Goal: Task Accomplishment & Management: Manage account settings

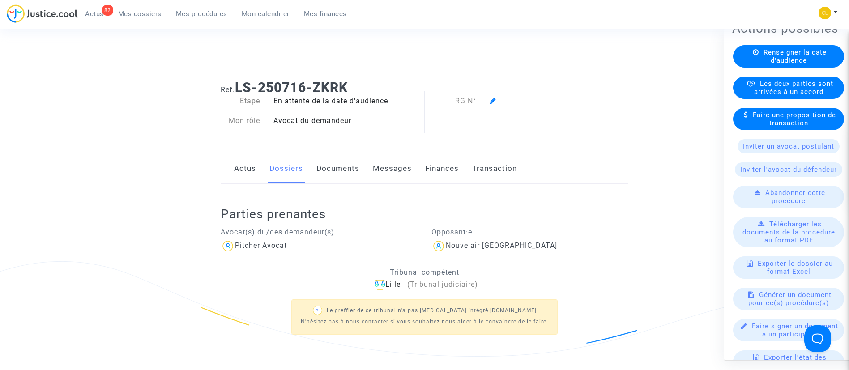
click at [805, 95] on span "Les deux parties sont arrivées à un accord" at bounding box center [793, 87] width 79 height 16
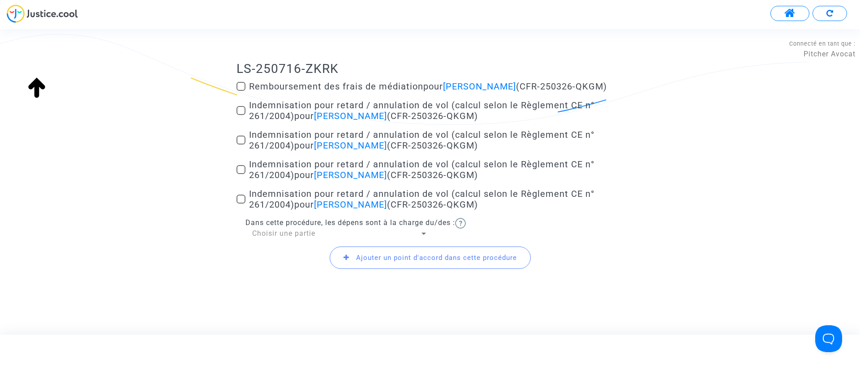
scroll to position [122, 0]
click at [309, 85] on span "Remboursement des frais de médiation pour [PERSON_NAME] (CFR-250326-QKGM)" at bounding box center [428, 85] width 358 height 11
click at [241, 90] on input "Remboursement des frais de médiation pour [PERSON_NAME] (CFR-250326-QKGM)" at bounding box center [240, 90] width 0 height 0
checkbox input "true"
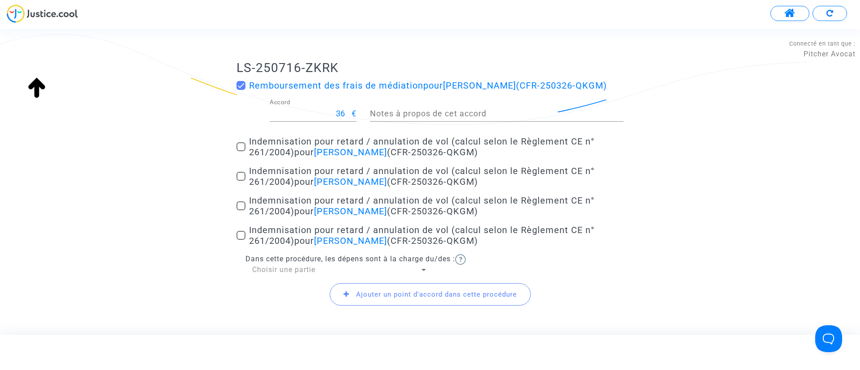
click at [283, 148] on span "Indemnisation pour retard / annulation de vol (calcul selon le Règlement CE n° …" at bounding box center [421, 146] width 345 height 21
click at [241, 151] on input "Indemnisation pour retard / annulation de vol (calcul selon le Règlement CE n° …" at bounding box center [240, 151] width 0 height 0
checkbox input "true"
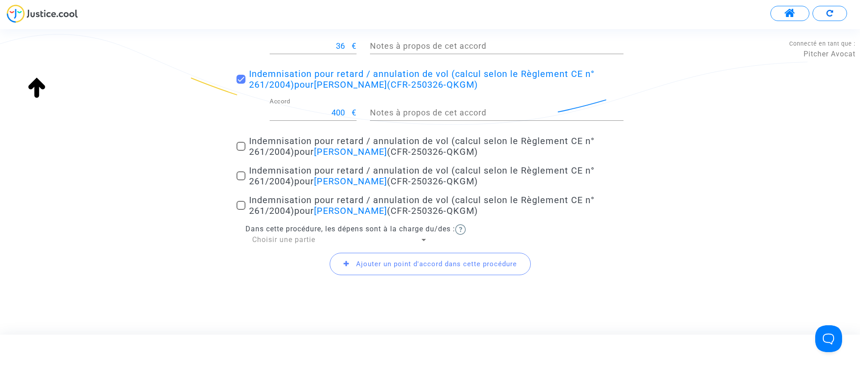
scroll to position [206, 0]
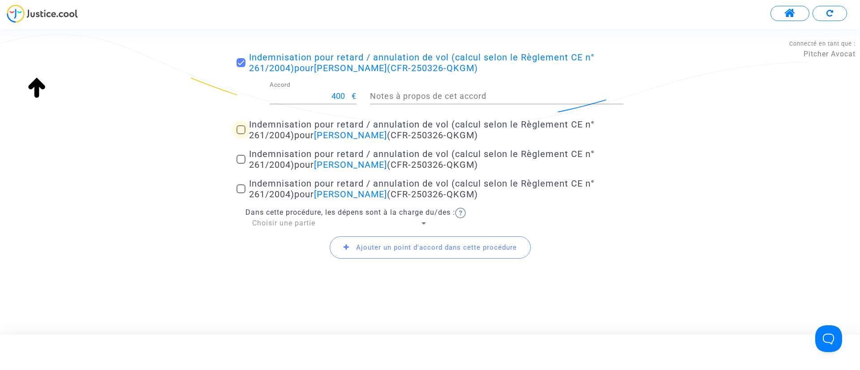
click at [294, 128] on span "Indemnisation pour retard / annulation de vol (calcul selon le Règlement CE n° …" at bounding box center [421, 129] width 345 height 21
click at [241, 134] on input "Indemnisation pour retard / annulation de vol (calcul selon le Règlement CE n° …" at bounding box center [240, 134] width 0 height 0
checkbox input "true"
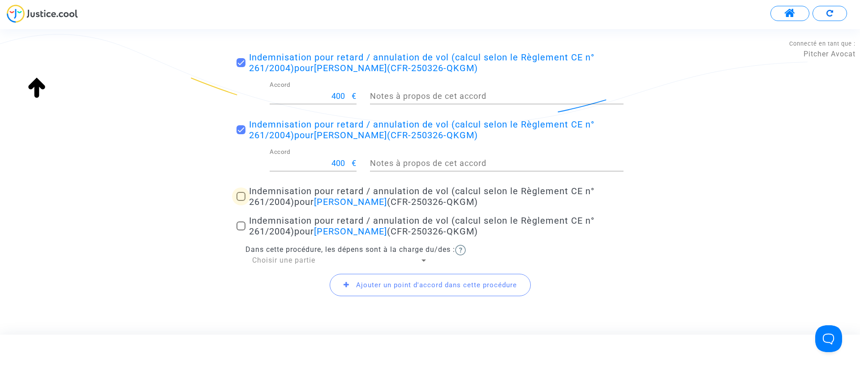
click at [307, 204] on span "pour [PERSON_NAME]" at bounding box center [340, 202] width 93 height 11
click at [241, 201] on input "Indemnisation pour retard / annulation de vol (calcul selon le Règlement CE n° …" at bounding box center [240, 201] width 0 height 0
checkbox input "true"
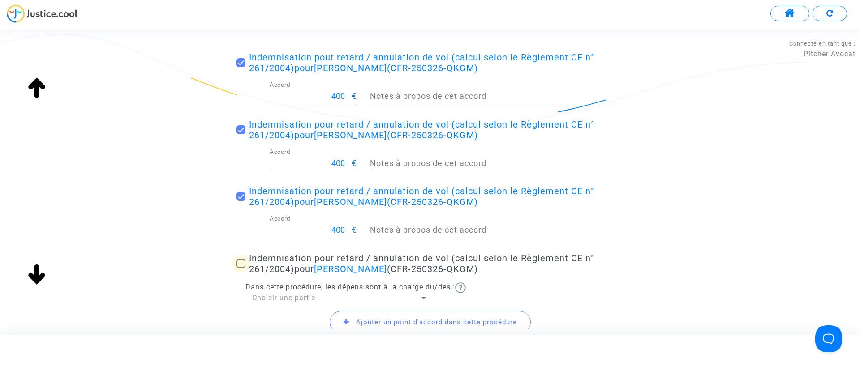
click at [309, 263] on span "Indemnisation pour retard / annulation de vol (calcul selon le Règlement CE n° …" at bounding box center [421, 263] width 345 height 21
click at [241, 268] on input "Indemnisation pour retard / annulation de vol (calcul selon le Règlement CE n° …" at bounding box center [240, 268] width 0 height 0
checkbox input "true"
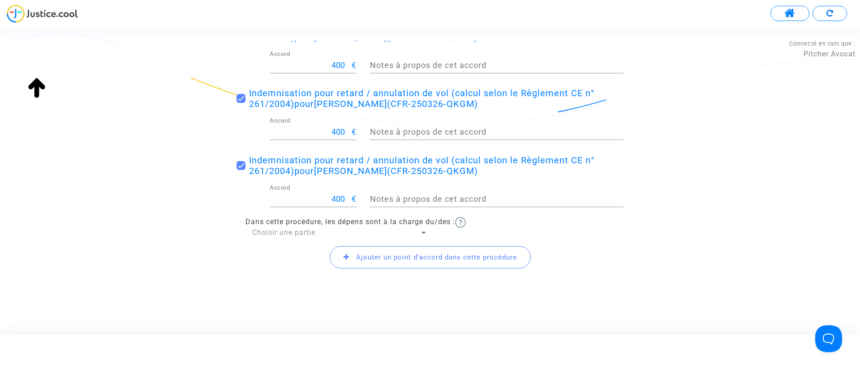
scroll to position [314, 0]
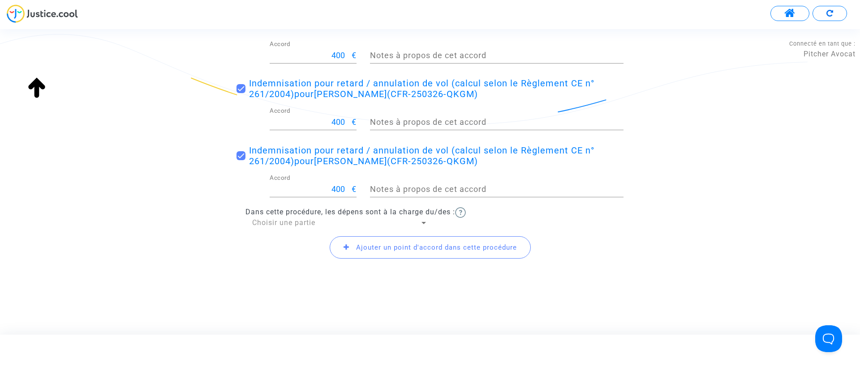
click at [273, 226] on span "Choisir une partie" at bounding box center [283, 222] width 63 height 9
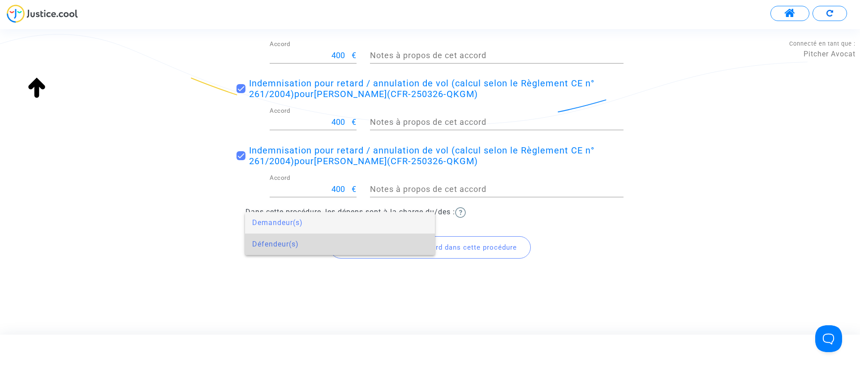
click at [270, 239] on span "Défendeur(s)" at bounding box center [339, 244] width 175 height 21
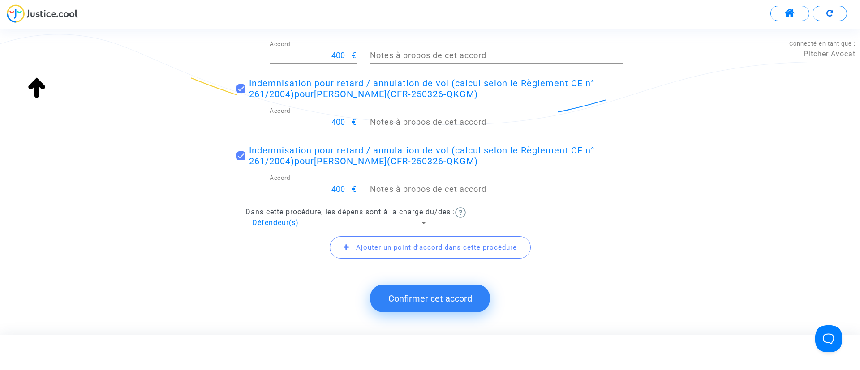
click at [440, 302] on button "Confirmer cet accord" at bounding box center [430, 299] width 120 height 28
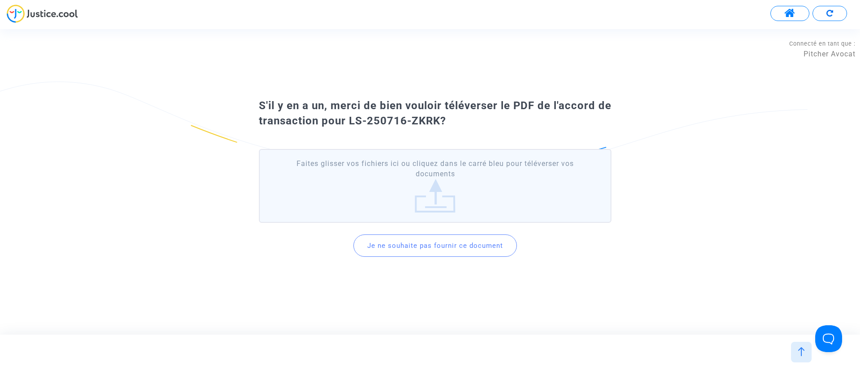
click at [414, 234] on div "Je ne souhaite pas fournir ce document" at bounding box center [434, 246] width 163 height 38
click at [388, 243] on button "Je ne souhaite pas fournir ce document" at bounding box center [434, 246] width 163 height 22
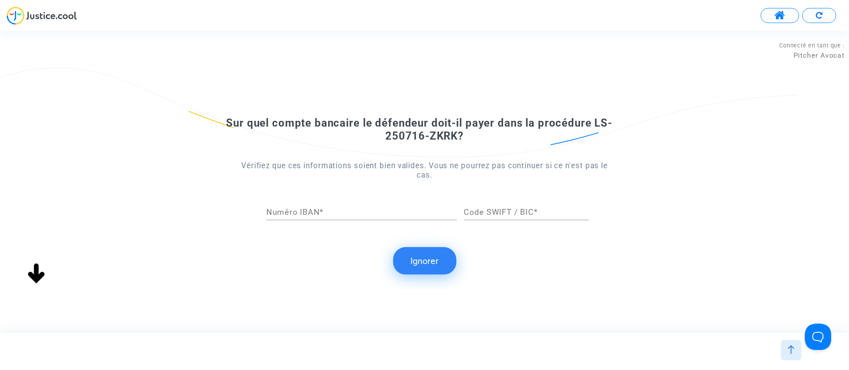
scroll to position [0, 0]
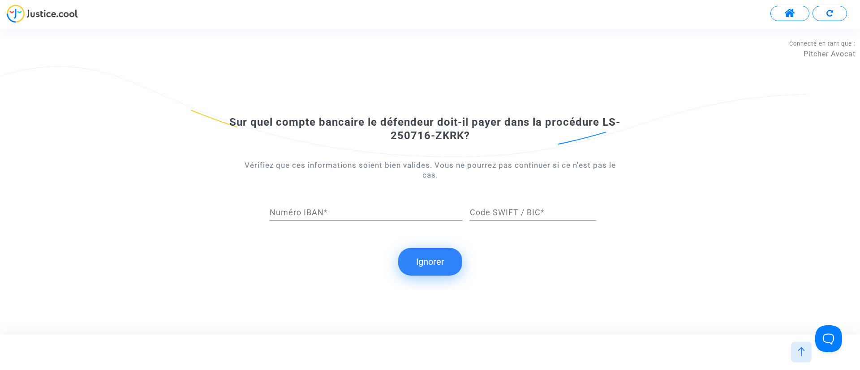
click at [432, 252] on button "Ignorer" at bounding box center [430, 262] width 64 height 28
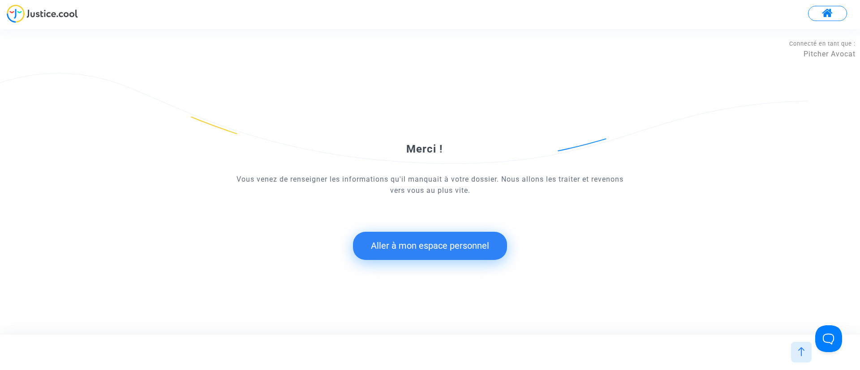
click at [454, 247] on button "Aller à mon espace personnel" at bounding box center [430, 246] width 154 height 28
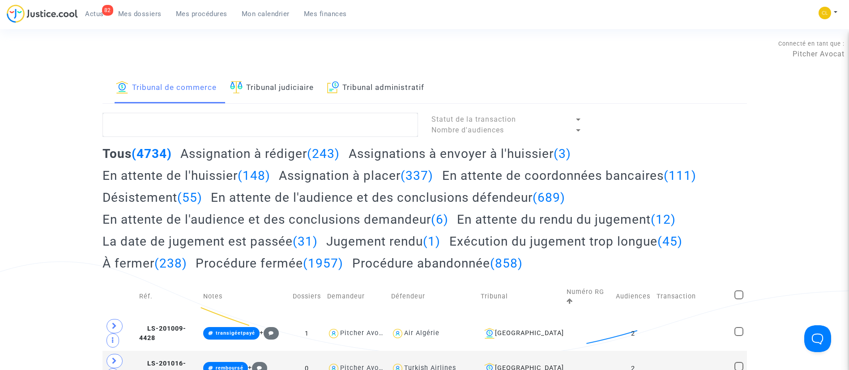
click at [131, 11] on span "Mes dossiers" at bounding box center [139, 14] width 43 height 8
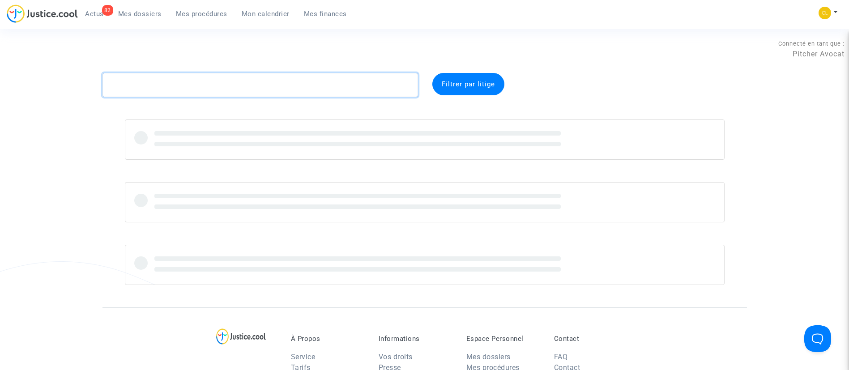
click at [201, 94] on textarea at bounding box center [261, 85] width 316 height 24
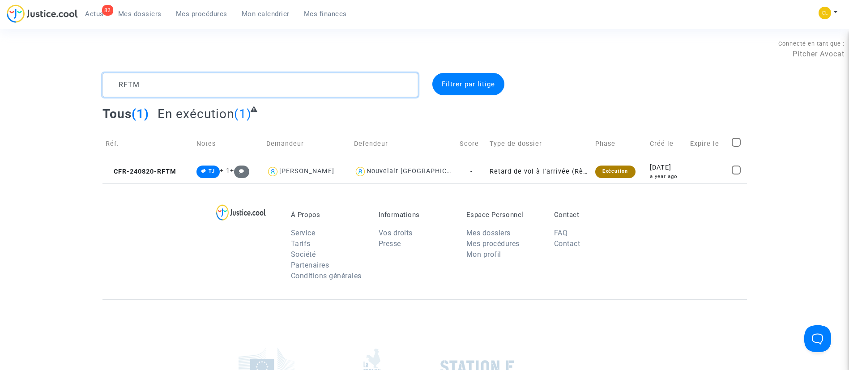
scroll to position [1, 0]
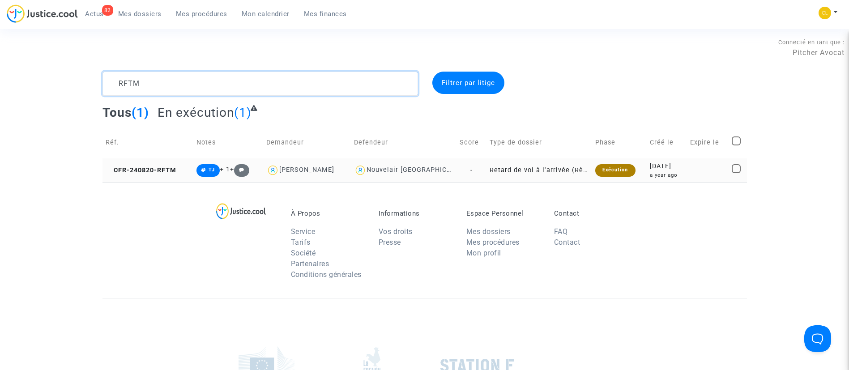
type textarea "RFTM"
click at [695, 164] on td at bounding box center [708, 170] width 42 height 24
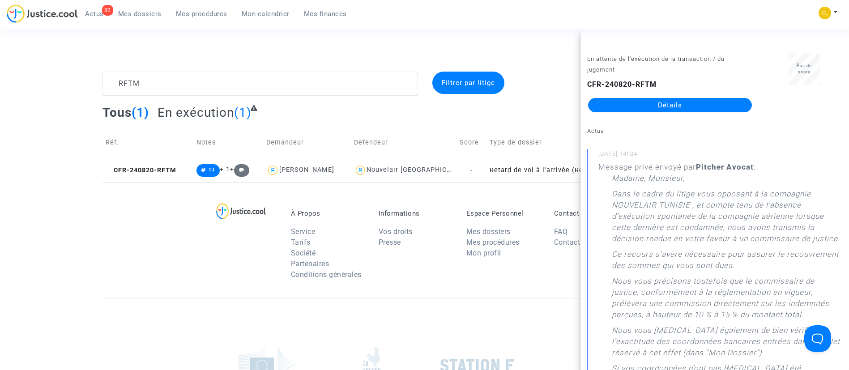
click at [662, 108] on link "Détails" at bounding box center [670, 105] width 164 height 14
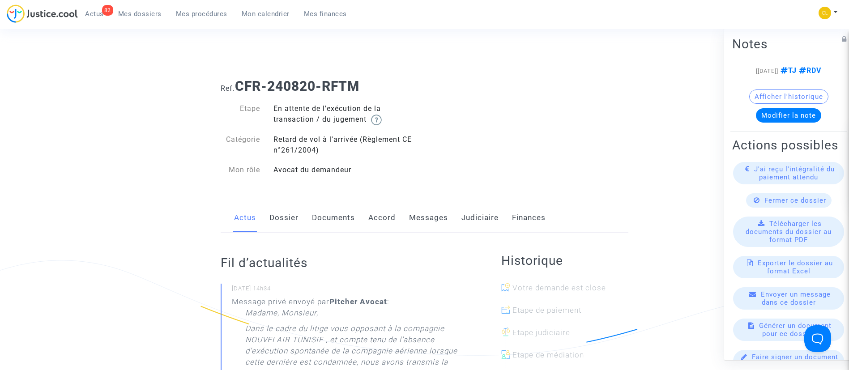
click at [483, 220] on link "Judiciaire" at bounding box center [480, 218] width 37 height 30
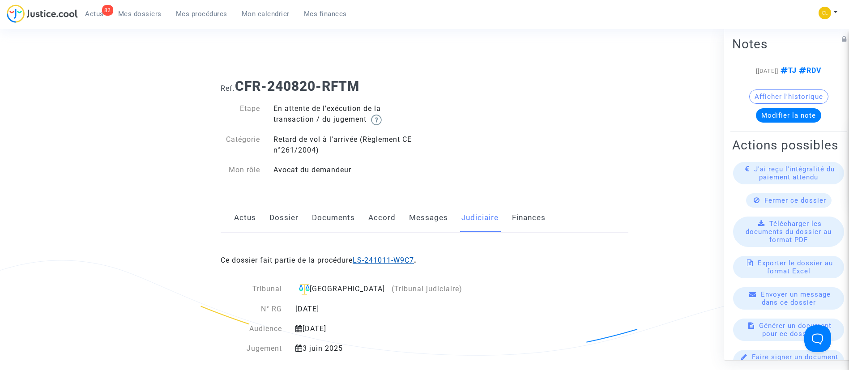
click at [381, 261] on link "LS-241011-W9C7" at bounding box center [383, 260] width 61 height 9
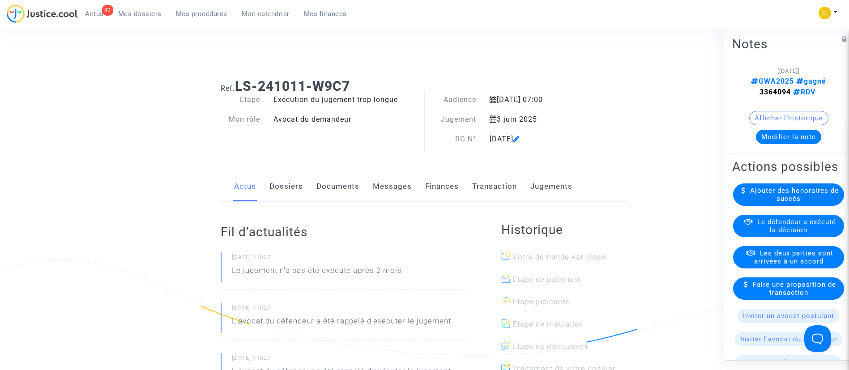
click at [492, 185] on link "Transaction" at bounding box center [494, 187] width 45 height 30
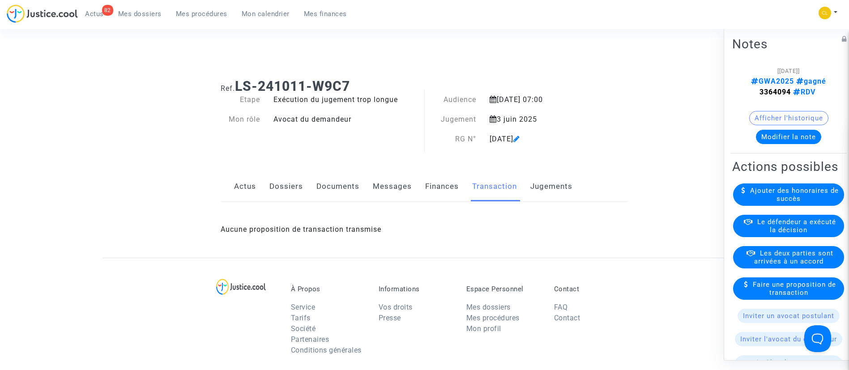
click at [545, 184] on link "Jugements" at bounding box center [551, 187] width 42 height 30
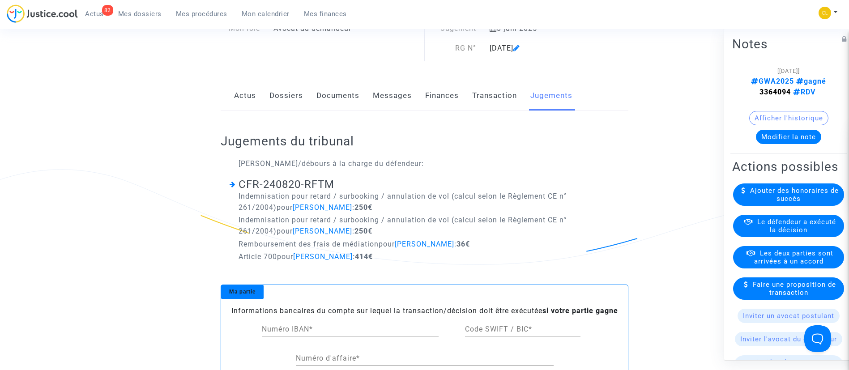
scroll to position [91, 0]
click at [766, 234] on span "Le défendeur a exécuté la décision" at bounding box center [796, 226] width 79 height 16
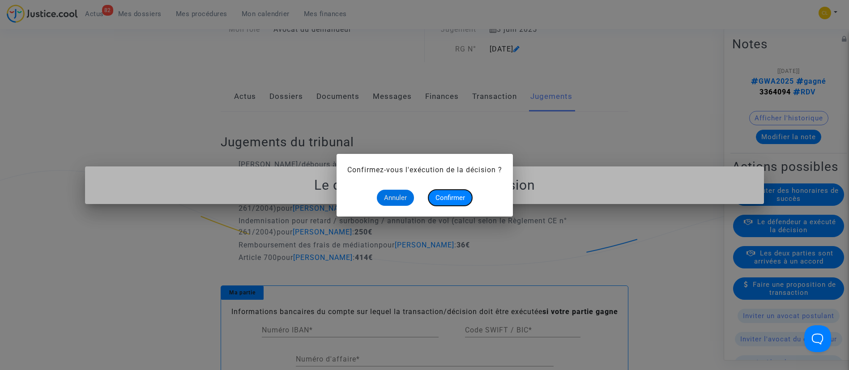
click at [460, 200] on span "Confirmer" at bounding box center [451, 198] width 30 height 8
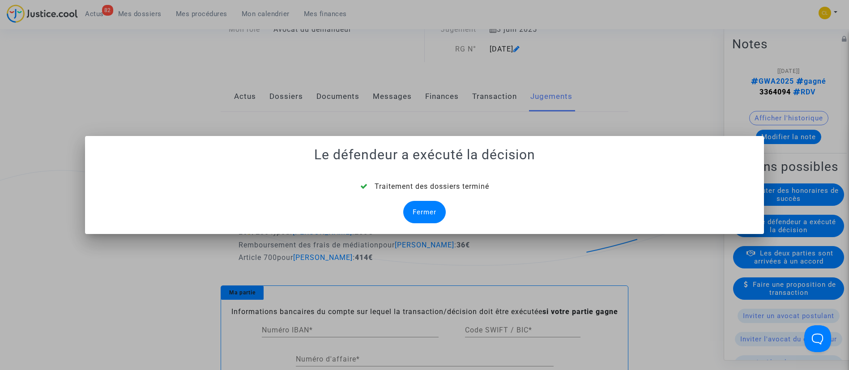
click at [422, 202] on div "Fermer" at bounding box center [424, 212] width 43 height 22
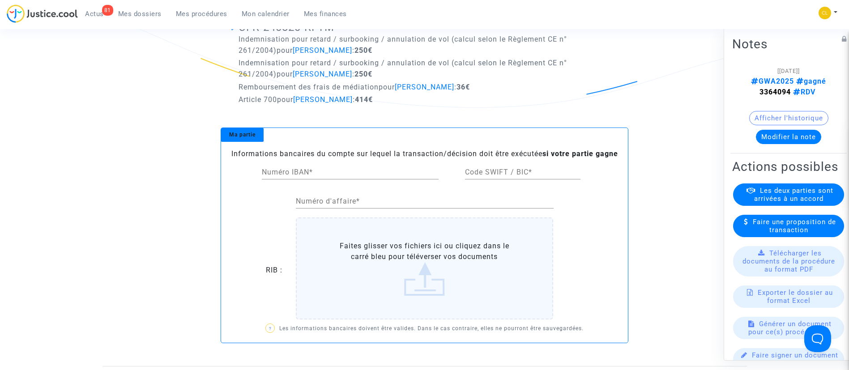
scroll to position [71, 0]
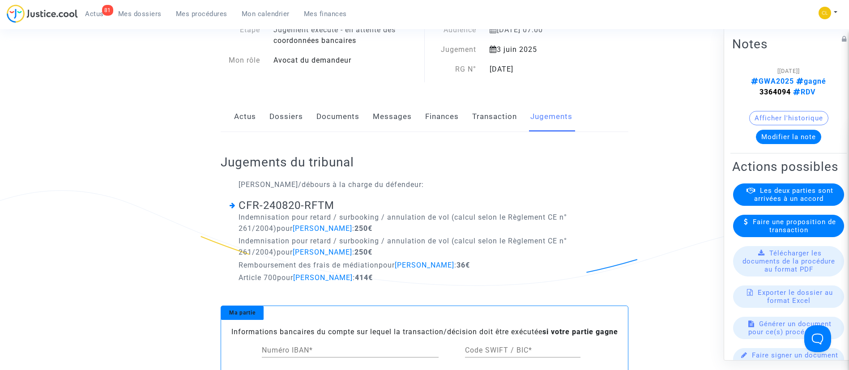
click at [771, 202] on span "Les deux parties sont arrivées à un accord" at bounding box center [793, 194] width 79 height 16
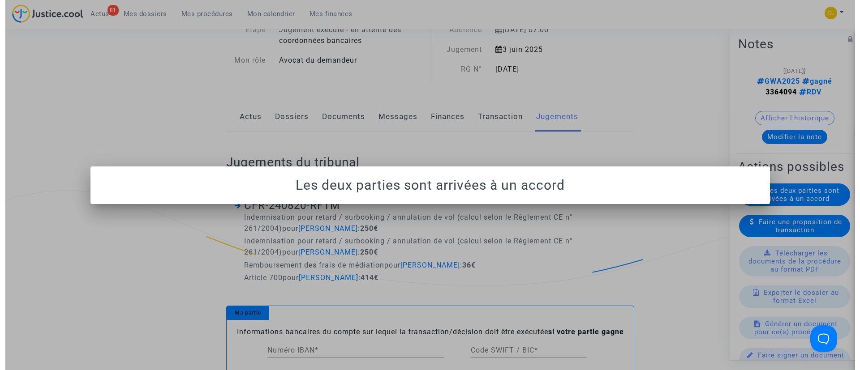
scroll to position [0, 0]
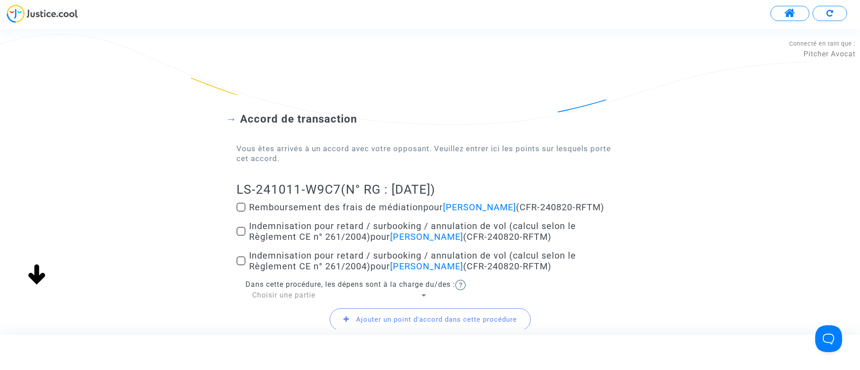
scroll to position [27, 0]
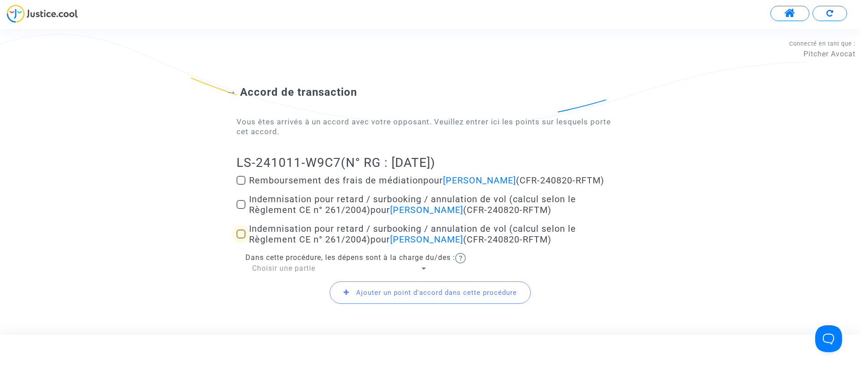
click at [305, 241] on span "Indemnisation pour retard / surbooking / annulation de vol (calcul selon le Règ…" at bounding box center [412, 233] width 327 height 21
click at [241, 239] on input "Indemnisation pour retard / surbooking / annulation de vol (calcul selon le Règ…" at bounding box center [240, 239] width 0 height 0
checkbox input "true"
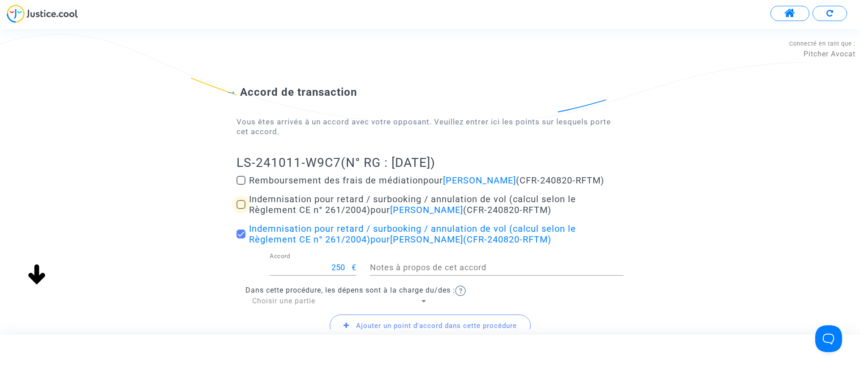
click at [291, 200] on span "Indemnisation pour retard / surbooking / annulation de vol (calcul selon le Règ…" at bounding box center [412, 204] width 327 height 21
click at [241, 209] on input "Indemnisation pour retard / surbooking / annulation de vol (calcul selon le Règ…" at bounding box center [240, 209] width 0 height 0
checkbox input "true"
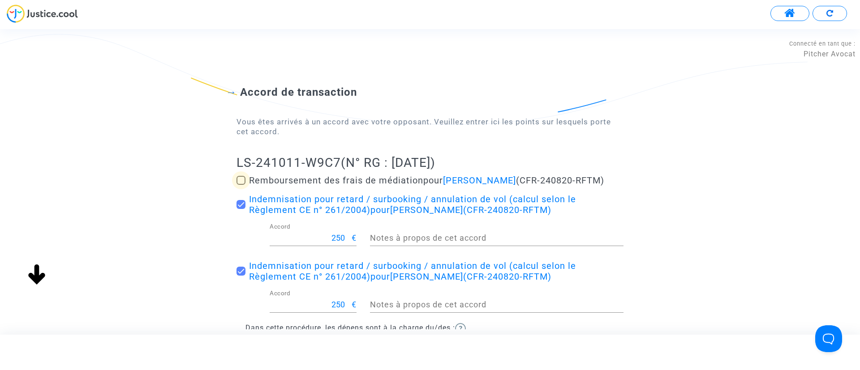
click at [347, 180] on span "Remboursement des frais de médiation pour [PERSON_NAME] (CFR-240820-RFTM)" at bounding box center [426, 180] width 355 height 11
click at [241, 185] on input "Remboursement des frais de médiation pour [PERSON_NAME] (CFR-240820-RFTM)" at bounding box center [240, 185] width 0 height 0
checkbox input "true"
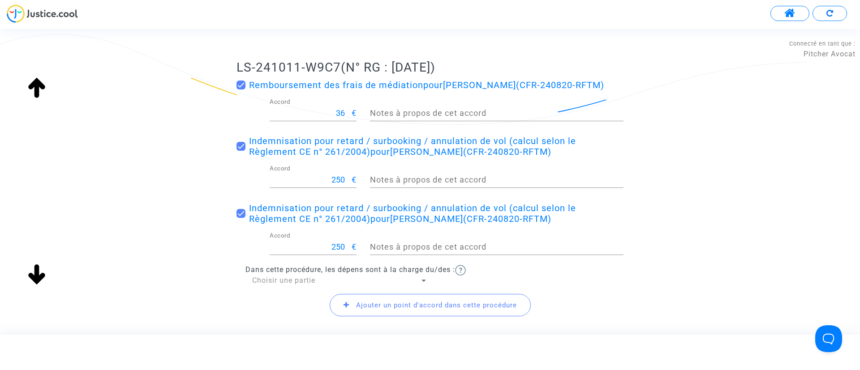
scroll to position [122, 0]
click at [286, 280] on span "Choisir une partie" at bounding box center [283, 281] width 63 height 9
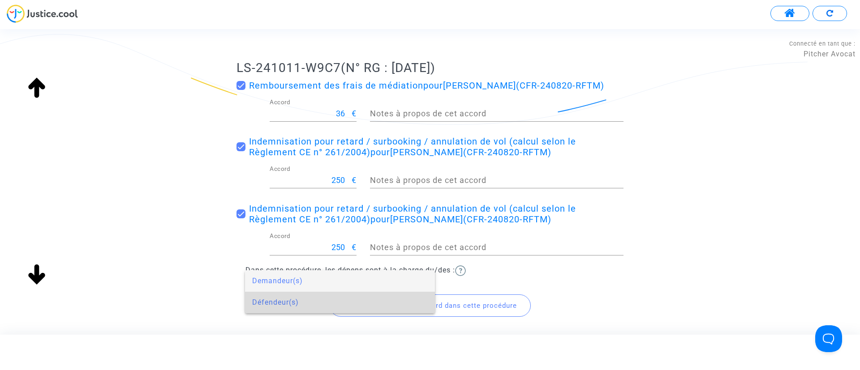
click at [322, 298] on span "Défendeur(s)" at bounding box center [339, 302] width 175 height 21
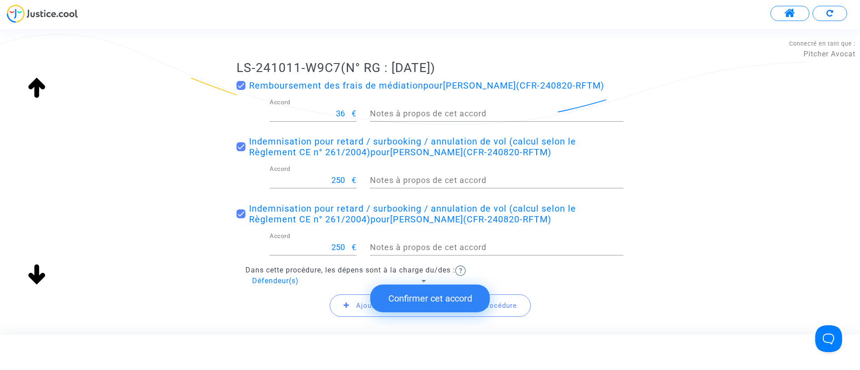
scroll to position [180, 0]
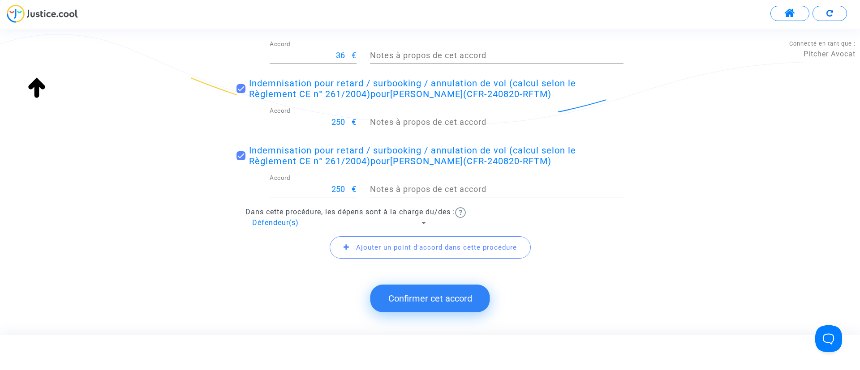
click at [375, 244] on span "Ajouter un point d'accord dans cette procédure" at bounding box center [436, 248] width 161 height 8
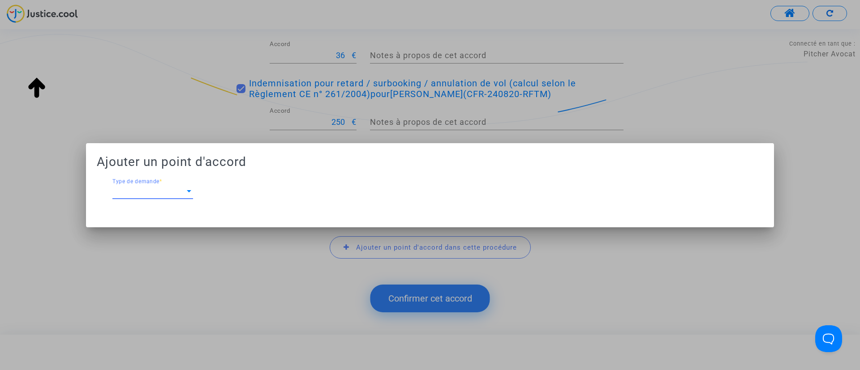
click at [166, 192] on span "Type de demande" at bounding box center [148, 192] width 73 height 8
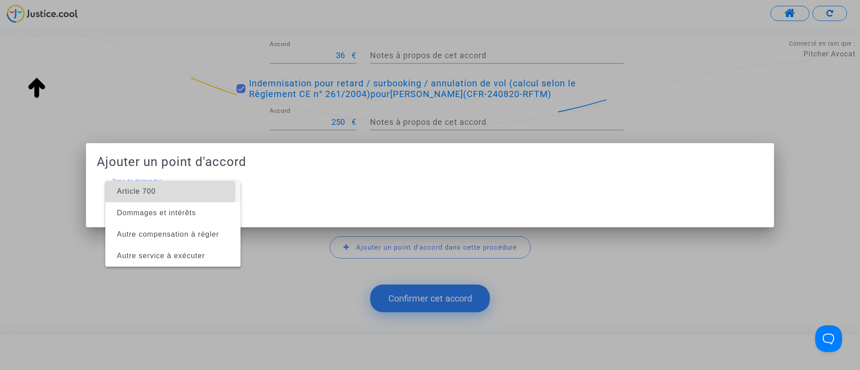
click at [166, 192] on span "Article 700" at bounding box center [172, 191] width 121 height 21
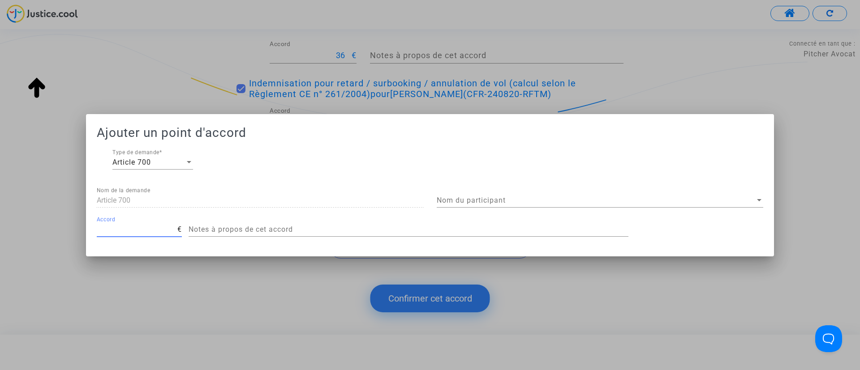
click at [143, 227] on input "Accord" at bounding box center [137, 230] width 81 height 8
type input "450"
click at [588, 197] on span "Nom du participant" at bounding box center [595, 201] width 318 height 8
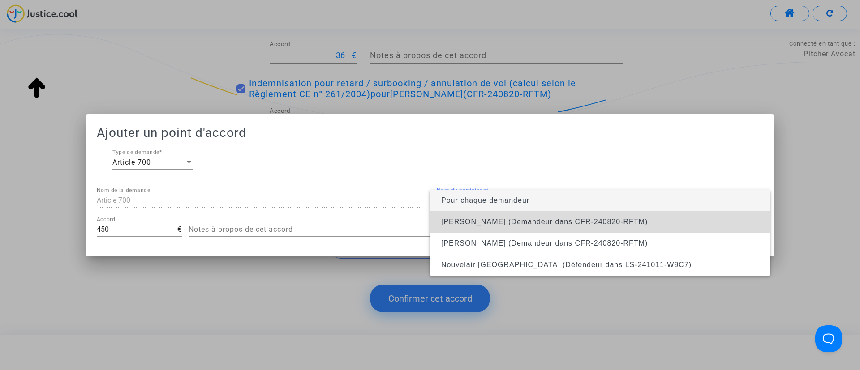
click at [526, 218] on span "[PERSON_NAME] (Demandeur dans CFR-240820-RFTM)" at bounding box center [544, 222] width 206 height 8
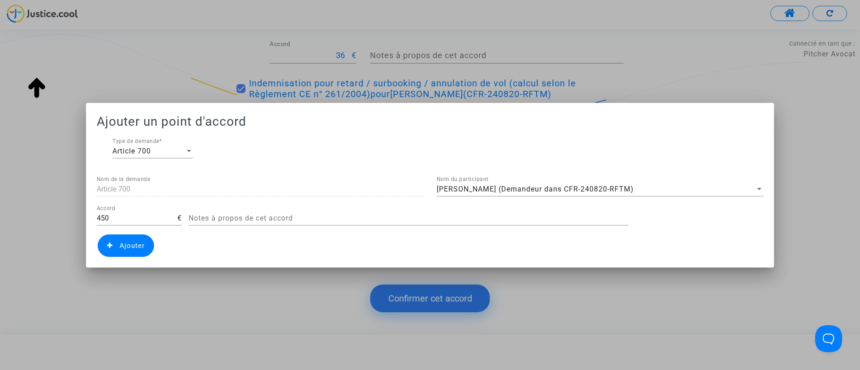
click at [120, 241] on span "Ajouter" at bounding box center [126, 246] width 56 height 22
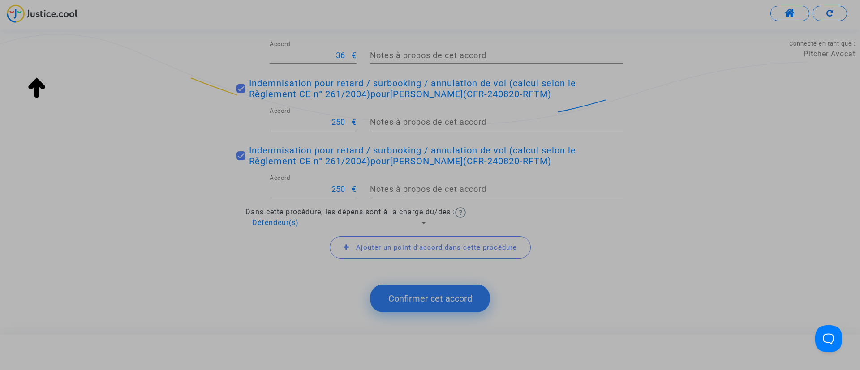
scroll to position [236, 0]
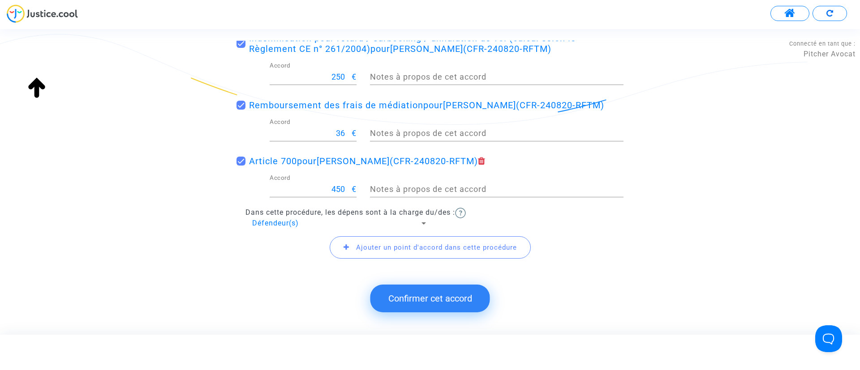
click at [461, 302] on button "Confirmer cet accord" at bounding box center [430, 299] width 120 height 28
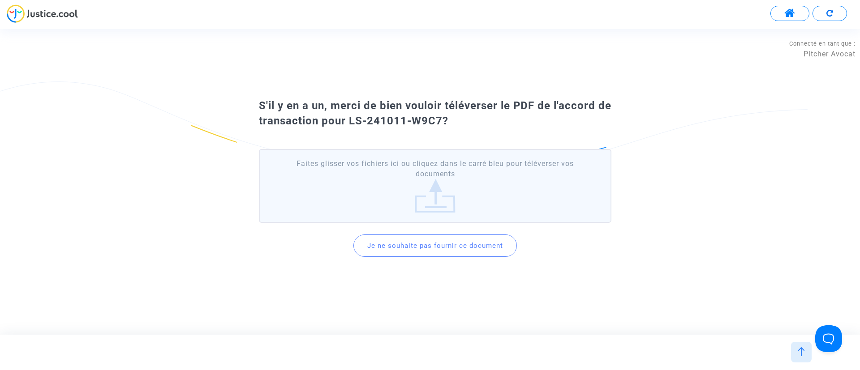
click at [427, 250] on button "Je ne souhaite pas fournir ce document" at bounding box center [434, 246] width 163 height 22
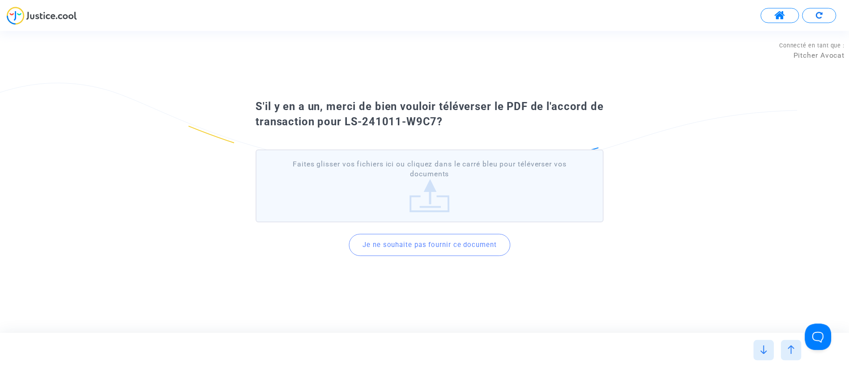
scroll to position [0, 0]
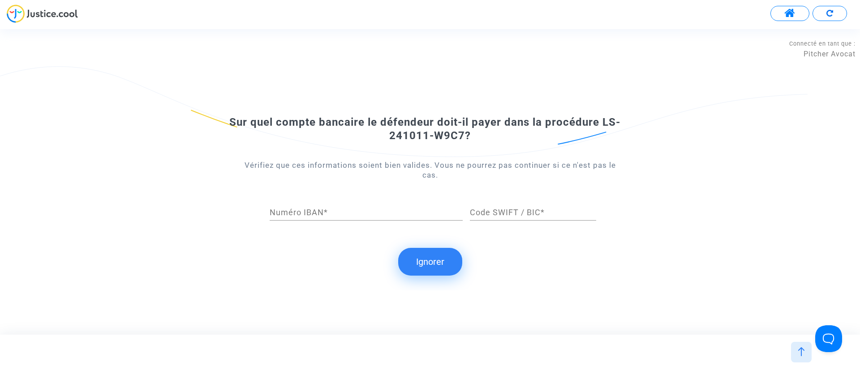
click at [440, 257] on button "Ignorer" at bounding box center [430, 262] width 64 height 28
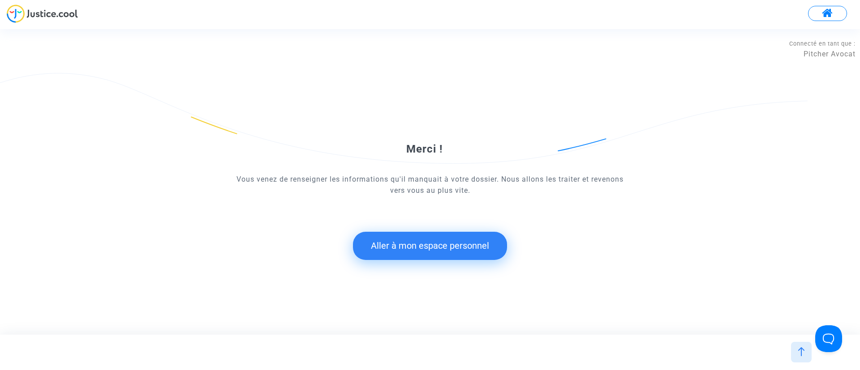
click at [432, 249] on button "Aller à mon espace personnel" at bounding box center [430, 246] width 154 height 28
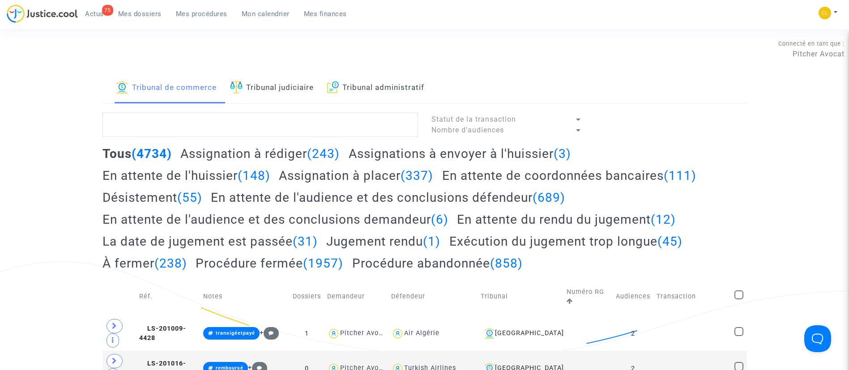
click at [140, 10] on span "Mes dossiers" at bounding box center [139, 14] width 43 height 8
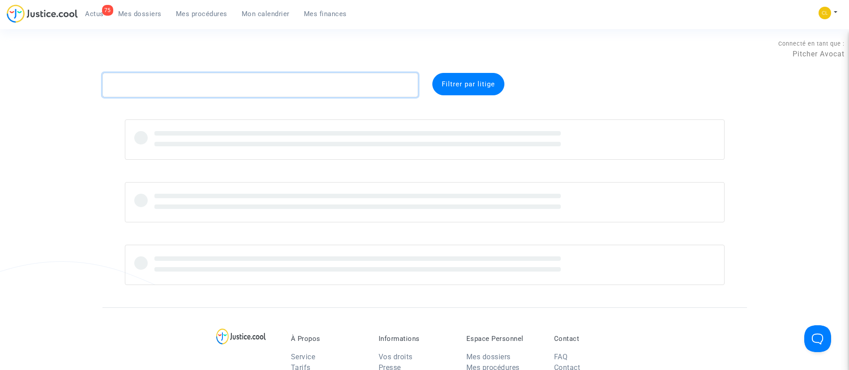
click at [203, 86] on textarea at bounding box center [261, 85] width 316 height 24
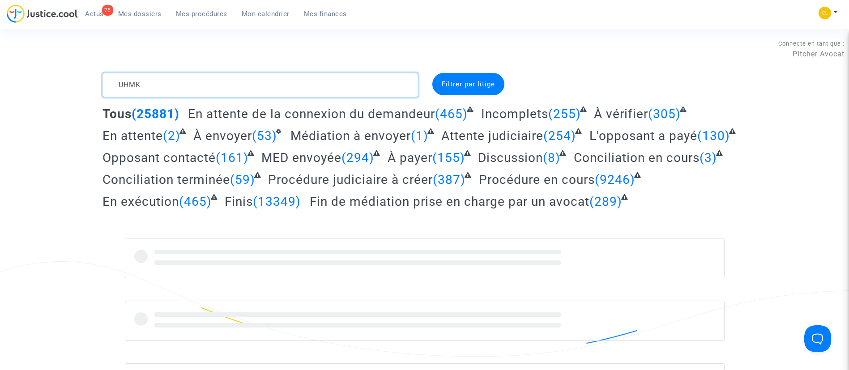
type textarea "UHMK"
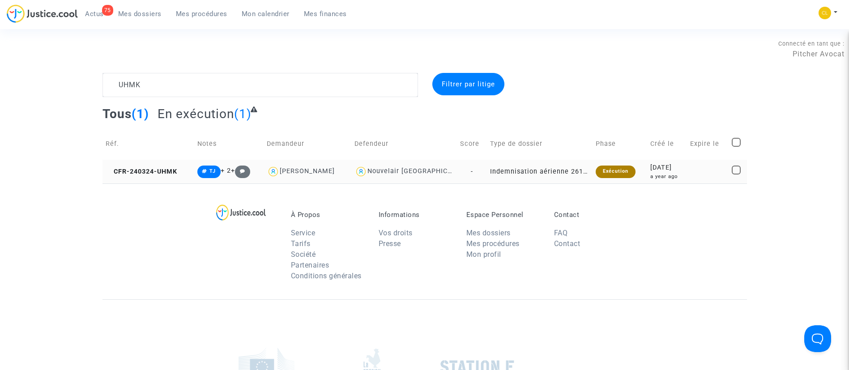
click at [677, 173] on div "a year ago" at bounding box center [667, 177] width 34 height 8
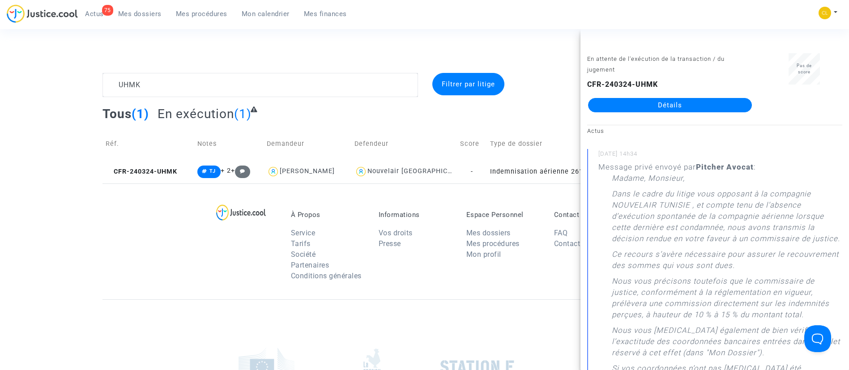
click at [698, 103] on link "Détails" at bounding box center [670, 105] width 164 height 14
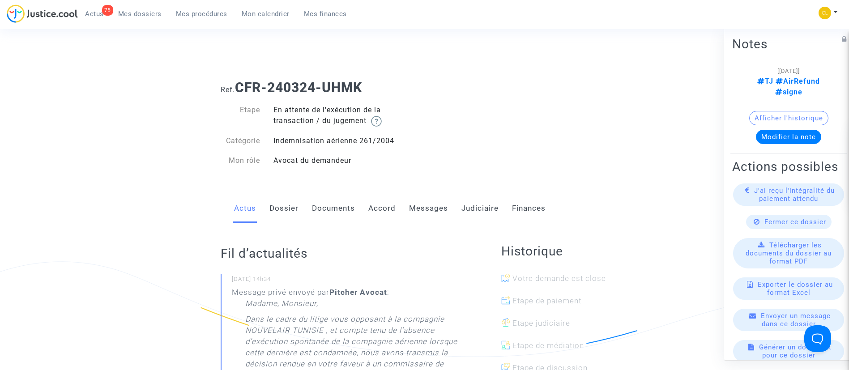
click at [483, 204] on link "Judiciaire" at bounding box center [480, 209] width 37 height 30
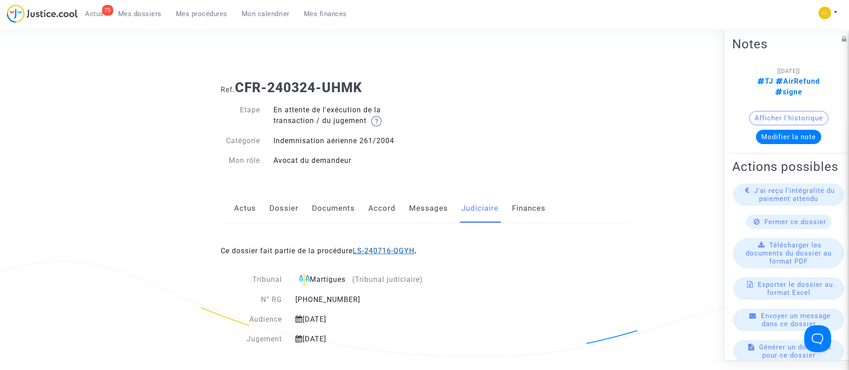
click at [415, 251] on link "LS-240716-QGYH" at bounding box center [384, 251] width 62 height 9
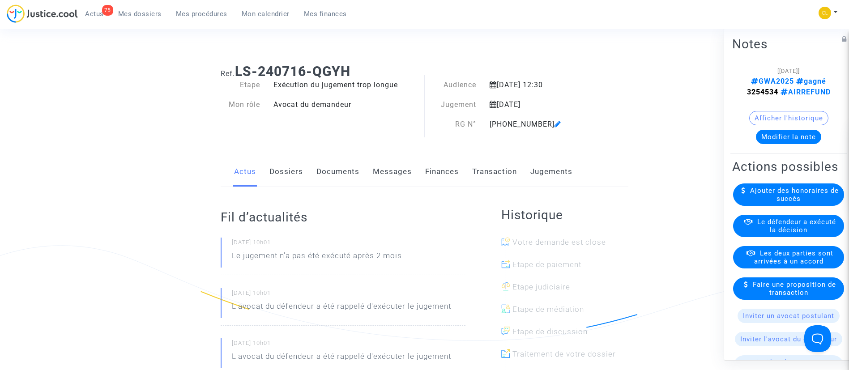
scroll to position [17, 0]
click at [551, 168] on link "Jugements" at bounding box center [551, 171] width 42 height 30
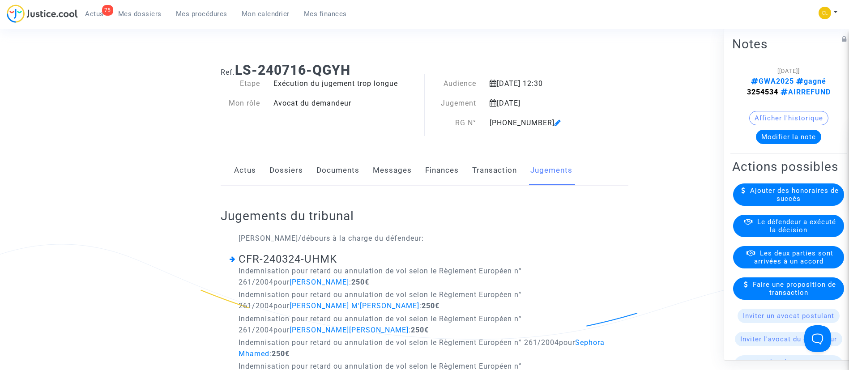
click at [496, 169] on link "Transaction" at bounding box center [494, 171] width 45 height 30
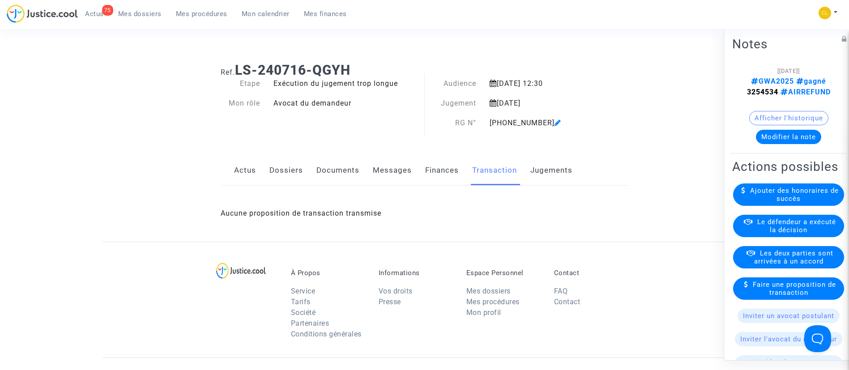
click at [792, 234] on span "Le défendeur a exécuté la décision" at bounding box center [796, 226] width 79 height 16
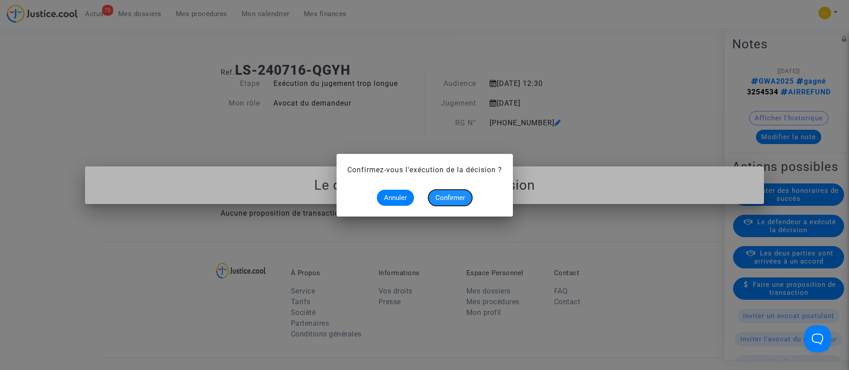
click at [452, 199] on span "Confirmer" at bounding box center [451, 198] width 30 height 8
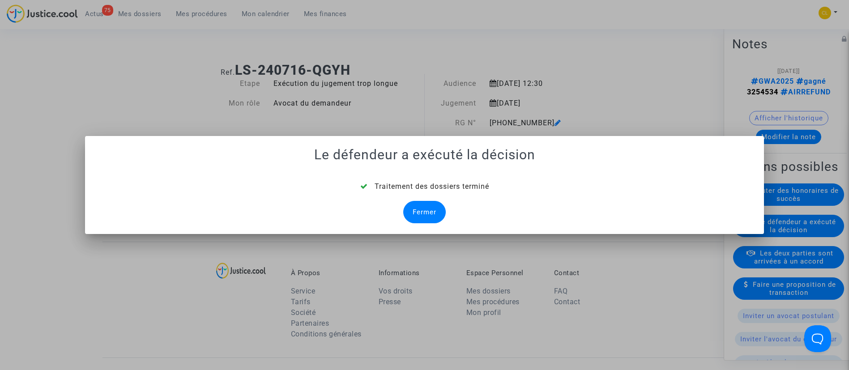
click at [433, 214] on div "Fermer" at bounding box center [424, 212] width 43 height 22
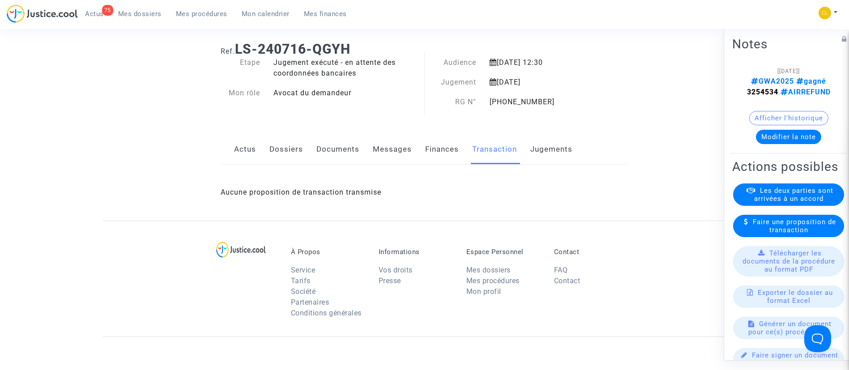
scroll to position [39, 0]
click at [278, 149] on link "Dossiers" at bounding box center [286, 149] width 34 height 30
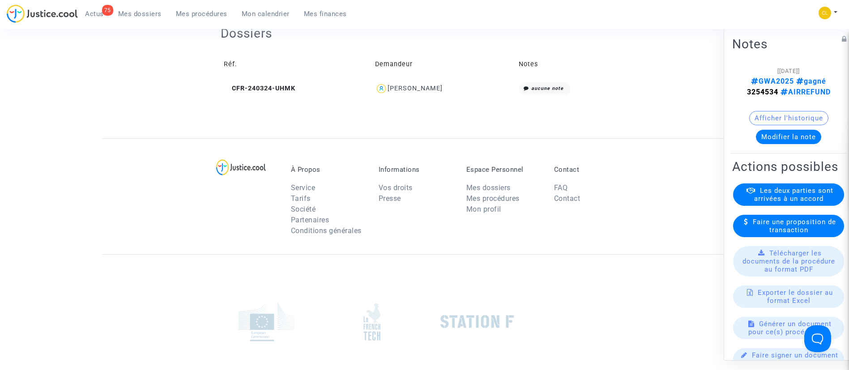
scroll to position [376, 0]
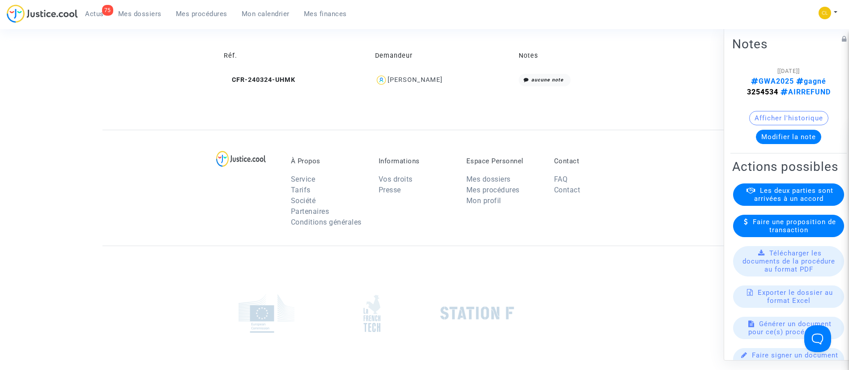
click at [435, 81] on div "[PERSON_NAME]" at bounding box center [415, 80] width 55 height 8
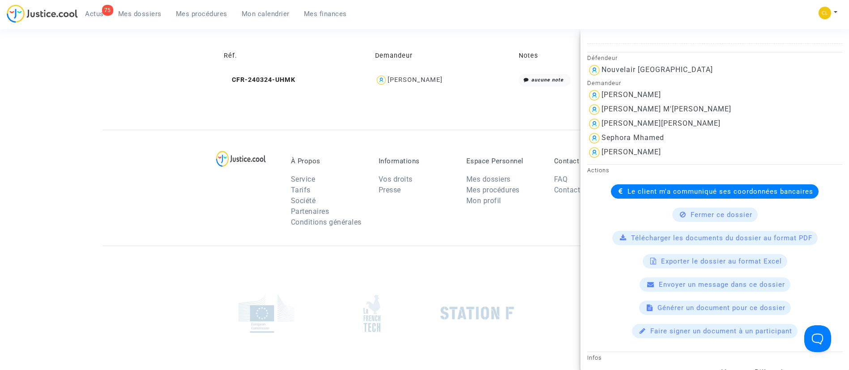
scroll to position [478, 0]
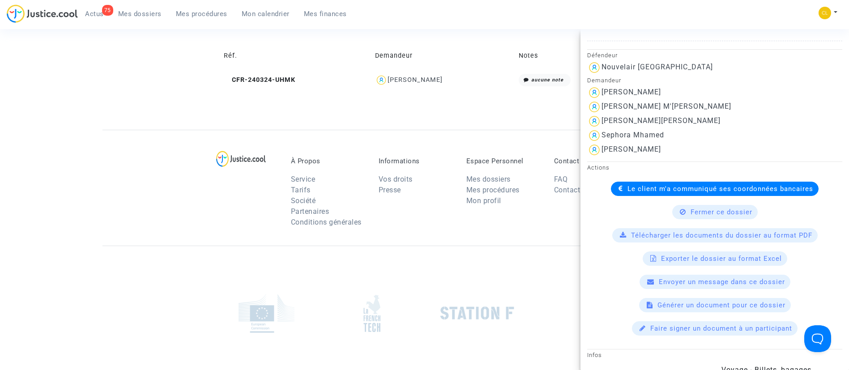
click at [666, 193] on span "Le client m'a communiqué ses coordonnées bancaires" at bounding box center [721, 189] width 186 height 8
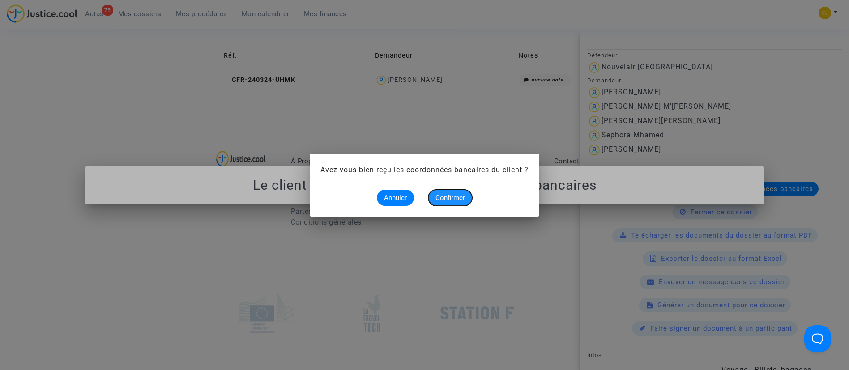
click at [453, 201] on button "Confirmer" at bounding box center [450, 198] width 44 height 16
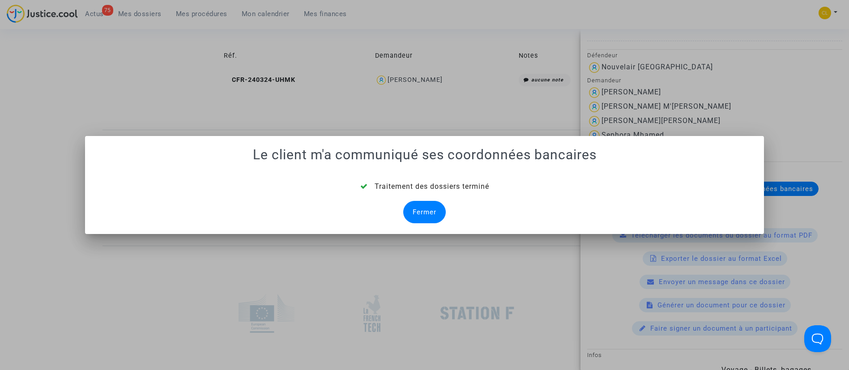
click at [424, 208] on div "Fermer" at bounding box center [424, 212] width 43 height 22
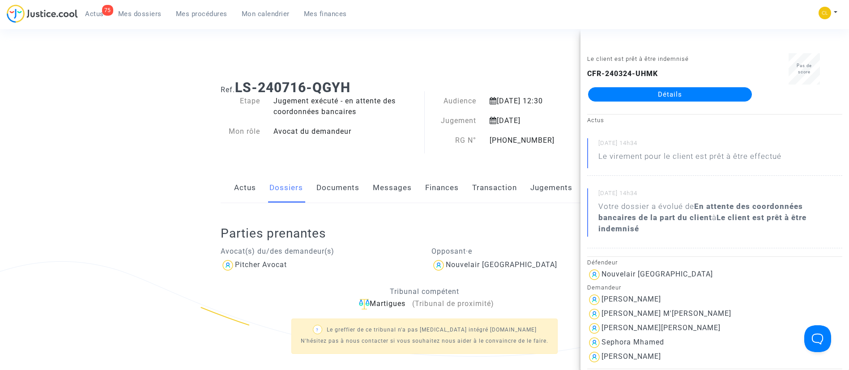
click at [148, 13] on span "Mes dossiers" at bounding box center [139, 14] width 43 height 8
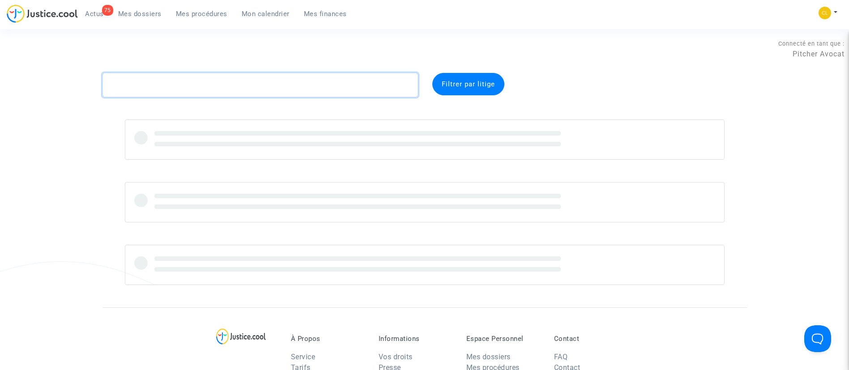
click at [230, 86] on textarea at bounding box center [261, 85] width 316 height 24
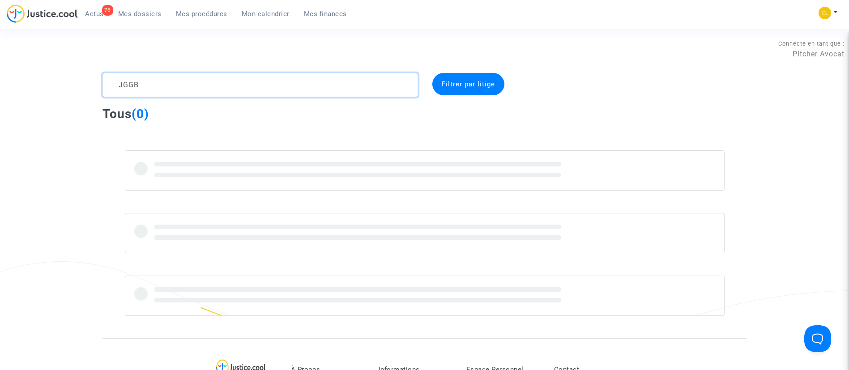
type textarea "JGGB"
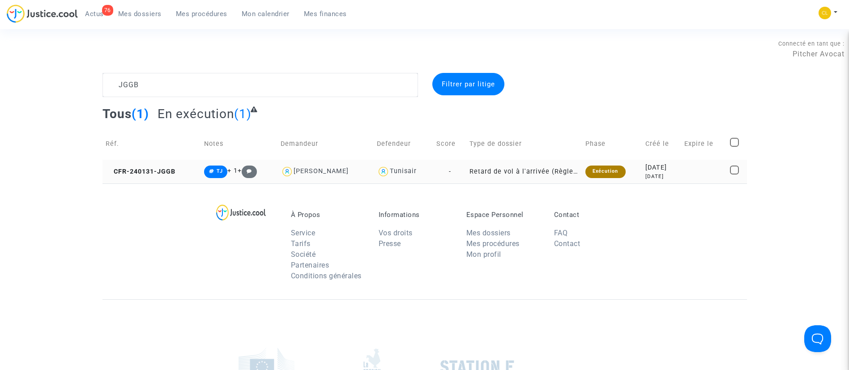
click at [660, 169] on div "[DATE]" at bounding box center [662, 168] width 33 height 10
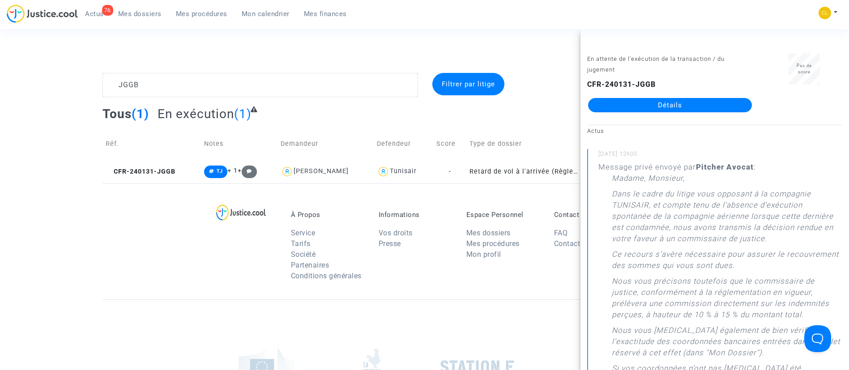
click at [662, 98] on link "Détails" at bounding box center [670, 105] width 164 height 14
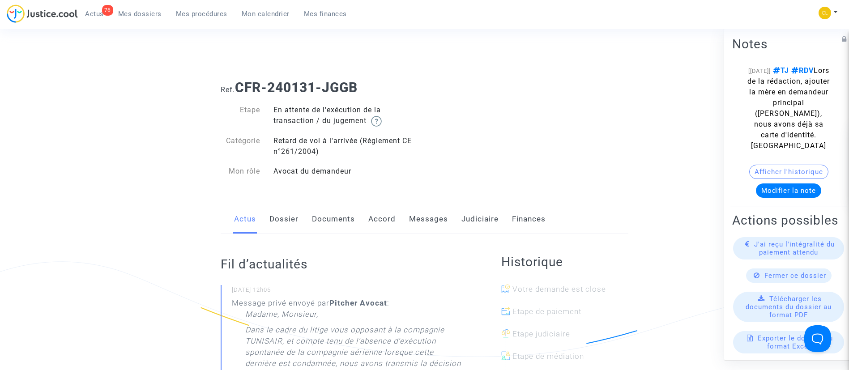
click at [468, 213] on link "Judiciaire" at bounding box center [480, 220] width 37 height 30
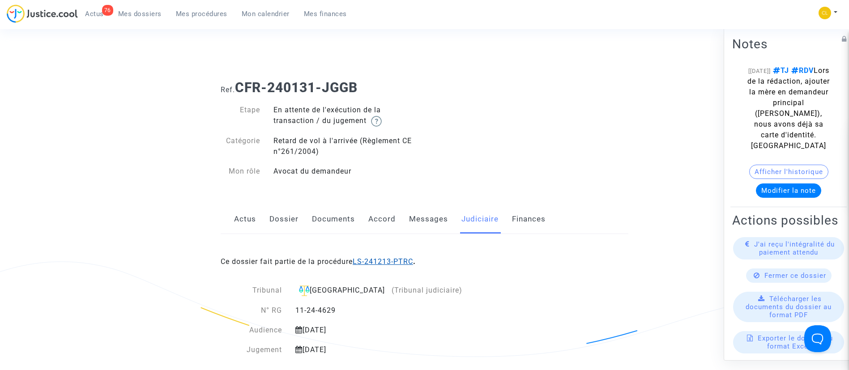
click at [385, 259] on link "LS-241213-PTRC" at bounding box center [383, 261] width 60 height 9
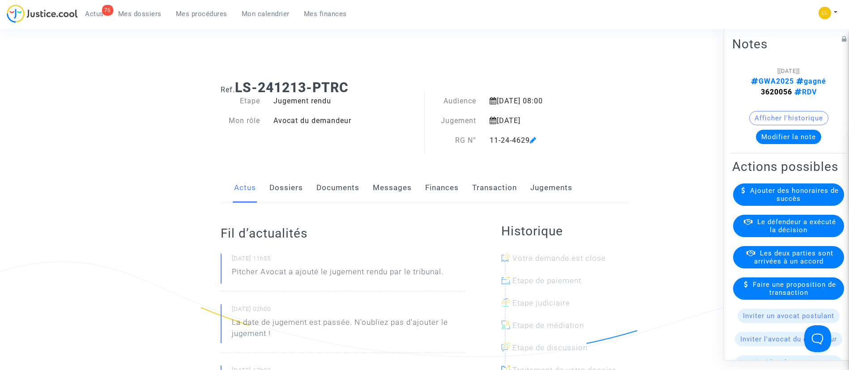
click at [566, 194] on link "Jugements" at bounding box center [551, 188] width 42 height 30
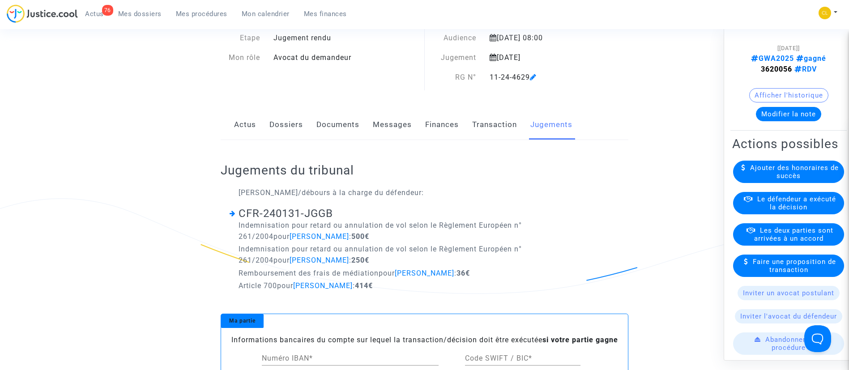
scroll to position [25, 0]
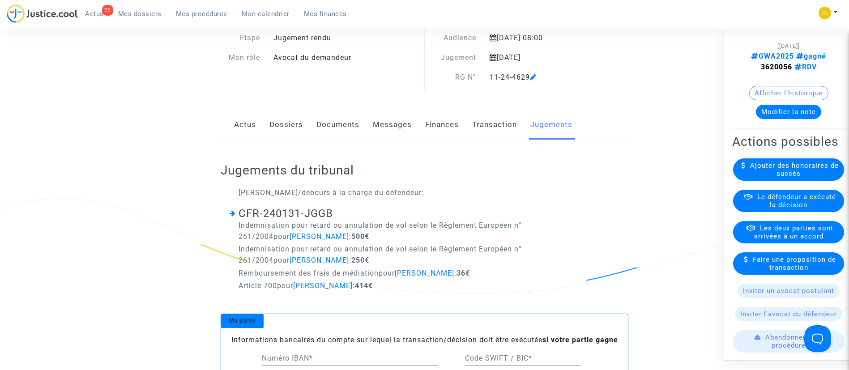
click at [791, 209] on span "Le défendeur a exécuté la décision" at bounding box center [796, 200] width 79 height 16
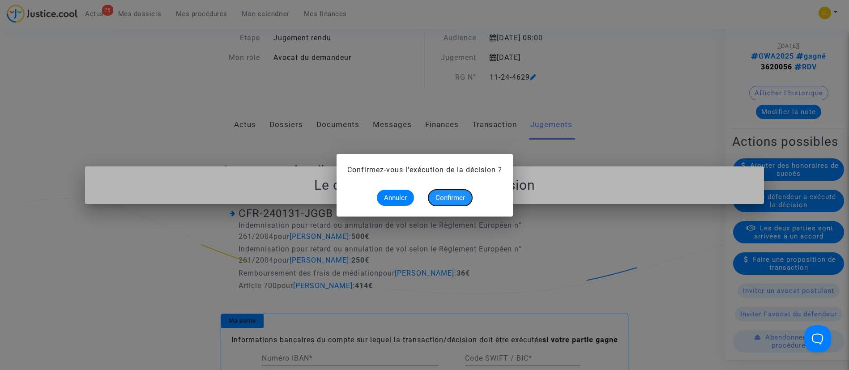
click at [442, 190] on button "Confirmer" at bounding box center [450, 198] width 44 height 16
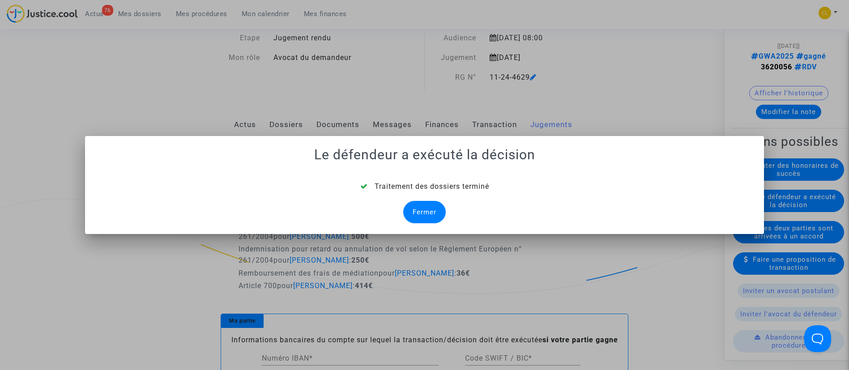
click at [420, 211] on div "Fermer" at bounding box center [424, 212] width 43 height 22
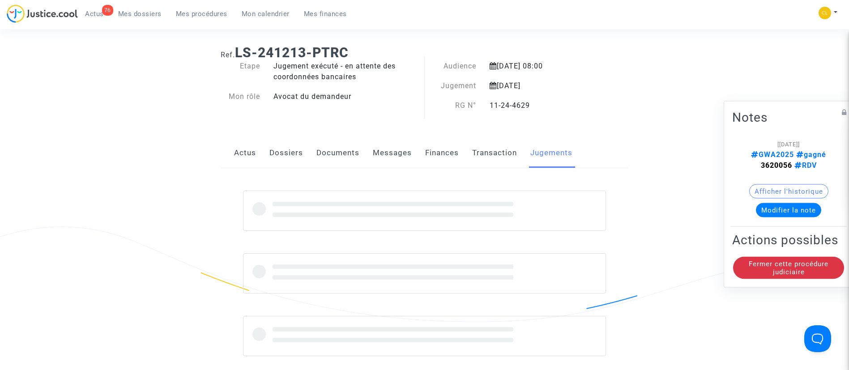
scroll to position [63, 0]
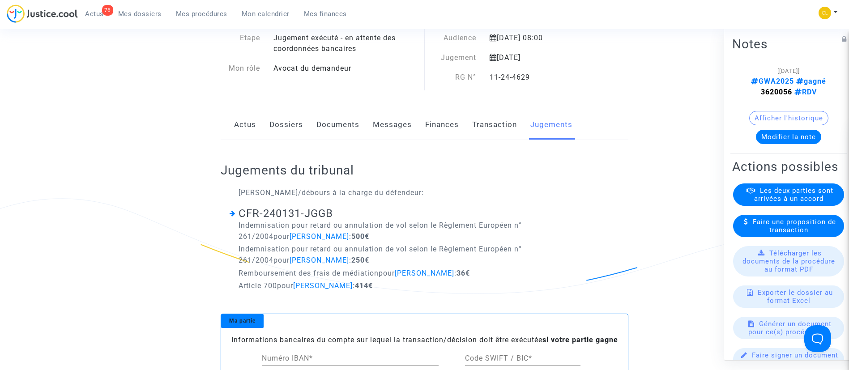
click at [282, 125] on link "Dossiers" at bounding box center [286, 125] width 34 height 30
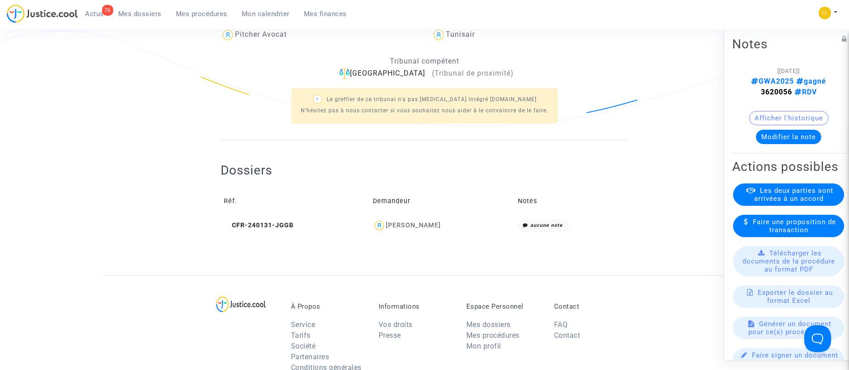
scroll to position [231, 0]
click at [427, 227] on div "[PERSON_NAME]" at bounding box center [413, 225] width 55 height 8
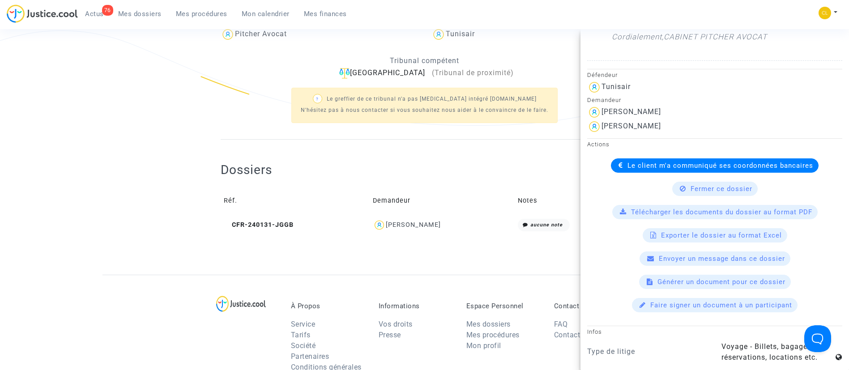
scroll to position [465, 0]
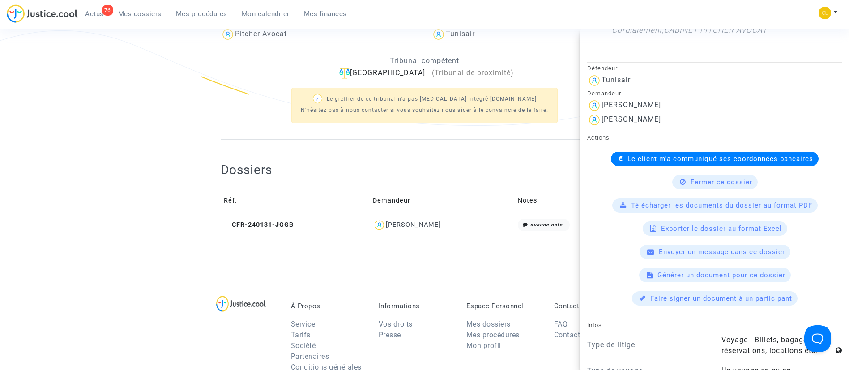
click at [643, 159] on span "Le client m'a communiqué ses coordonnées bancaires" at bounding box center [721, 159] width 186 height 8
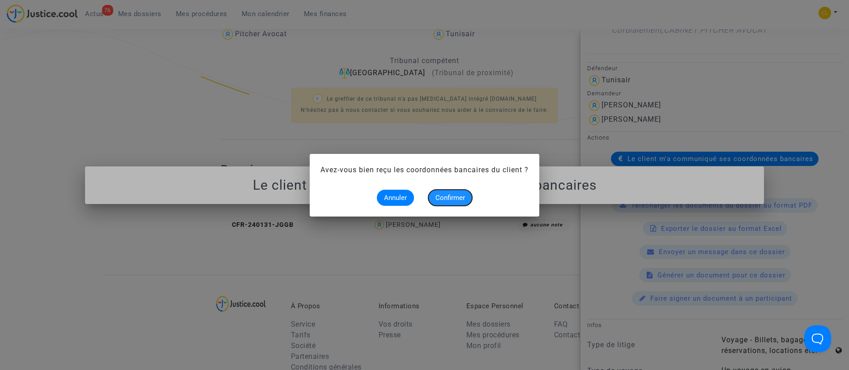
click at [464, 195] on span "Confirmer" at bounding box center [451, 198] width 30 height 8
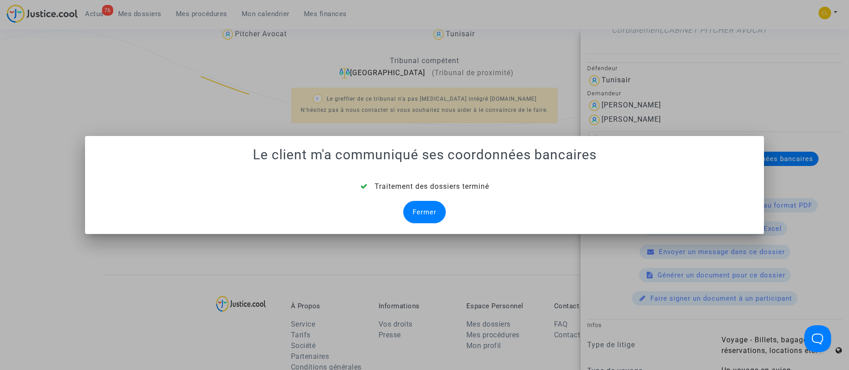
click at [420, 211] on div "Fermer" at bounding box center [424, 212] width 43 height 22
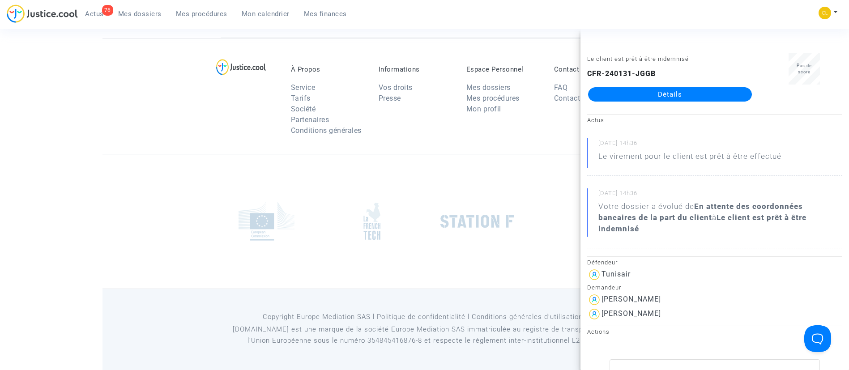
scroll to position [231, 0]
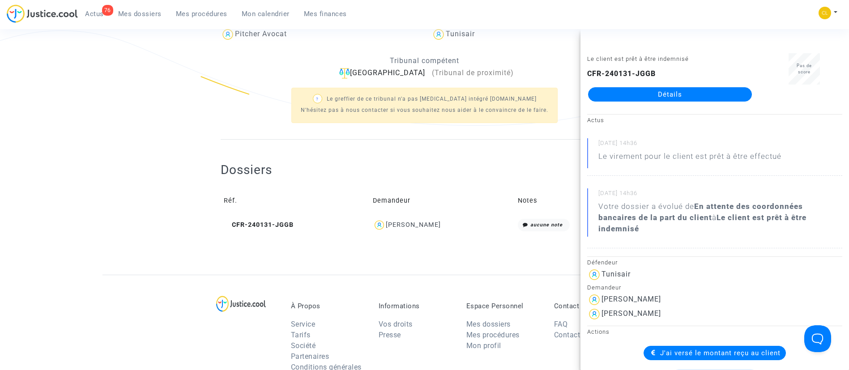
click at [469, 187] on td "Demandeur" at bounding box center [442, 201] width 145 height 29
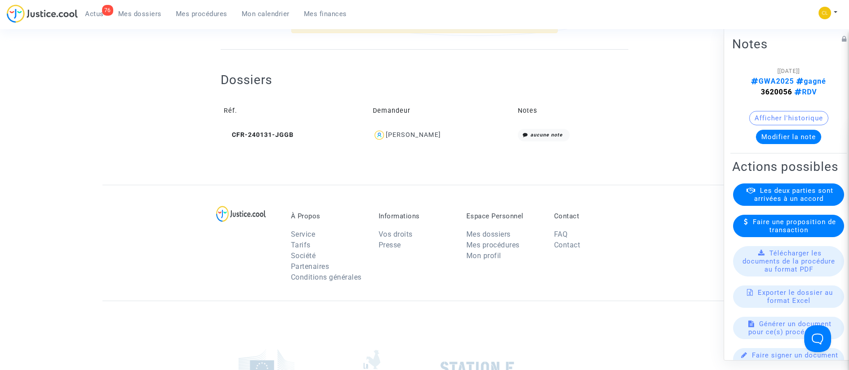
scroll to position [369, 0]
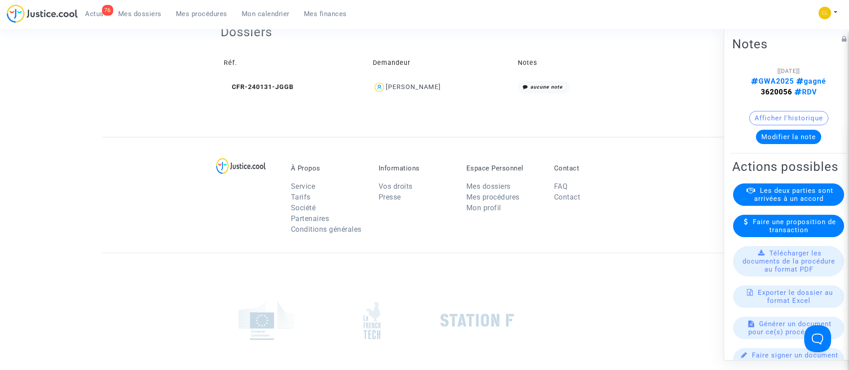
click at [415, 89] on div "[PERSON_NAME]" at bounding box center [413, 87] width 55 height 8
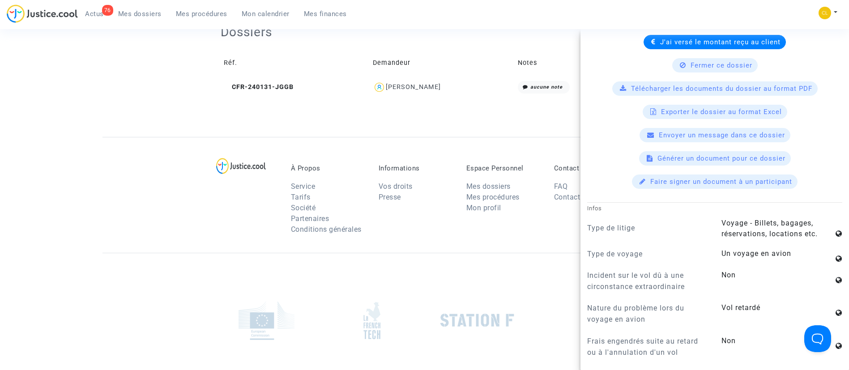
scroll to position [0, 0]
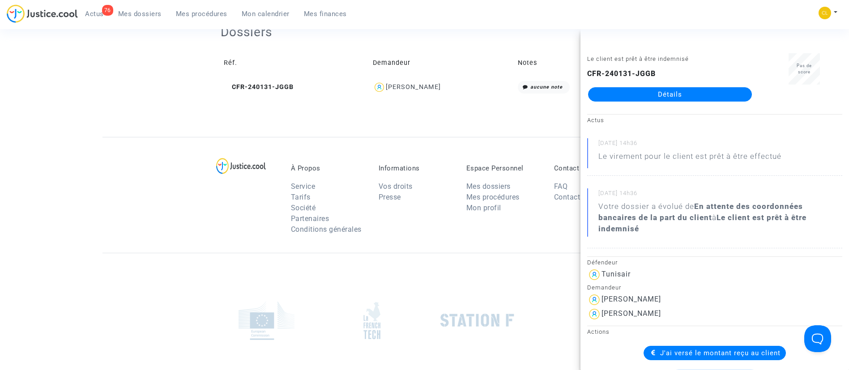
click at [141, 16] on span "Mes dossiers" at bounding box center [139, 14] width 43 height 8
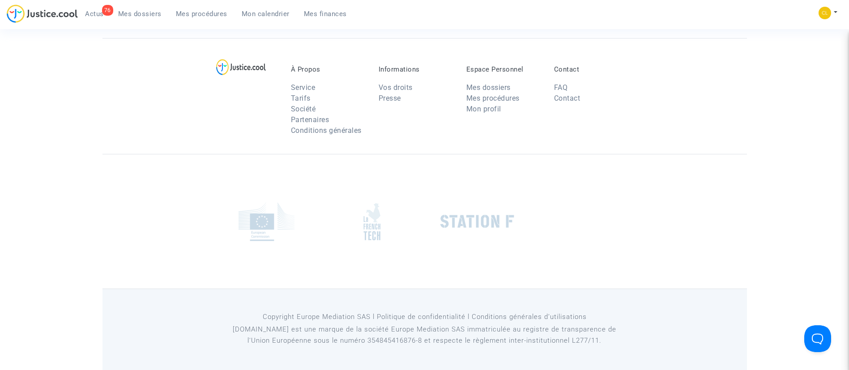
scroll to position [68, 0]
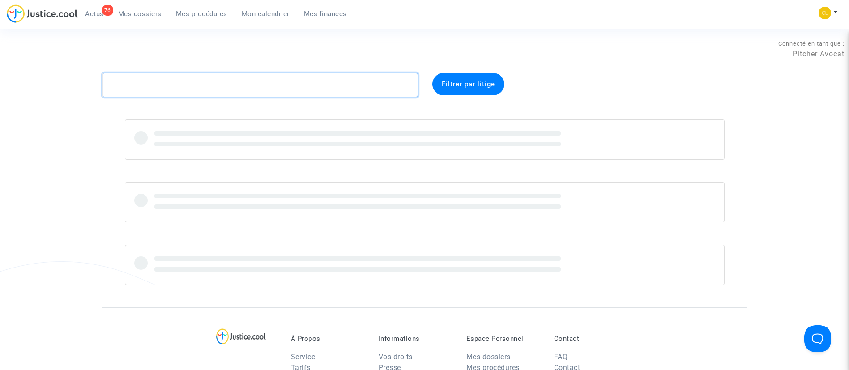
click at [258, 80] on textarea at bounding box center [261, 85] width 316 height 24
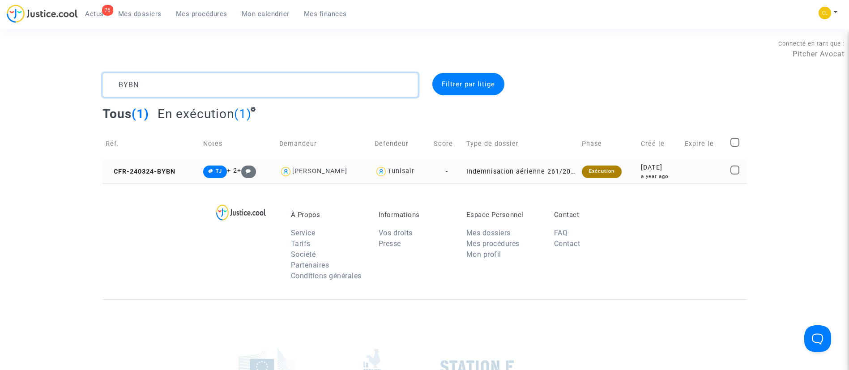
type textarea "BYBN"
click at [692, 164] on td at bounding box center [705, 172] width 46 height 24
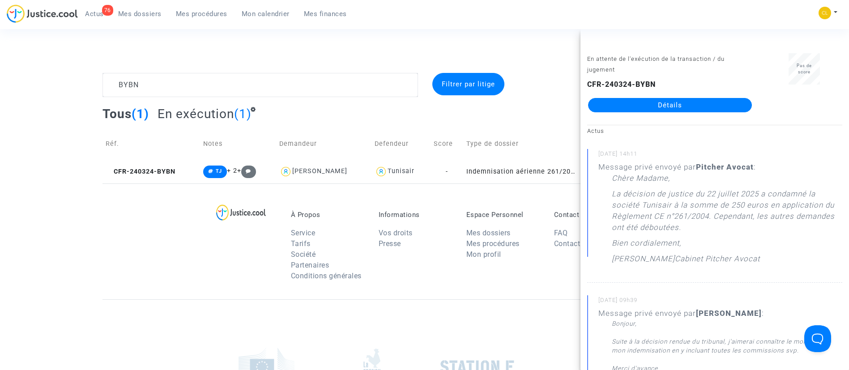
click at [655, 107] on link "Détails" at bounding box center [670, 105] width 164 height 14
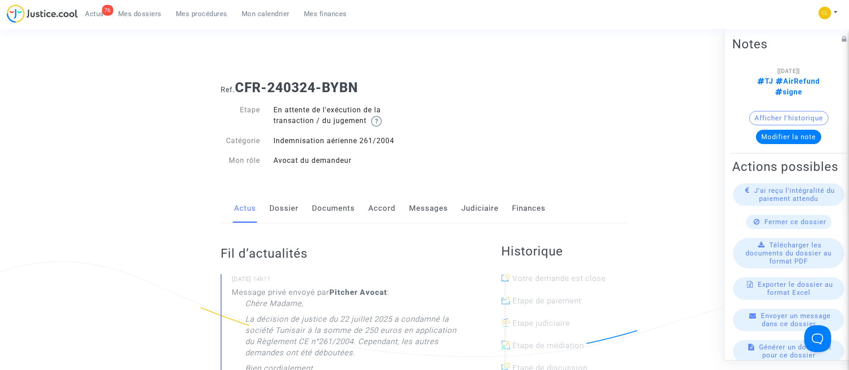
click at [479, 211] on link "Judiciaire" at bounding box center [480, 209] width 37 height 30
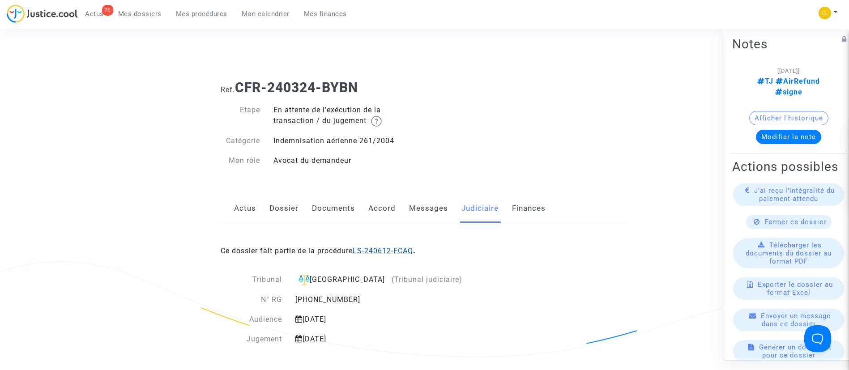
click at [403, 248] on link "LS-240612-FCAQ" at bounding box center [383, 251] width 60 height 9
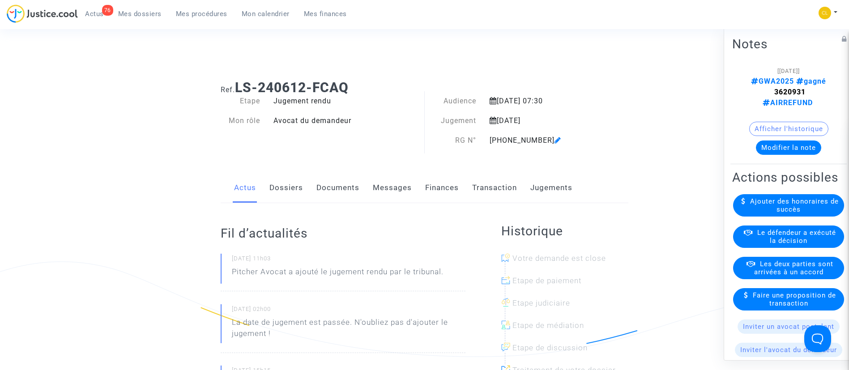
click at [542, 195] on link "Jugements" at bounding box center [551, 188] width 42 height 30
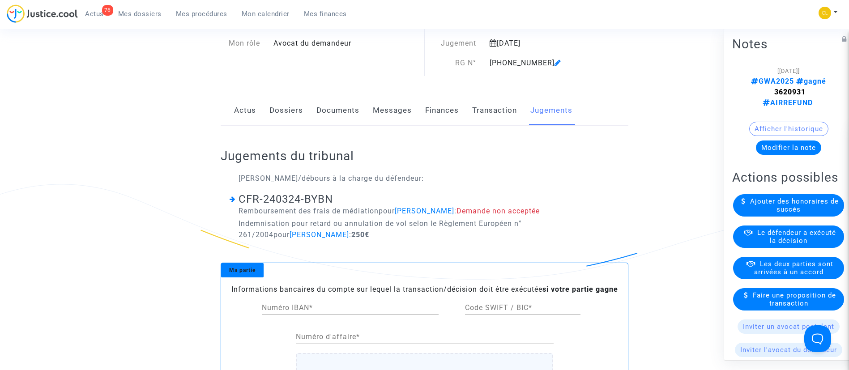
scroll to position [77, 0]
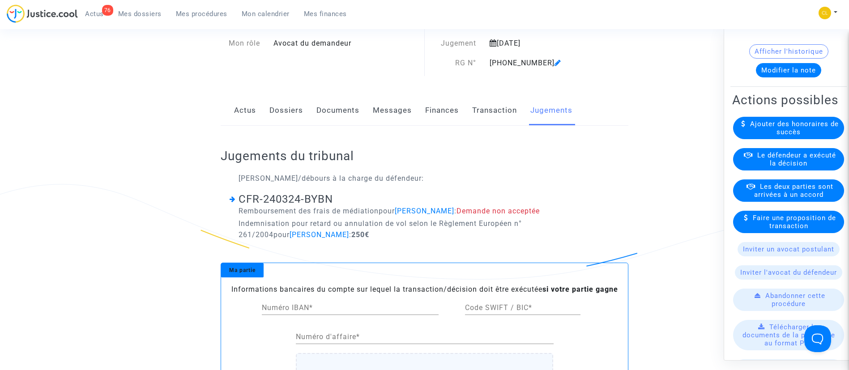
click at [783, 167] on span "Le défendeur a exécuté la décision" at bounding box center [796, 159] width 79 height 16
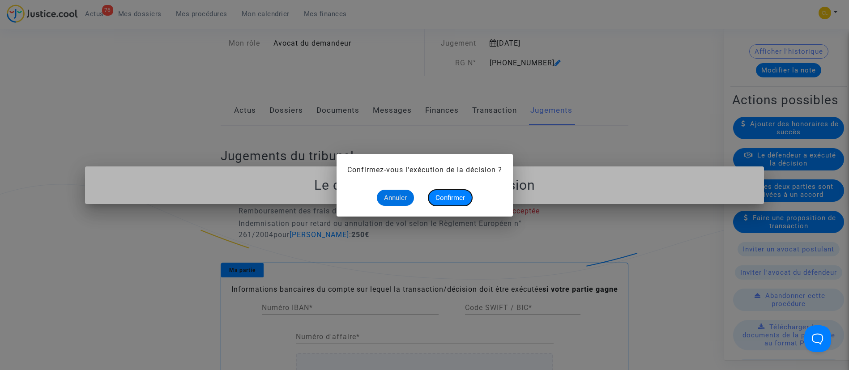
click at [453, 200] on span "Confirmer" at bounding box center [451, 198] width 30 height 8
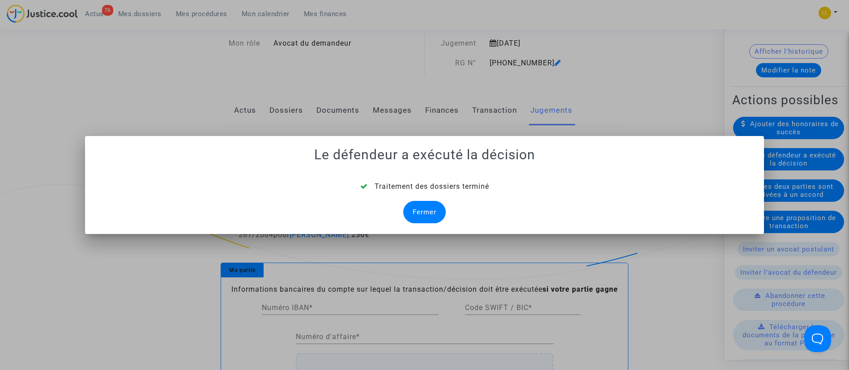
click at [438, 214] on div "Fermer" at bounding box center [424, 212] width 43 height 22
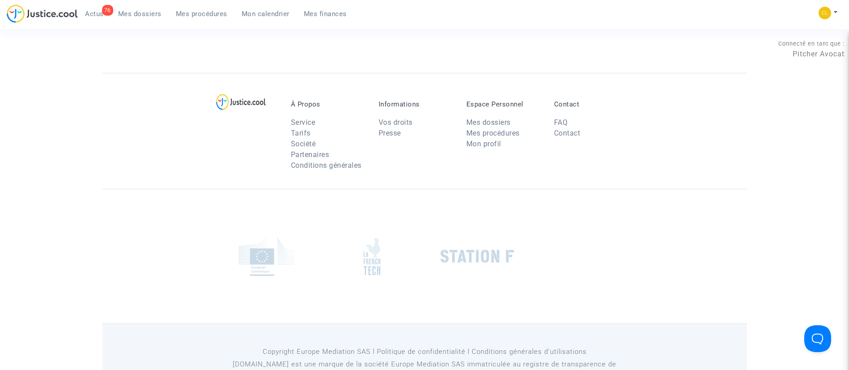
scroll to position [77, 0]
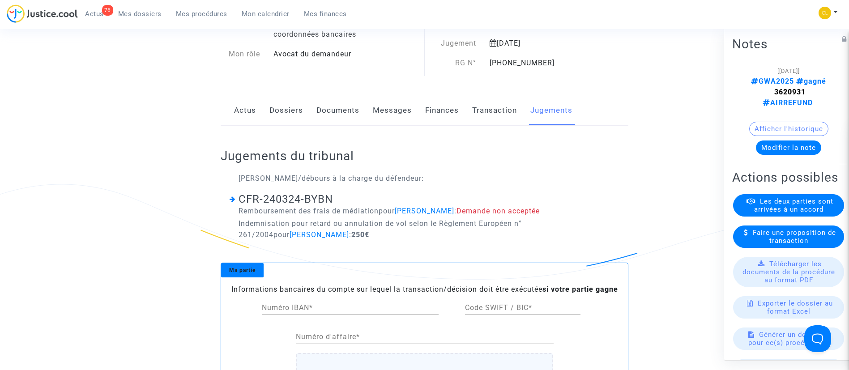
click at [292, 105] on link "Dossiers" at bounding box center [286, 111] width 34 height 30
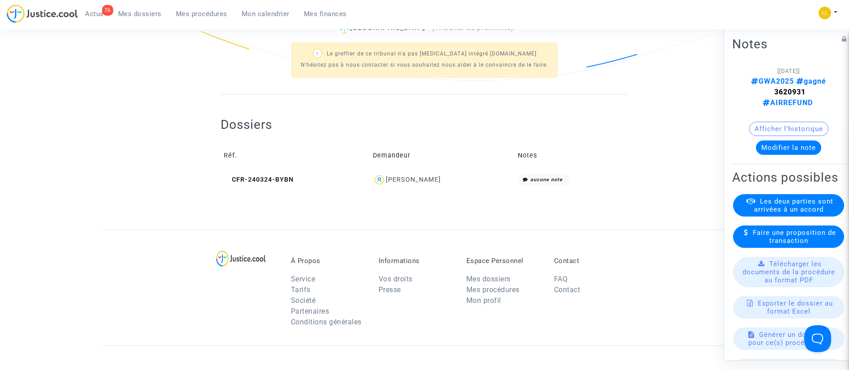
scroll to position [292, 0]
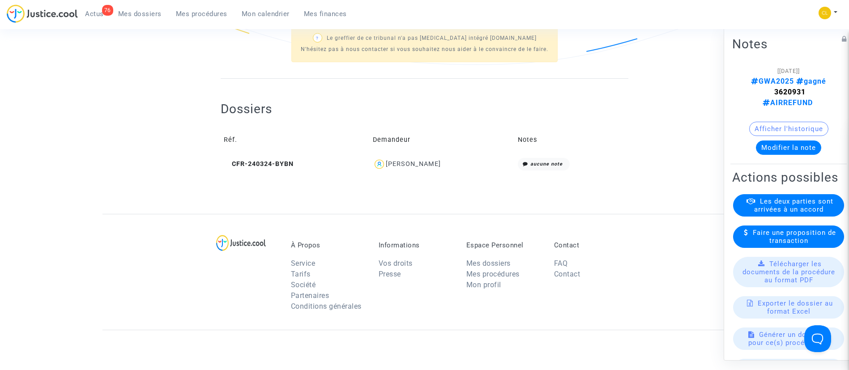
click at [423, 164] on div "[PERSON_NAME]" at bounding box center [413, 164] width 55 height 8
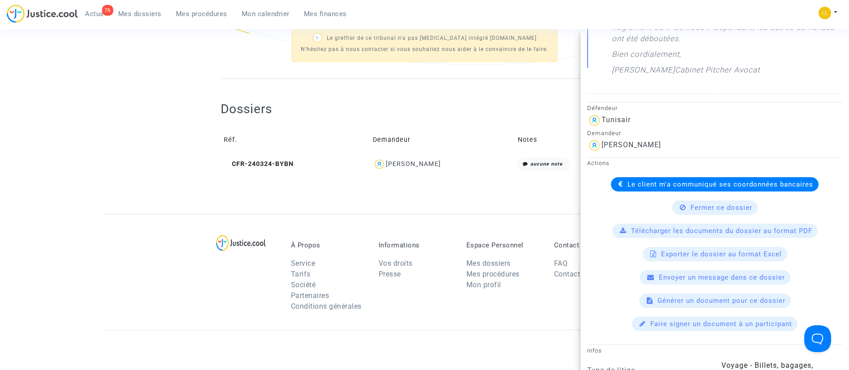
scroll to position [277, 0]
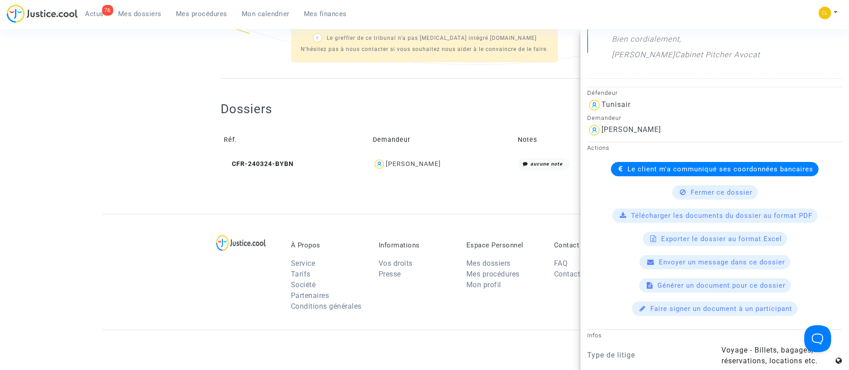
click at [651, 167] on span "Le client m'a communiqué ses coordonnées bancaires" at bounding box center [721, 169] width 186 height 8
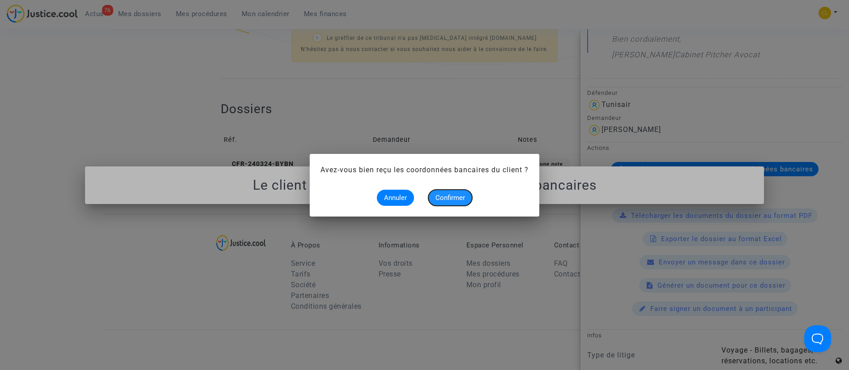
click at [454, 204] on button "Confirmer" at bounding box center [450, 198] width 44 height 16
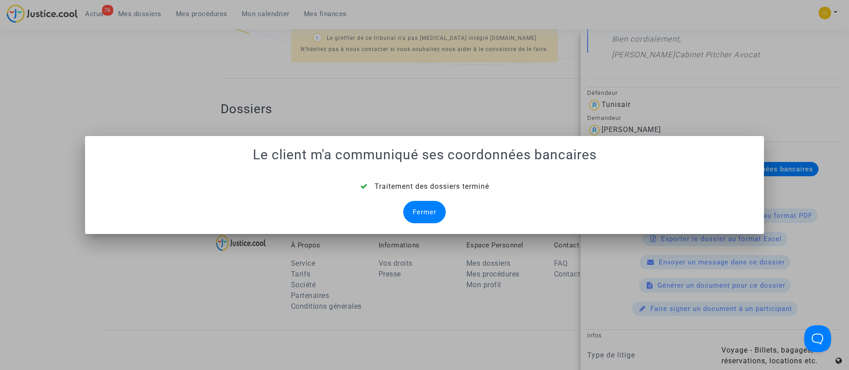
click at [421, 206] on div "Fermer" at bounding box center [424, 212] width 43 height 22
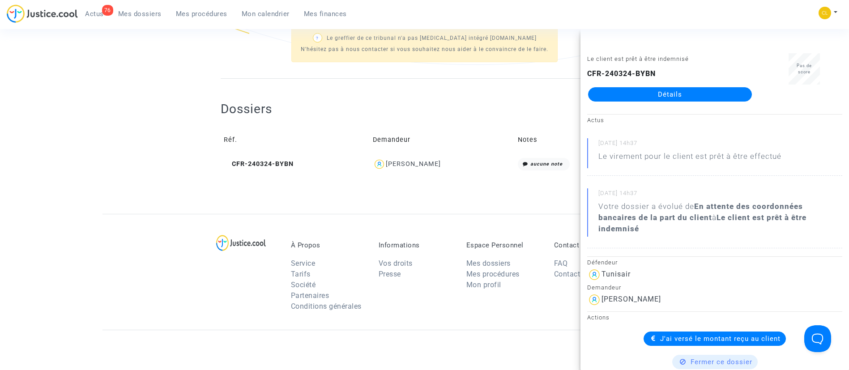
click at [142, 11] on span "Mes dossiers" at bounding box center [139, 14] width 43 height 8
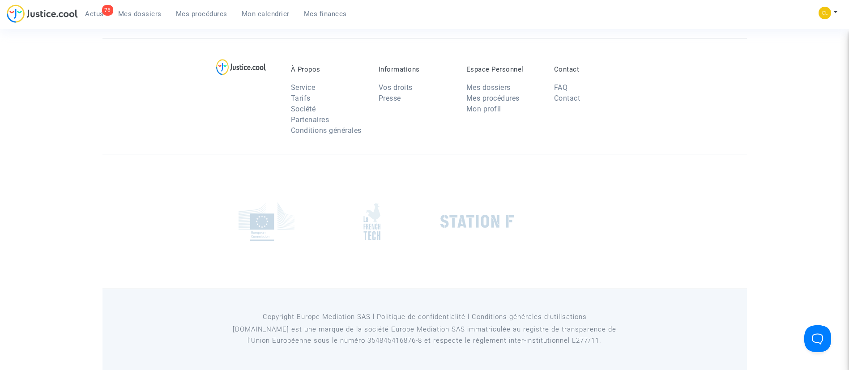
scroll to position [68, 0]
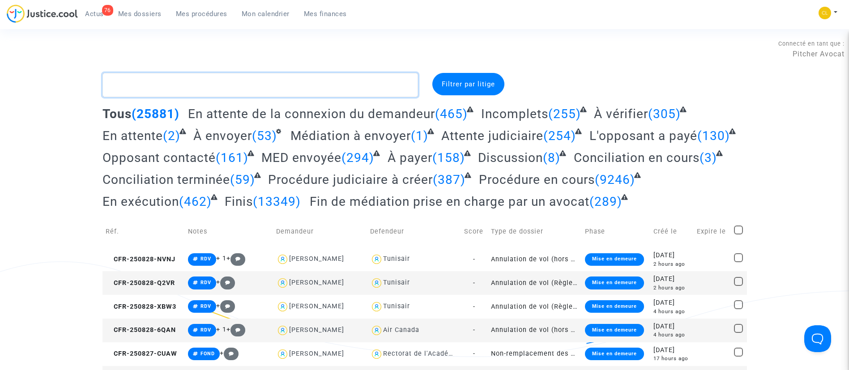
click at [223, 79] on textarea at bounding box center [261, 85] width 316 height 24
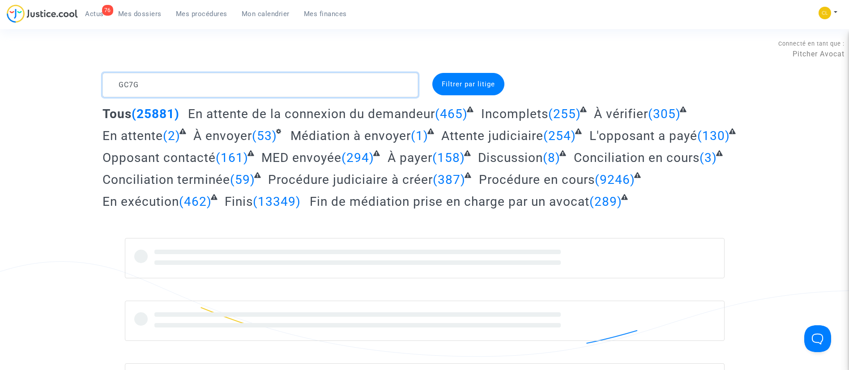
type textarea "GC7G"
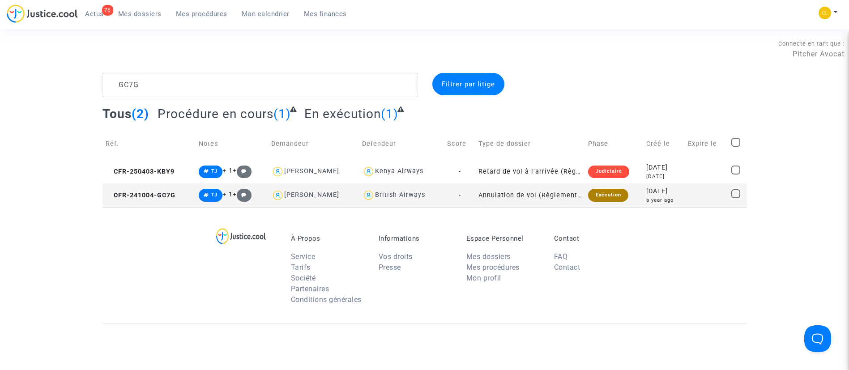
click at [685, 199] on td "[DATE] a year ago" at bounding box center [664, 196] width 42 height 24
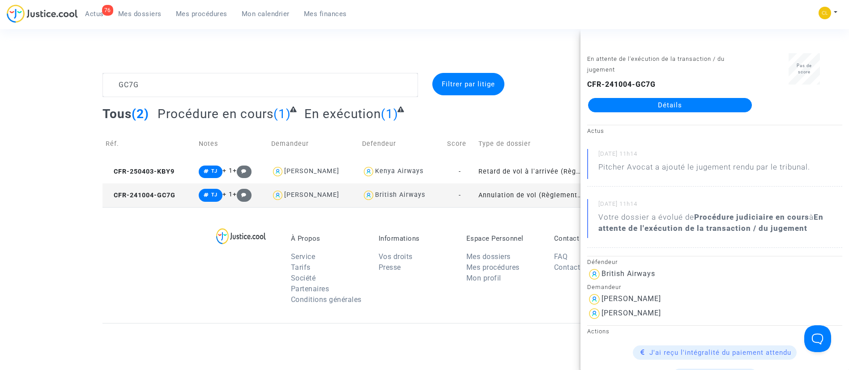
click at [711, 110] on link "Détails" at bounding box center [670, 105] width 164 height 14
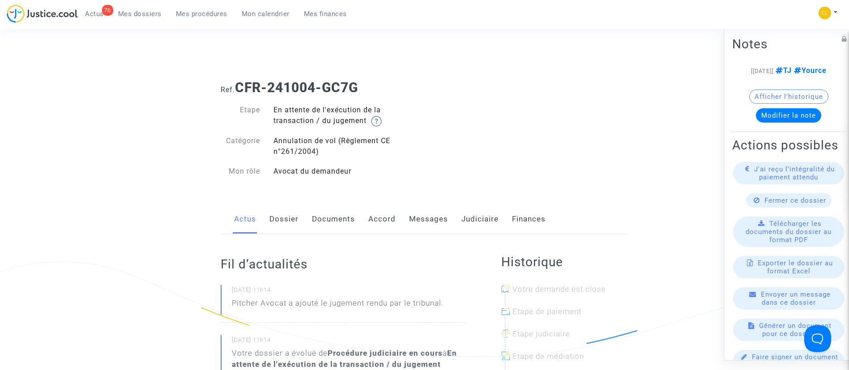
click at [467, 216] on link "Judiciaire" at bounding box center [480, 220] width 37 height 30
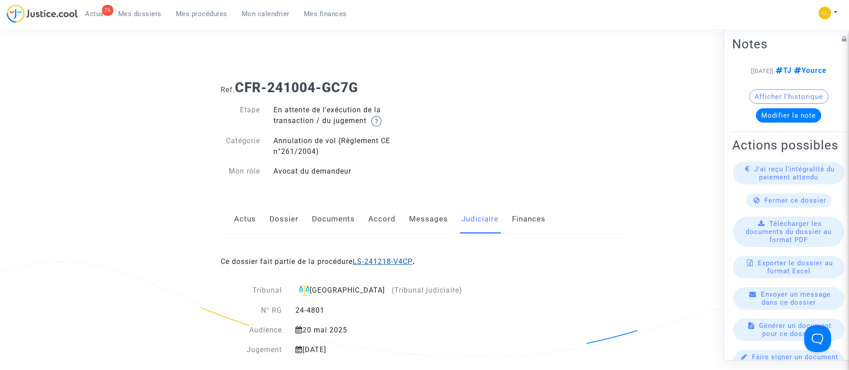
click at [376, 262] on link "LS-241218-V4CP" at bounding box center [383, 261] width 60 height 9
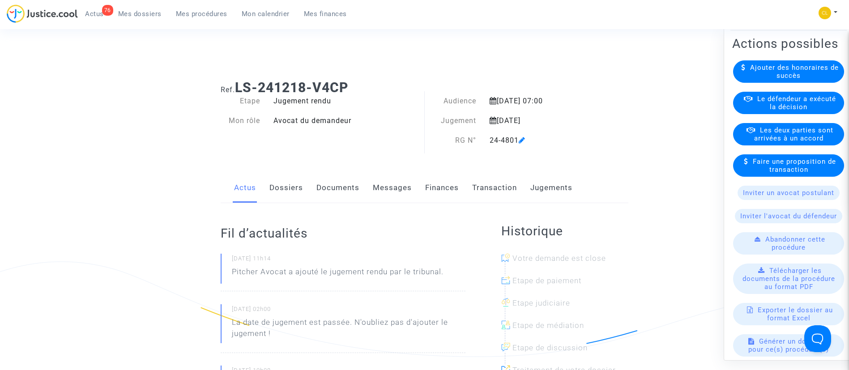
scroll to position [124, 0]
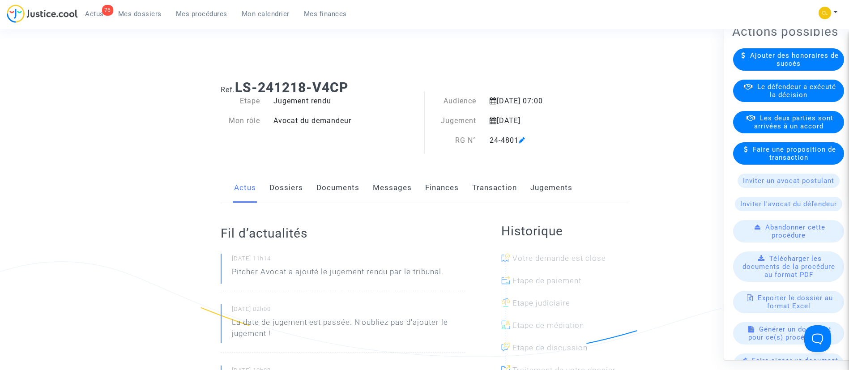
click at [772, 98] on span "Le défendeur a exécuté la décision" at bounding box center [796, 90] width 79 height 16
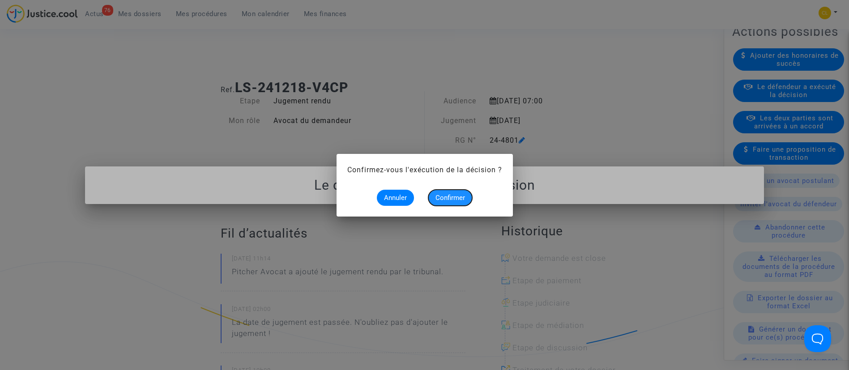
click at [445, 194] on span "Confirmer" at bounding box center [451, 198] width 30 height 8
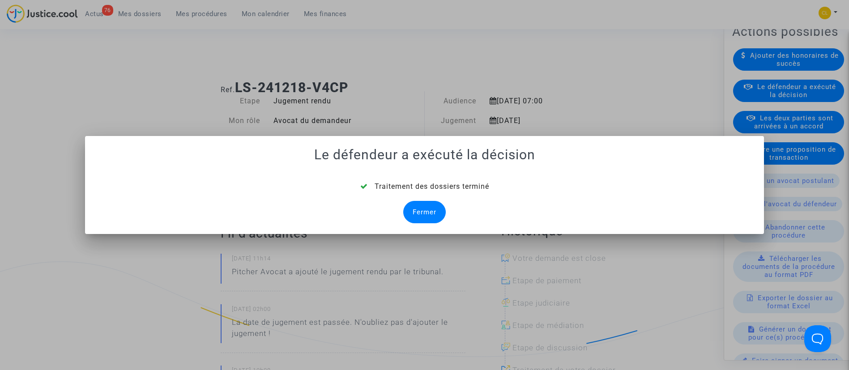
click at [430, 205] on div "Fermer" at bounding box center [424, 212] width 43 height 22
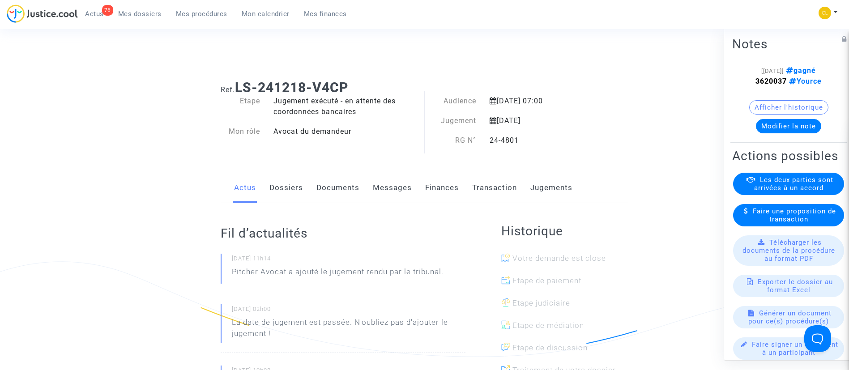
click at [288, 188] on link "Dossiers" at bounding box center [286, 188] width 34 height 30
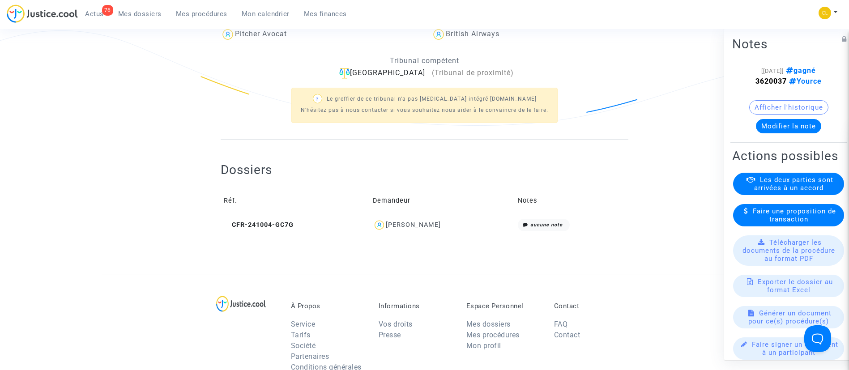
scroll to position [232, 0]
click at [418, 217] on span "[PERSON_NAME]" at bounding box center [413, 197] width 55 height 59
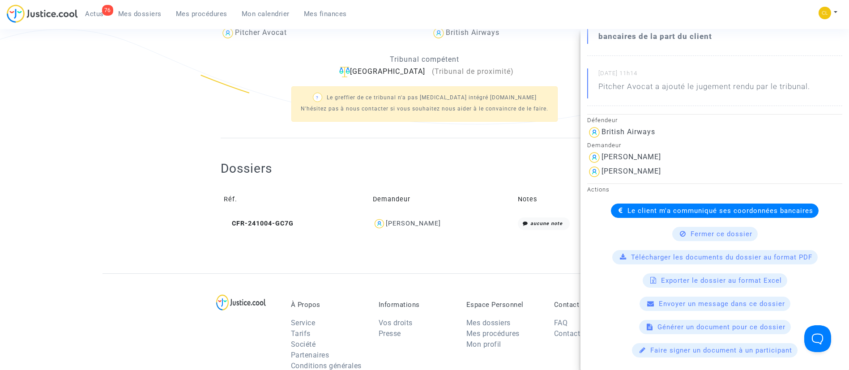
scroll to position [154, 0]
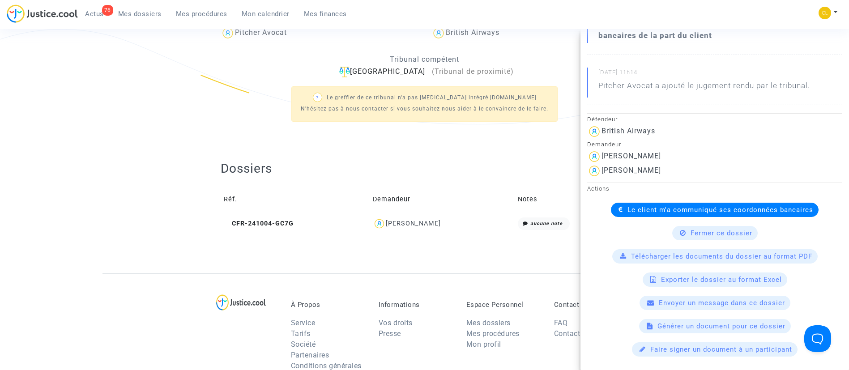
click at [639, 210] on span "Le client m'a communiqué ses coordonnées bancaires" at bounding box center [721, 210] width 186 height 8
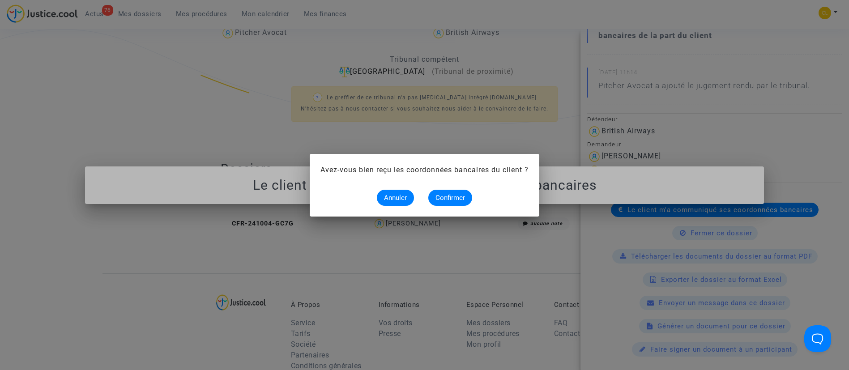
scroll to position [0, 0]
click at [450, 201] on span "Confirmer" at bounding box center [451, 198] width 30 height 8
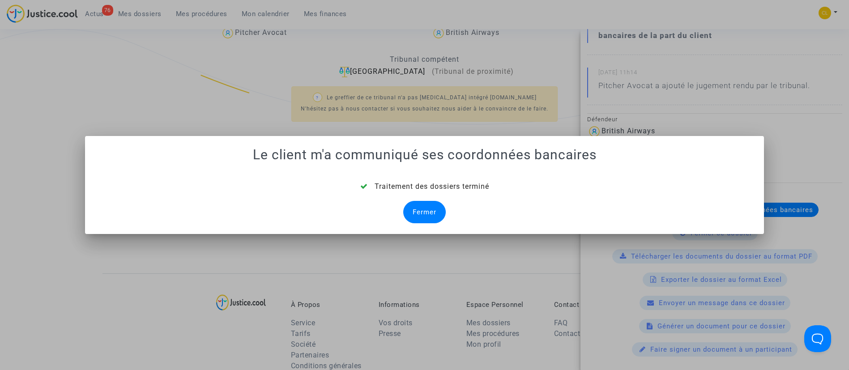
click at [426, 207] on div "Fermer" at bounding box center [424, 212] width 43 height 22
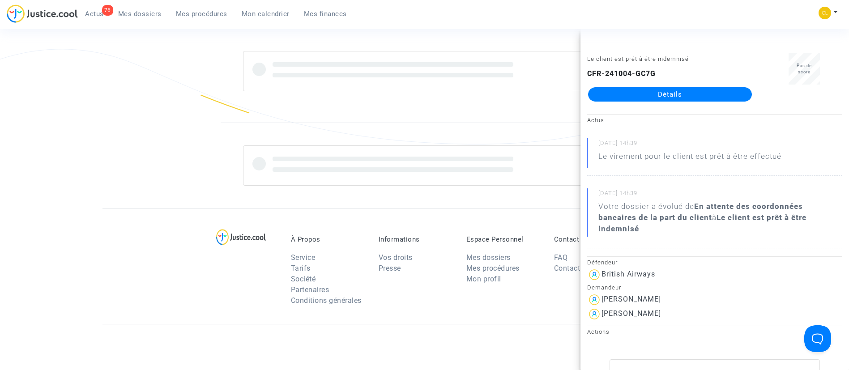
scroll to position [232, 0]
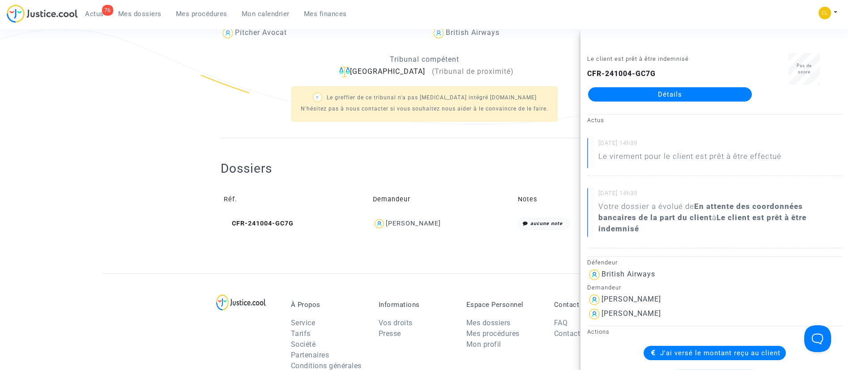
click at [197, 116] on ng-component "Ref. LS-241218-V4CP Etape Jugement exécuté - en attente des coordonnées bancair…" at bounding box center [425, 57] width 645 height 433
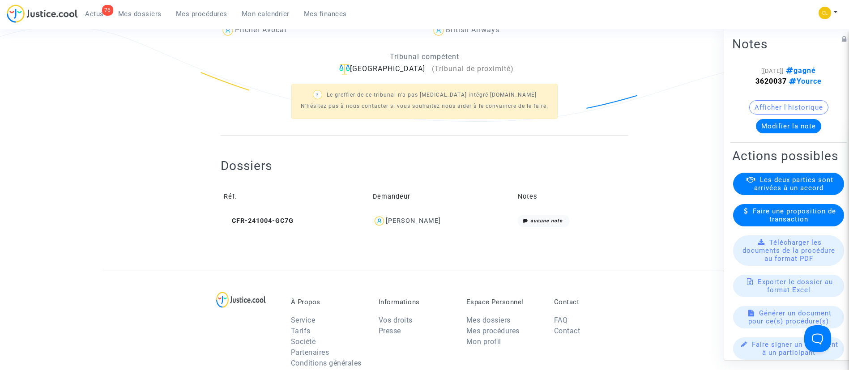
scroll to position [236, 0]
click at [430, 216] on div "[PERSON_NAME]" at bounding box center [413, 220] width 55 height 8
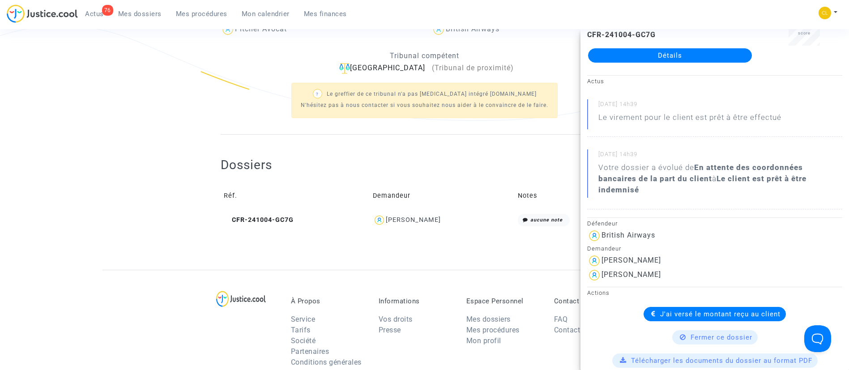
scroll to position [0, 0]
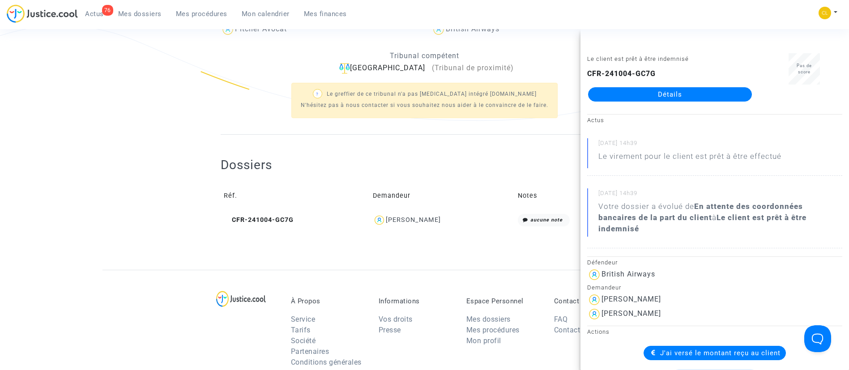
click at [235, 115] on div "? Le greffier de ce tribunal n'a pas [MEDICAL_DATA] intégré [DOMAIN_NAME] N'hés…" at bounding box center [425, 99] width 408 height 51
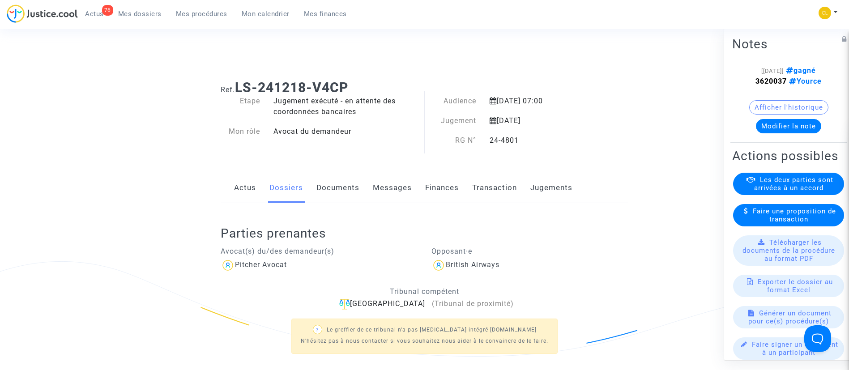
click at [156, 15] on span "Mes dossiers" at bounding box center [139, 14] width 43 height 8
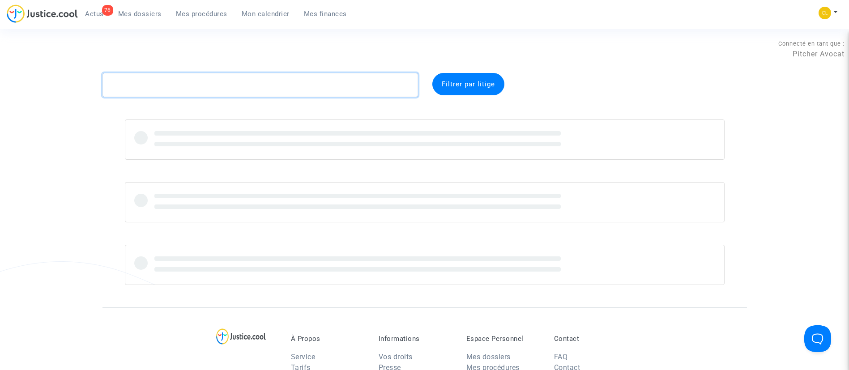
click at [321, 85] on textarea at bounding box center [261, 85] width 316 height 24
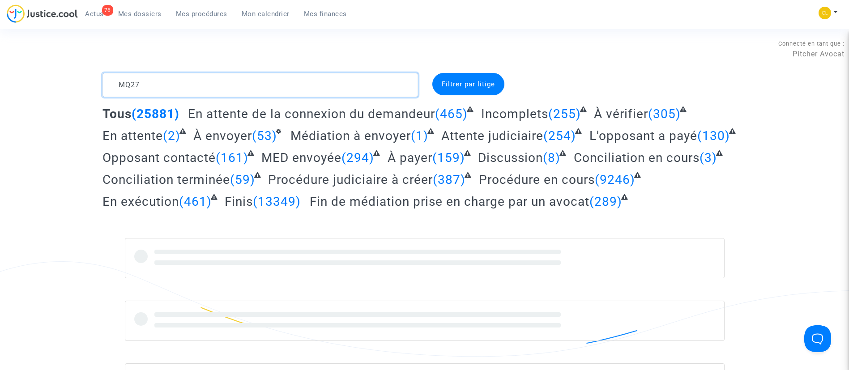
type textarea "MQ27"
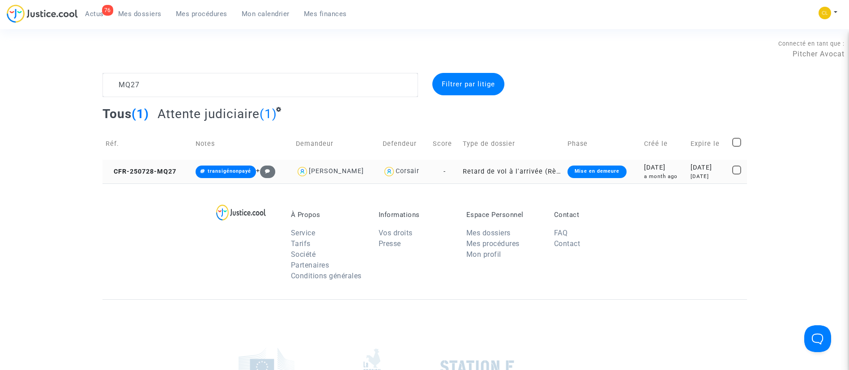
click at [692, 168] on div "[DATE]" at bounding box center [708, 168] width 35 height 10
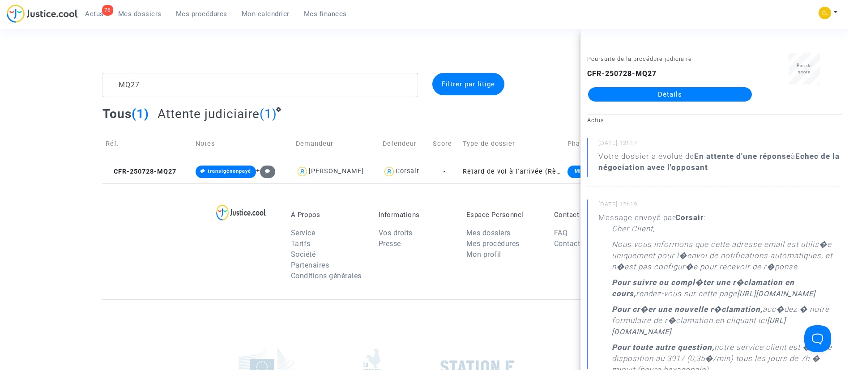
click at [663, 95] on link "Détails" at bounding box center [670, 94] width 164 height 14
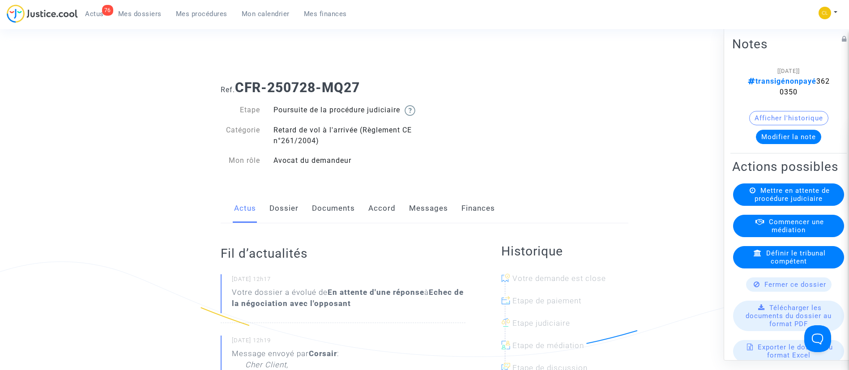
click at [385, 218] on link "Accord" at bounding box center [381, 209] width 27 height 30
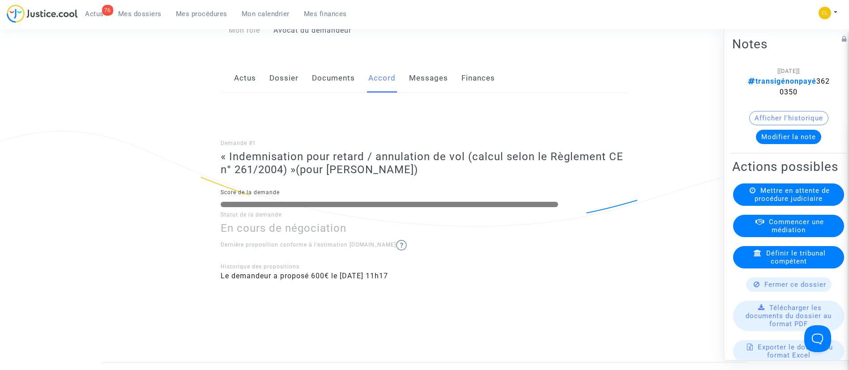
scroll to position [128, 0]
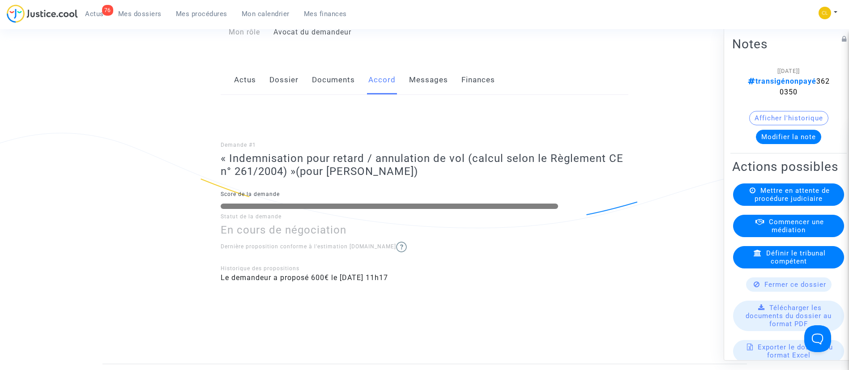
click at [782, 141] on button "Modifier la note" at bounding box center [788, 136] width 65 height 14
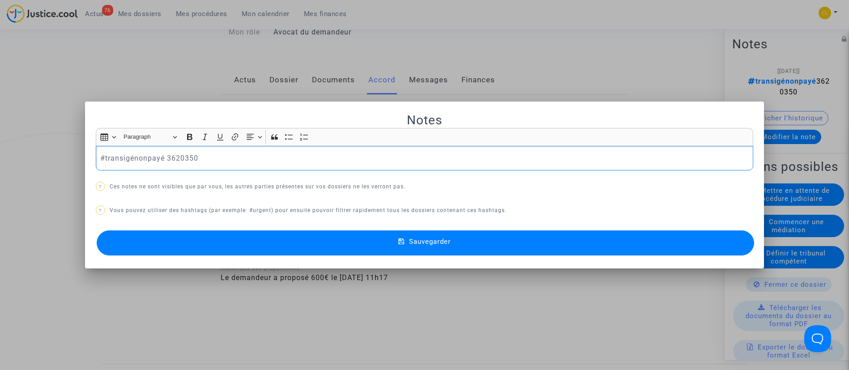
scroll to position [0, 0]
click at [143, 159] on p "#transigénonpayé 3620350" at bounding box center [424, 158] width 648 height 11
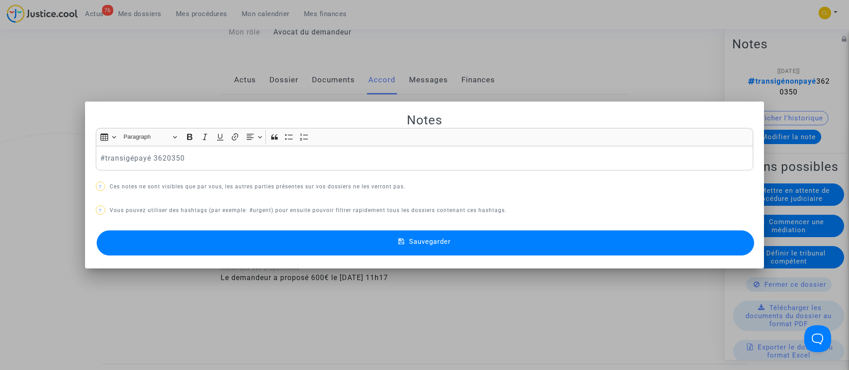
click at [432, 238] on span "Sauvegarder" at bounding box center [430, 242] width 42 height 8
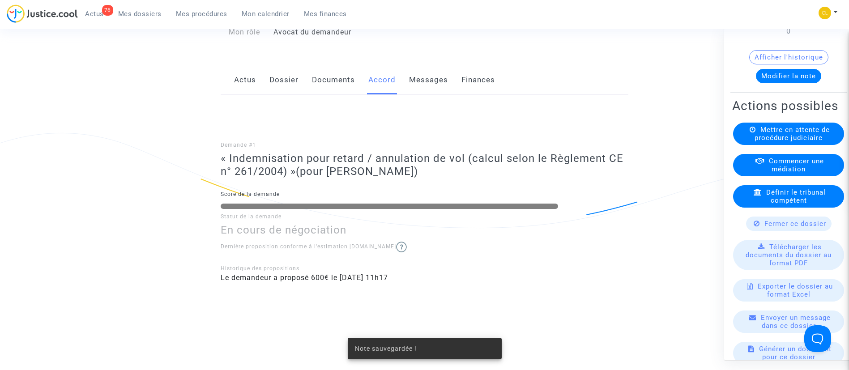
scroll to position [70, 0]
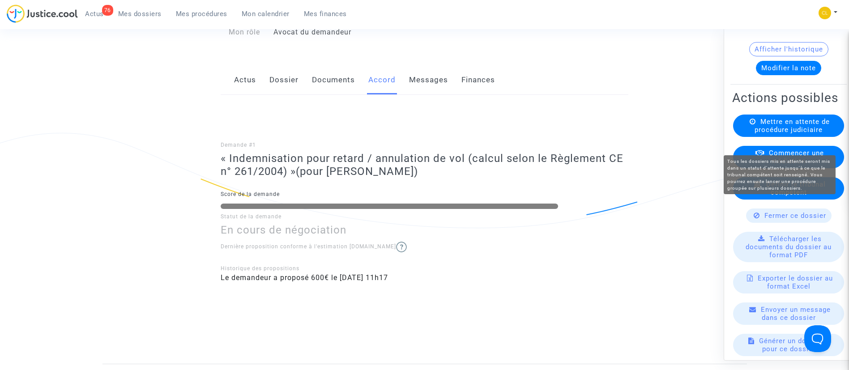
click at [775, 133] on span "Mettre en attente de procédure judiciaire" at bounding box center [792, 125] width 75 height 16
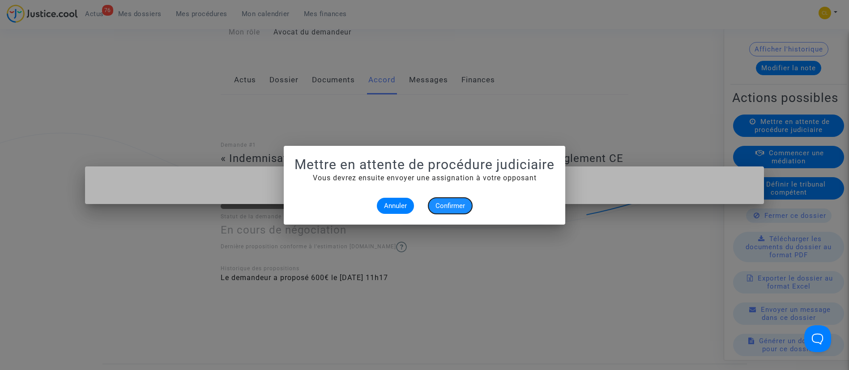
click at [439, 198] on button "Confirmer" at bounding box center [450, 206] width 44 height 16
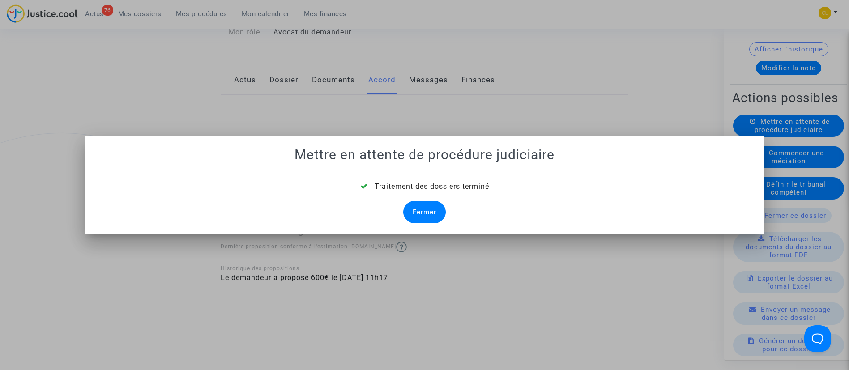
click at [427, 210] on div "Fermer" at bounding box center [424, 212] width 43 height 22
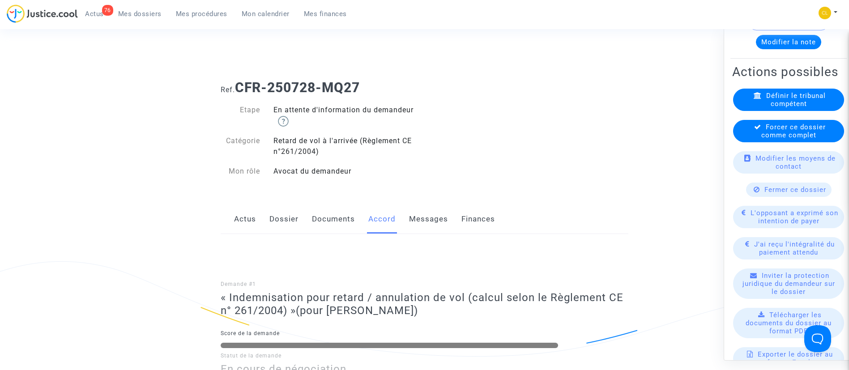
scroll to position [106, 0]
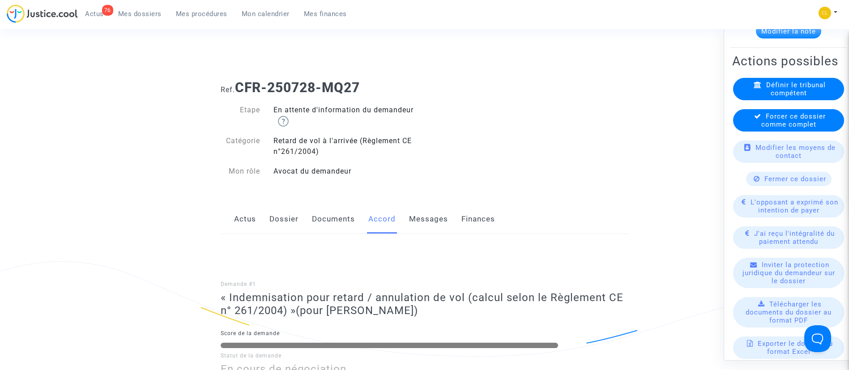
click at [774, 214] on span "L'opposant a exprimé son intention de payer" at bounding box center [795, 206] width 88 height 16
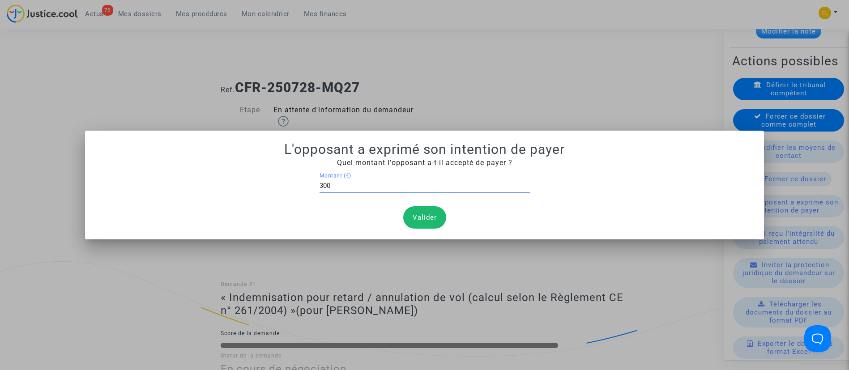
type input "300"
click at [423, 211] on button "Valider" at bounding box center [424, 217] width 43 height 22
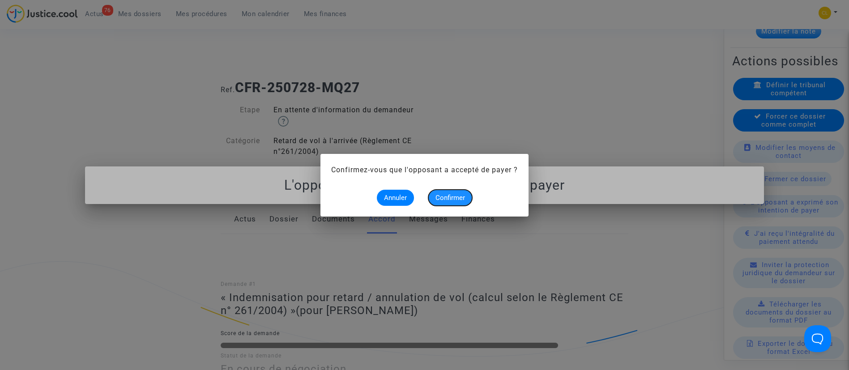
click at [460, 200] on span "Confirmer" at bounding box center [451, 198] width 30 height 8
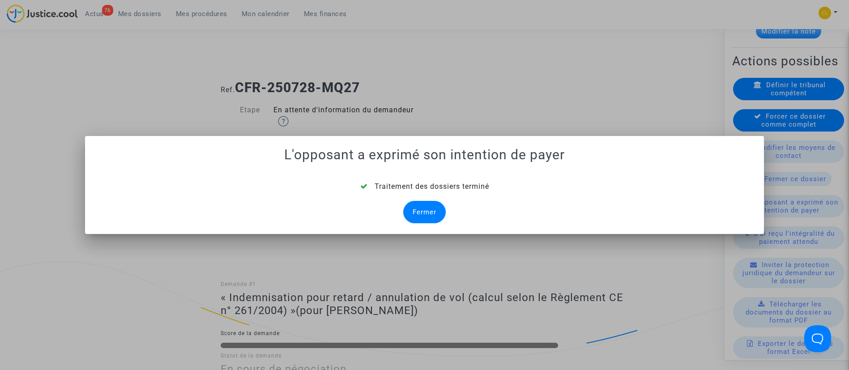
click at [421, 204] on div "Fermer" at bounding box center [424, 212] width 43 height 22
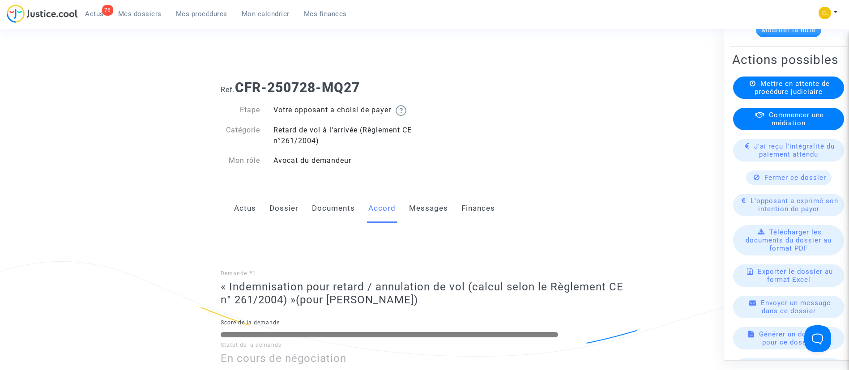
scroll to position [108, 0]
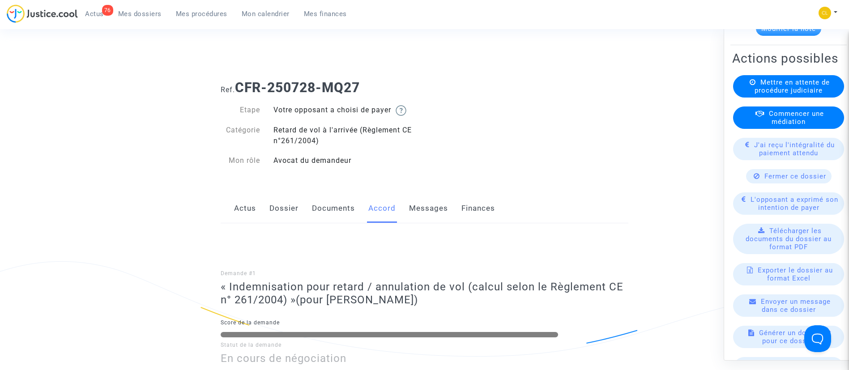
click at [794, 157] on span "J'ai reçu l'intégralité du paiement attendu" at bounding box center [794, 149] width 81 height 16
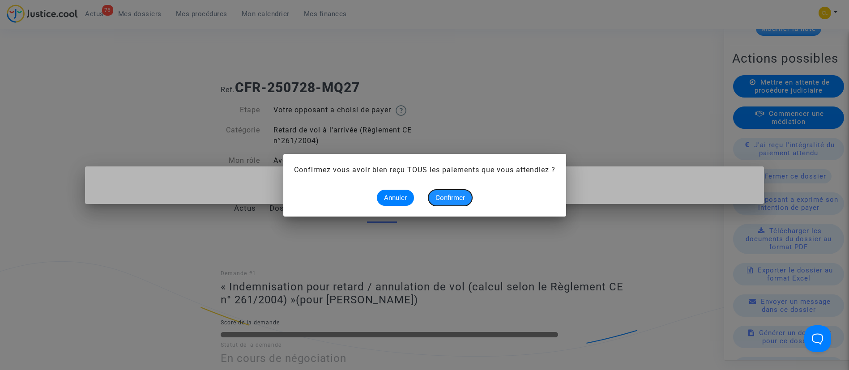
click at [455, 195] on span "Confirmer" at bounding box center [451, 198] width 30 height 8
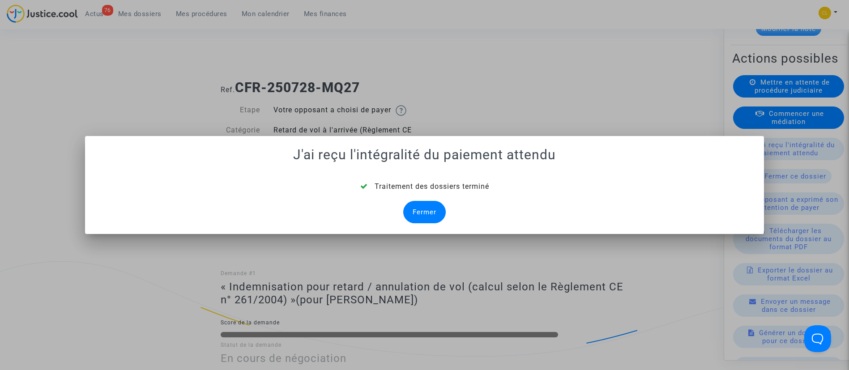
click at [418, 213] on div "Fermer" at bounding box center [424, 212] width 43 height 22
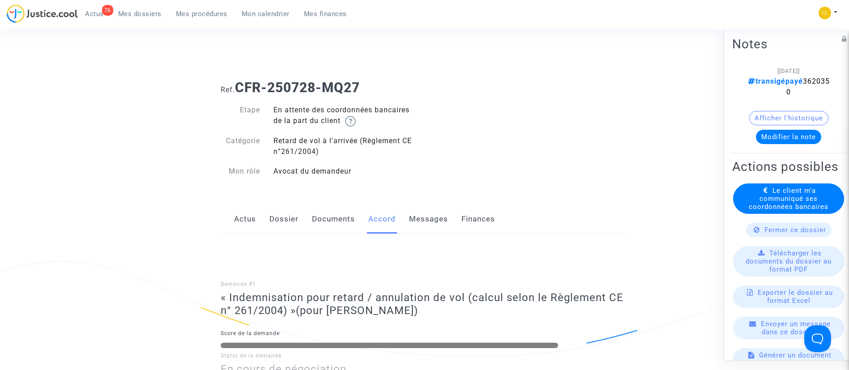
click at [285, 219] on link "Dossier" at bounding box center [283, 220] width 29 height 30
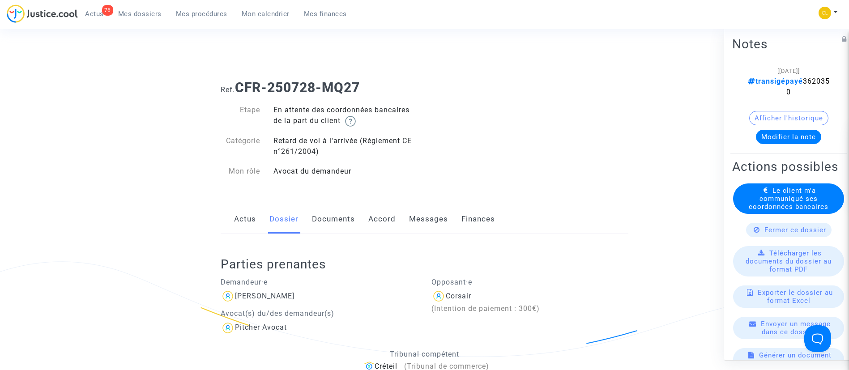
click at [327, 219] on link "Documents" at bounding box center [333, 220] width 43 height 30
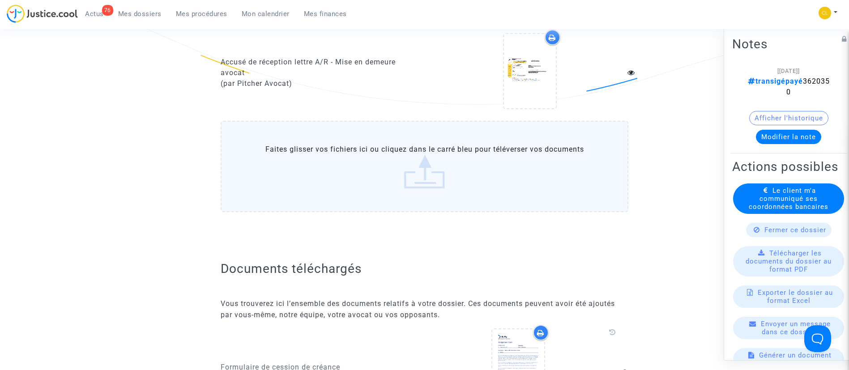
scroll to position [724, 0]
click at [834, 209] on div "Le client m'a communiqué ses coordonnées bancaires" at bounding box center [788, 198] width 113 height 30
click at [811, 210] on span "Le client m'a communiqué ses coordonnées bancaires" at bounding box center [789, 198] width 80 height 24
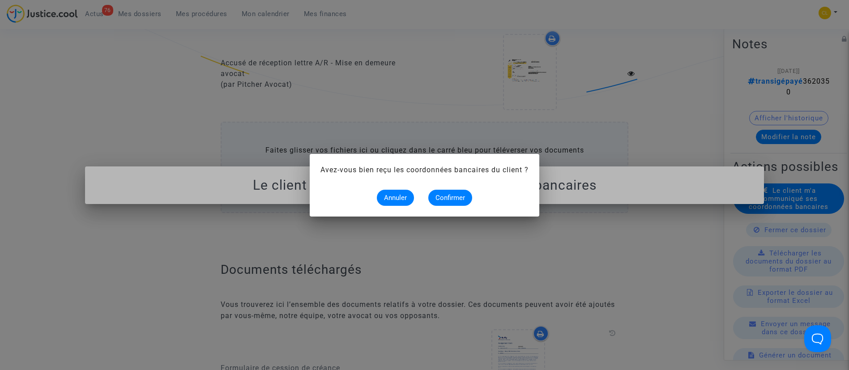
scroll to position [0, 0]
click at [448, 198] on span "Confirmer" at bounding box center [451, 198] width 30 height 8
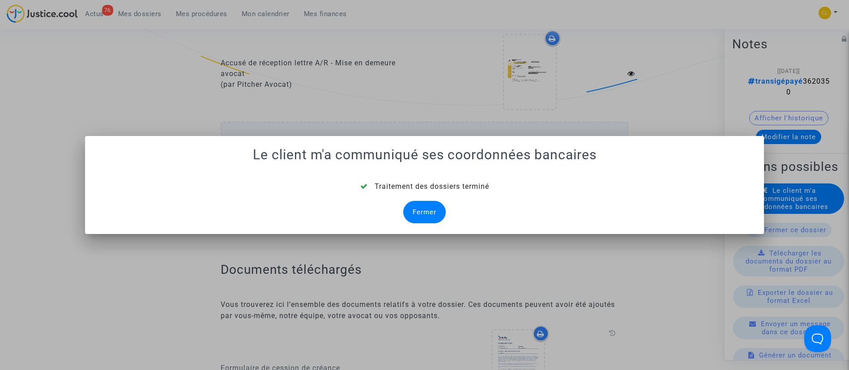
click at [429, 209] on div "Fermer" at bounding box center [424, 212] width 43 height 22
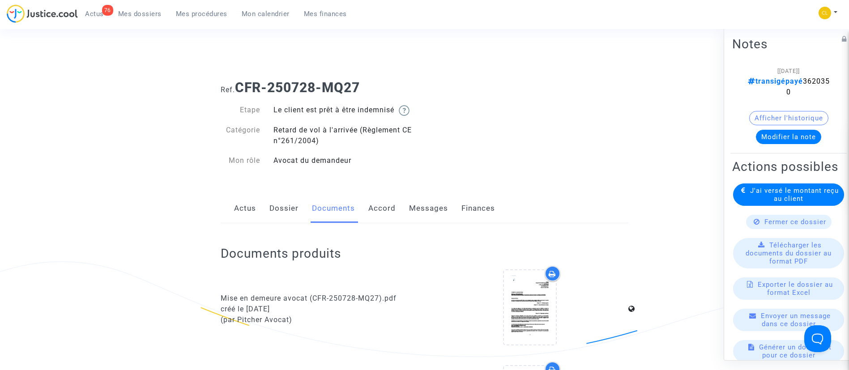
click at [150, 17] on span "Mes dossiers" at bounding box center [139, 14] width 43 height 8
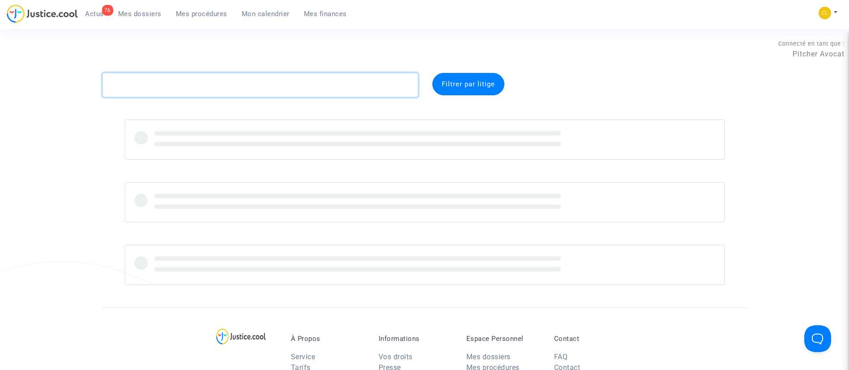
click at [220, 86] on textarea at bounding box center [261, 85] width 316 height 24
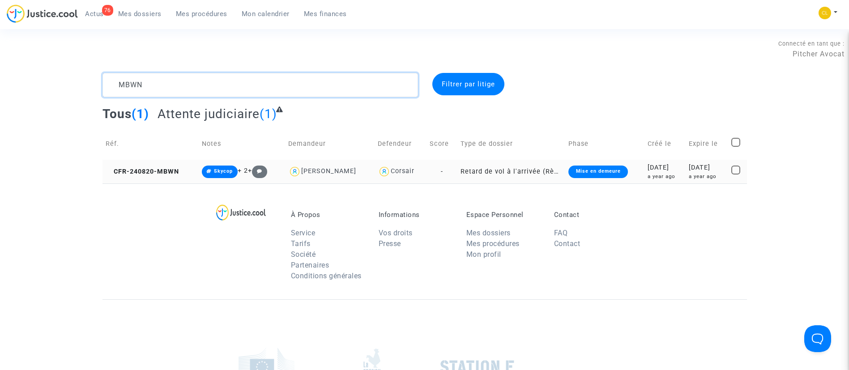
type textarea "MBWN"
click at [693, 168] on div "[DATE]" at bounding box center [707, 168] width 36 height 10
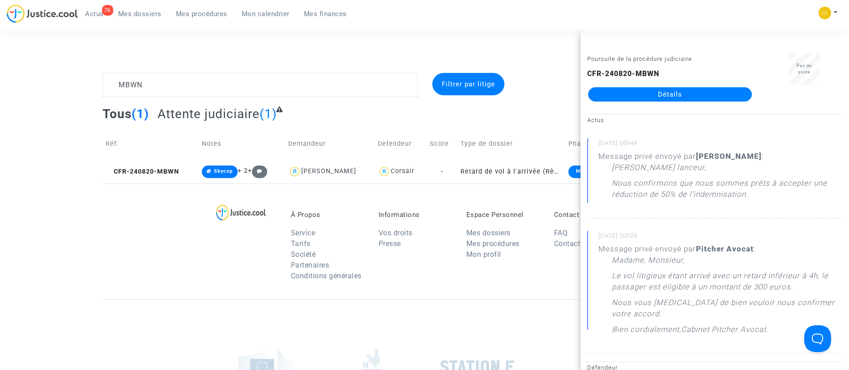
click at [688, 90] on link "Détails" at bounding box center [670, 94] width 164 height 14
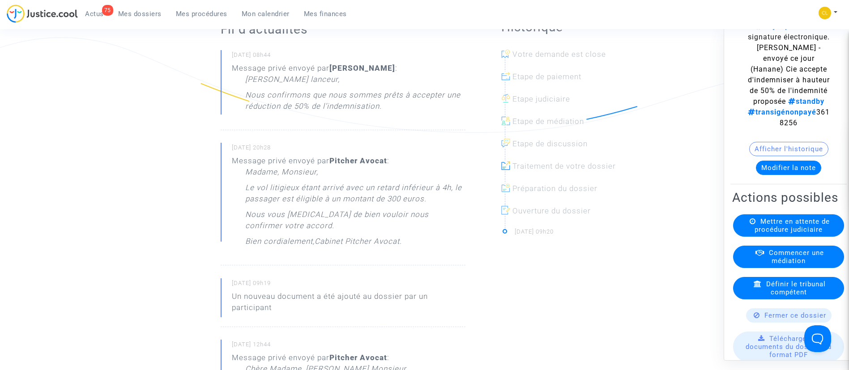
scroll to position [219, 0]
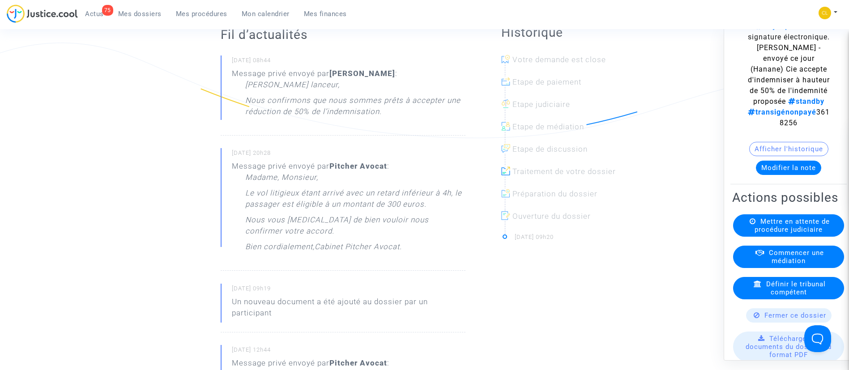
click at [795, 175] on button "Modifier la note" at bounding box center [788, 167] width 65 height 14
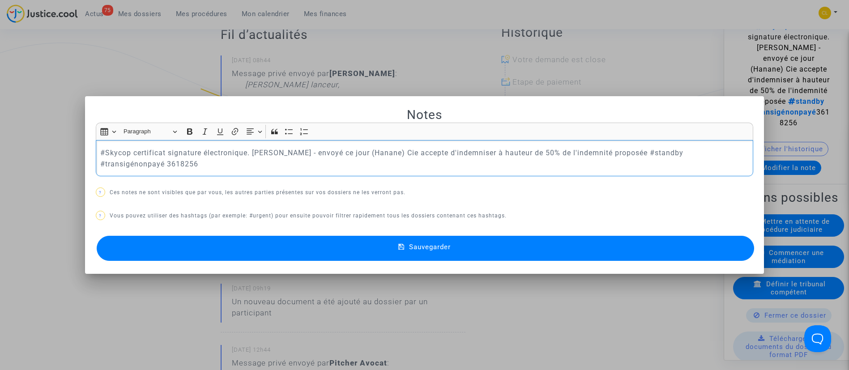
scroll to position [0, 0]
click at [706, 151] on p "#Skycop certificat signature électronique. [PERSON_NAME] - envoyé ce jour (Hana…" at bounding box center [424, 158] width 648 height 22
click at [539, 163] on p "#Skycop certificat signature électronique. [PERSON_NAME] - envoyé ce jour (Hana…" at bounding box center [424, 158] width 648 height 22
click at [496, 243] on button "Sauvegarder" at bounding box center [426, 248] width 658 height 25
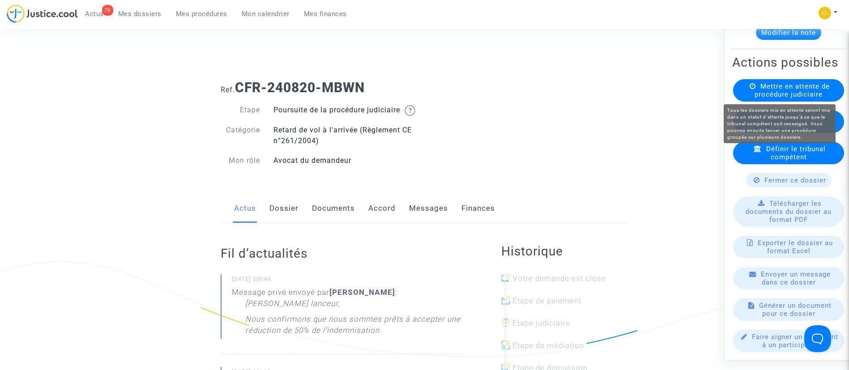
click at [788, 82] on span "Mettre en attente de procédure judiciaire" at bounding box center [792, 90] width 75 height 16
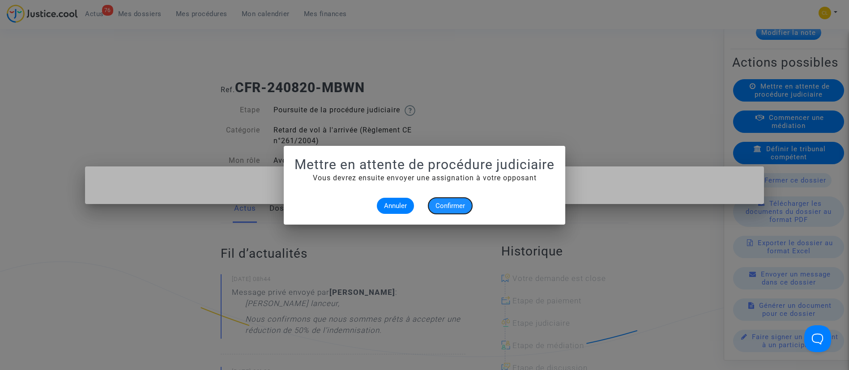
click at [446, 210] on button "Confirmer" at bounding box center [450, 206] width 44 height 16
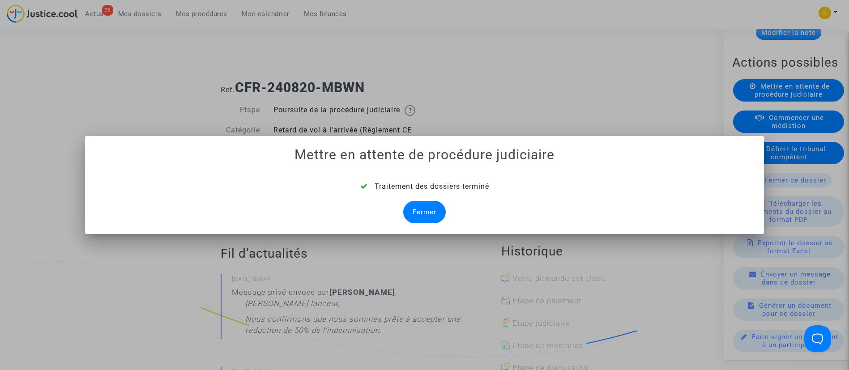
click at [419, 213] on div "Fermer" at bounding box center [424, 212] width 43 height 22
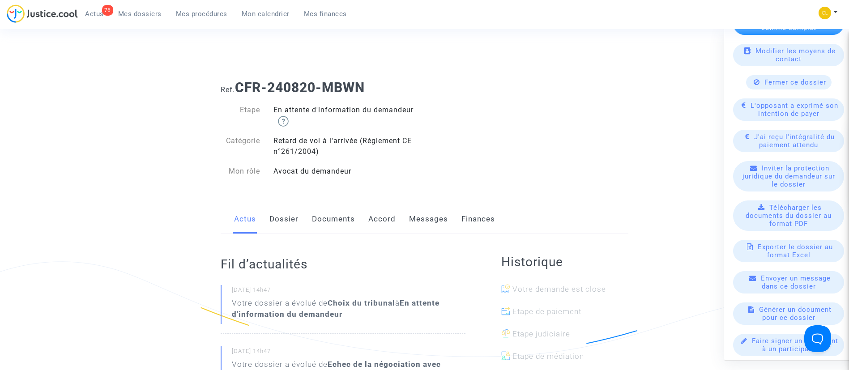
scroll to position [289, 0]
click at [274, 223] on link "Dossier" at bounding box center [283, 220] width 29 height 30
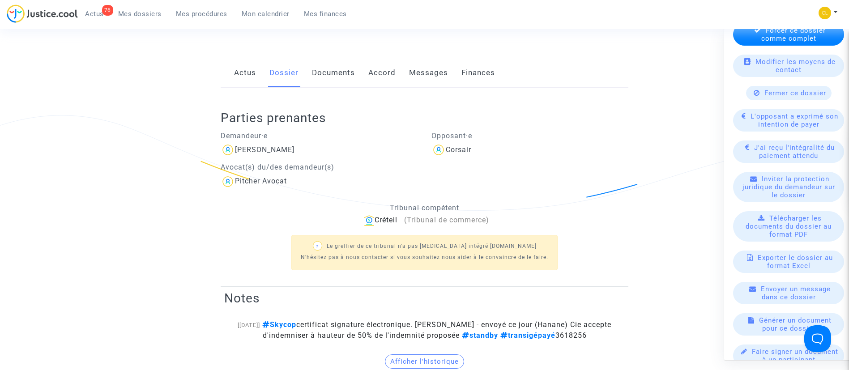
scroll to position [278, 0]
click at [775, 128] on span "L'opposant a exprimé son intention de payer" at bounding box center [795, 119] width 88 height 16
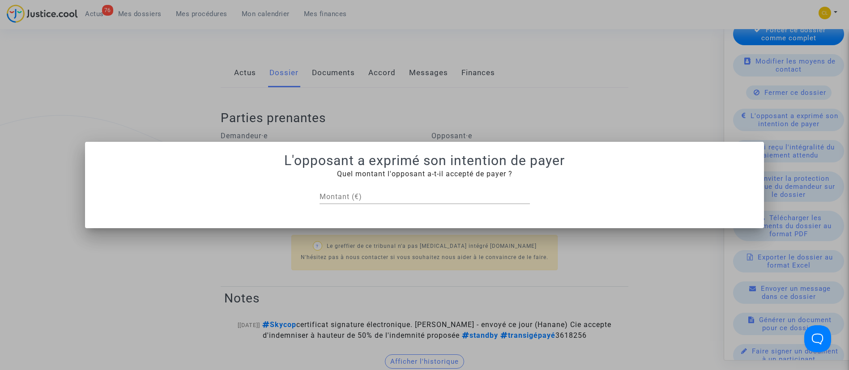
scroll to position [0, 0]
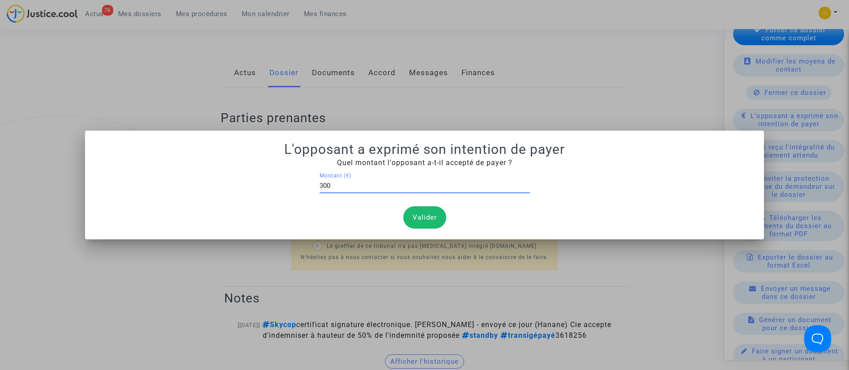
type input "300"
click at [426, 213] on button "Valider" at bounding box center [424, 217] width 43 height 22
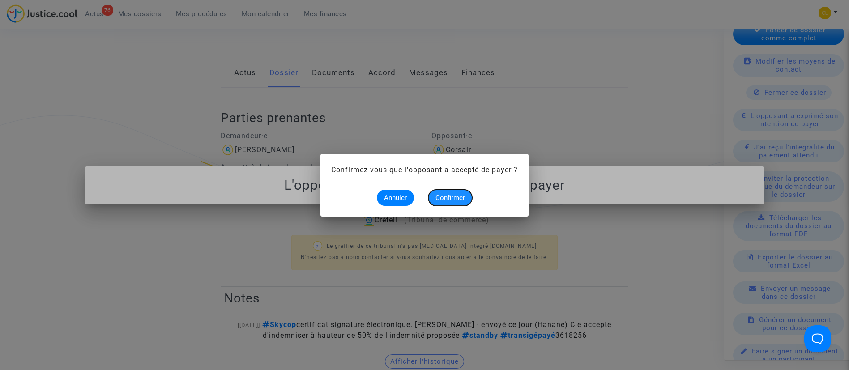
click at [451, 197] on span "Confirmer" at bounding box center [451, 198] width 30 height 8
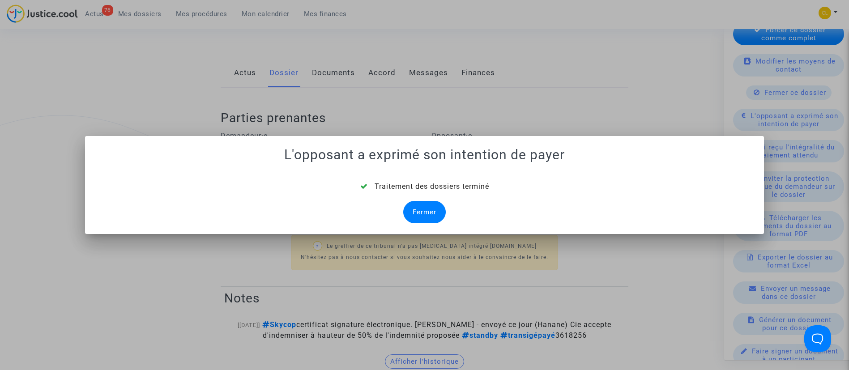
click at [423, 213] on div "Fermer" at bounding box center [424, 212] width 43 height 22
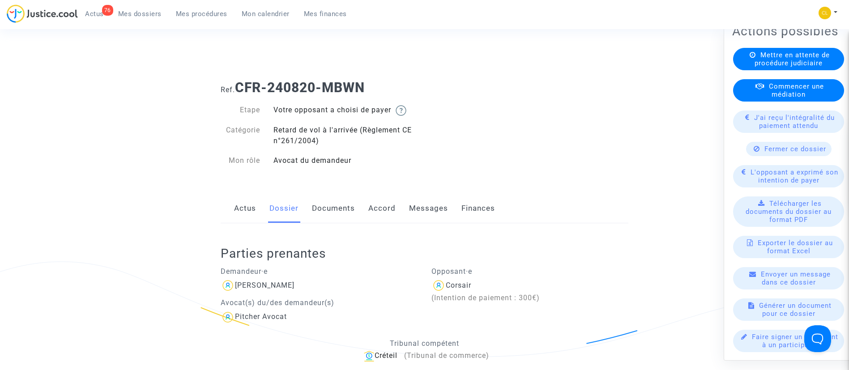
click at [779, 122] on span "J'ai reçu l'intégralité du paiement attendu" at bounding box center [794, 121] width 81 height 16
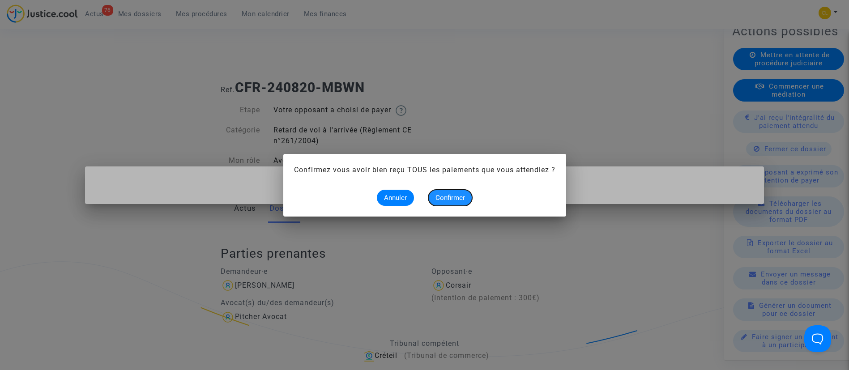
click at [464, 195] on span "Confirmer" at bounding box center [451, 198] width 30 height 8
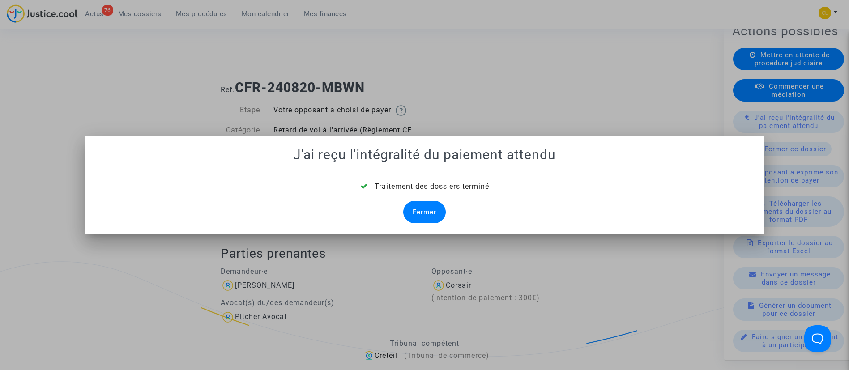
click at [421, 214] on div "Fermer" at bounding box center [424, 212] width 43 height 22
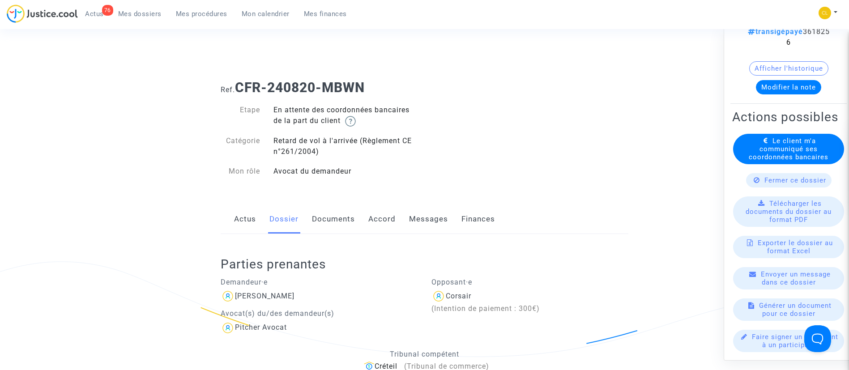
scroll to position [173, 0]
click at [758, 151] on span "Le client m'a communiqué ses coordonnées bancaires" at bounding box center [789, 149] width 80 height 24
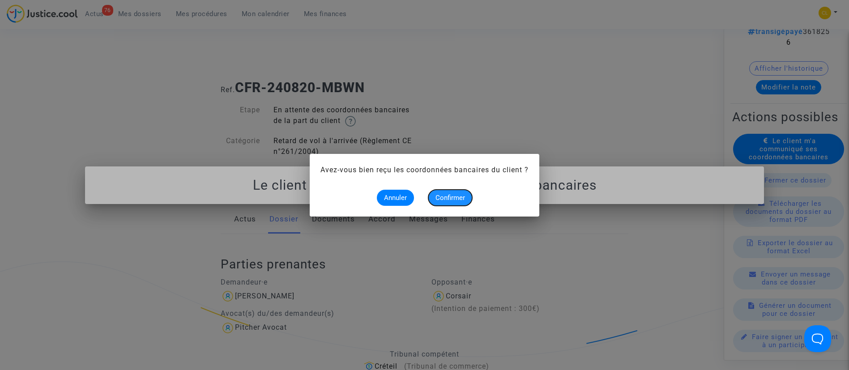
click at [455, 199] on span "Confirmer" at bounding box center [451, 198] width 30 height 8
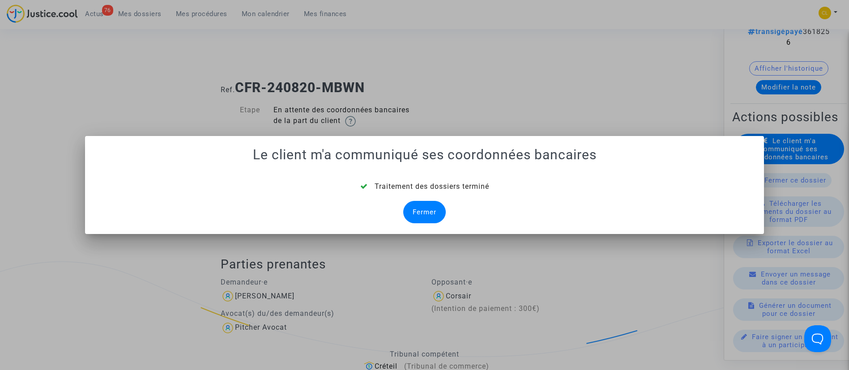
click at [414, 211] on div "Fermer" at bounding box center [424, 212] width 43 height 22
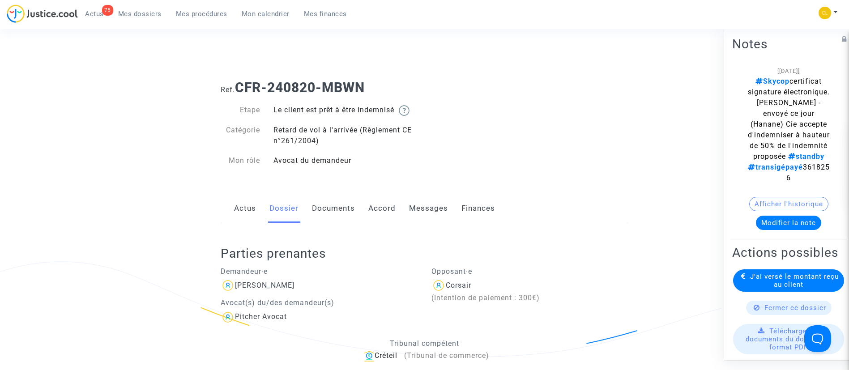
click at [146, 18] on link "Mes dossiers" at bounding box center [140, 13] width 58 height 13
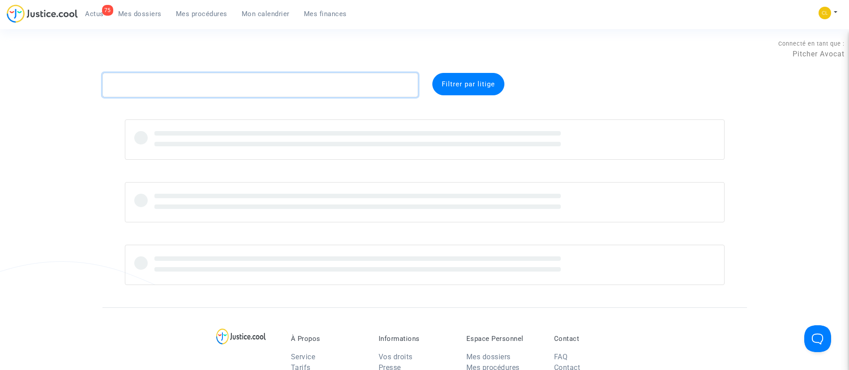
click at [226, 87] on textarea at bounding box center [261, 85] width 316 height 24
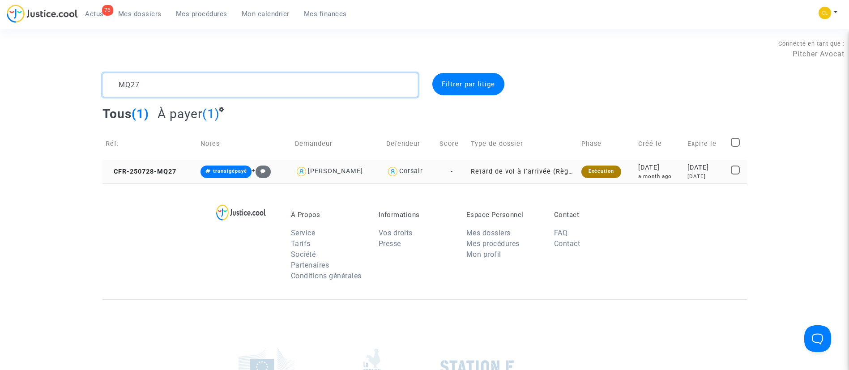
type textarea "MQ27"
click at [712, 168] on div "[DATE]" at bounding box center [706, 168] width 37 height 10
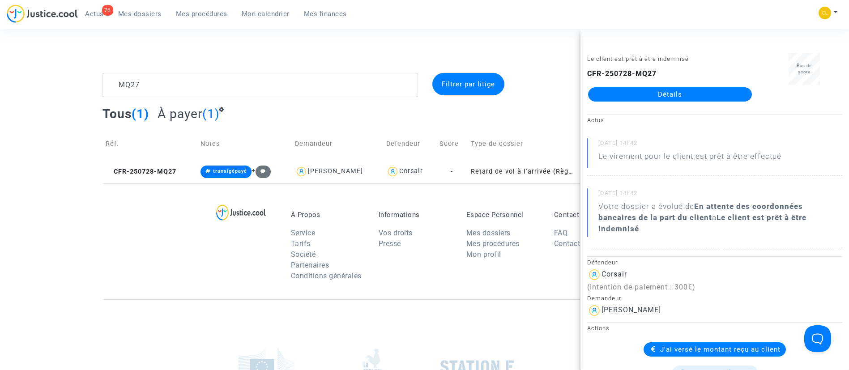
click at [613, 92] on link "Détails" at bounding box center [670, 94] width 164 height 14
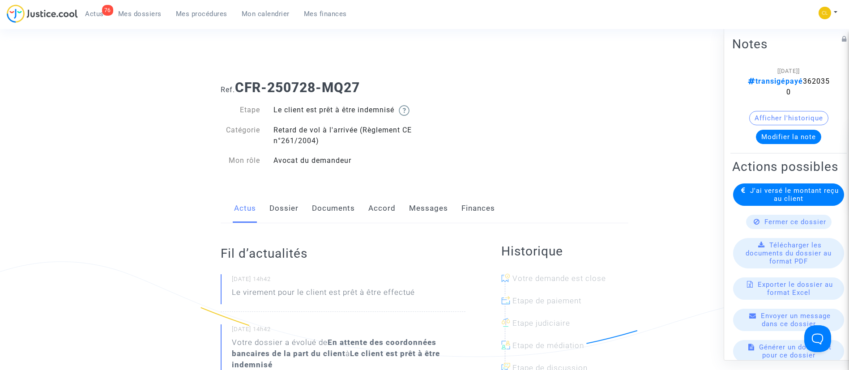
click at [379, 210] on link "Accord" at bounding box center [381, 209] width 27 height 30
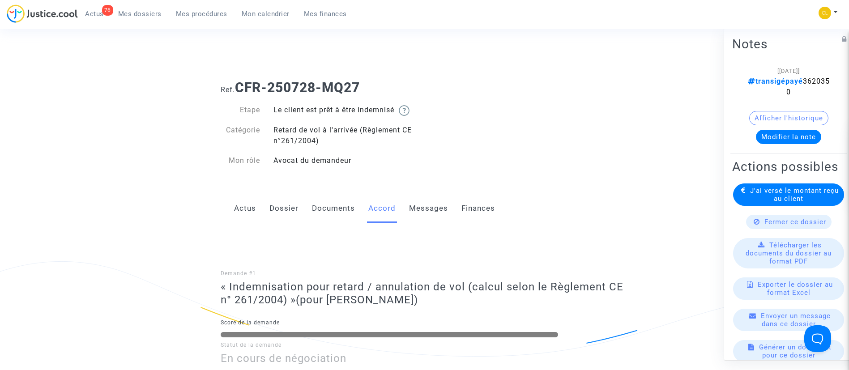
click at [379, 210] on link "Accord" at bounding box center [381, 209] width 27 height 30
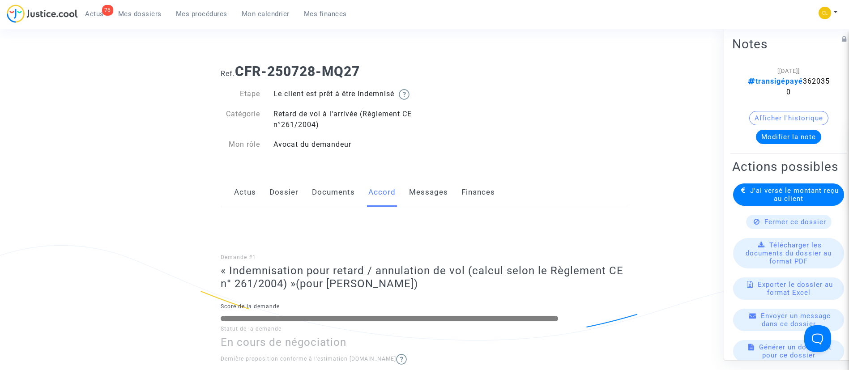
scroll to position [17, 0]
click at [291, 192] on link "Dossier" at bounding box center [283, 191] width 29 height 30
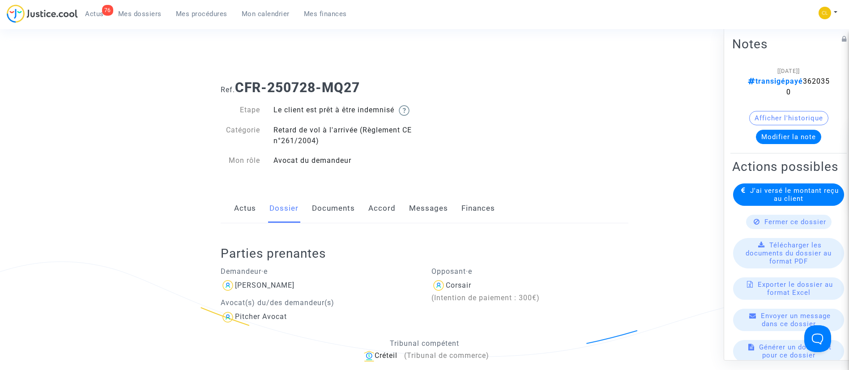
click at [141, 12] on span "Mes dossiers" at bounding box center [139, 14] width 43 height 8
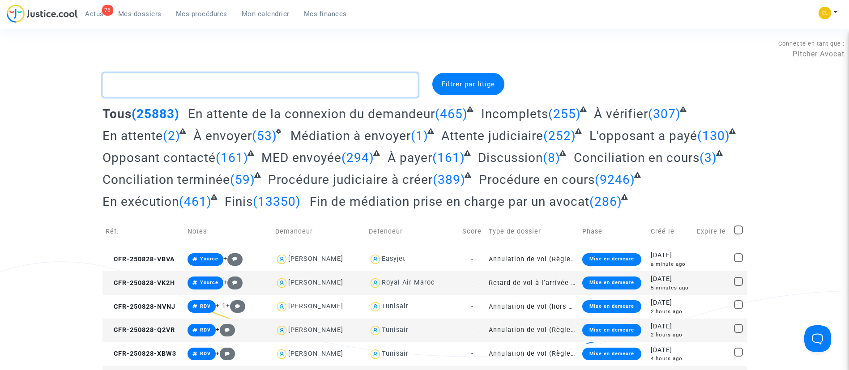
click at [201, 84] on textarea at bounding box center [261, 85] width 316 height 24
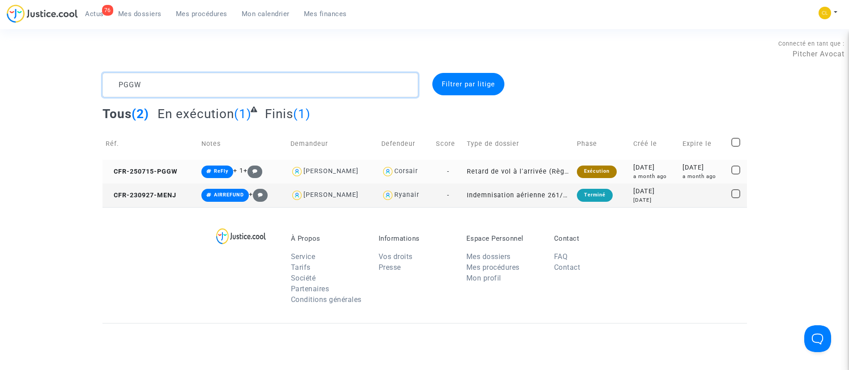
type textarea "PGGW"
click at [680, 180] on td "[DATE] a month ago" at bounding box center [704, 172] width 49 height 24
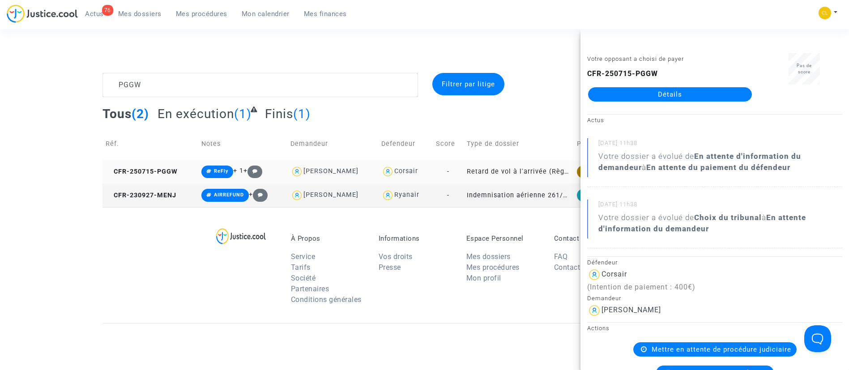
scroll to position [36, 0]
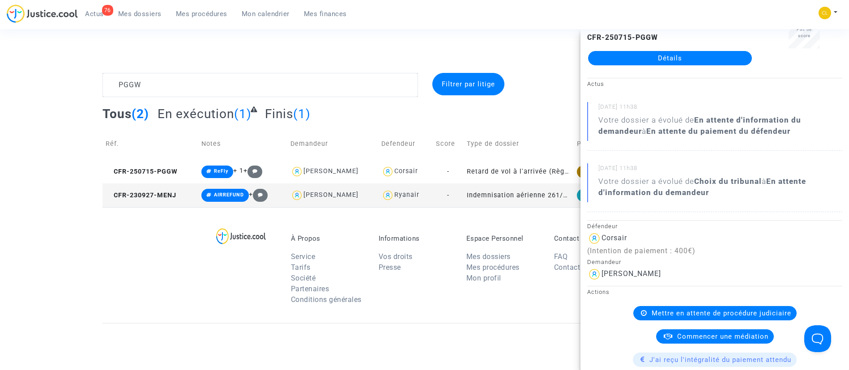
click at [644, 59] on link "Détails" at bounding box center [670, 58] width 164 height 14
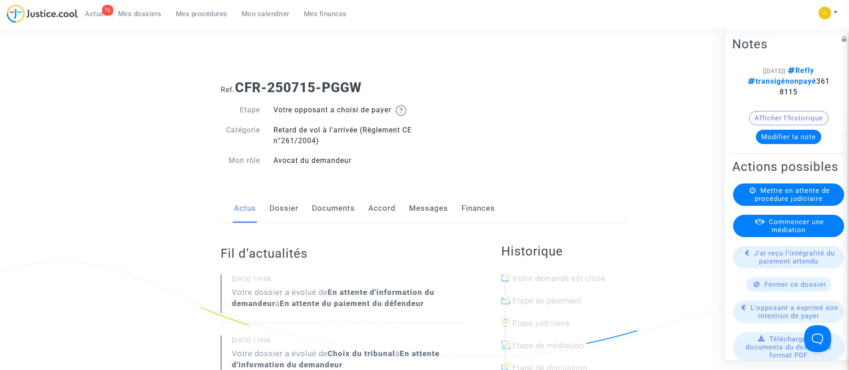
click at [267, 201] on div "Actus Dossier Documents Accord Messages Finances" at bounding box center [425, 209] width 408 height 30
click at [270, 203] on link "Dossier" at bounding box center [283, 209] width 29 height 30
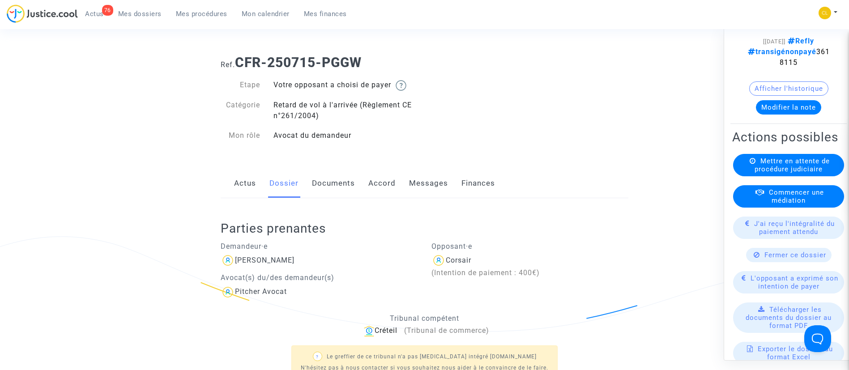
scroll to position [32, 0]
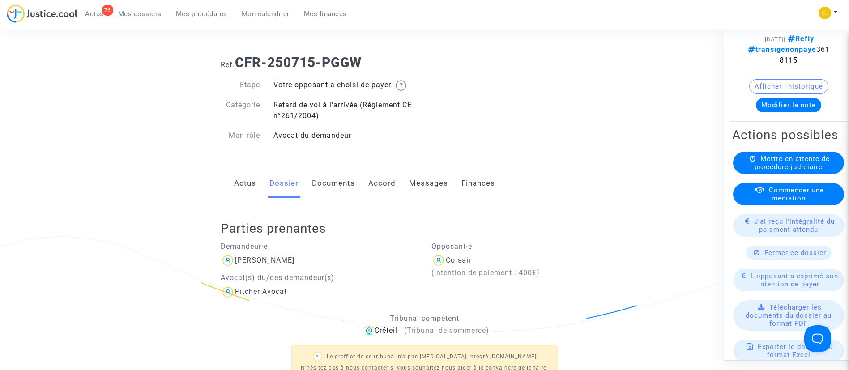
click at [800, 233] on span "J'ai reçu l'intégralité du paiement attendu" at bounding box center [794, 225] width 81 height 16
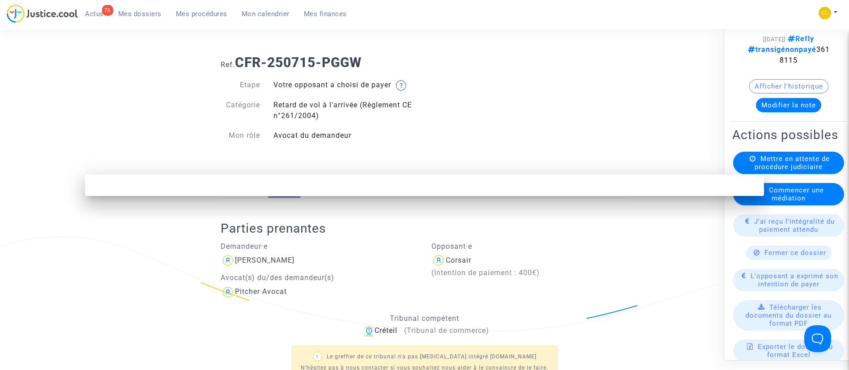
scroll to position [0, 0]
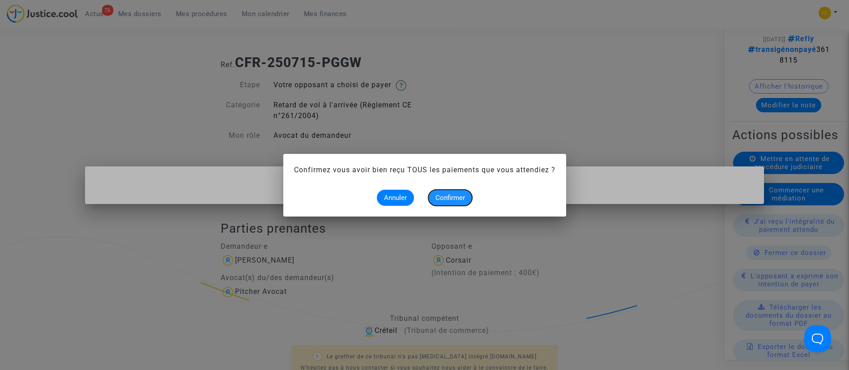
click at [461, 197] on span "Confirmer" at bounding box center [451, 198] width 30 height 8
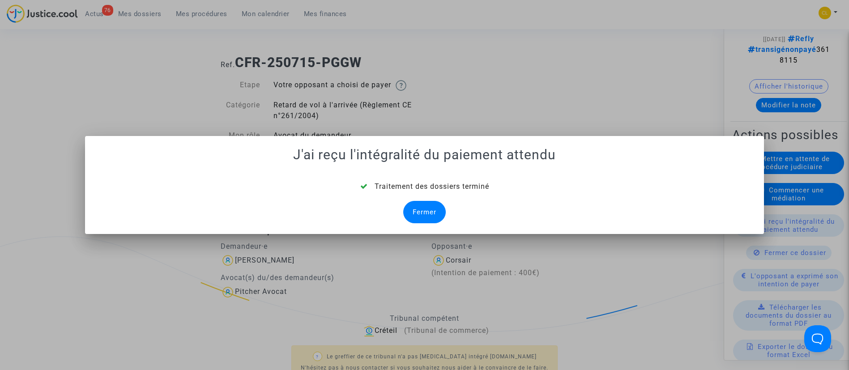
click at [427, 210] on div "Fermer" at bounding box center [424, 212] width 43 height 22
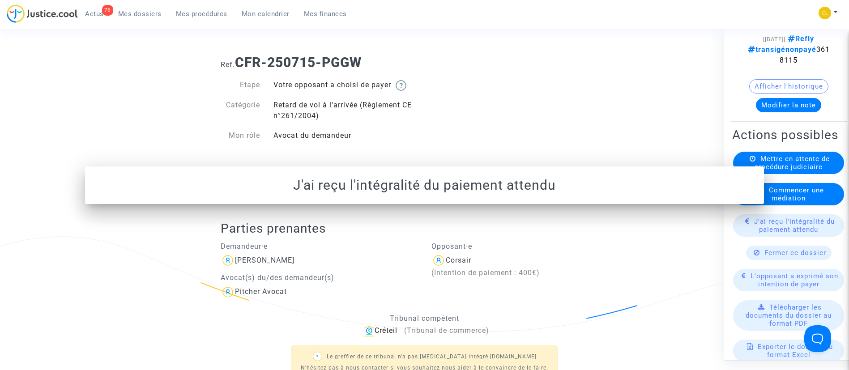
scroll to position [25, 0]
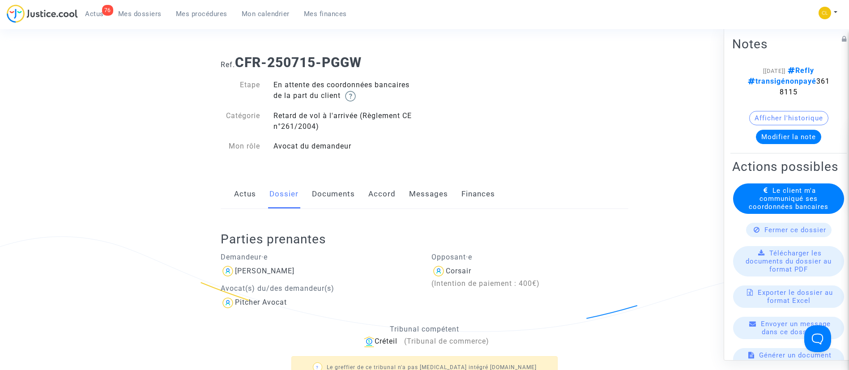
click at [788, 134] on button "Modifier la note" at bounding box center [788, 136] width 65 height 14
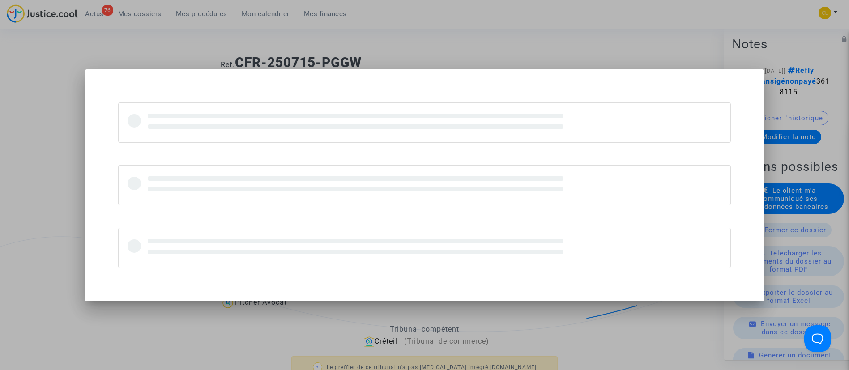
scroll to position [0, 0]
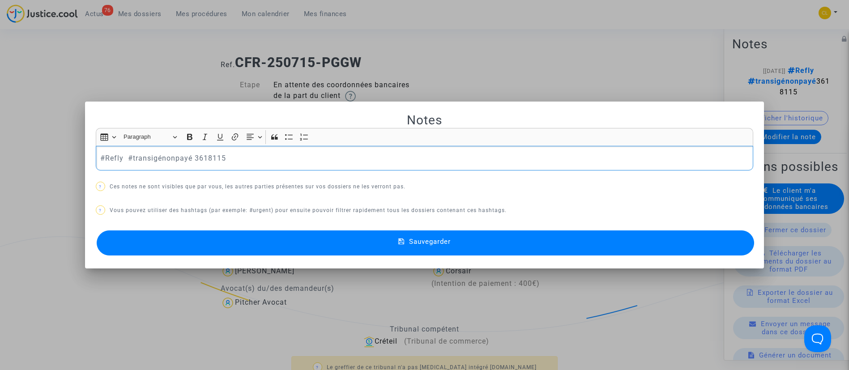
click at [168, 158] on p "#Refly #transigénonpayé 3618115" at bounding box center [424, 158] width 648 height 11
click at [263, 161] on p "#Refly #transigépayé 3618115" at bounding box center [424, 158] width 648 height 11
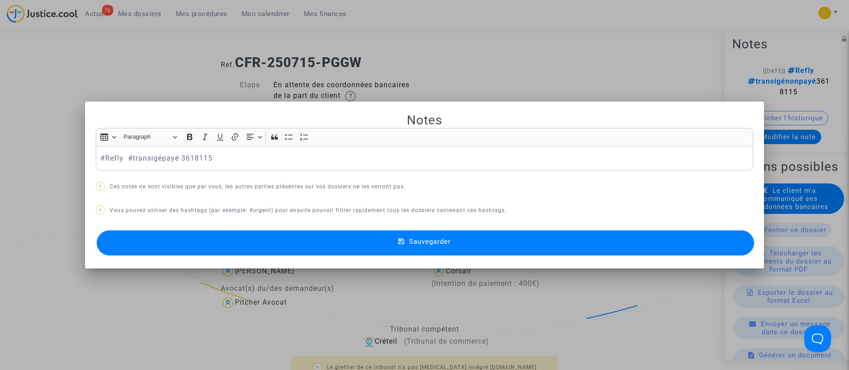
click at [487, 238] on button "Sauvegarder" at bounding box center [426, 243] width 658 height 25
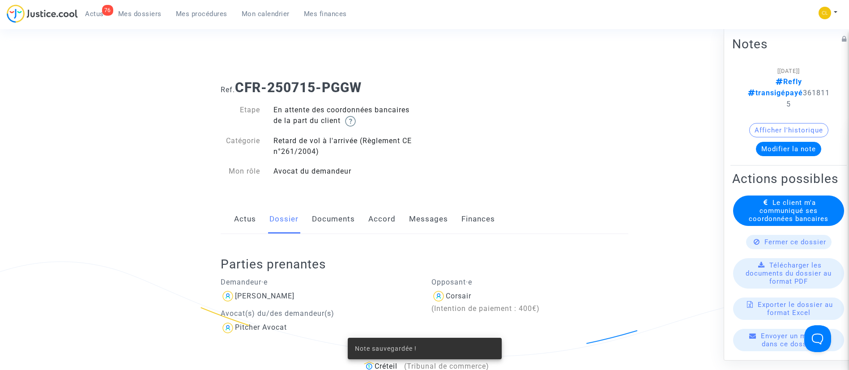
scroll to position [25, 0]
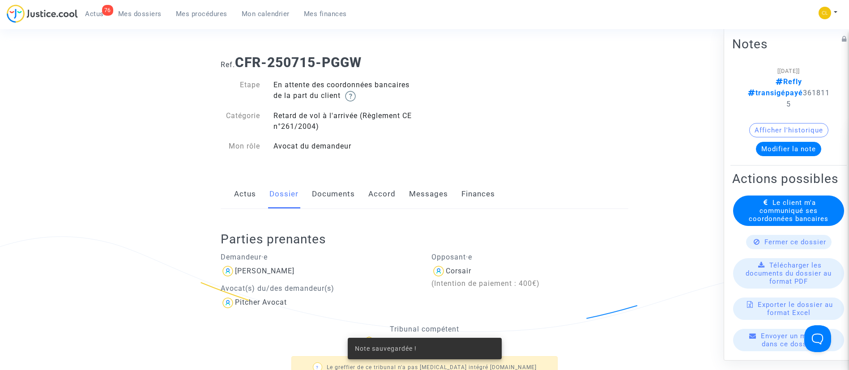
click at [778, 222] on span "Le client m'a communiqué ses coordonnées bancaires" at bounding box center [789, 210] width 80 height 24
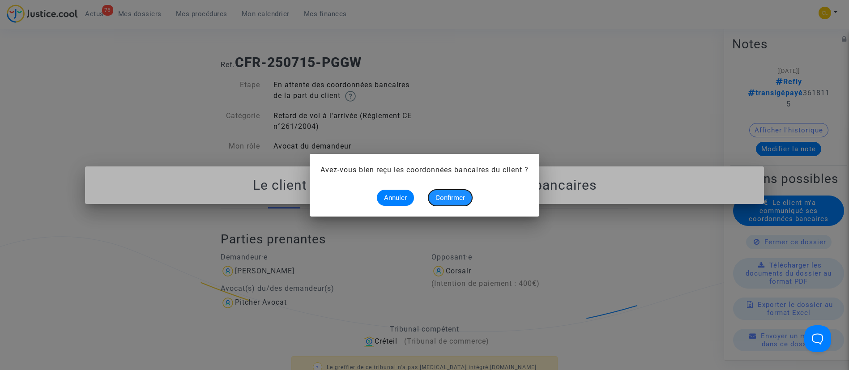
click at [461, 194] on span "Confirmer" at bounding box center [451, 198] width 30 height 8
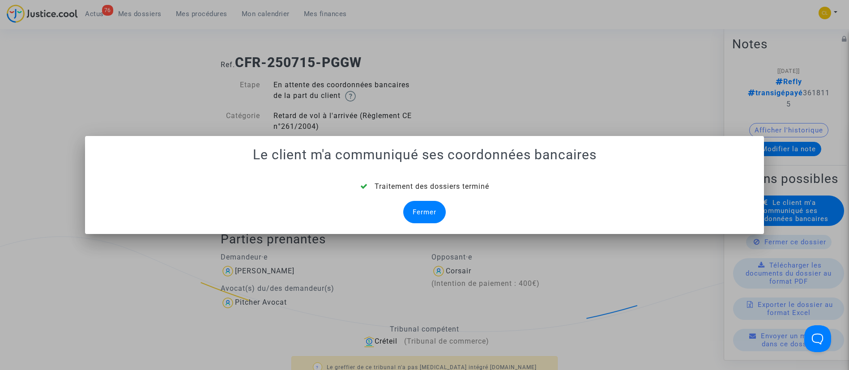
click at [437, 203] on div "Fermer" at bounding box center [424, 212] width 43 height 22
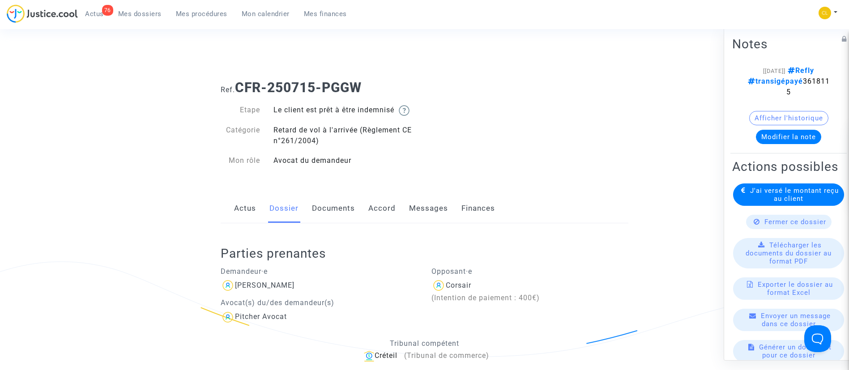
click at [143, 13] on span "Mes dossiers" at bounding box center [139, 14] width 43 height 8
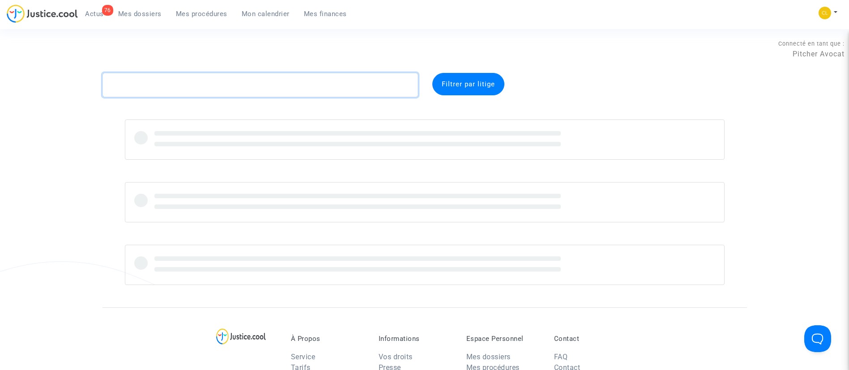
click at [205, 84] on textarea at bounding box center [261, 85] width 316 height 24
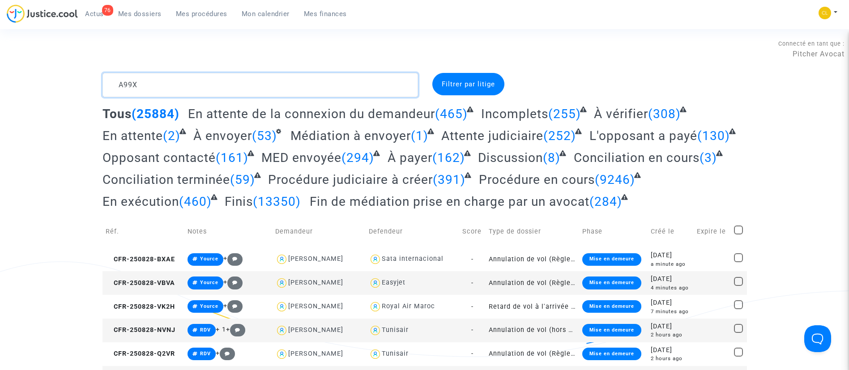
type textarea "A99X"
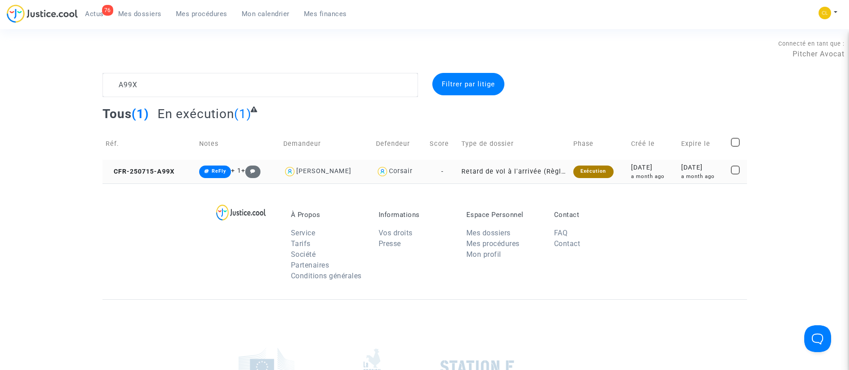
click at [681, 167] on div "[DATE]" at bounding box center [702, 168] width 43 height 10
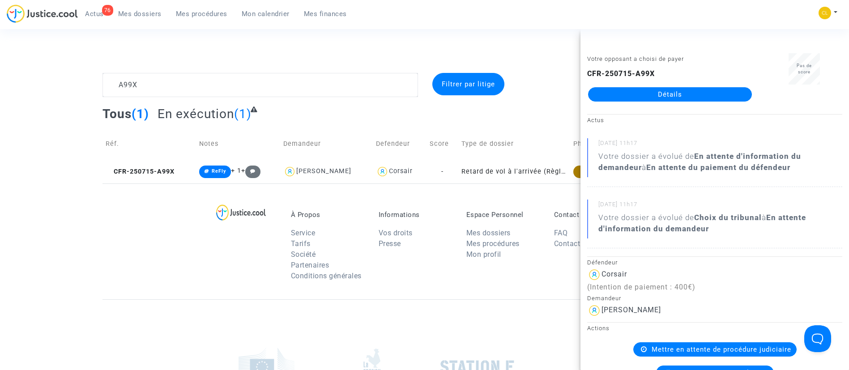
click at [631, 98] on link "Détails" at bounding box center [670, 94] width 164 height 14
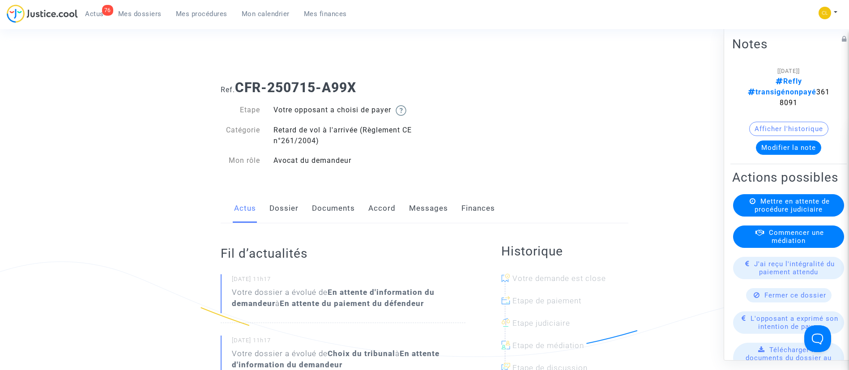
click at [379, 209] on link "Accord" at bounding box center [381, 209] width 27 height 30
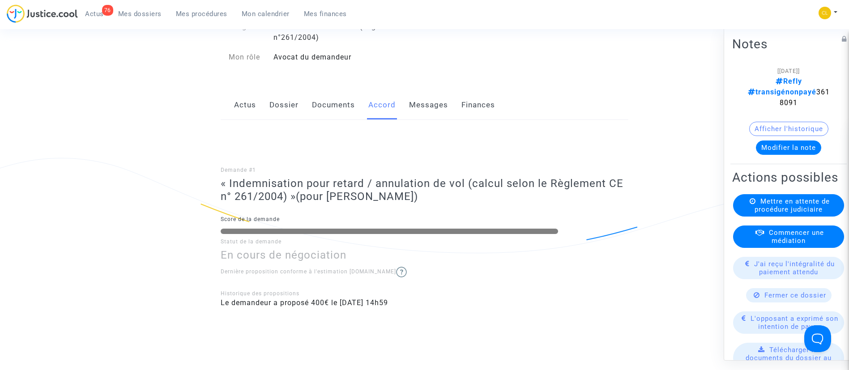
scroll to position [97, 0]
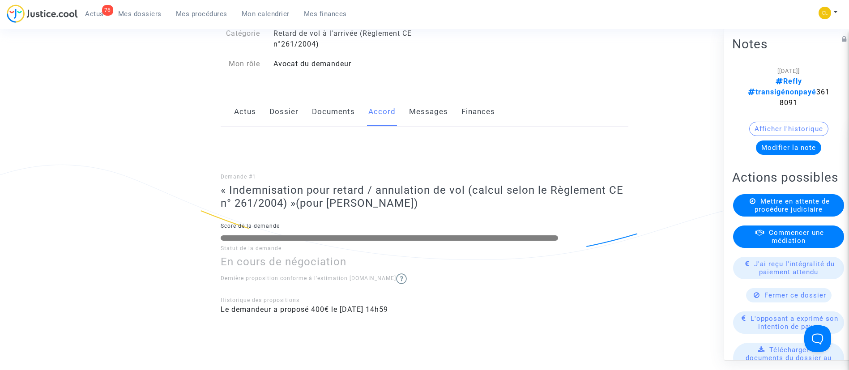
click at [784, 141] on button "Modifier la note" at bounding box center [788, 147] width 65 height 14
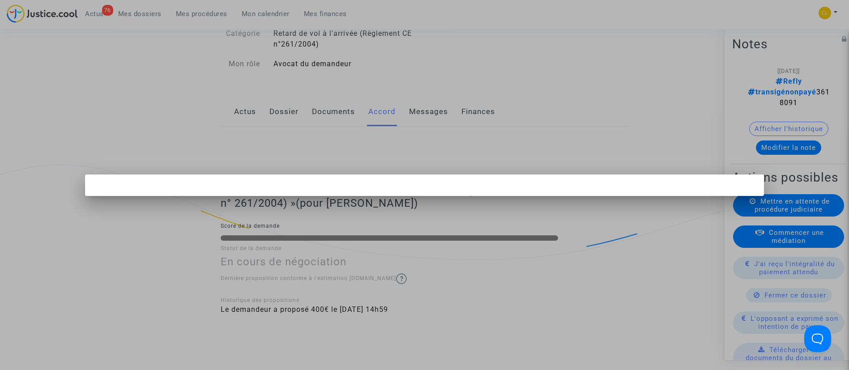
scroll to position [0, 0]
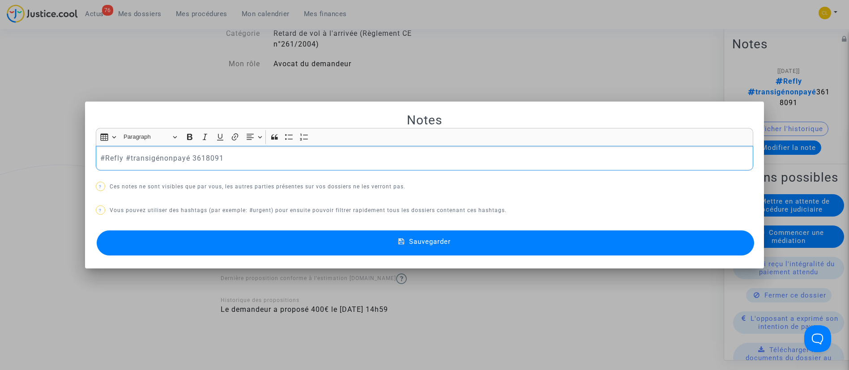
click at [169, 159] on p "#Refly #transigénonpayé 3618091" at bounding box center [424, 158] width 648 height 11
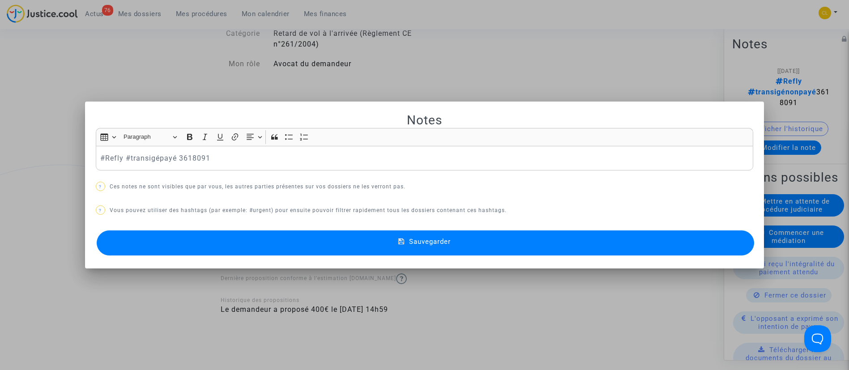
click at [483, 243] on button "Sauvegarder" at bounding box center [426, 243] width 658 height 25
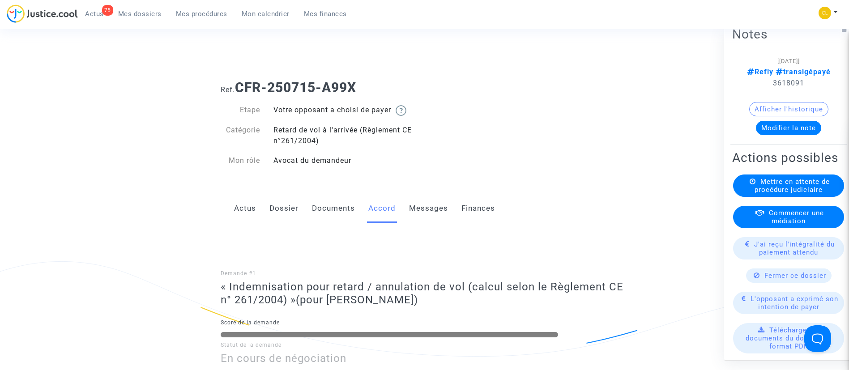
click at [147, 17] on span "Mes dossiers" at bounding box center [139, 14] width 43 height 8
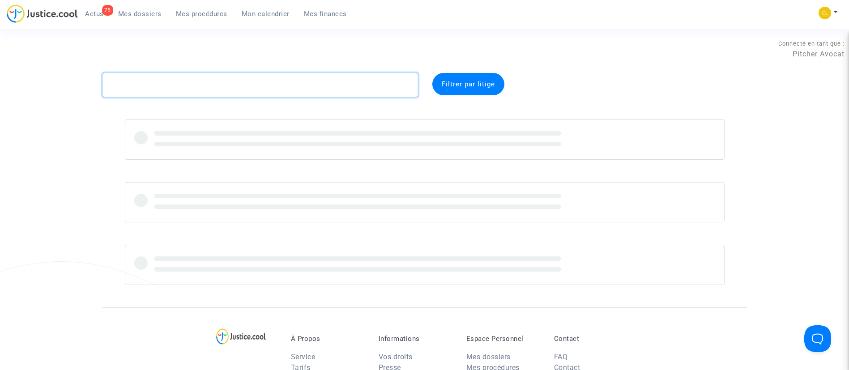
click at [223, 93] on textarea at bounding box center [261, 85] width 316 height 24
type textarea "QPH9"
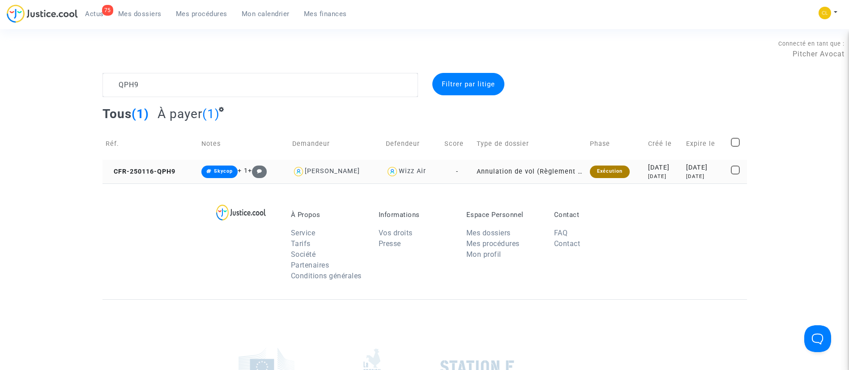
click at [700, 177] on div "[DATE]" at bounding box center [705, 177] width 38 height 8
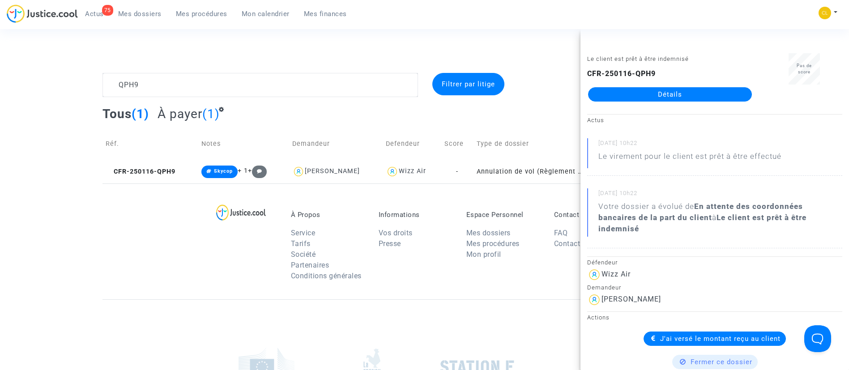
click at [667, 92] on link "Détails" at bounding box center [670, 94] width 164 height 14
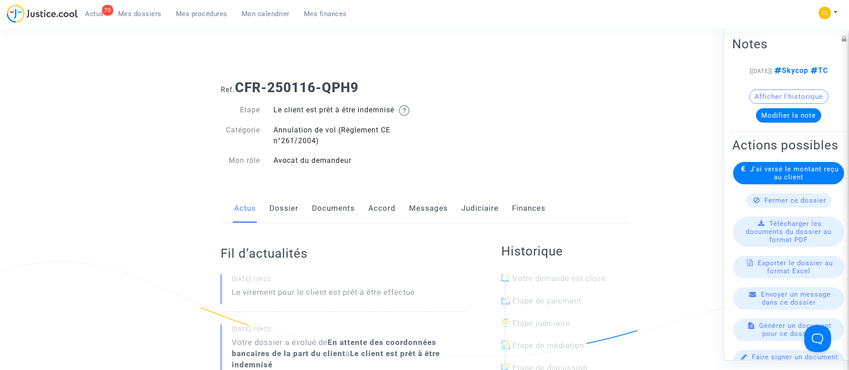
click at [478, 209] on link "Judiciaire" at bounding box center [480, 209] width 37 height 30
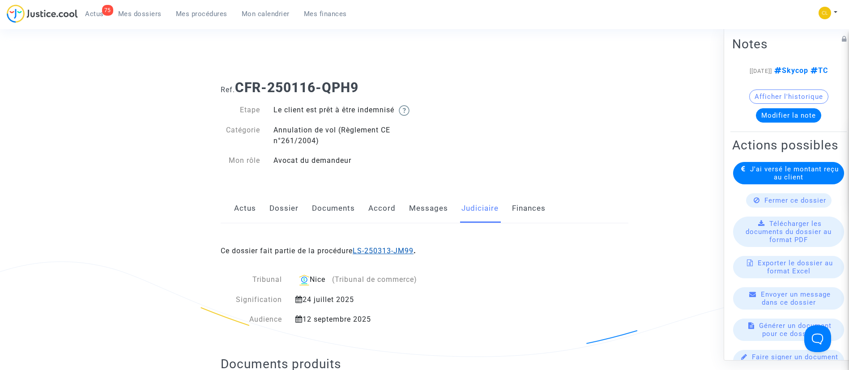
click at [403, 254] on link "LS-250313-JM99" at bounding box center [383, 251] width 61 height 9
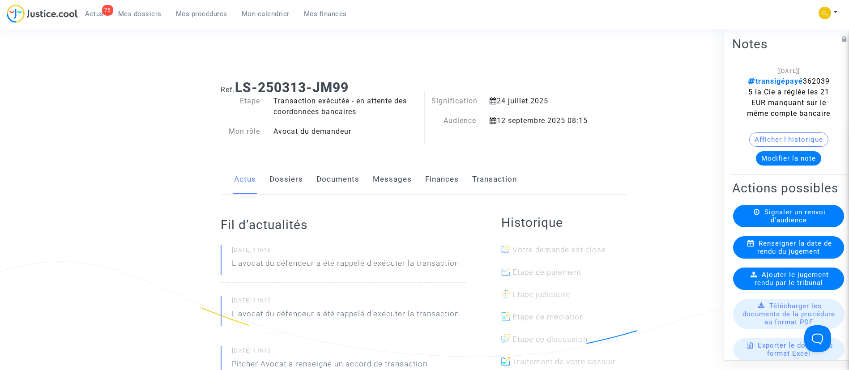
click at [291, 185] on link "Dossiers" at bounding box center [286, 180] width 34 height 30
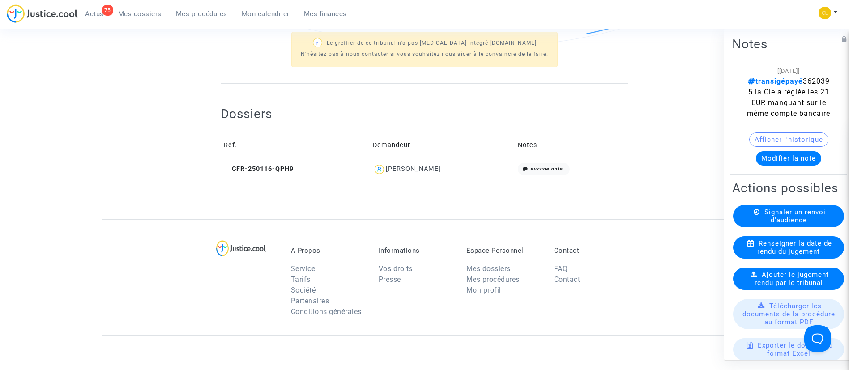
scroll to position [310, 0]
click at [410, 163] on span "[PERSON_NAME]" at bounding box center [413, 142] width 55 height 59
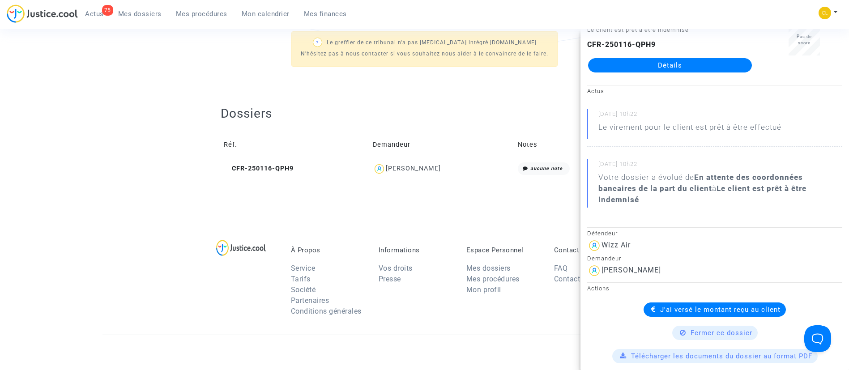
scroll to position [32, 0]
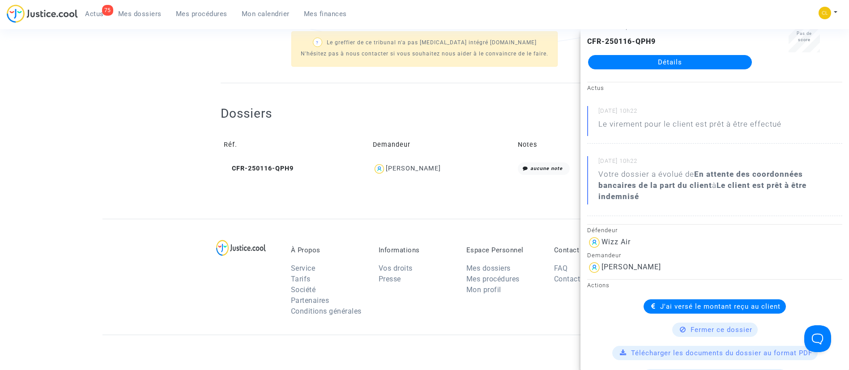
click at [146, 12] on span "Mes dossiers" at bounding box center [139, 14] width 43 height 8
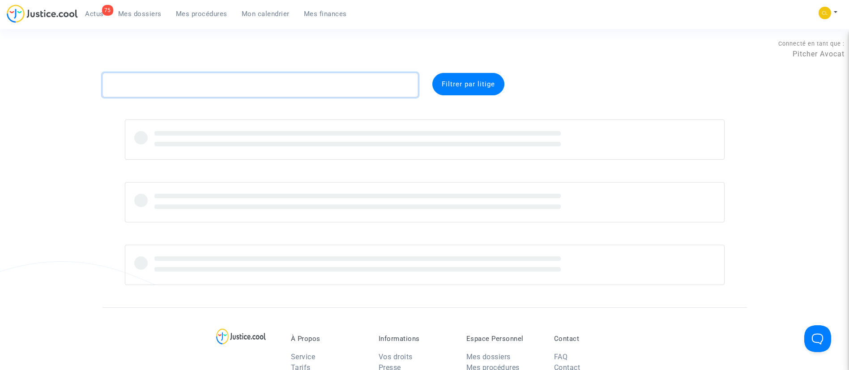
click at [285, 81] on textarea at bounding box center [261, 85] width 316 height 24
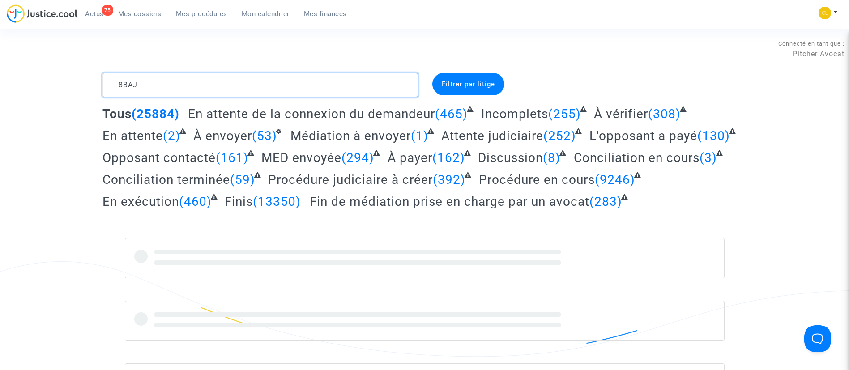
type textarea "8BAJ"
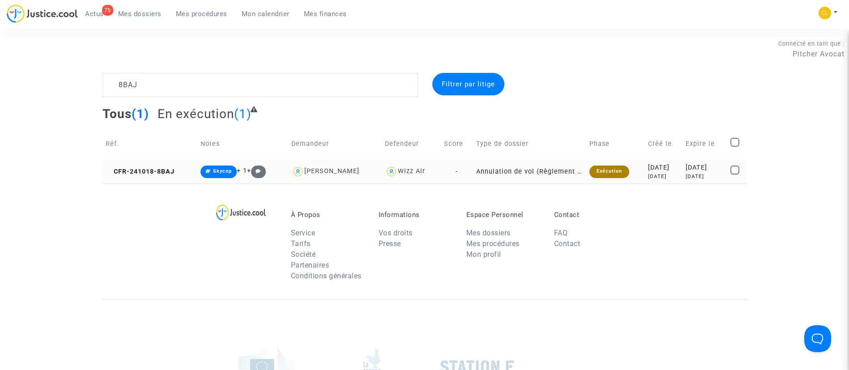
click at [723, 173] on div "[DATE]" at bounding box center [705, 177] width 38 height 8
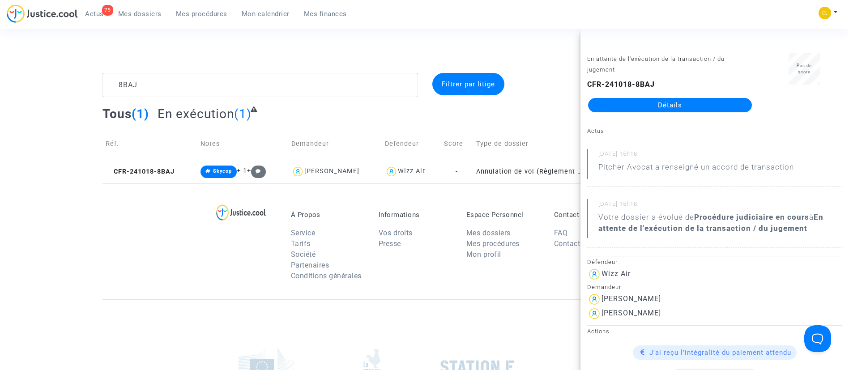
click at [675, 105] on link "Détails" at bounding box center [670, 105] width 164 height 14
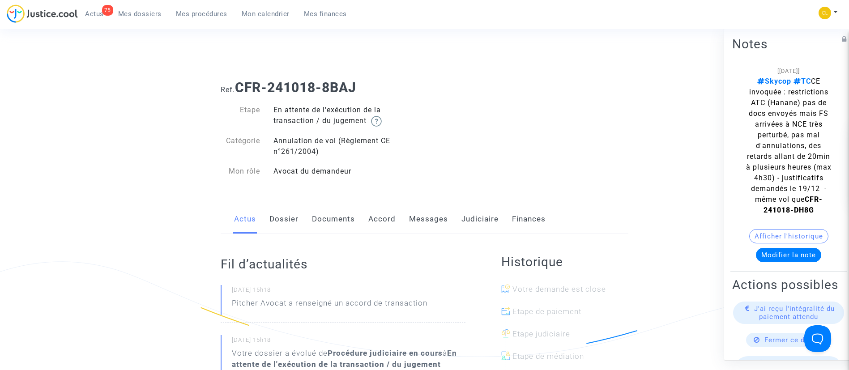
click at [494, 215] on link "Judiciaire" at bounding box center [480, 220] width 37 height 30
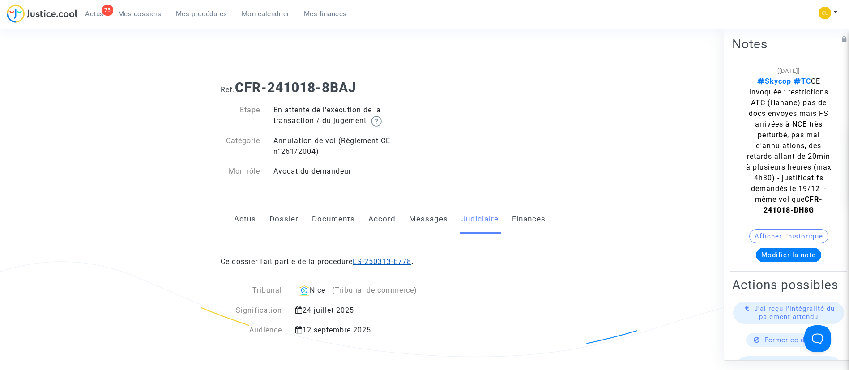
click at [411, 262] on link "LS-250313-E778" at bounding box center [382, 261] width 59 height 9
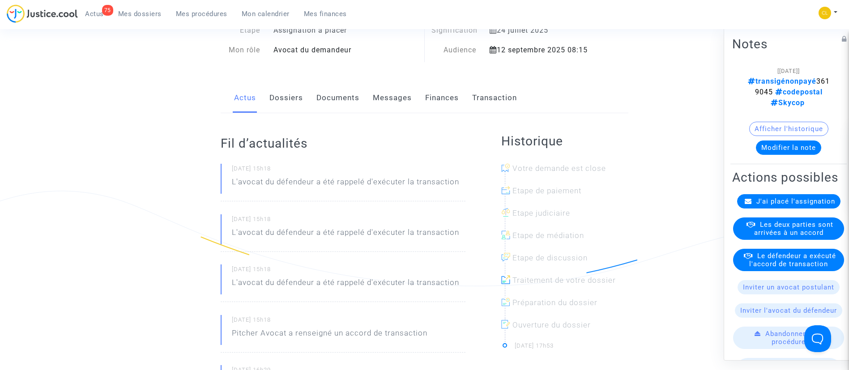
scroll to position [71, 0]
click at [284, 99] on link "Dossiers" at bounding box center [286, 98] width 34 height 30
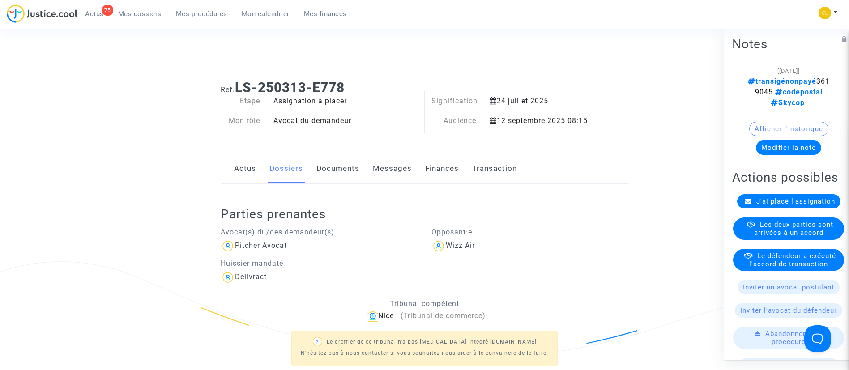
click at [771, 268] on span "Le défendeur a exécuté l'accord de transaction" at bounding box center [792, 260] width 87 height 16
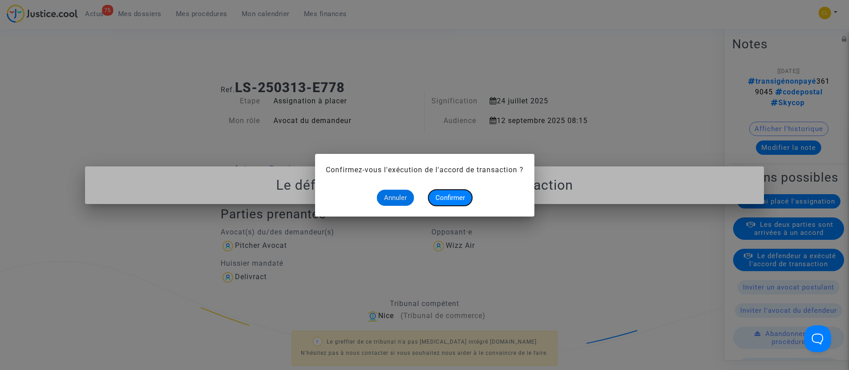
click at [451, 205] on button "Confirmer" at bounding box center [450, 198] width 44 height 16
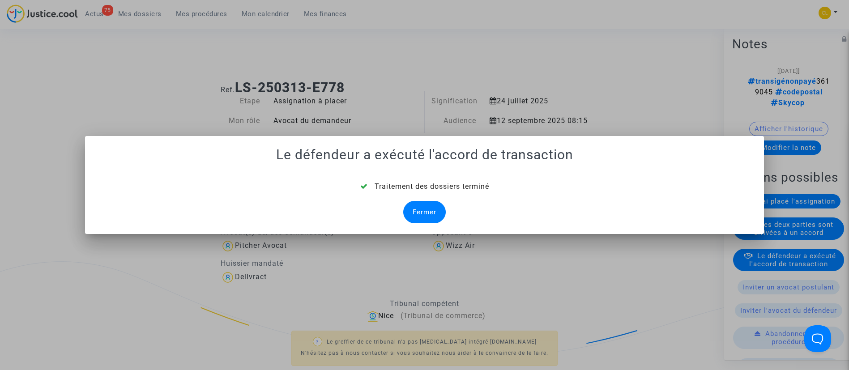
click at [416, 205] on div "Fermer" at bounding box center [424, 212] width 43 height 22
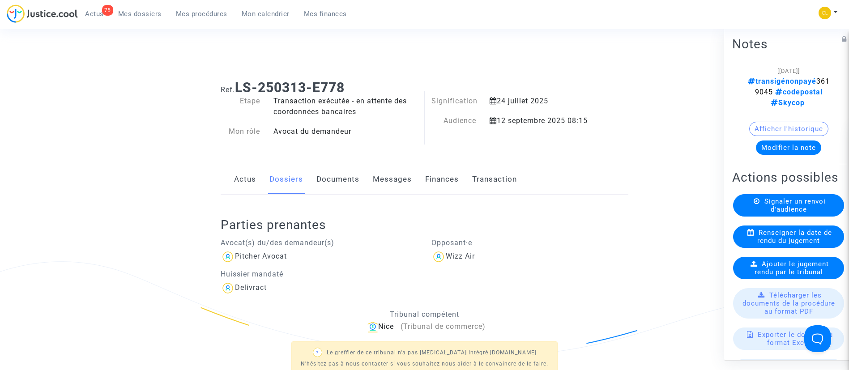
click at [801, 150] on button "Modifier la note" at bounding box center [788, 147] width 65 height 14
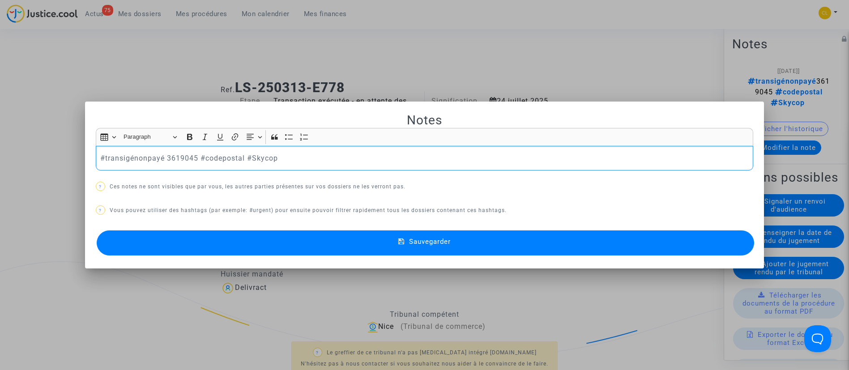
click at [145, 158] on p "#transigénonpayé 3619045 #codepostal #Skycop" at bounding box center [424, 158] width 648 height 11
click at [96, 154] on div "#transigépayé 3619045 #codepostal #Skycop" at bounding box center [425, 158] width 658 height 25
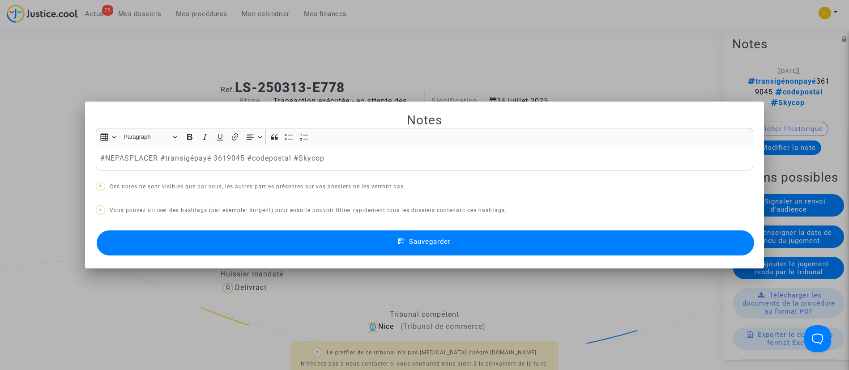
click at [407, 238] on mat-icon at bounding box center [403, 243] width 11 height 11
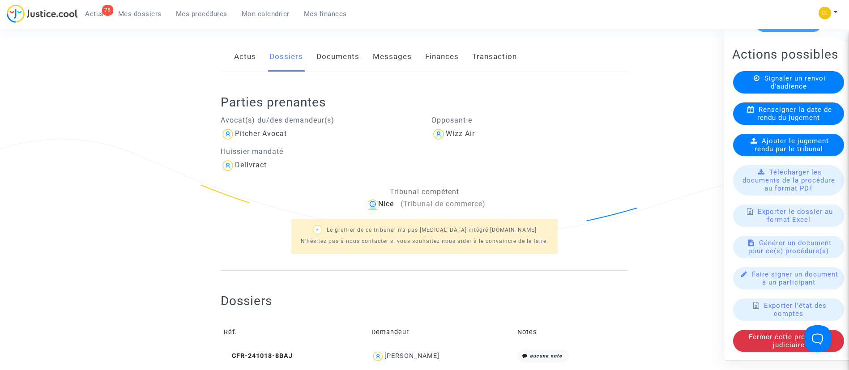
scroll to position [198, 0]
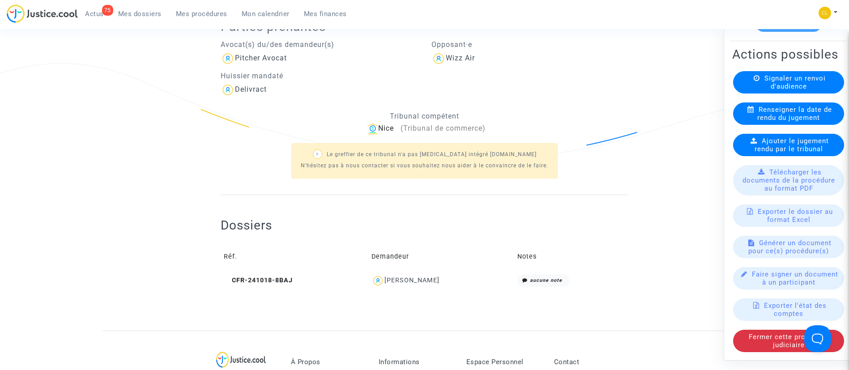
click at [417, 282] on div "[PERSON_NAME]" at bounding box center [412, 281] width 55 height 8
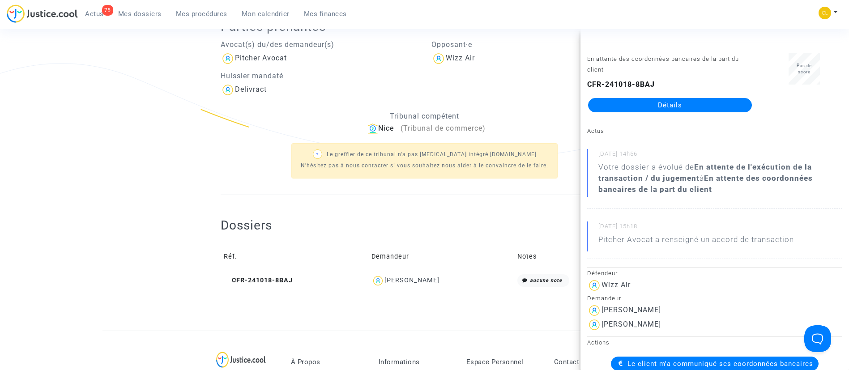
scroll to position [105, 0]
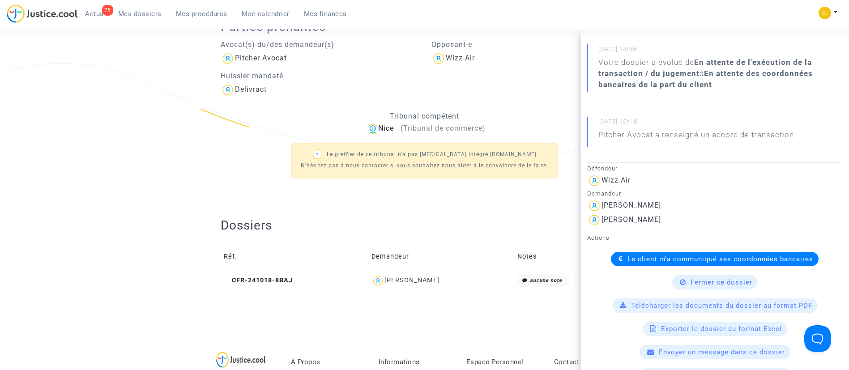
click at [762, 262] on span "Le client m'a communiqué ses coordonnées bancaires" at bounding box center [721, 259] width 186 height 8
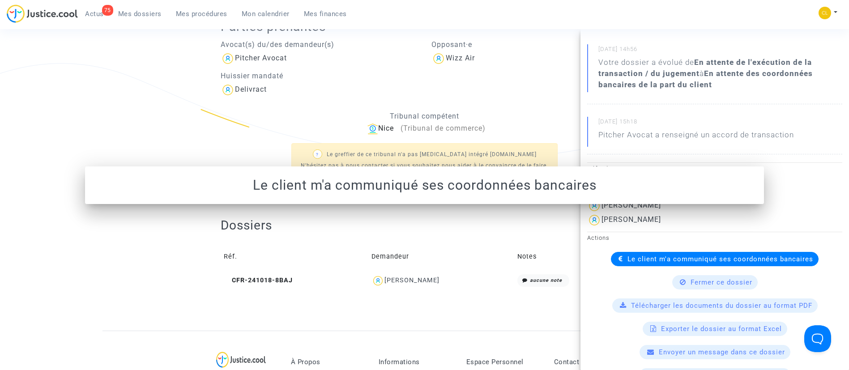
scroll to position [0, 0]
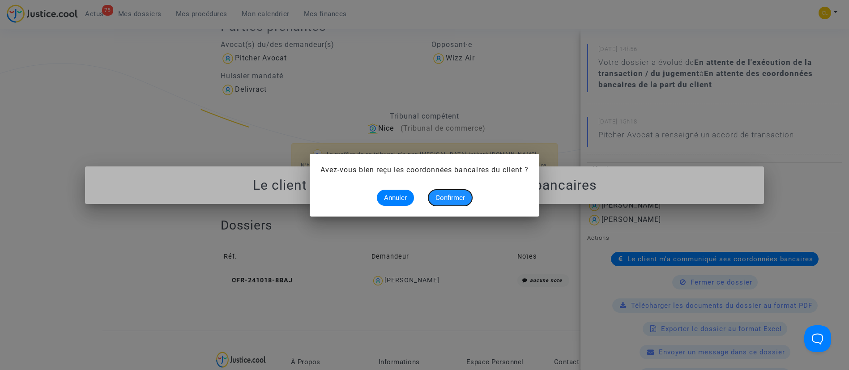
click at [448, 195] on span "Confirmer" at bounding box center [451, 198] width 30 height 8
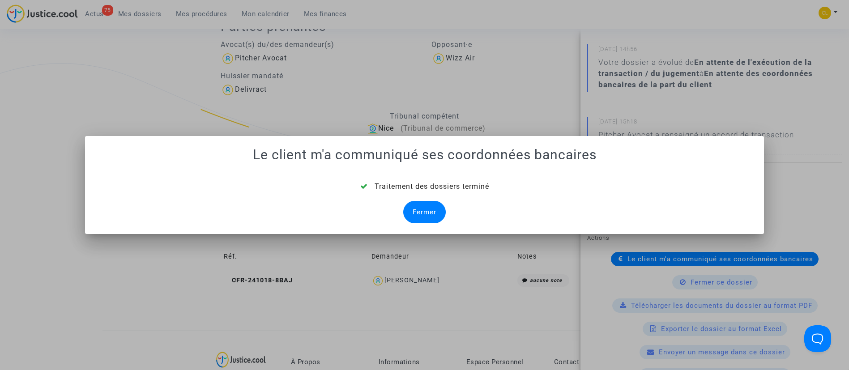
click at [421, 207] on div "Fermer" at bounding box center [424, 212] width 43 height 22
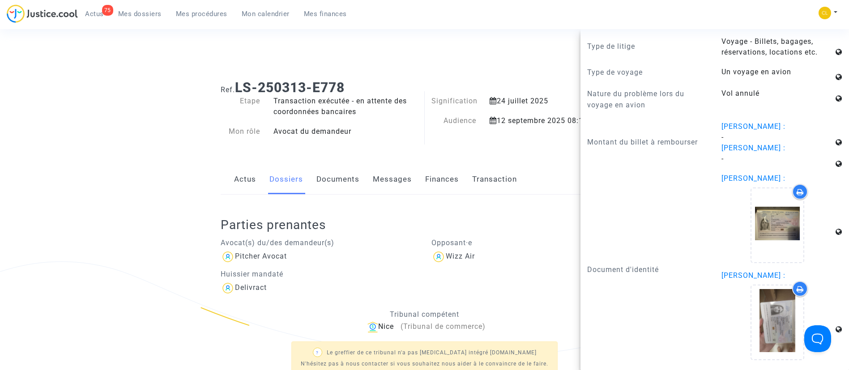
click at [153, 9] on link "Mes dossiers" at bounding box center [140, 13] width 58 height 13
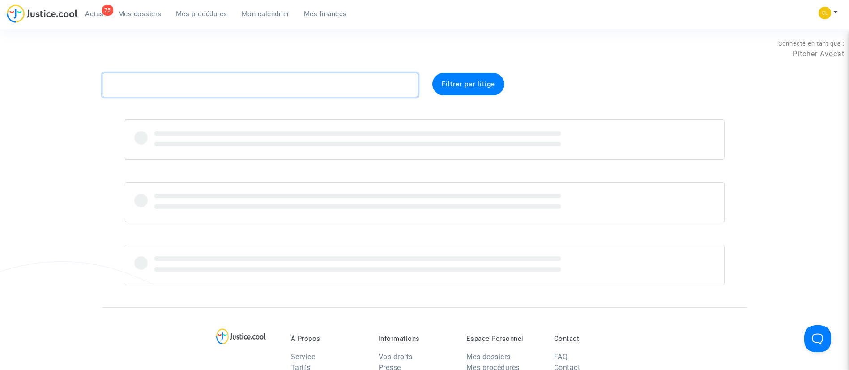
click at [211, 87] on textarea at bounding box center [261, 85] width 316 height 24
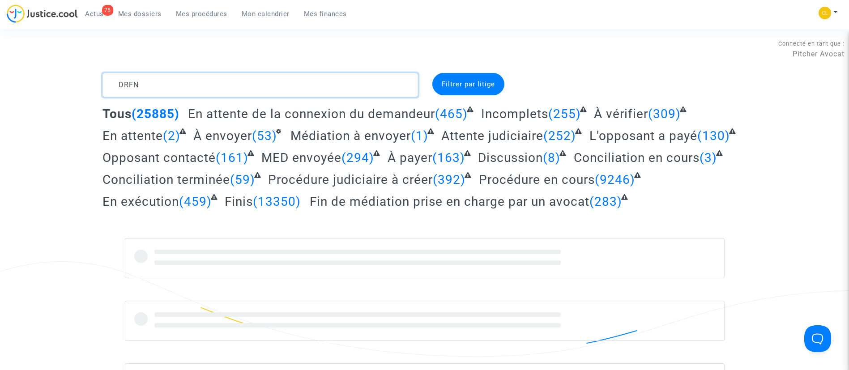
type textarea "DRFN"
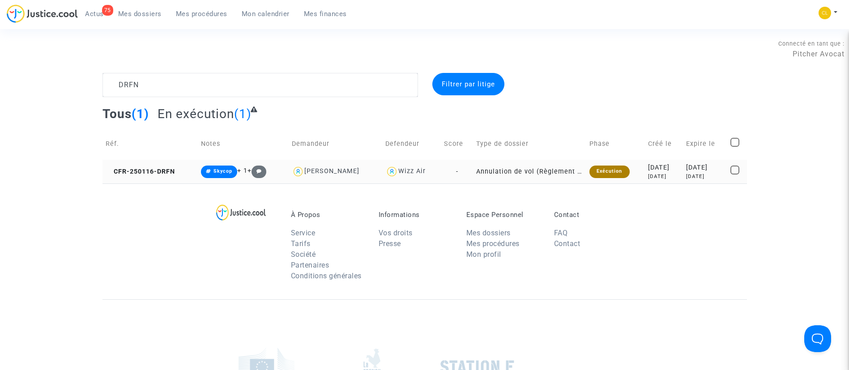
click at [701, 177] on div "[DATE]" at bounding box center [705, 177] width 38 height 8
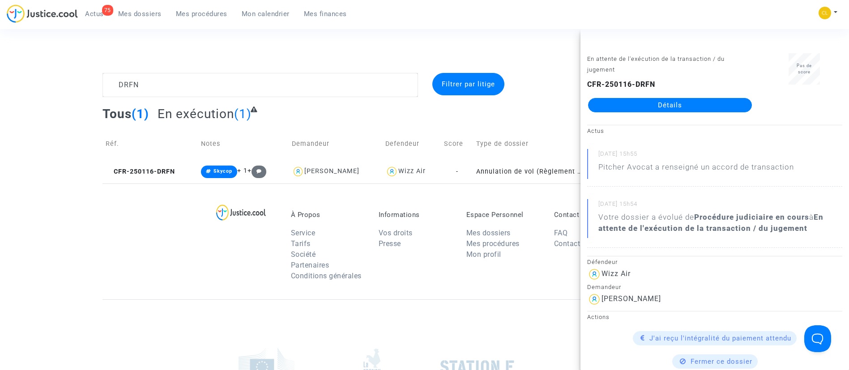
click at [651, 104] on link "Détails" at bounding box center [670, 105] width 164 height 14
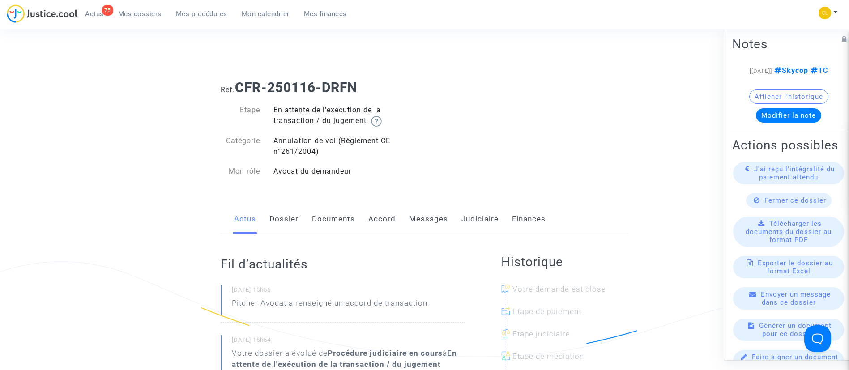
click at [474, 222] on link "Judiciaire" at bounding box center [480, 220] width 37 height 30
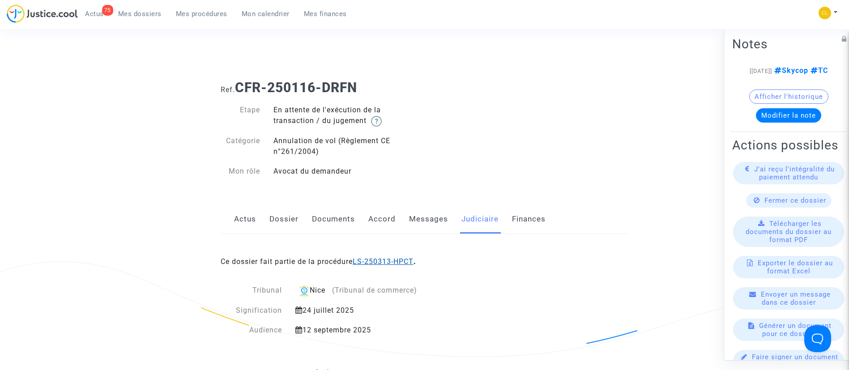
click at [393, 257] on link "LS-250313-HPCT" at bounding box center [383, 261] width 61 height 9
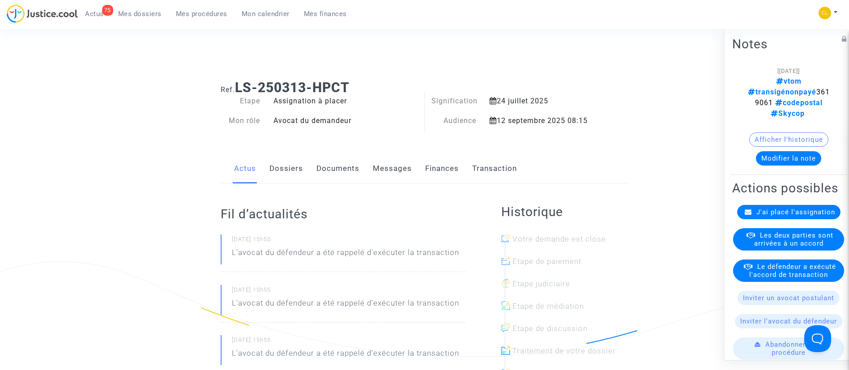
scroll to position [81, 0]
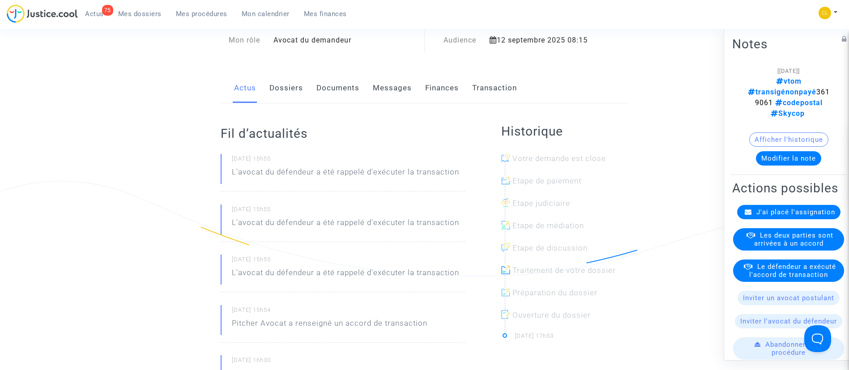
click at [795, 278] on span "Le défendeur a exécuté l'accord de transaction" at bounding box center [792, 270] width 87 height 16
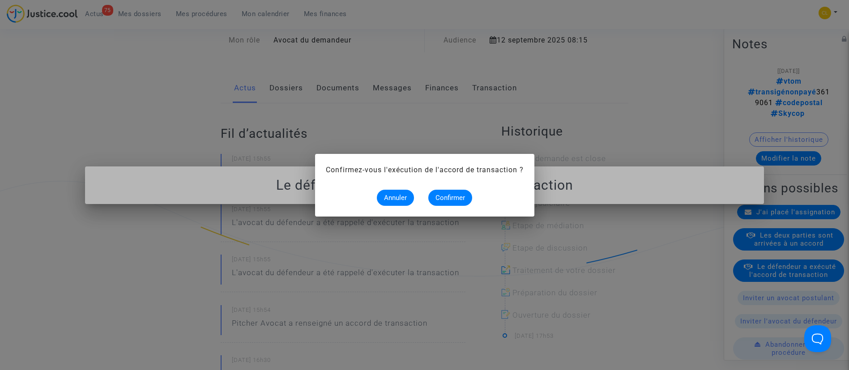
scroll to position [0, 0]
click at [459, 198] on span "Confirmer" at bounding box center [451, 198] width 30 height 8
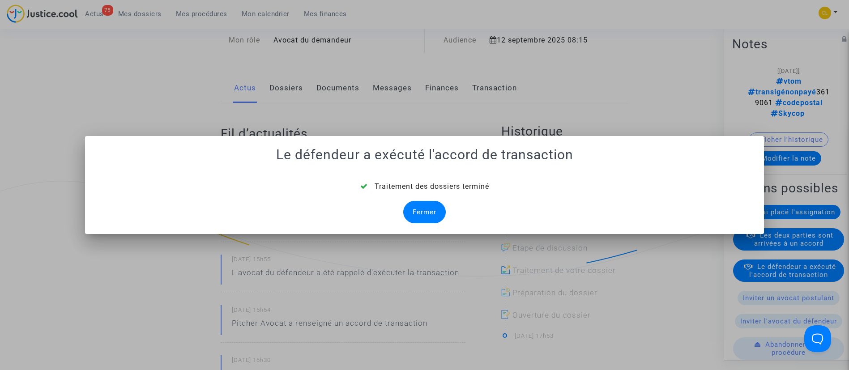
click at [433, 205] on div "Fermer" at bounding box center [424, 212] width 43 height 22
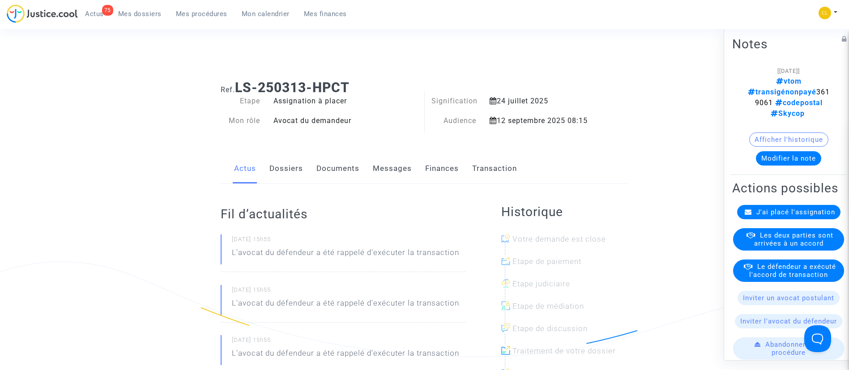
scroll to position [81, 0]
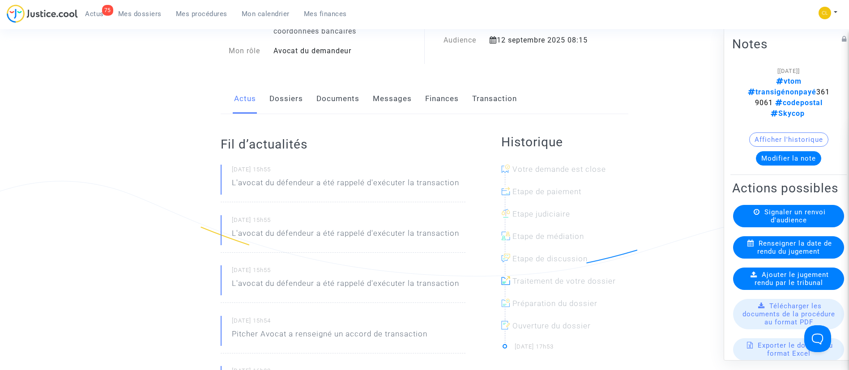
click at [779, 151] on button "Modifier la note" at bounding box center [788, 158] width 65 height 14
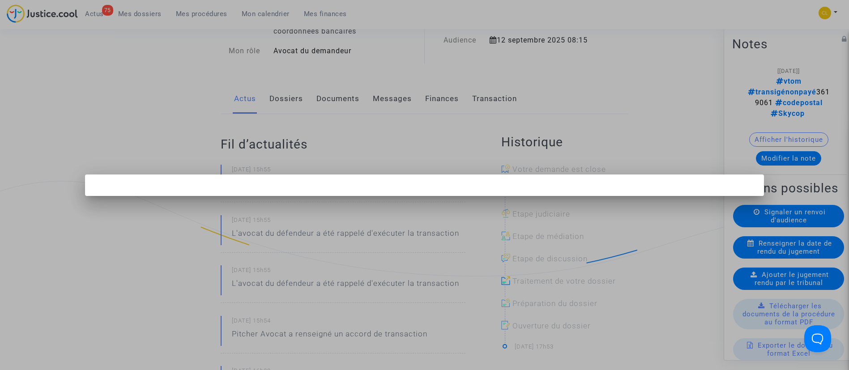
scroll to position [0, 0]
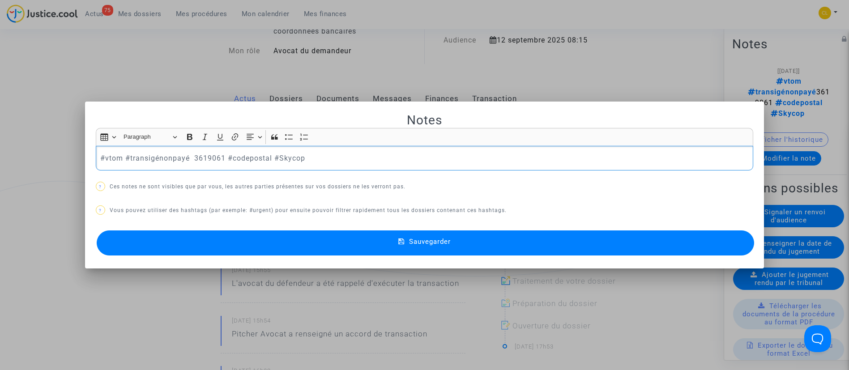
click at [165, 158] on p "#vtom #transigénonpayé 3619061 #codepostal #Skycop" at bounding box center [424, 158] width 648 height 11
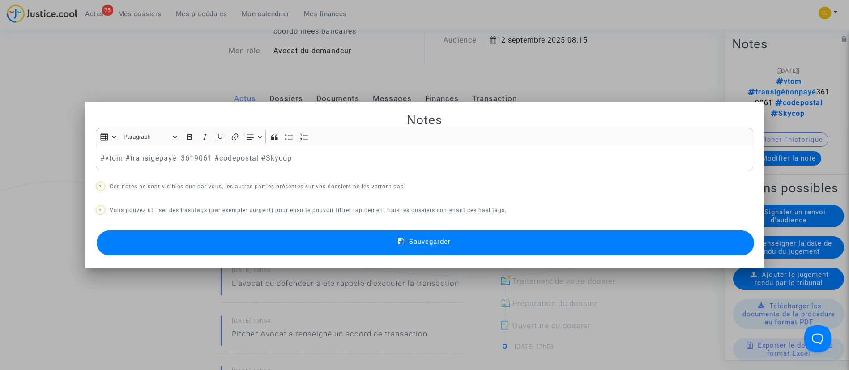
click at [448, 235] on button "Sauvegarder" at bounding box center [426, 243] width 658 height 25
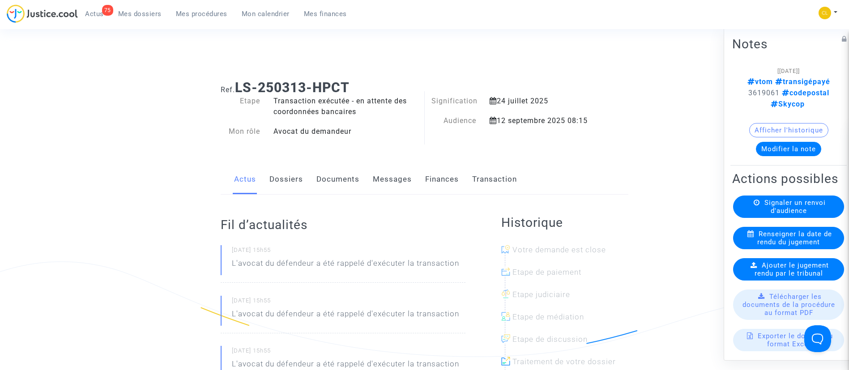
click at [495, 176] on link "Transaction" at bounding box center [494, 180] width 45 height 30
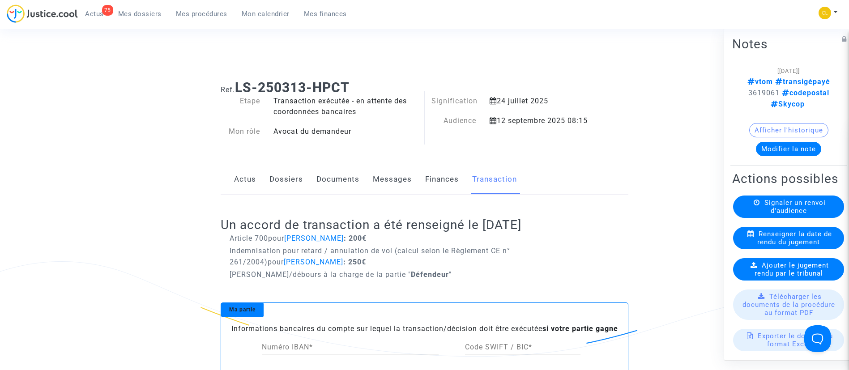
click at [282, 176] on link "Dossiers" at bounding box center [286, 180] width 34 height 30
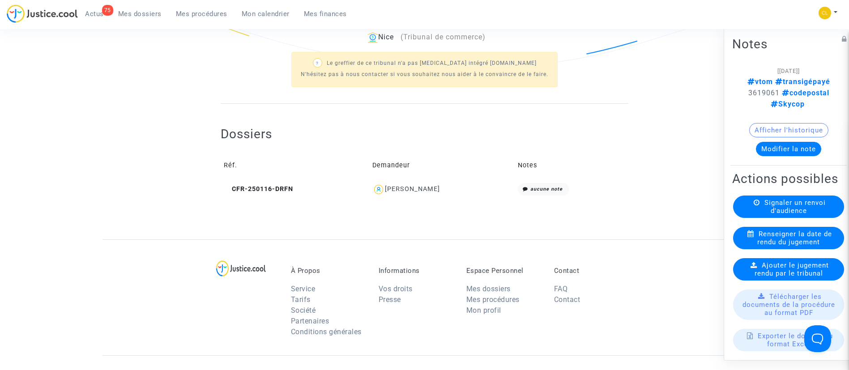
scroll to position [290, 0]
click at [414, 187] on div "[PERSON_NAME]" at bounding box center [412, 189] width 55 height 8
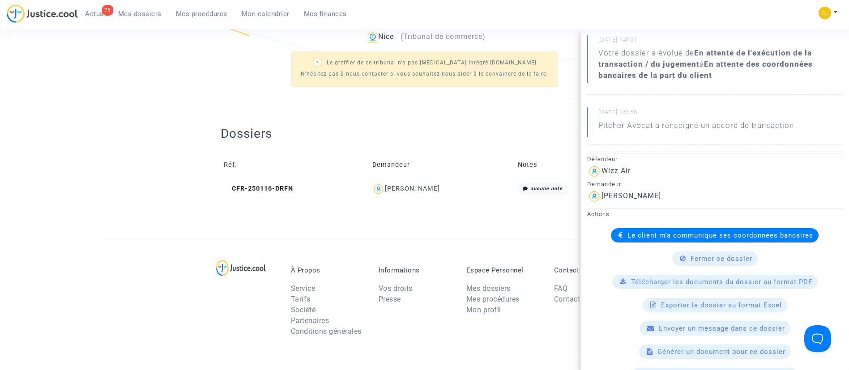
scroll to position [114, 0]
click at [636, 234] on span "Le client m'a communiqué ses coordonnées bancaires" at bounding box center [721, 236] width 186 height 8
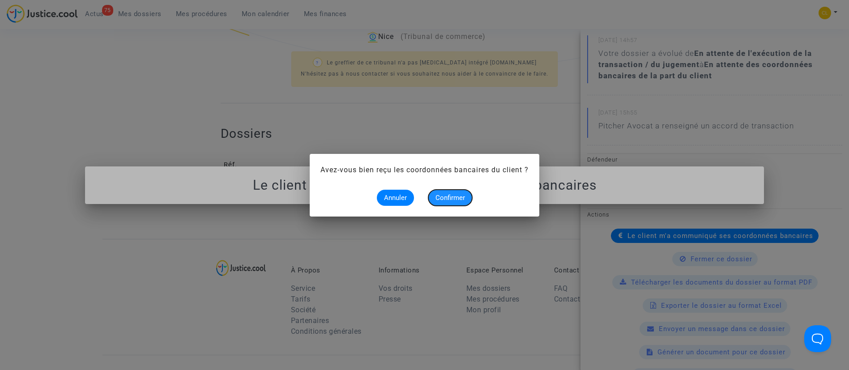
click at [458, 190] on button "Confirmer" at bounding box center [450, 198] width 44 height 16
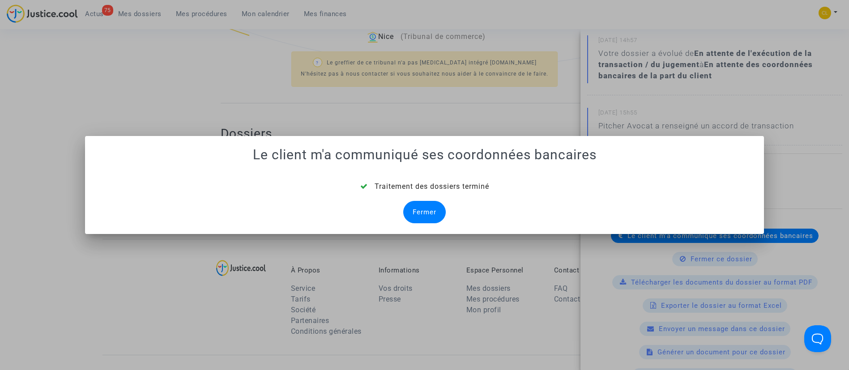
click at [410, 207] on div "Fermer" at bounding box center [424, 212] width 43 height 22
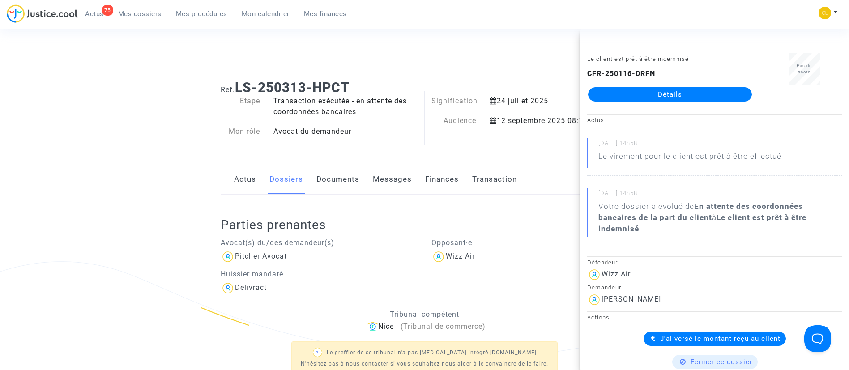
click at [151, 13] on span "Mes dossiers" at bounding box center [139, 14] width 43 height 8
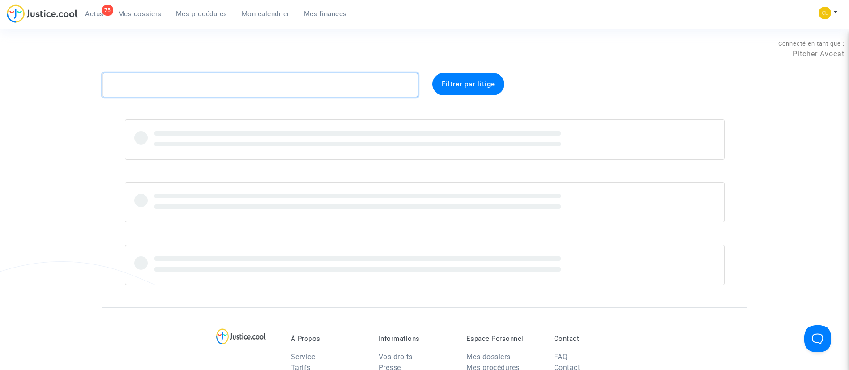
click at [282, 86] on textarea at bounding box center [261, 85] width 316 height 24
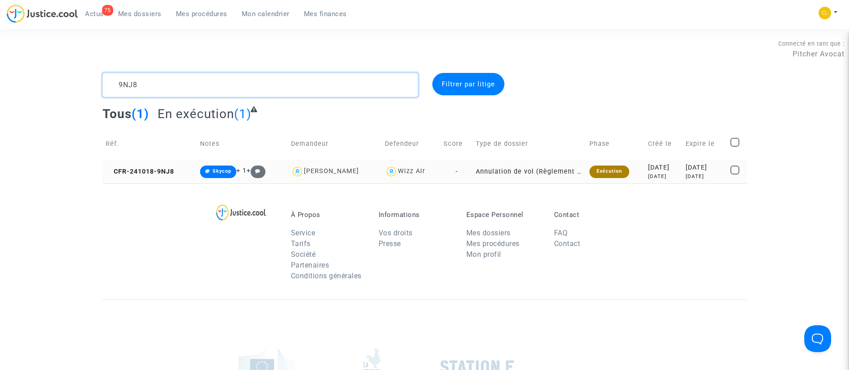
type textarea "9NJ8"
click at [666, 166] on div "[DATE]" at bounding box center [664, 168] width 32 height 10
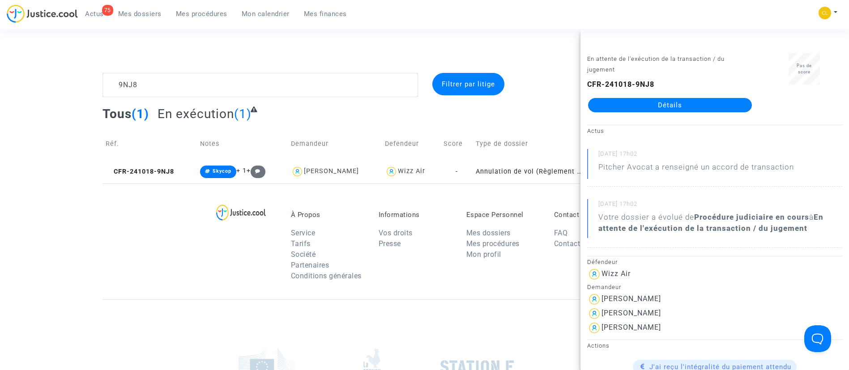
click at [633, 107] on link "Détails" at bounding box center [670, 105] width 164 height 14
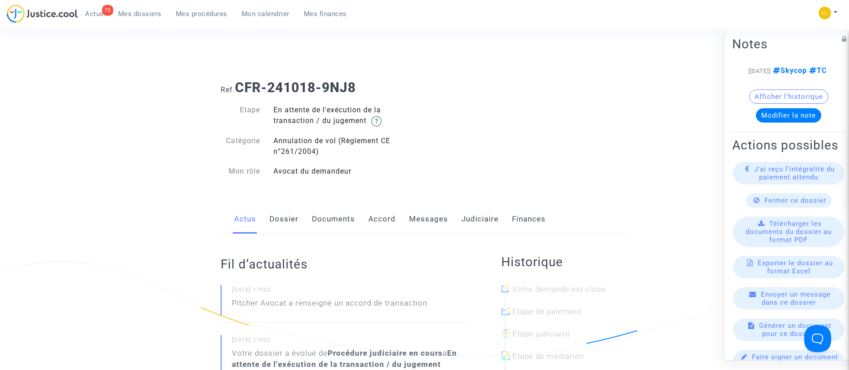
click at [489, 221] on link "Judiciaire" at bounding box center [480, 220] width 37 height 30
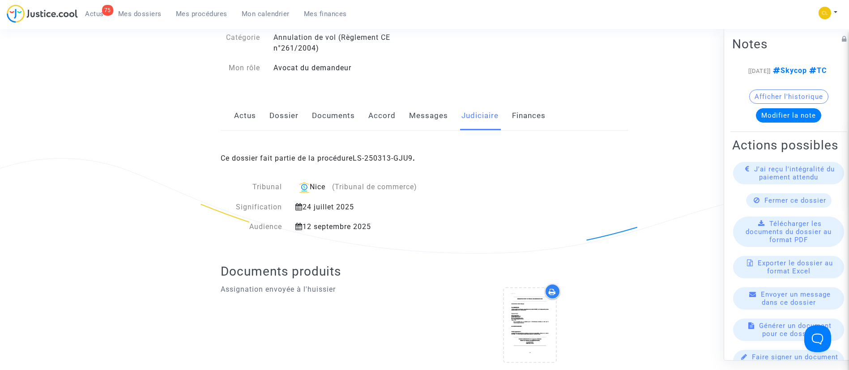
scroll to position [104, 0]
click at [398, 160] on link "LS-250313-GJU9" at bounding box center [383, 157] width 60 height 9
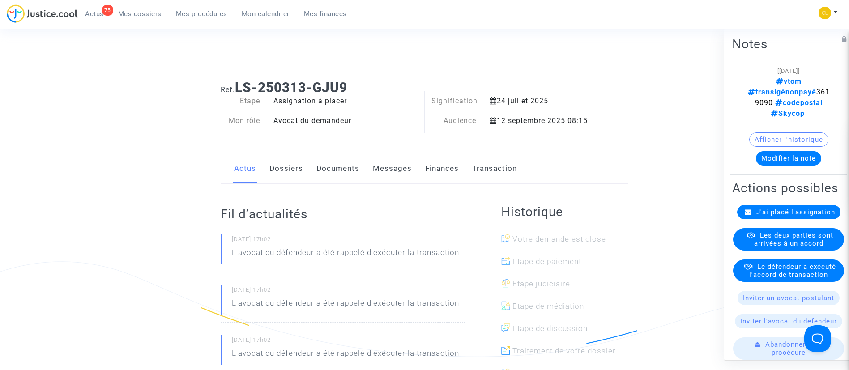
click at [800, 137] on div "Afficher l'historique" at bounding box center [788, 141] width 113 height 19
click at [796, 151] on button "Modifier la note" at bounding box center [788, 158] width 65 height 14
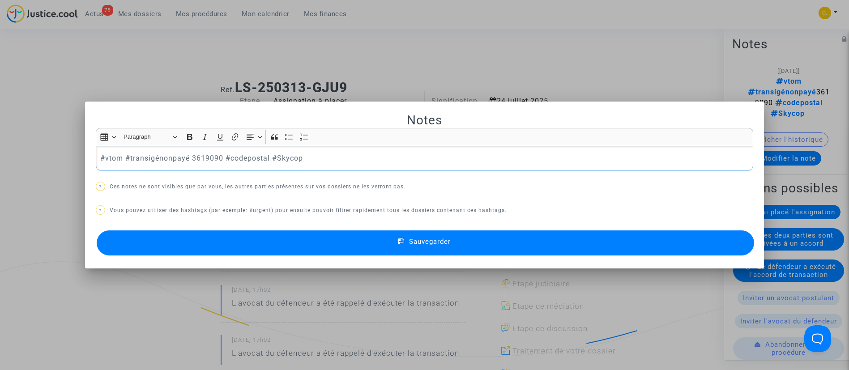
click at [168, 159] on p "#vtom #transigénonpayé 3619090 #codepostal #Skycop" at bounding box center [424, 158] width 648 height 11
click at [278, 161] on p "#vtom #transigépayé 3619090 #codepostal #Skycop" at bounding box center [424, 158] width 648 height 11
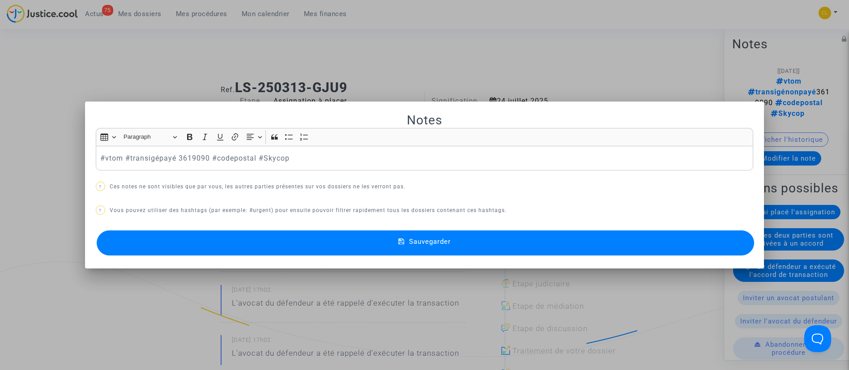
click at [486, 235] on button "Sauvegarder" at bounding box center [426, 243] width 658 height 25
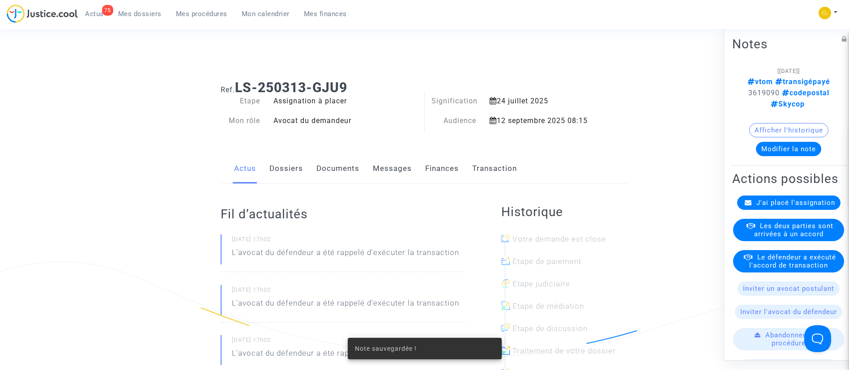
click at [817, 272] on div "Le défendeur a exécuté l'accord de transaction" at bounding box center [788, 261] width 111 height 22
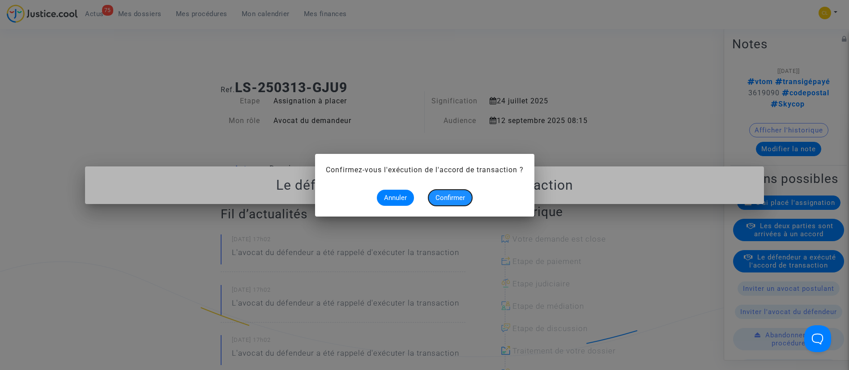
click at [451, 196] on span "Confirmer" at bounding box center [451, 198] width 30 height 8
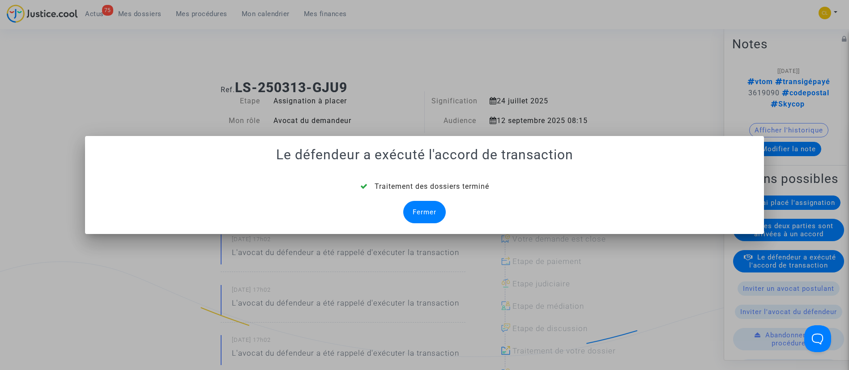
click at [427, 212] on div "Fermer" at bounding box center [424, 212] width 43 height 22
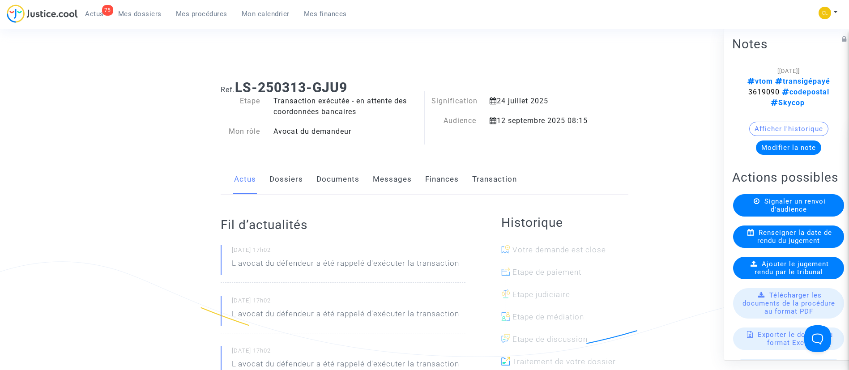
click at [290, 184] on link "Dossiers" at bounding box center [286, 180] width 34 height 30
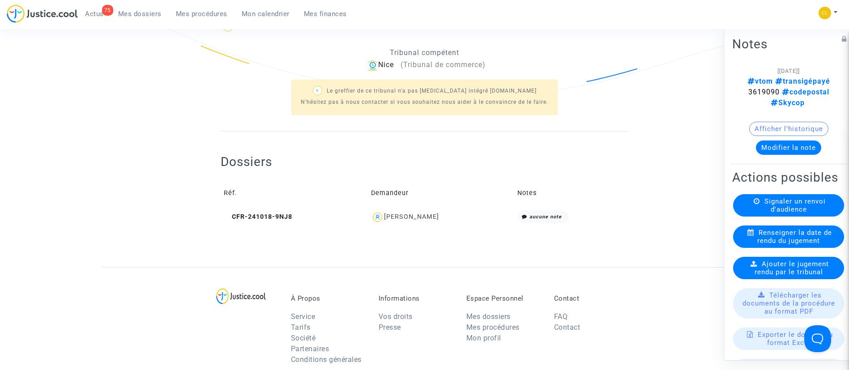
scroll to position [263, 0]
click at [417, 215] on div "[PERSON_NAME]" at bounding box center [411, 216] width 55 height 8
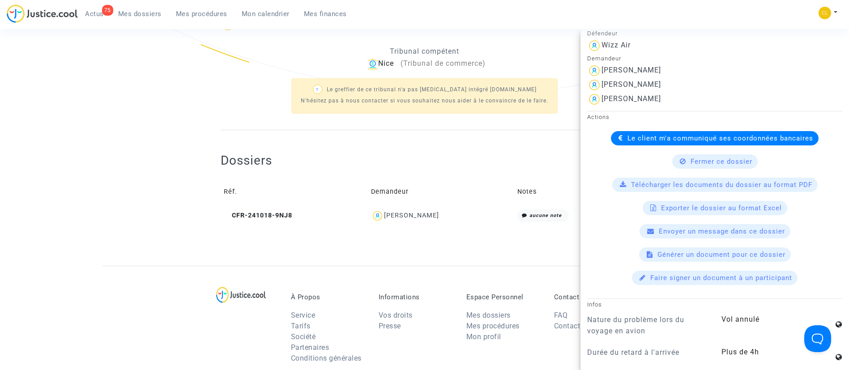
scroll to position [245, 0]
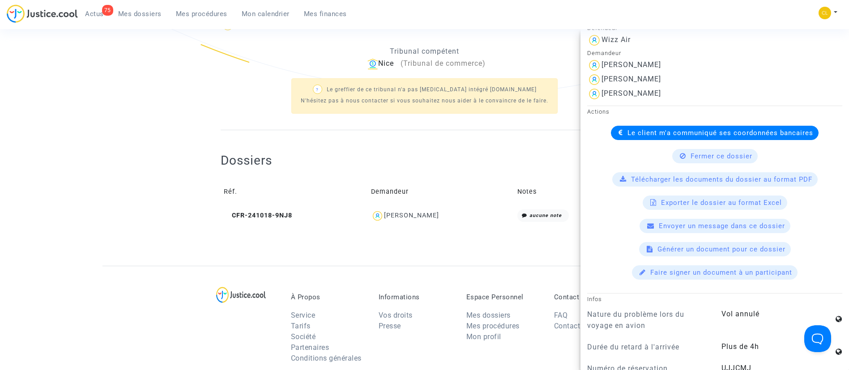
click at [633, 131] on span "Le client m'a communiqué ses coordonnées bancaires" at bounding box center [721, 133] width 186 height 8
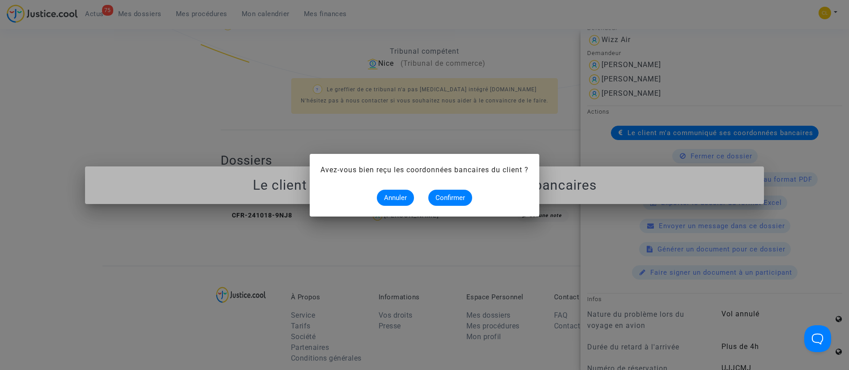
scroll to position [0, 0]
click at [442, 194] on span "Confirmer" at bounding box center [451, 198] width 30 height 8
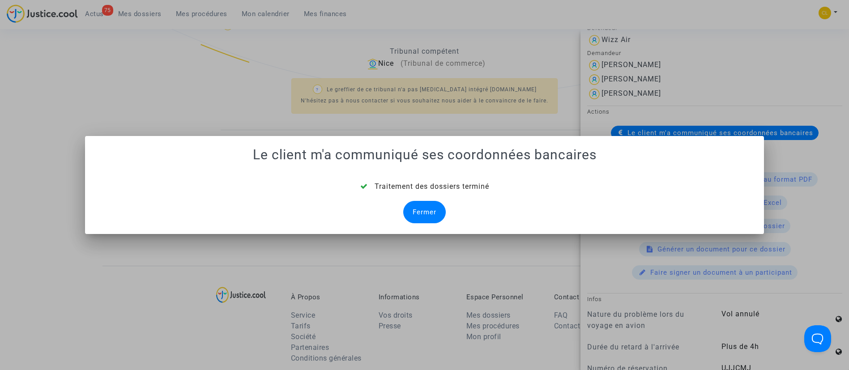
click at [433, 216] on div "Fermer" at bounding box center [424, 212] width 43 height 22
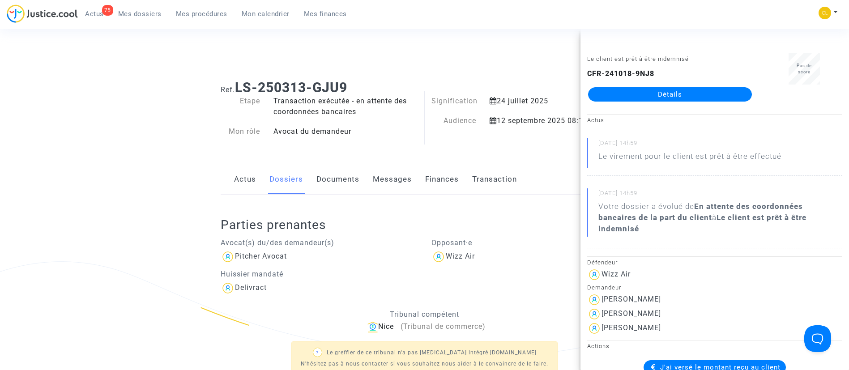
click at [209, 54] on div "Connecté en tant que : Pitcher Avocat" at bounding box center [422, 48] width 845 height 21
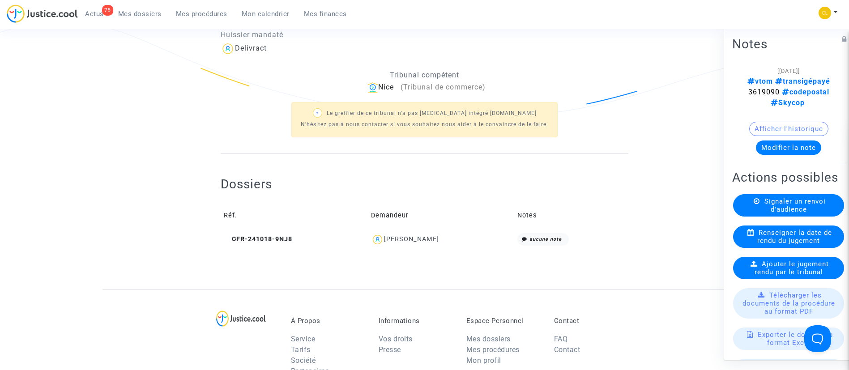
scroll to position [239, 0]
click at [421, 245] on div "[PERSON_NAME]" at bounding box center [441, 240] width 140 height 13
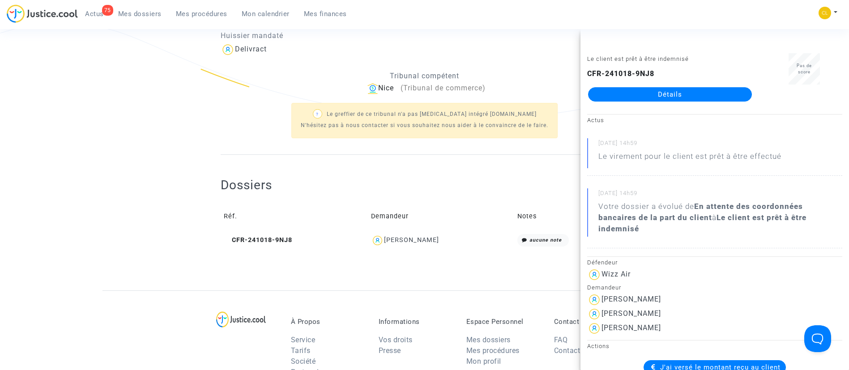
click at [279, 130] on div "? Le greffier de ce tribunal n'a pas [MEDICAL_DATA] intégré [DOMAIN_NAME] N'hés…" at bounding box center [425, 119] width 408 height 51
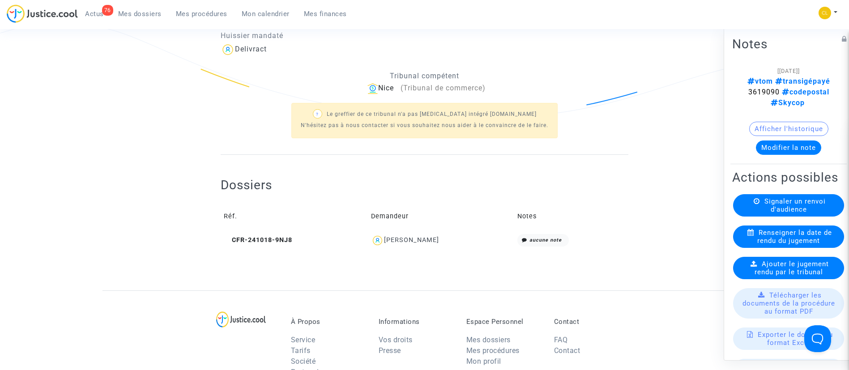
click at [135, 18] on link "Mes dossiers" at bounding box center [140, 13] width 58 height 13
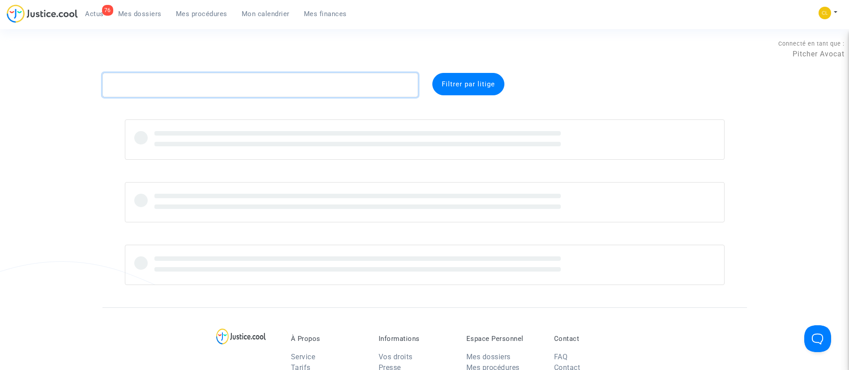
click at [215, 83] on textarea at bounding box center [261, 85] width 316 height 24
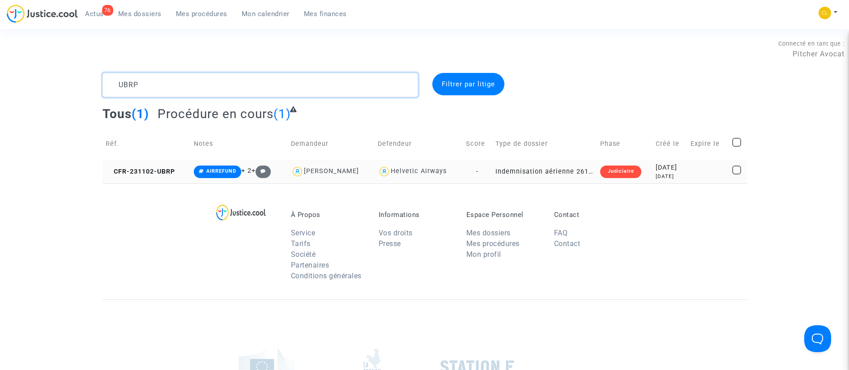
type textarea "UBRP"
click at [684, 167] on div "[DATE]" at bounding box center [670, 168] width 29 height 10
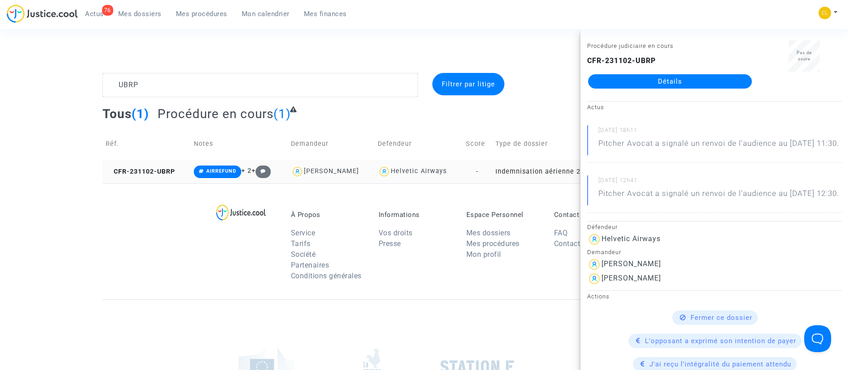
scroll to position [4, 0]
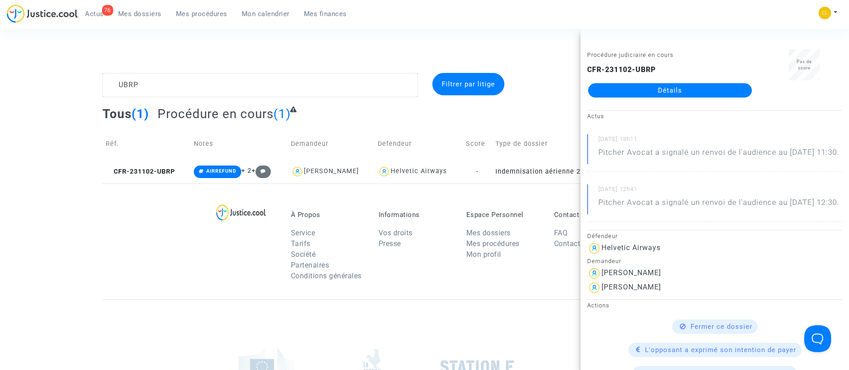
click at [609, 83] on link "Détails" at bounding box center [670, 90] width 164 height 14
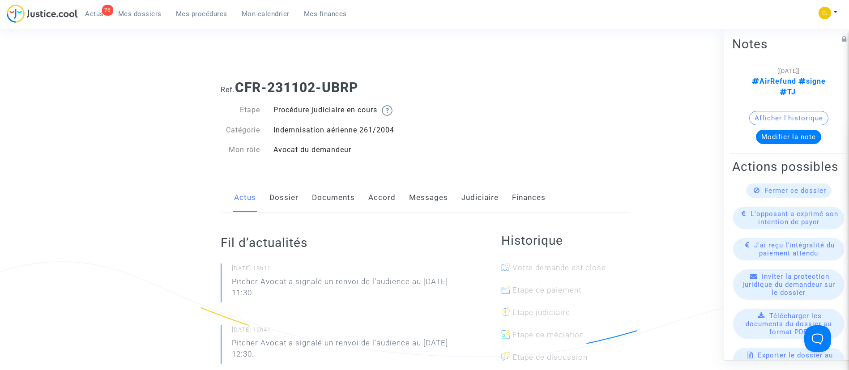
click at [472, 208] on link "Judiciaire" at bounding box center [480, 198] width 37 height 30
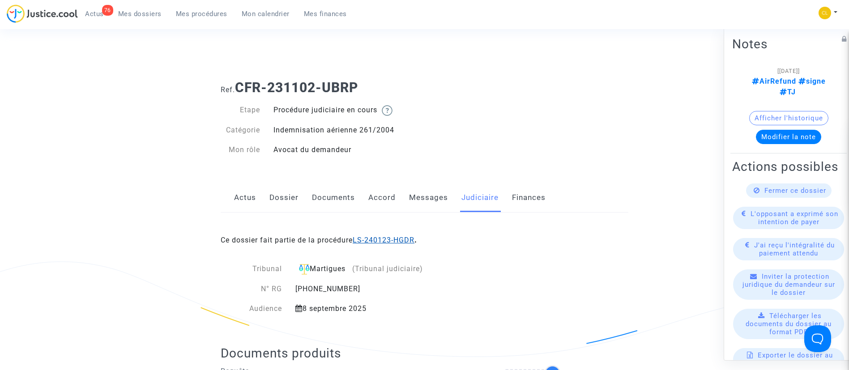
click at [404, 238] on link "LS-240123-HGDR" at bounding box center [384, 240] width 62 height 9
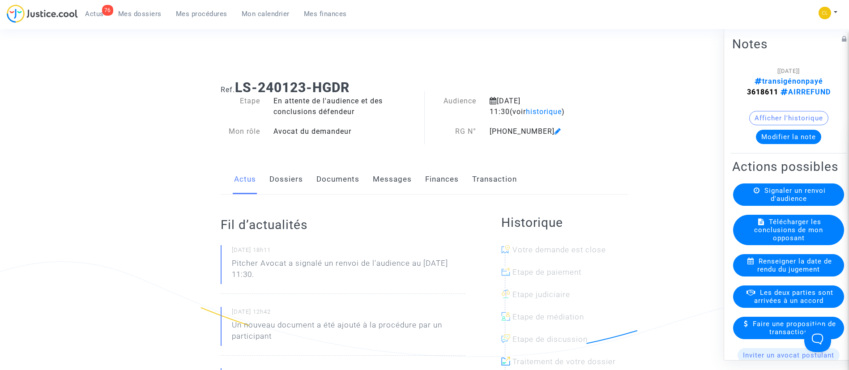
click at [277, 180] on link "Dossiers" at bounding box center [286, 180] width 34 height 30
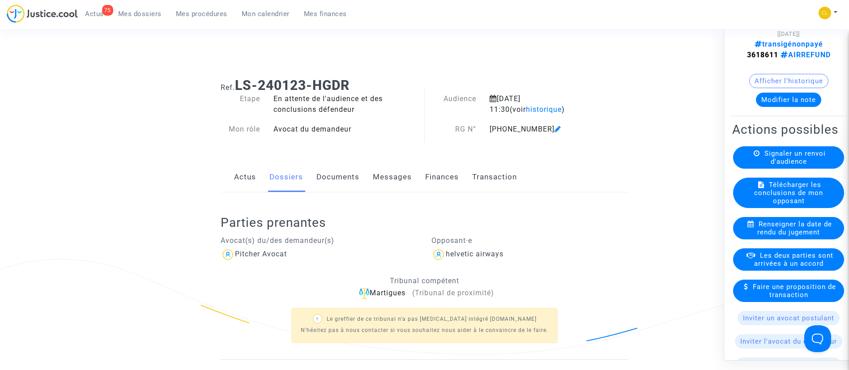
scroll to position [3, 0]
click at [782, 107] on button "Modifier la note" at bounding box center [788, 99] width 65 height 14
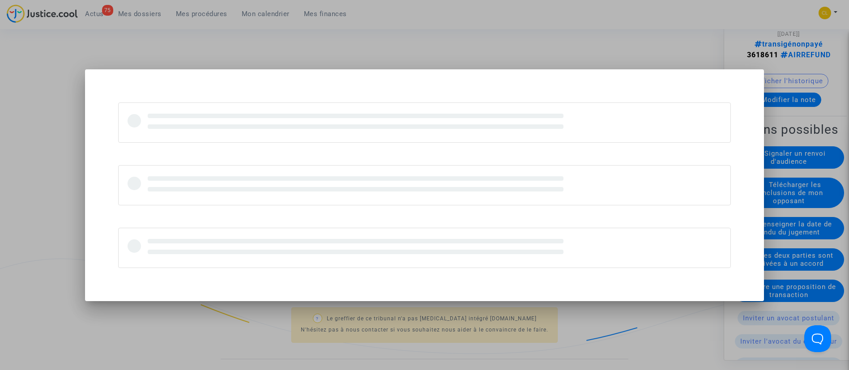
scroll to position [0, 0]
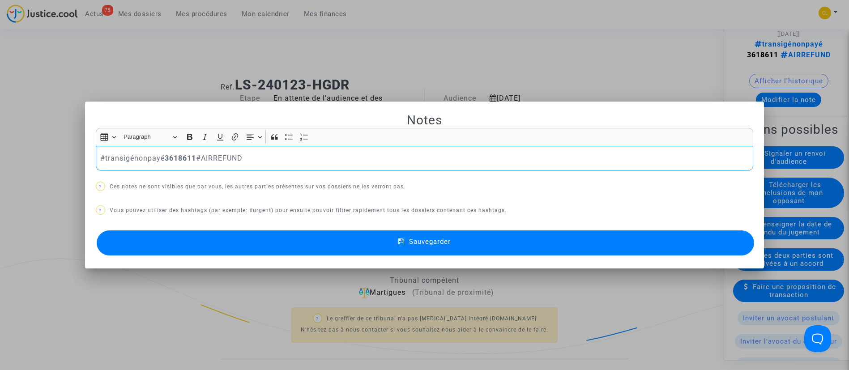
click at [143, 159] on p "#transigénonpayé 3618611 #AIRREFUND" at bounding box center [424, 158] width 648 height 11
click at [490, 246] on button "Sauvegarder" at bounding box center [426, 243] width 658 height 25
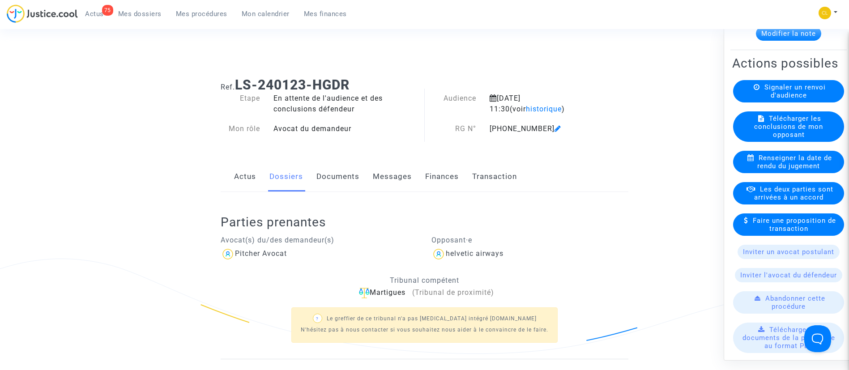
scroll to position [106, 0]
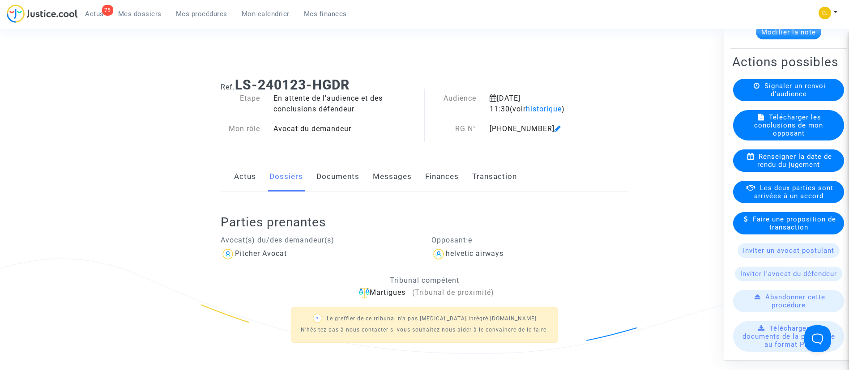
click at [789, 200] on span "Les deux parties sont arrivées à un accord" at bounding box center [793, 192] width 79 height 16
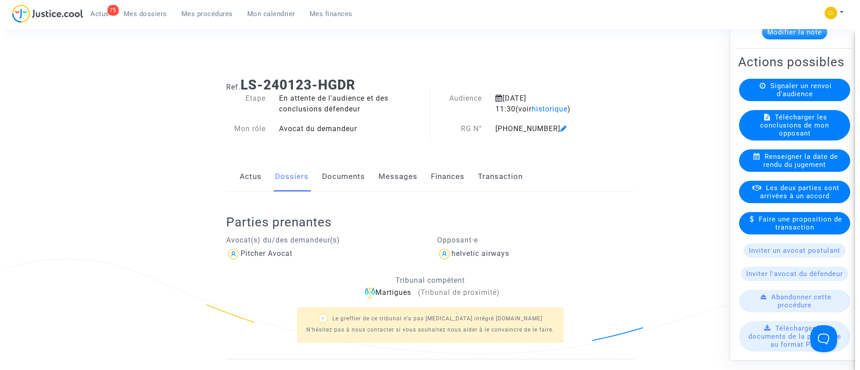
scroll to position [0, 0]
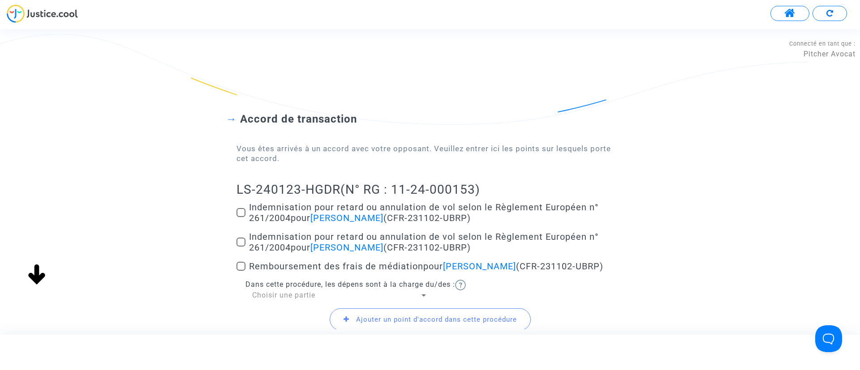
scroll to position [83, 0]
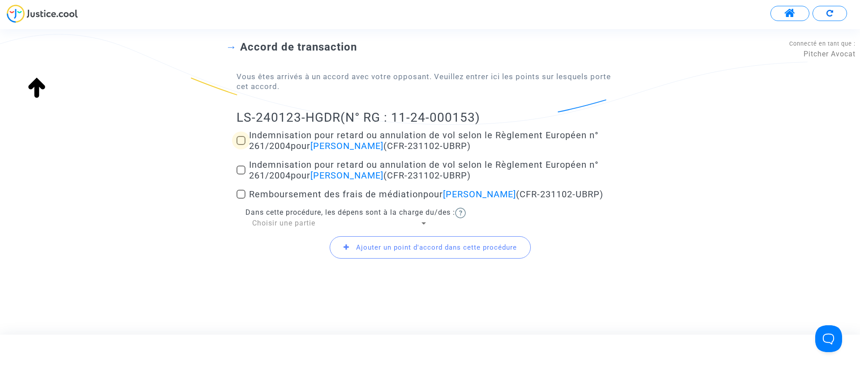
click at [288, 130] on span "Indemnisation pour retard ou annulation de vol selon le Règlement Européen n° 2…" at bounding box center [423, 140] width 349 height 21
click at [241, 145] on input "Indemnisation pour retard ou annulation de vol selon le Règlement Européen n° 2…" at bounding box center [240, 145] width 0 height 0
checkbox input "true"
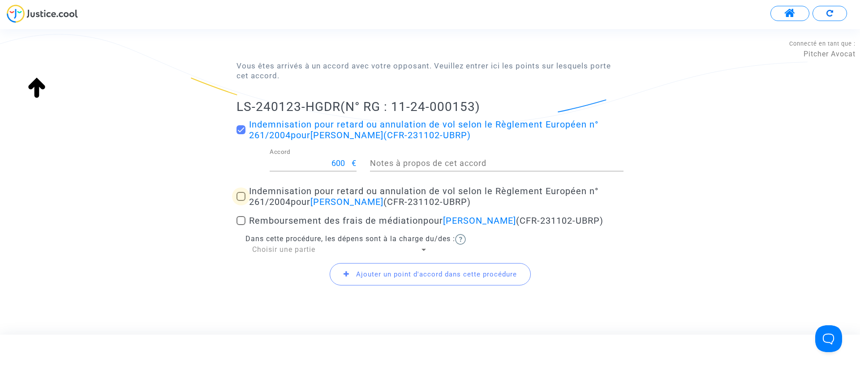
click at [283, 197] on span "Indemnisation pour retard ou annulation de vol selon le Règlement Européen n° 2…" at bounding box center [423, 196] width 349 height 21
click at [241, 201] on input "Indemnisation pour retard ou annulation de vol selon le Règlement Européen n° 2…" at bounding box center [240, 201] width 0 height 0
checkbox input "true"
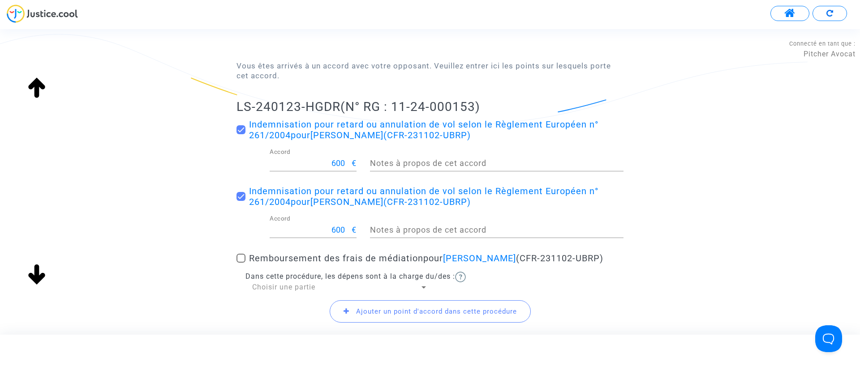
scroll to position [142, 0]
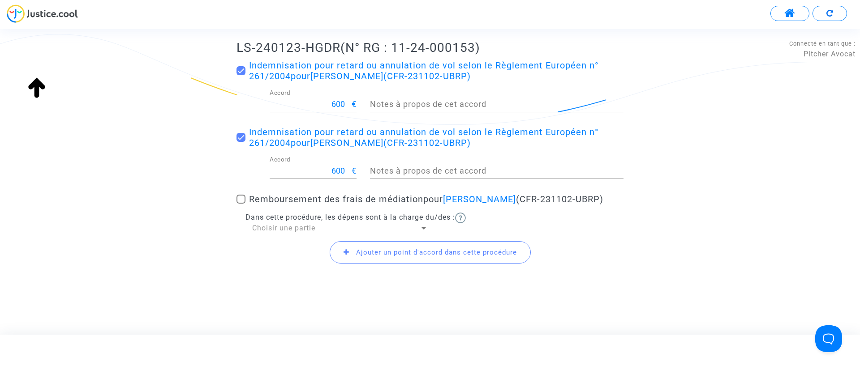
click at [275, 232] on span "Choisir une partie" at bounding box center [283, 228] width 63 height 9
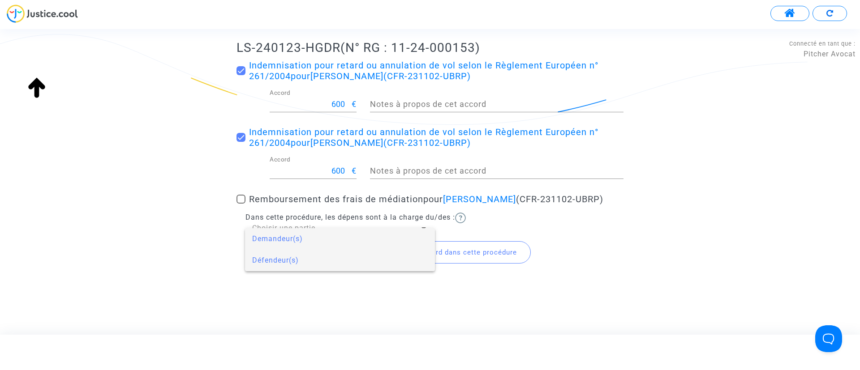
click at [302, 252] on span "Défendeur(s)" at bounding box center [339, 260] width 175 height 21
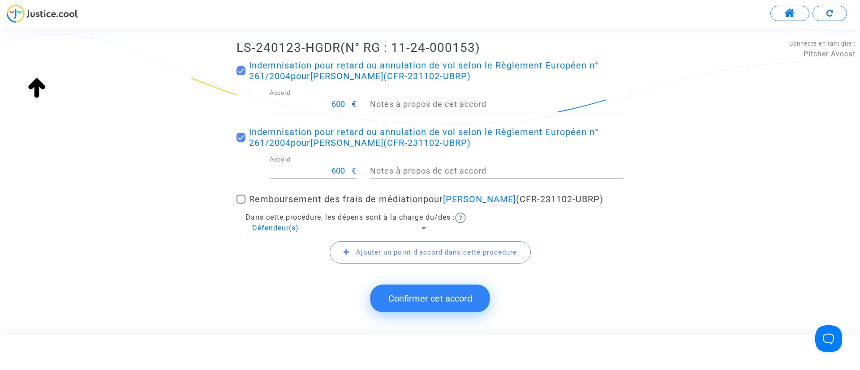
click at [374, 255] on span "Ajouter un point d'accord dans cette procédure" at bounding box center [429, 252] width 201 height 22
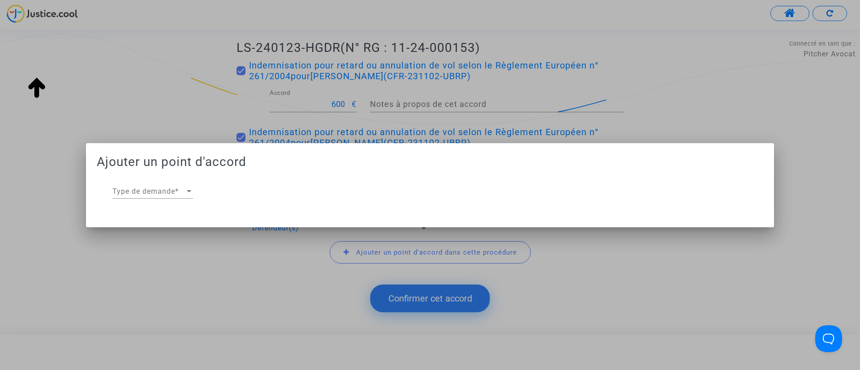
click at [138, 181] on div "Type de demande Type de demande *" at bounding box center [152, 189] width 81 height 20
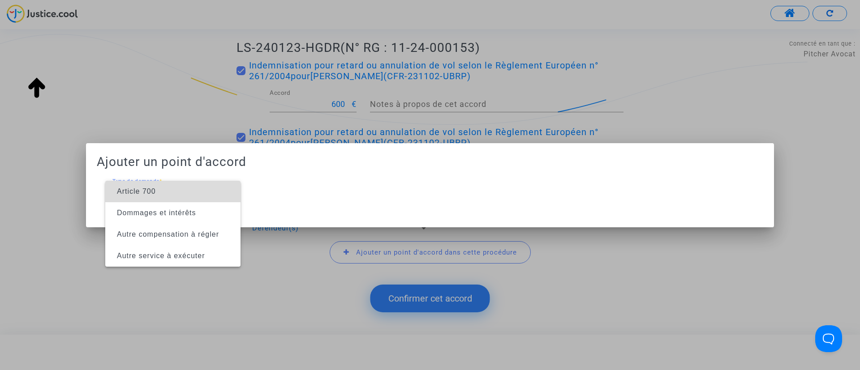
click at [138, 181] on span "Article 700" at bounding box center [172, 191] width 121 height 21
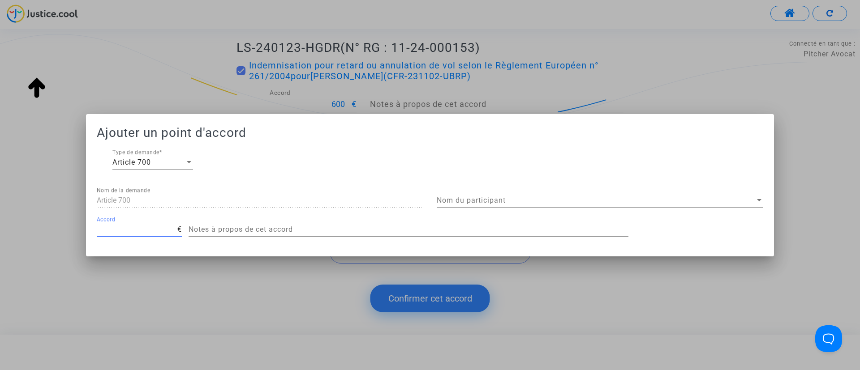
click at [161, 230] on input "Accord" at bounding box center [137, 230] width 81 height 8
type input "200"
click at [466, 197] on span "Nom du participant" at bounding box center [595, 201] width 318 height 8
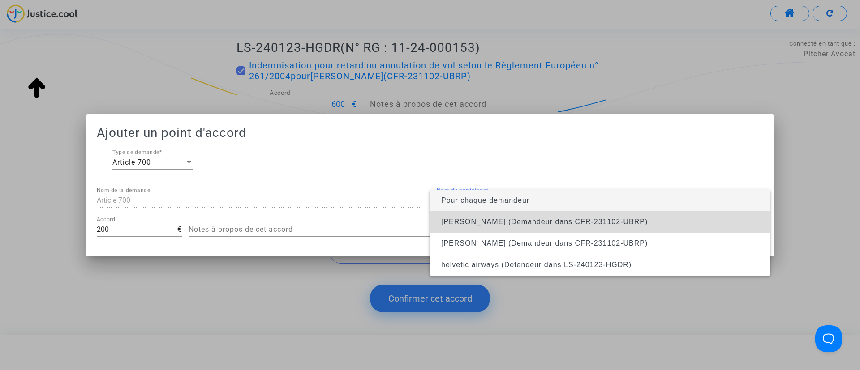
click at [501, 215] on span "[PERSON_NAME] (Demandeur dans CFR-231102-UBRP)" at bounding box center [599, 221] width 326 height 21
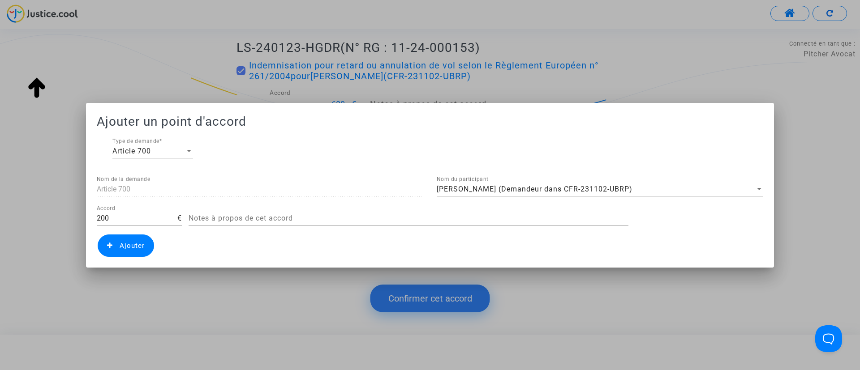
click at [120, 242] on span "Ajouter" at bounding box center [132, 246] width 25 height 8
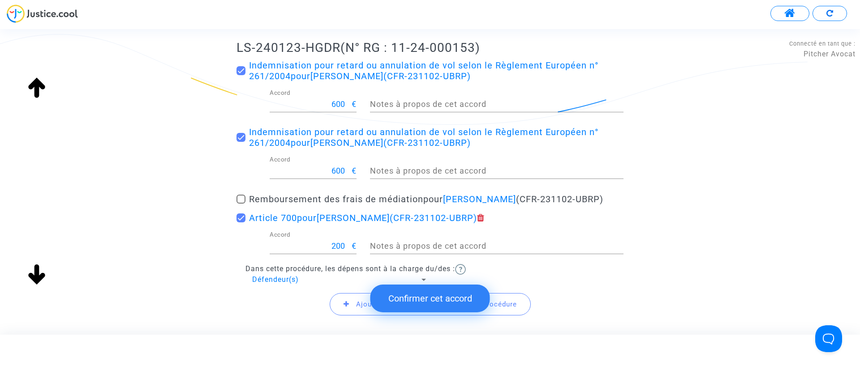
click at [436, 298] on button "Confirmer cet accord" at bounding box center [430, 299] width 120 height 28
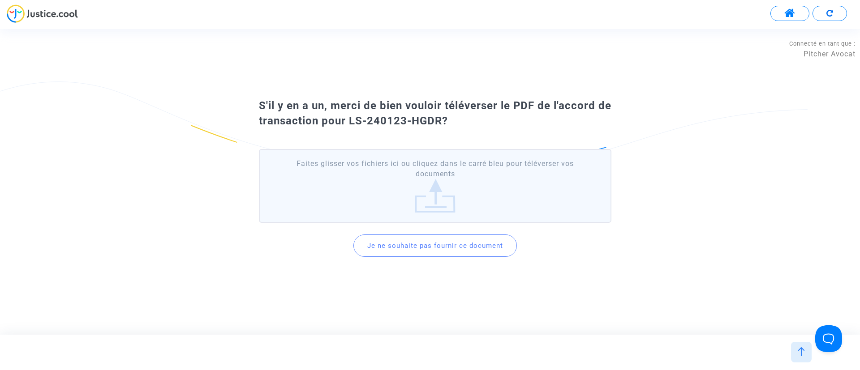
click at [469, 244] on button "Je ne souhaite pas fournir ce document" at bounding box center [434, 246] width 163 height 22
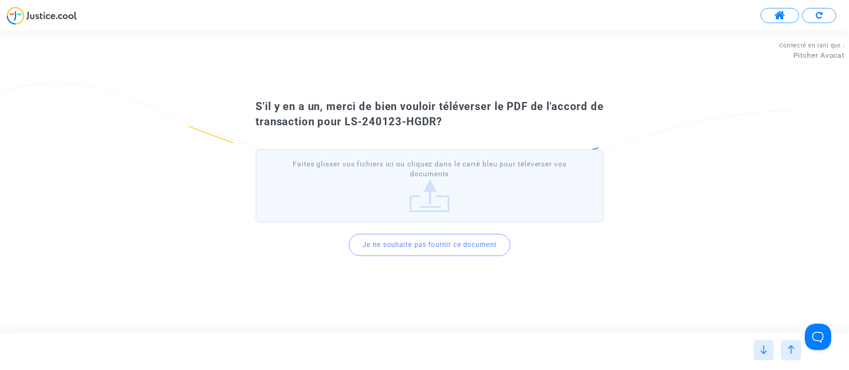
scroll to position [0, 0]
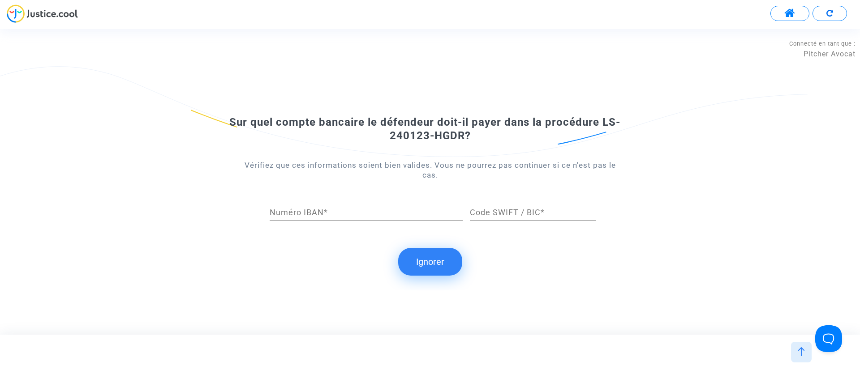
click at [420, 254] on button "Ignorer" at bounding box center [430, 262] width 64 height 28
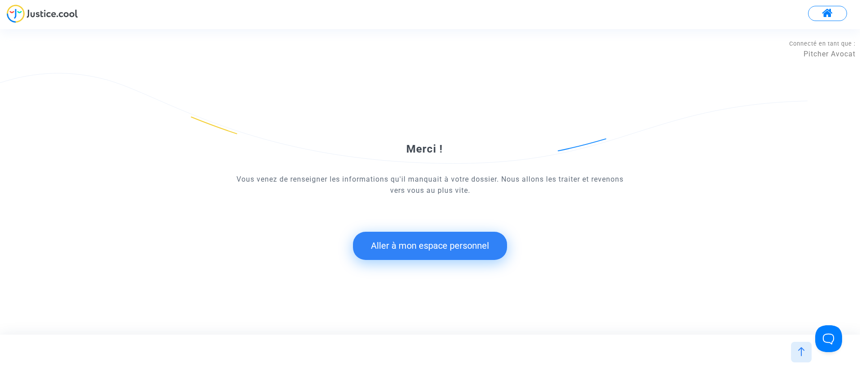
click at [470, 238] on button "Aller à mon espace personnel" at bounding box center [430, 246] width 154 height 28
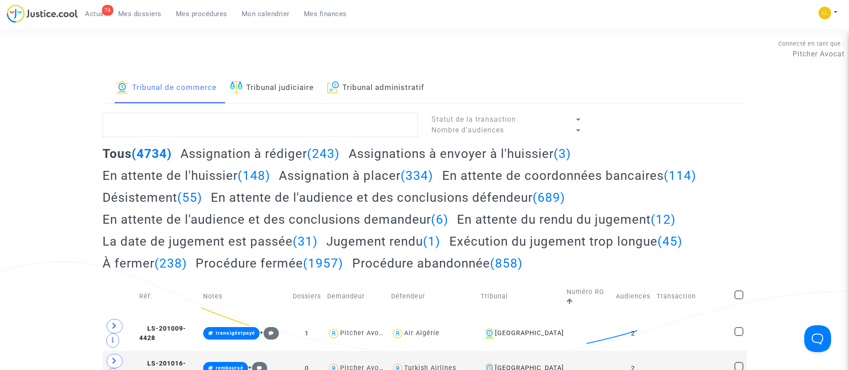
click at [154, 21] on div "74 Actus Mes dossiers Mes procédures Mon calendrier Mes finances" at bounding box center [180, 16] width 347 height 25
click at [144, 14] on span "Mes dossiers" at bounding box center [139, 14] width 43 height 8
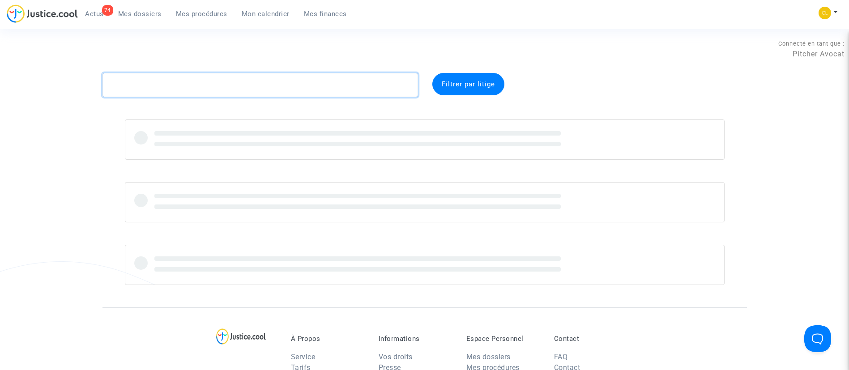
click at [182, 94] on textarea at bounding box center [261, 85] width 316 height 24
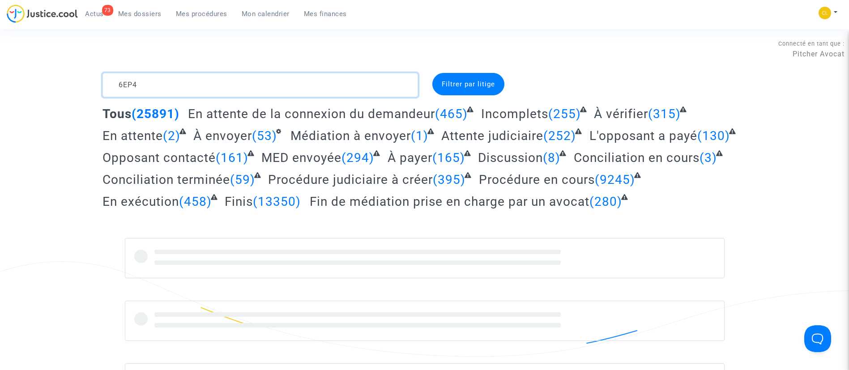
type textarea "6EP4"
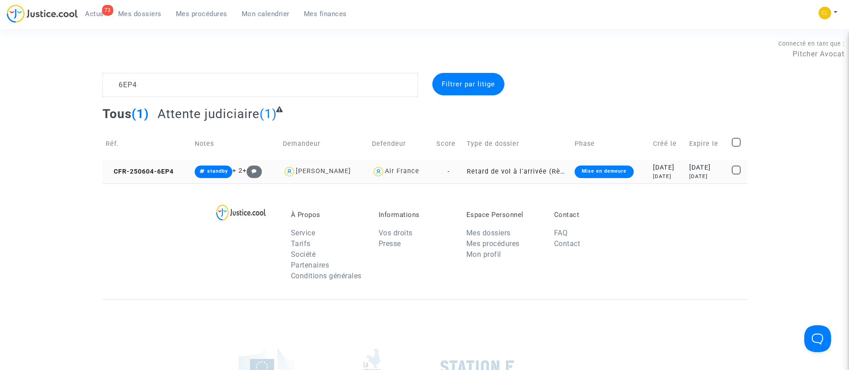
click at [694, 166] on div "[DATE]" at bounding box center [707, 168] width 36 height 10
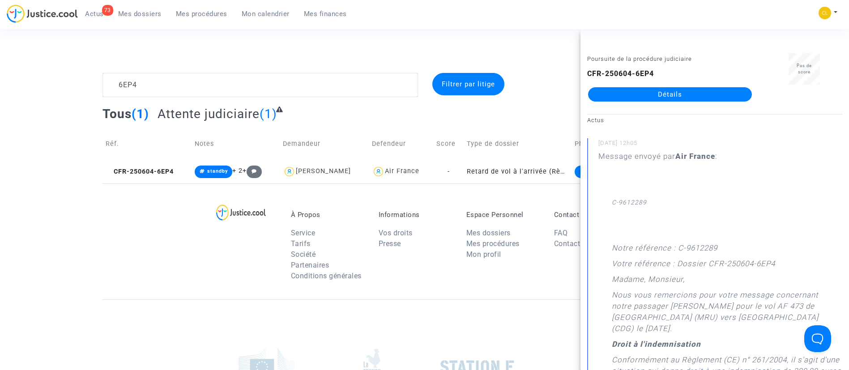
click at [679, 92] on link "Détails" at bounding box center [670, 94] width 164 height 14
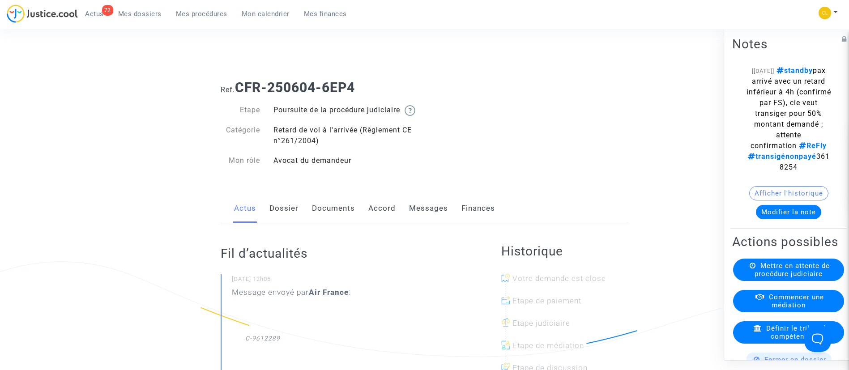
click at [785, 219] on button "Modifier la note" at bounding box center [788, 212] width 65 height 14
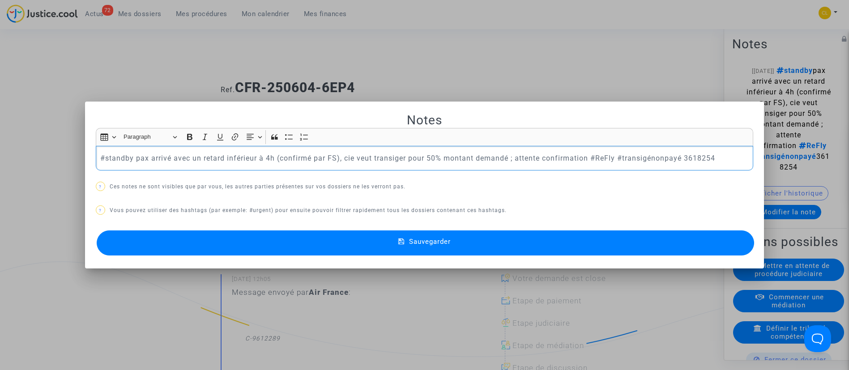
click at [661, 158] on p "#standby pax arrivé avec un retard inférieur à 4h (confirmé par FS), cie veut t…" at bounding box center [424, 158] width 648 height 11
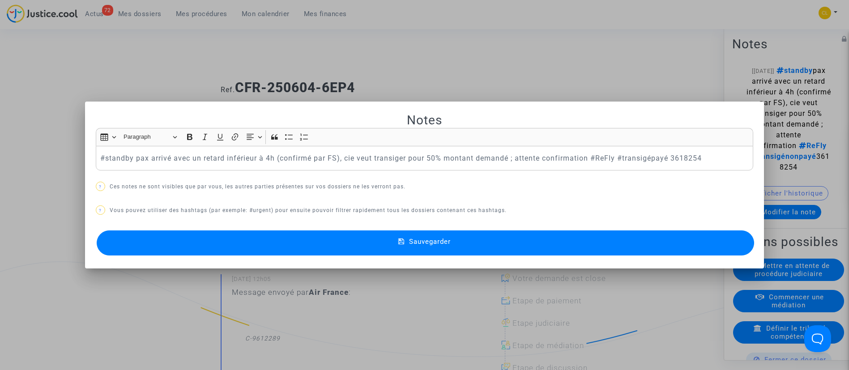
click at [375, 241] on button "Sauvegarder" at bounding box center [426, 243] width 658 height 25
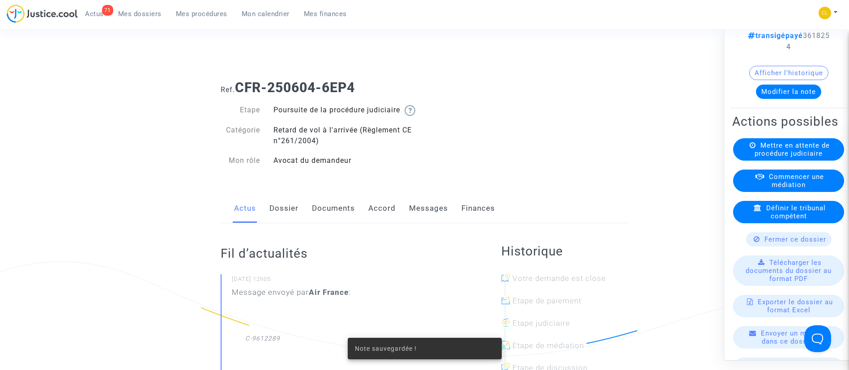
scroll to position [133, 0]
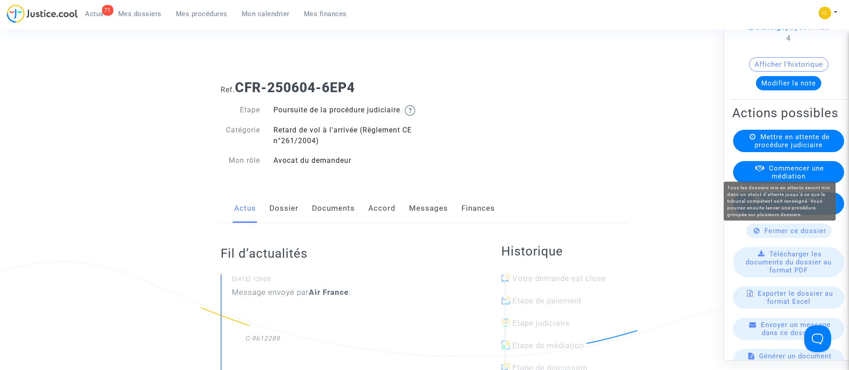
click at [806, 149] on span "Mettre en attente de procédure judiciaire" at bounding box center [792, 141] width 75 height 16
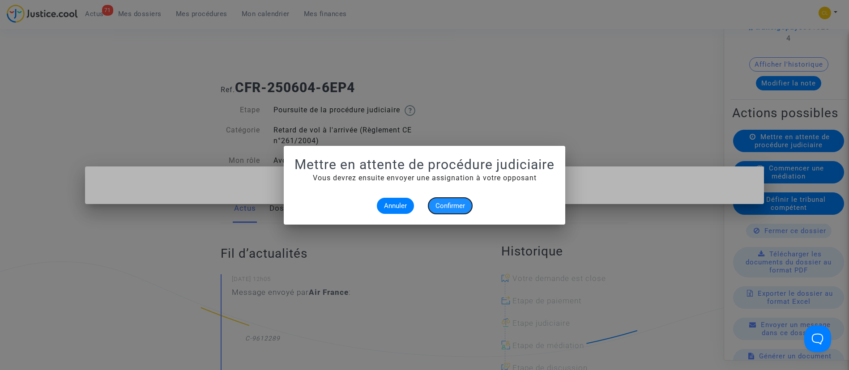
click at [462, 204] on span "Confirmer" at bounding box center [451, 206] width 30 height 8
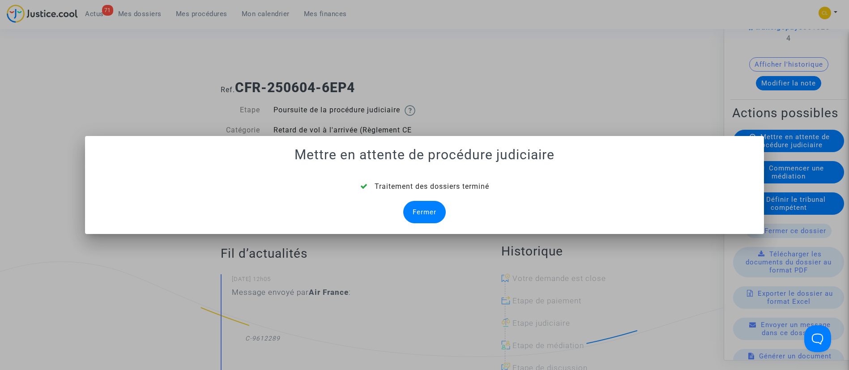
click at [423, 218] on div "Fermer" at bounding box center [424, 212] width 43 height 22
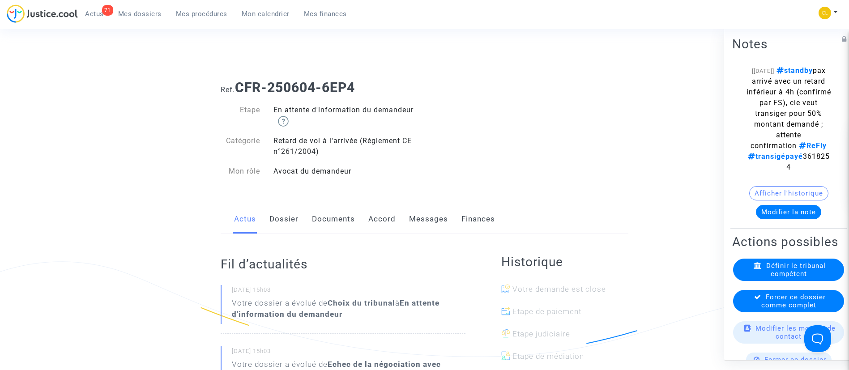
click at [301, 216] on div "Actus Dossier Documents Accord Messages Finances" at bounding box center [425, 220] width 408 height 30
click at [286, 219] on link "Dossier" at bounding box center [283, 220] width 29 height 30
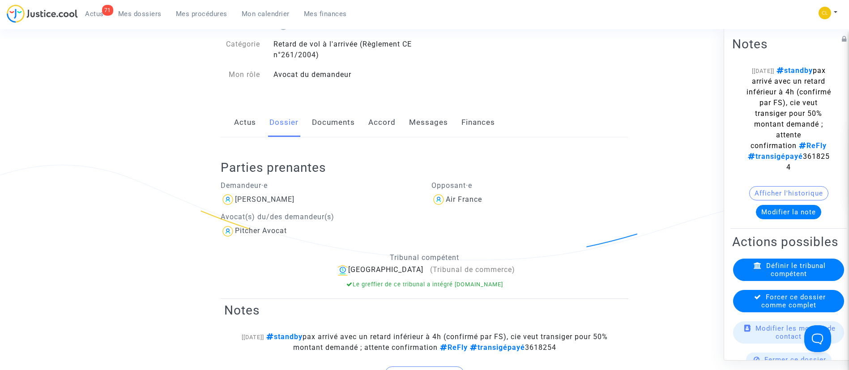
scroll to position [28, 0]
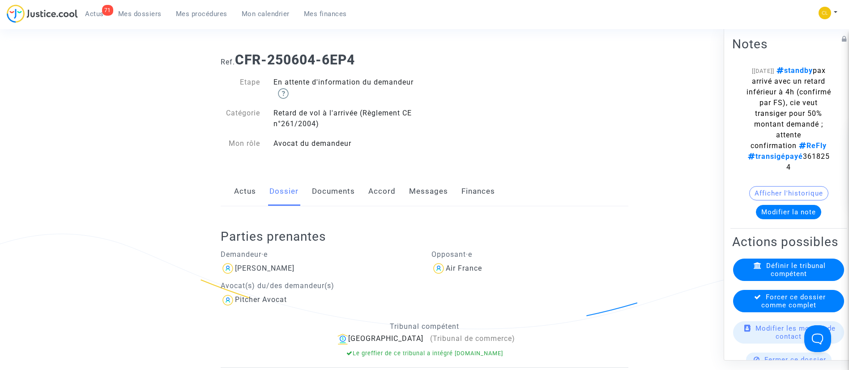
click at [318, 192] on link "Documents" at bounding box center [333, 192] width 43 height 30
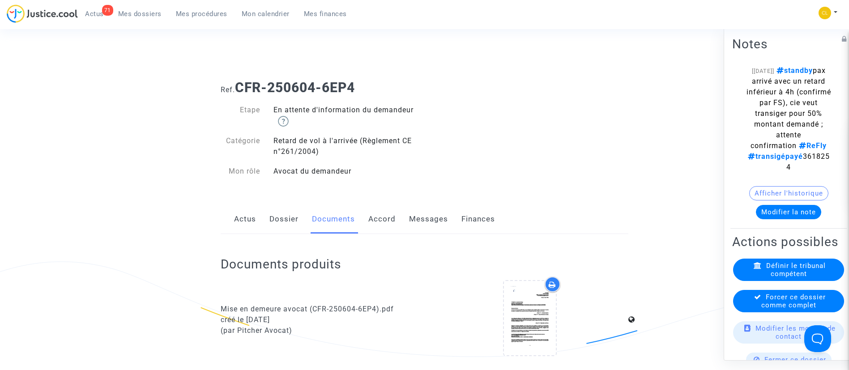
click at [281, 217] on link "Dossier" at bounding box center [283, 220] width 29 height 30
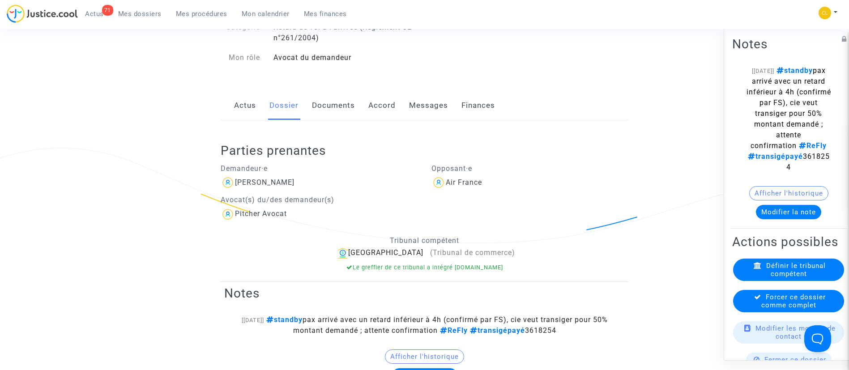
scroll to position [189, 0]
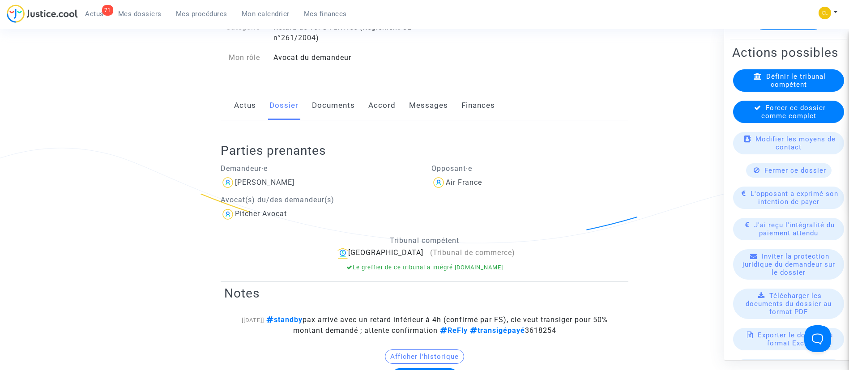
click at [798, 205] on span "L'opposant a exprimé son intention de payer" at bounding box center [795, 197] width 88 height 16
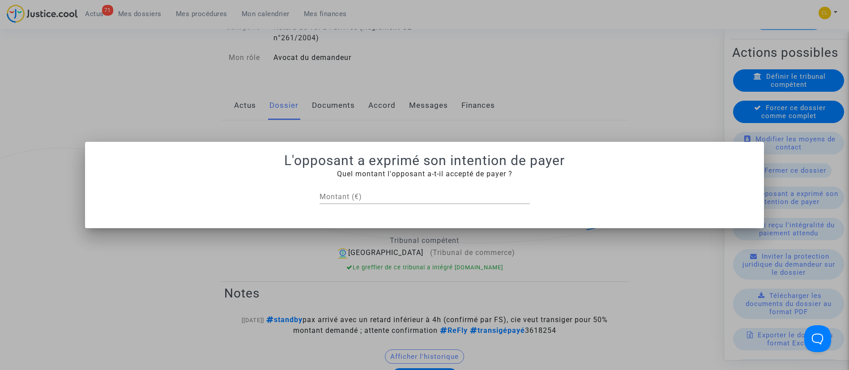
scroll to position [0, 0]
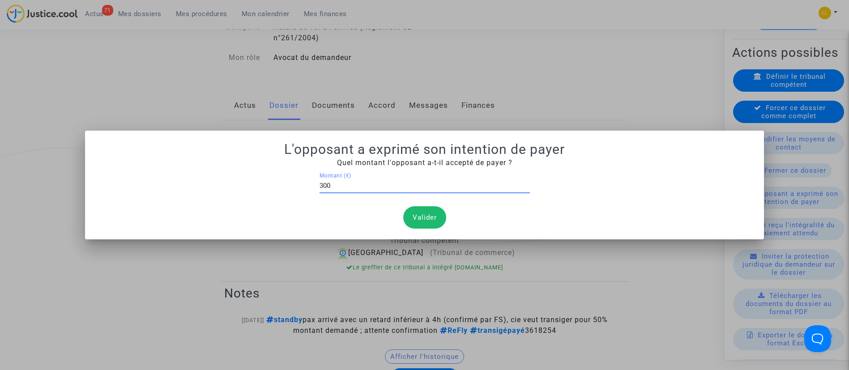
type input "300"
click at [433, 215] on button "Valider" at bounding box center [424, 217] width 43 height 22
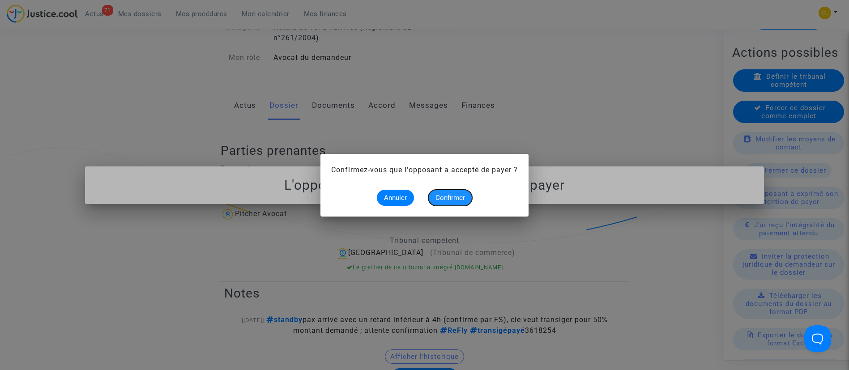
click at [451, 194] on span "Confirmer" at bounding box center [451, 198] width 30 height 8
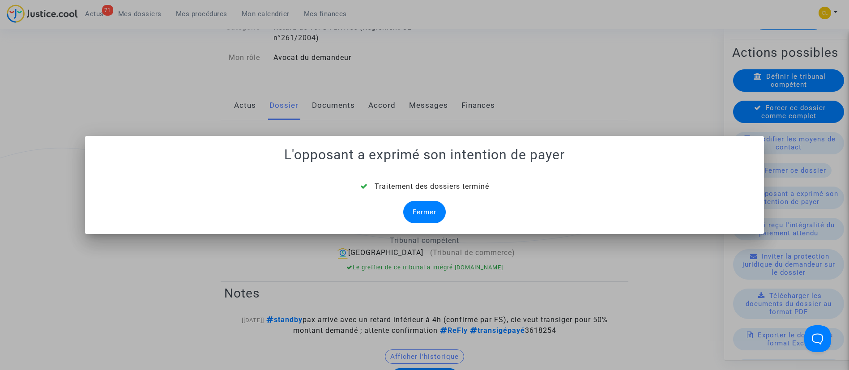
click at [433, 207] on div "Fermer" at bounding box center [424, 212] width 43 height 22
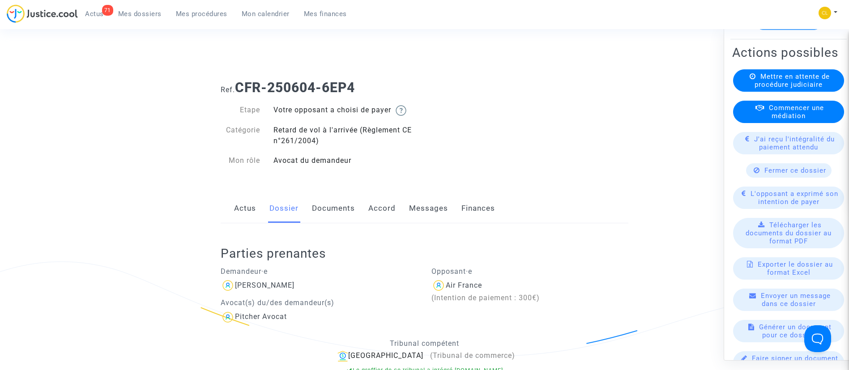
scroll to position [191, 0]
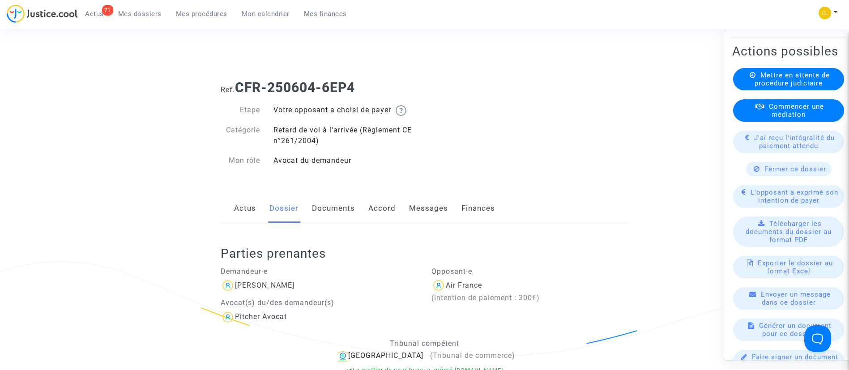
click at [770, 150] on span "J'ai reçu l'intégralité du paiement attendu" at bounding box center [794, 141] width 81 height 16
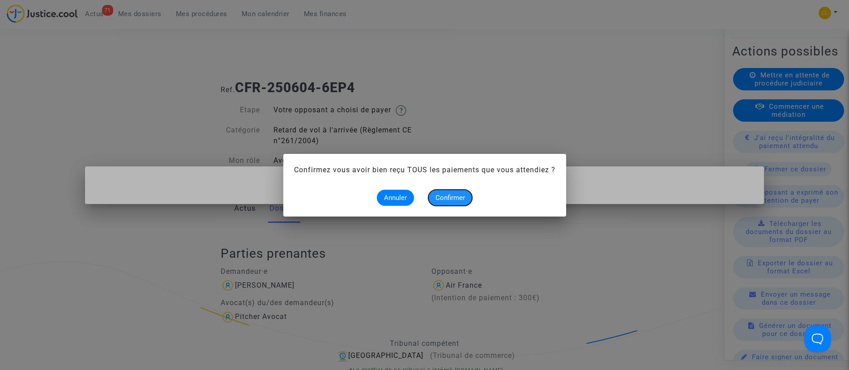
click at [469, 195] on button "Confirmer" at bounding box center [450, 198] width 44 height 16
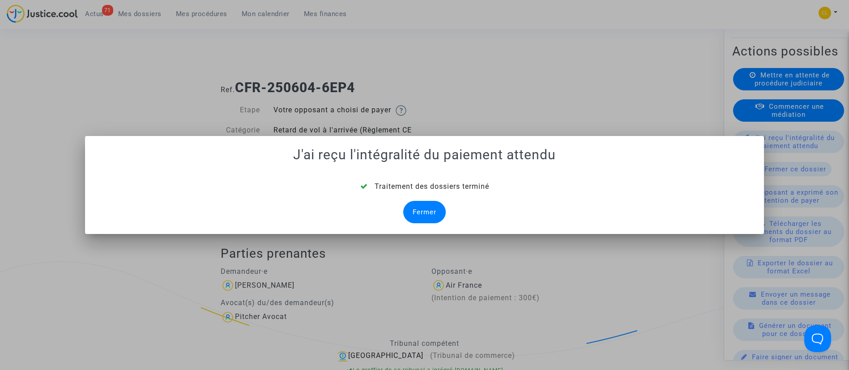
click at [428, 217] on div "Fermer" at bounding box center [424, 212] width 43 height 22
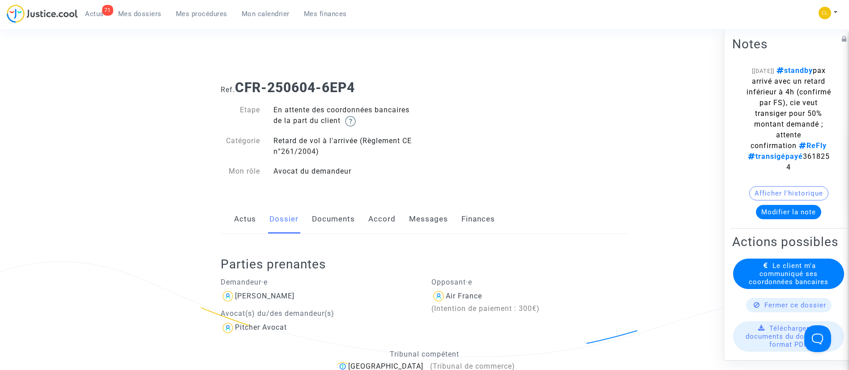
click at [146, 14] on span "Mes dossiers" at bounding box center [139, 14] width 43 height 8
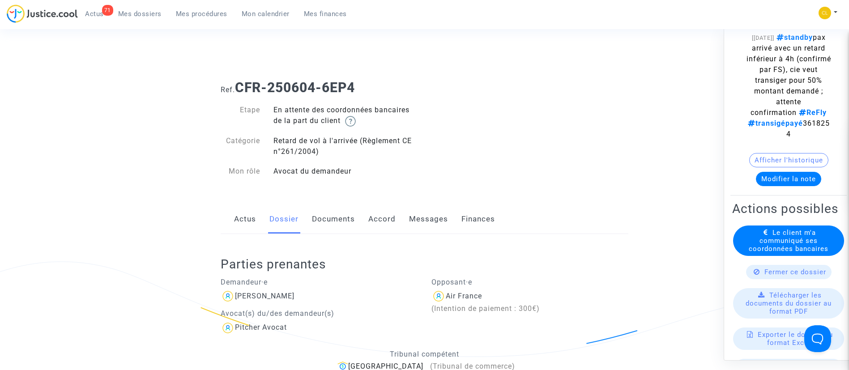
scroll to position [34, 0]
click at [775, 252] on span "Le client m'a communiqué ses coordonnées bancaires" at bounding box center [789, 240] width 80 height 24
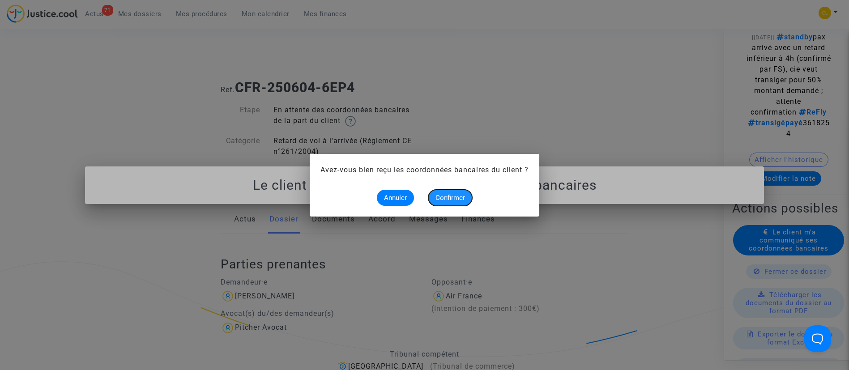
click at [440, 192] on button "Confirmer" at bounding box center [450, 198] width 44 height 16
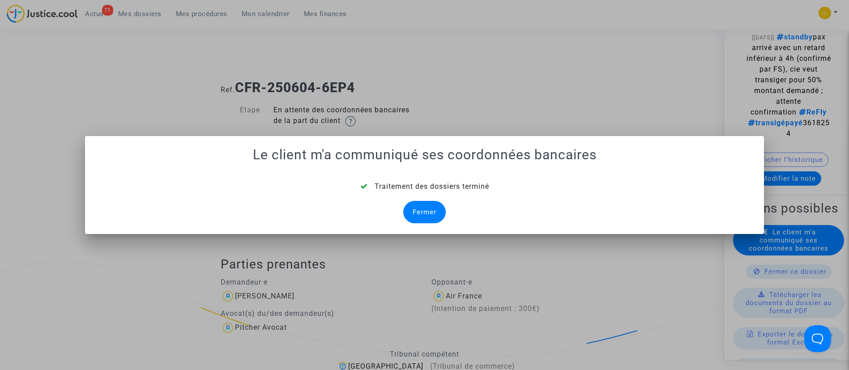
click at [419, 211] on div "Fermer" at bounding box center [424, 212] width 43 height 22
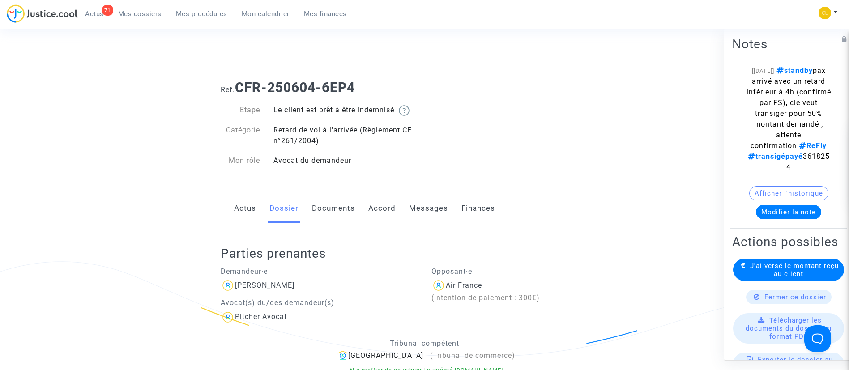
click at [143, 13] on span "Mes dossiers" at bounding box center [139, 14] width 43 height 8
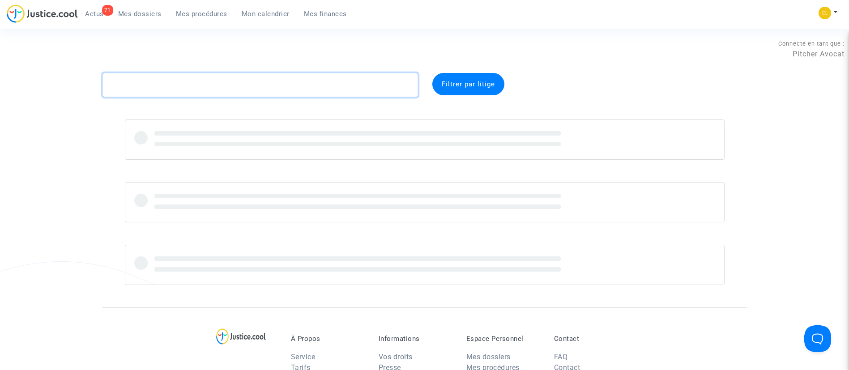
click at [260, 83] on textarea at bounding box center [261, 85] width 316 height 24
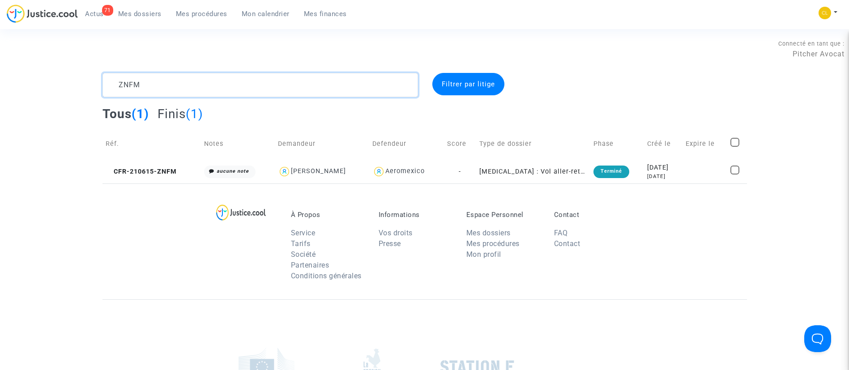
click at [171, 87] on textarea at bounding box center [261, 85] width 316 height 24
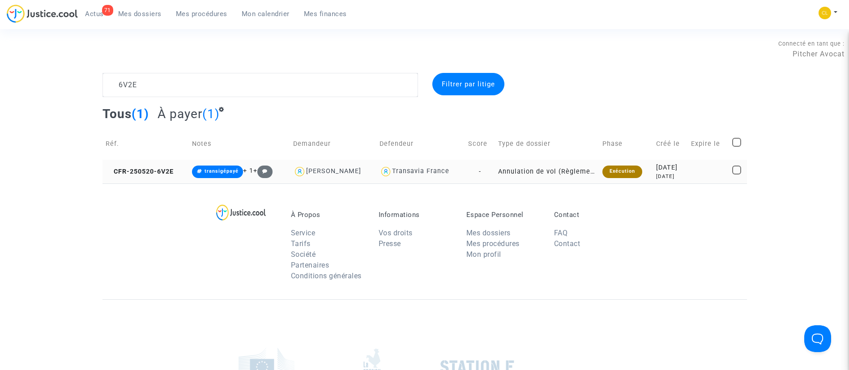
click at [692, 178] on td at bounding box center [708, 172] width 41 height 24
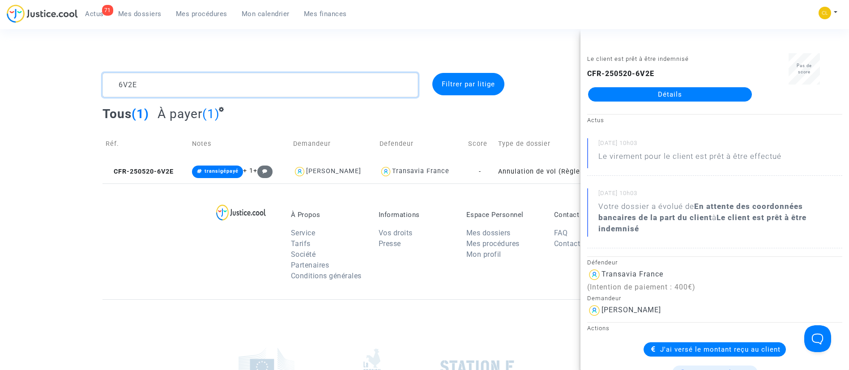
click at [161, 81] on textarea at bounding box center [261, 85] width 316 height 24
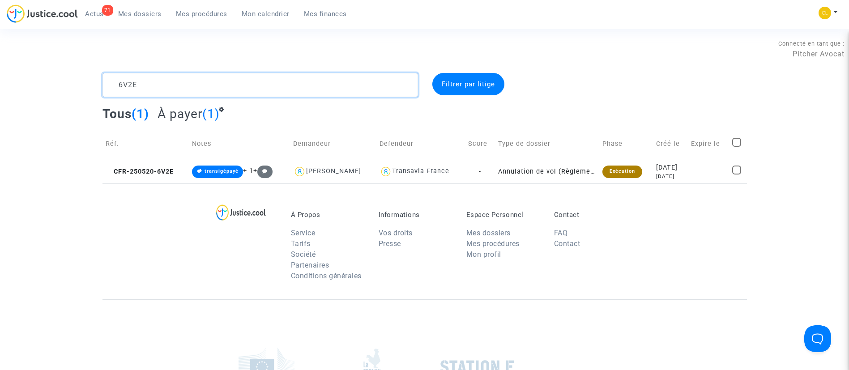
click at [161, 81] on textarea at bounding box center [261, 85] width 316 height 24
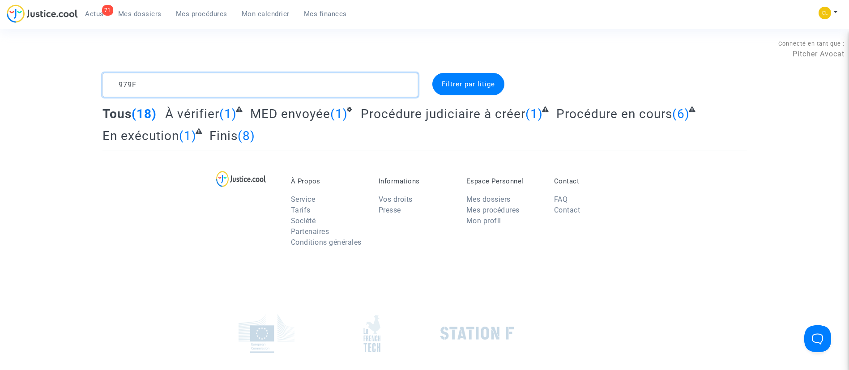
type textarea "979F"
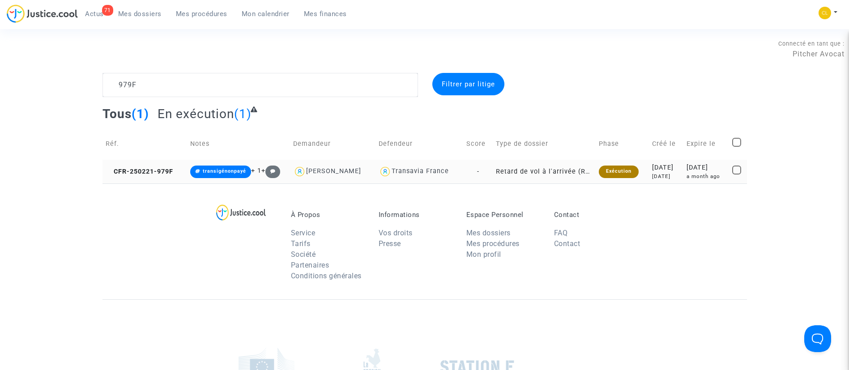
click at [688, 175] on div "a month ago" at bounding box center [706, 177] width 39 height 8
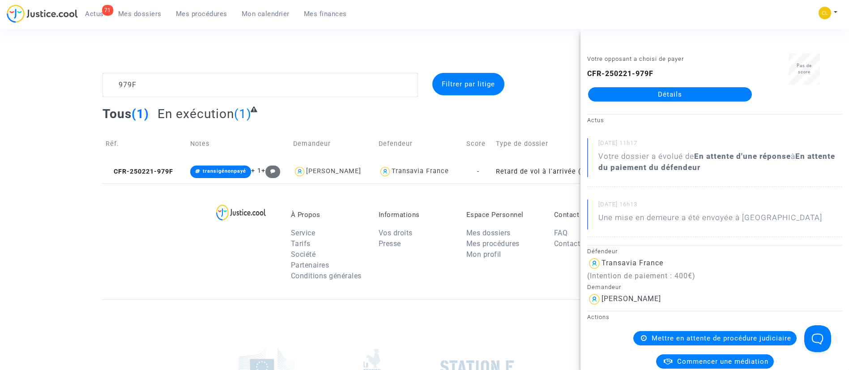
click at [642, 90] on link "Détails" at bounding box center [670, 94] width 164 height 14
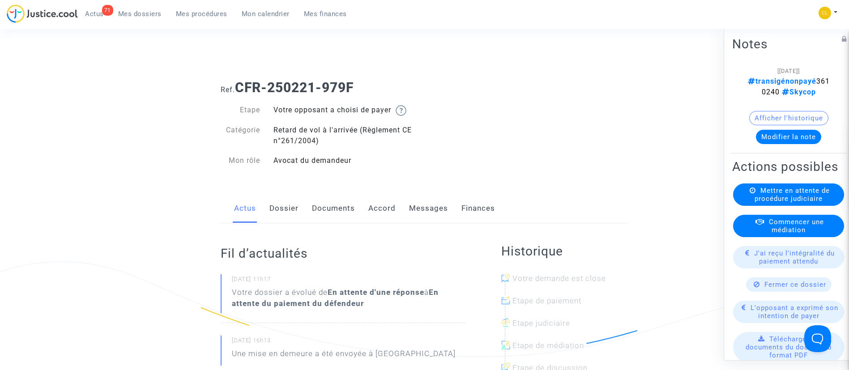
click at [287, 210] on link "Dossier" at bounding box center [283, 209] width 29 height 30
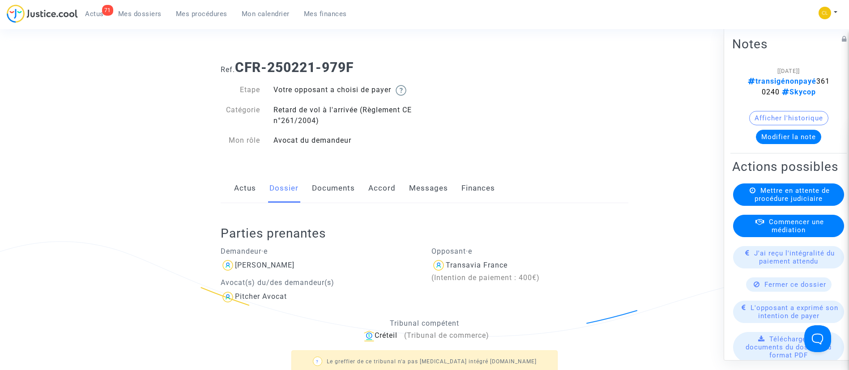
scroll to position [21, 0]
click at [785, 131] on button "Modifier la note" at bounding box center [788, 136] width 65 height 14
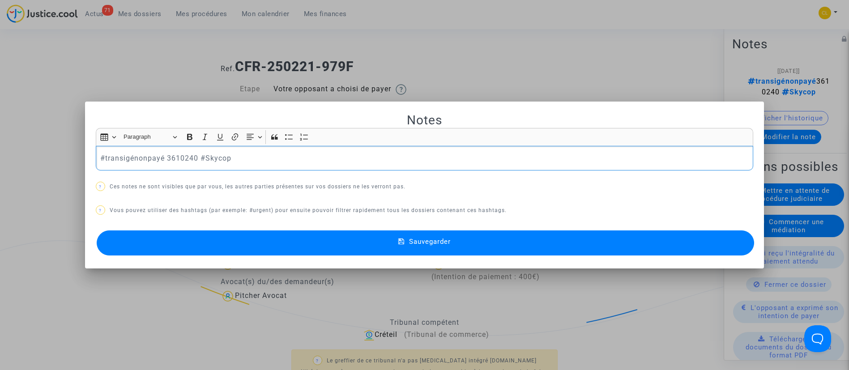
click at [145, 157] on p "#transigénonpayé 3610240 #Skycop" at bounding box center [424, 158] width 648 height 11
click at [259, 165] on div "#transigépayé 3610240 #Skycop" at bounding box center [425, 158] width 658 height 25
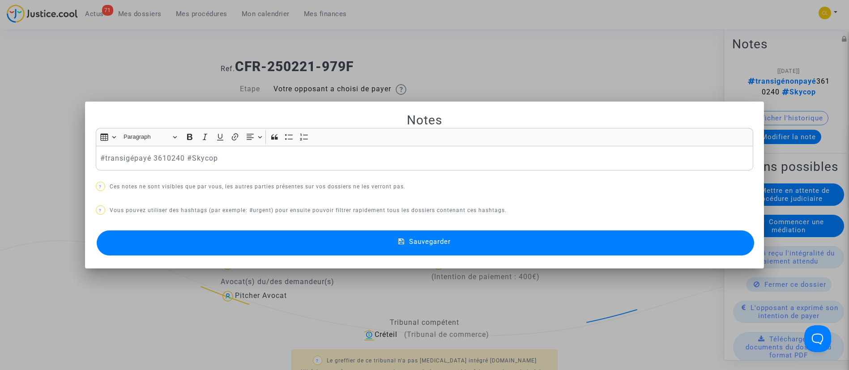
click at [477, 244] on button "Sauvegarder" at bounding box center [426, 243] width 658 height 25
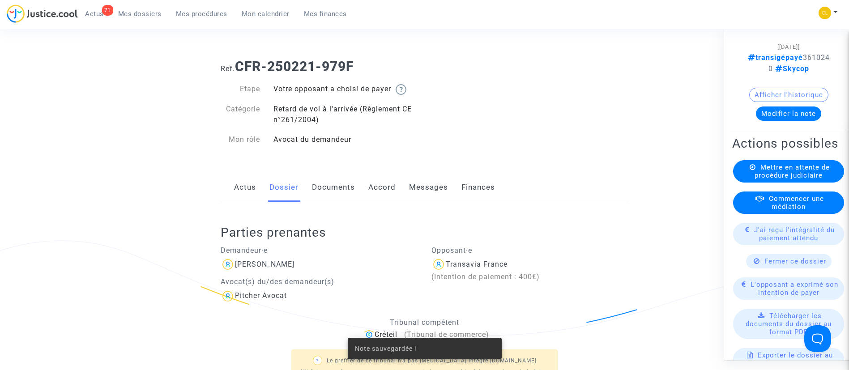
scroll to position [25, 0]
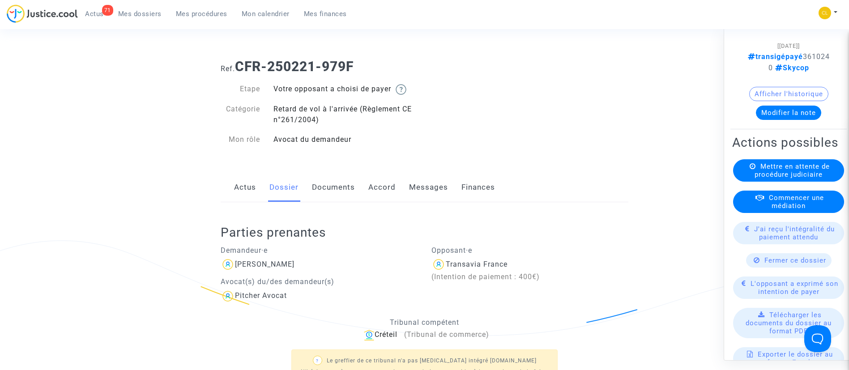
click at [825, 239] on div "J'ai reçu l'intégralité du paiement attendu" at bounding box center [788, 233] width 111 height 22
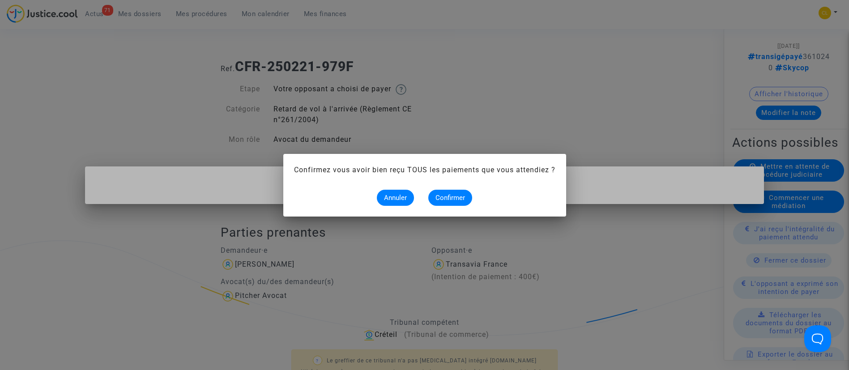
scroll to position [0, 0]
click at [462, 194] on span "Confirmer" at bounding box center [451, 198] width 30 height 8
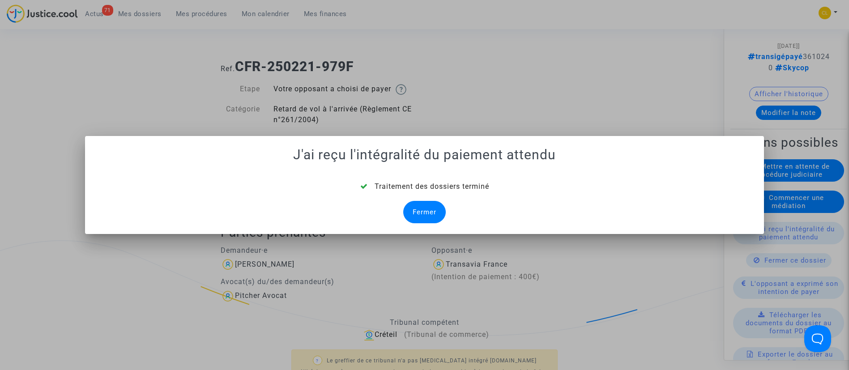
click at [415, 211] on div "Fermer" at bounding box center [424, 212] width 43 height 22
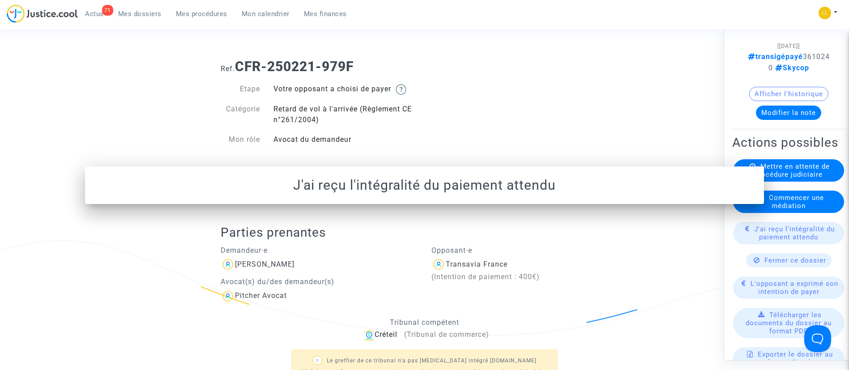
scroll to position [21, 0]
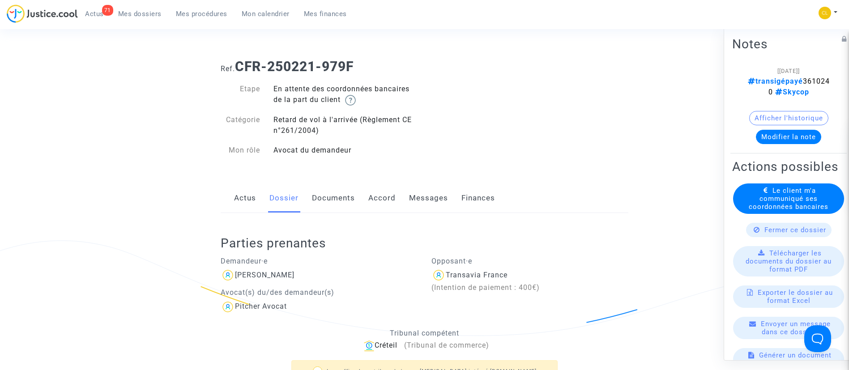
click at [788, 210] on span "Le client m'a communiqué ses coordonnées bancaires" at bounding box center [789, 198] width 80 height 24
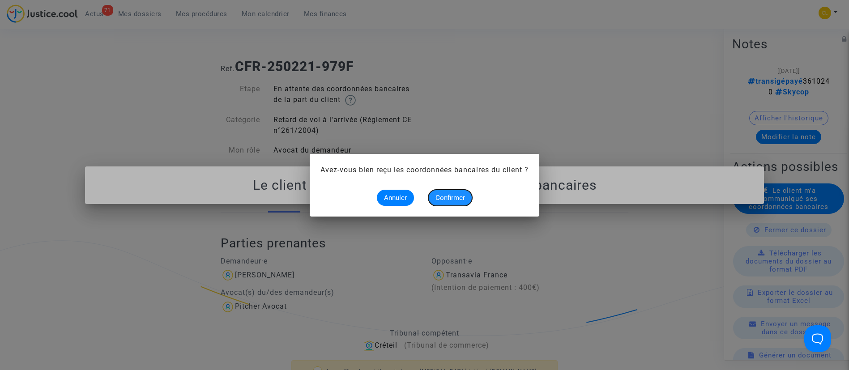
click at [462, 197] on span "Confirmer" at bounding box center [451, 198] width 30 height 8
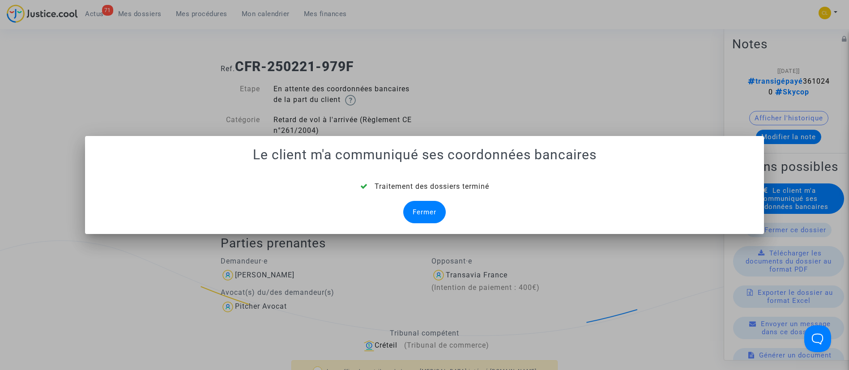
click at [426, 212] on div "Fermer" at bounding box center [424, 212] width 43 height 22
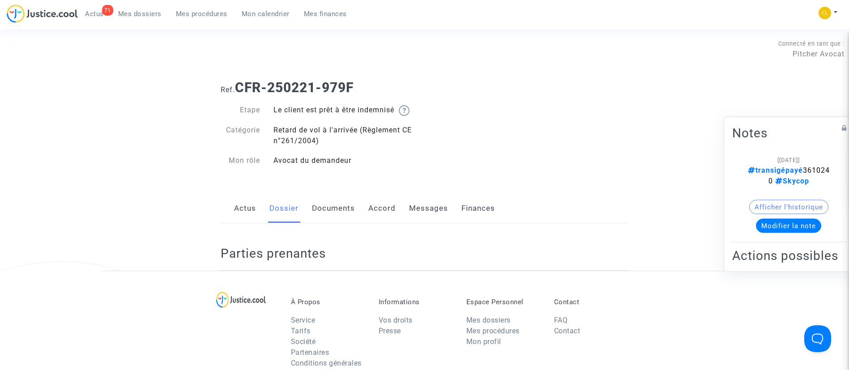
scroll to position [21, 0]
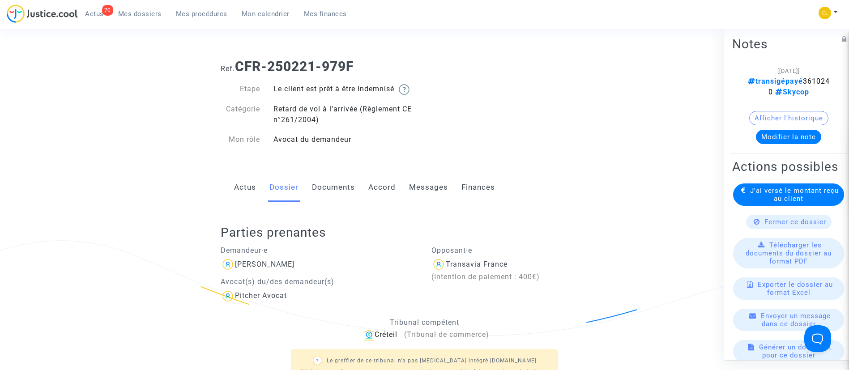
click at [151, 11] on span "Mes dossiers" at bounding box center [139, 14] width 43 height 8
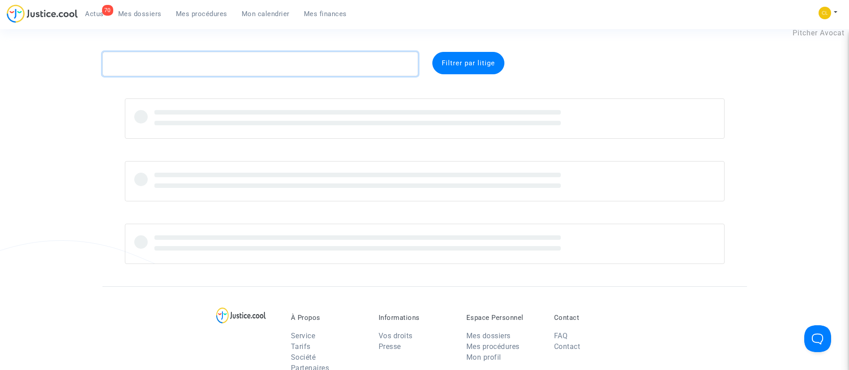
click at [197, 68] on textarea at bounding box center [261, 64] width 316 height 24
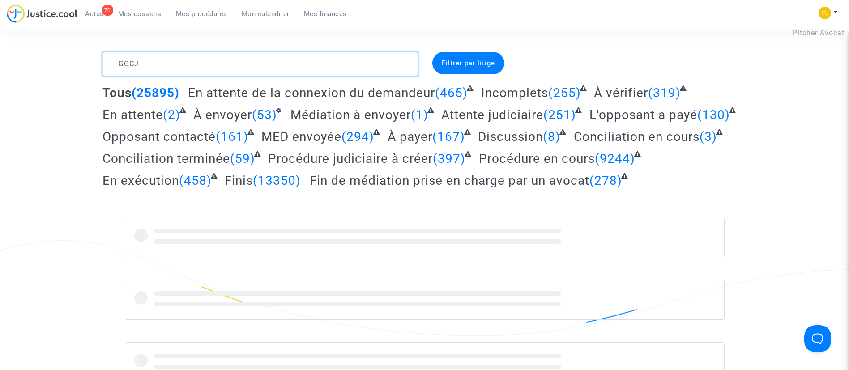
click at [128, 62] on textarea at bounding box center [261, 64] width 316 height 24
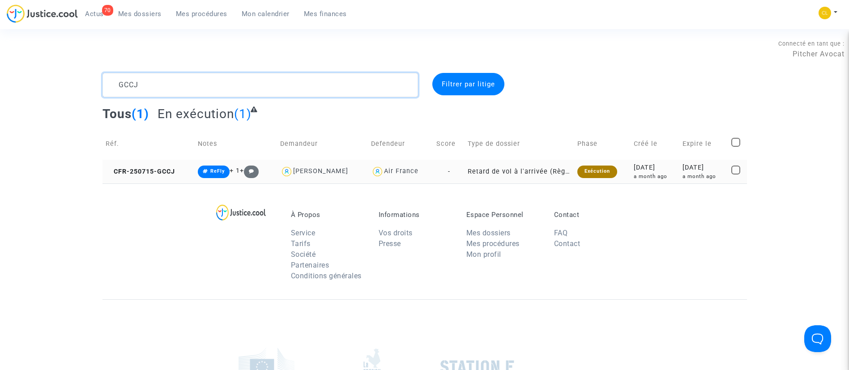
type textarea "GCCJ"
click at [704, 169] on div "[DATE]" at bounding box center [704, 168] width 43 height 10
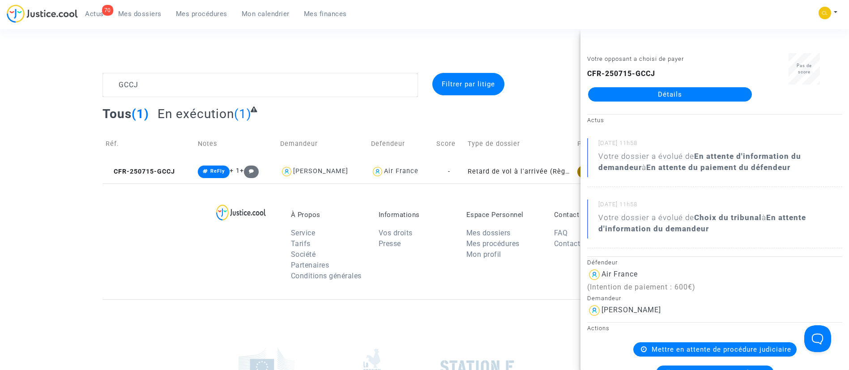
click at [649, 99] on link "Détails" at bounding box center [670, 94] width 164 height 14
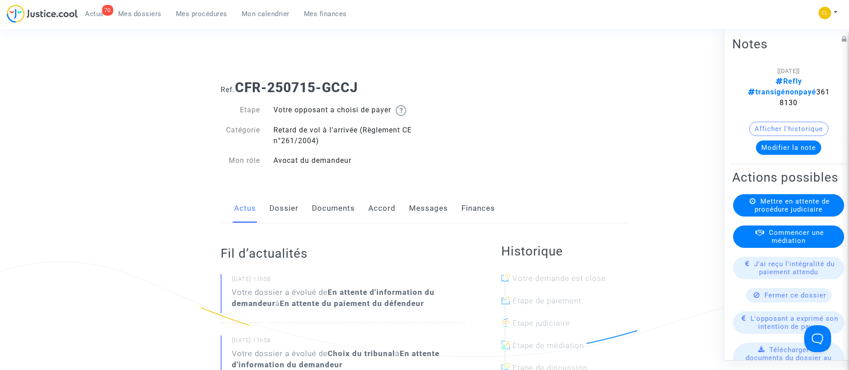
click at [770, 140] on button "Modifier la note" at bounding box center [788, 147] width 65 height 14
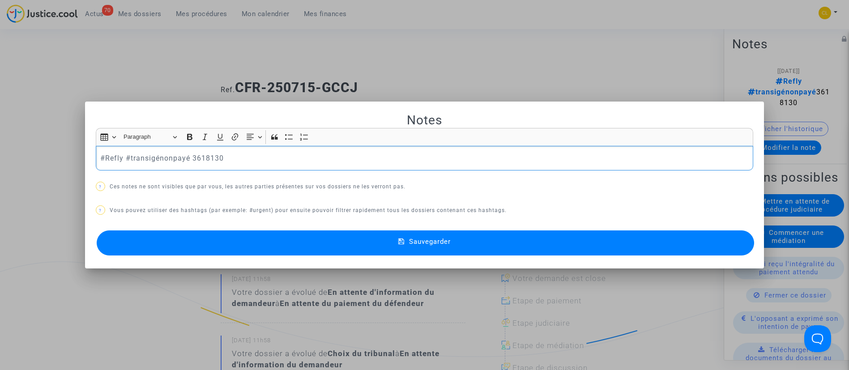
click at [167, 162] on p "#Refly #transigénonpayé 3618130" at bounding box center [424, 158] width 648 height 11
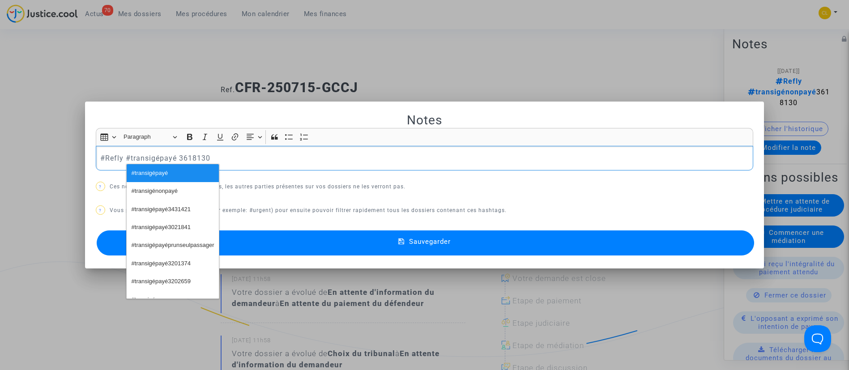
click at [445, 235] on button "Sauvegarder" at bounding box center [426, 243] width 658 height 25
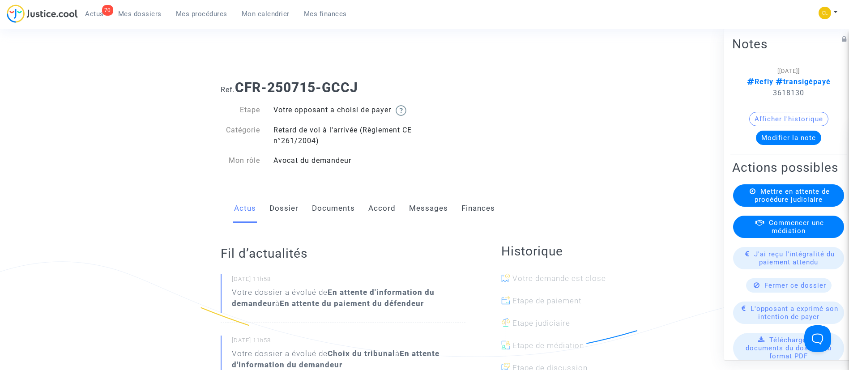
click at [138, 14] on span "Mes dossiers" at bounding box center [139, 14] width 43 height 8
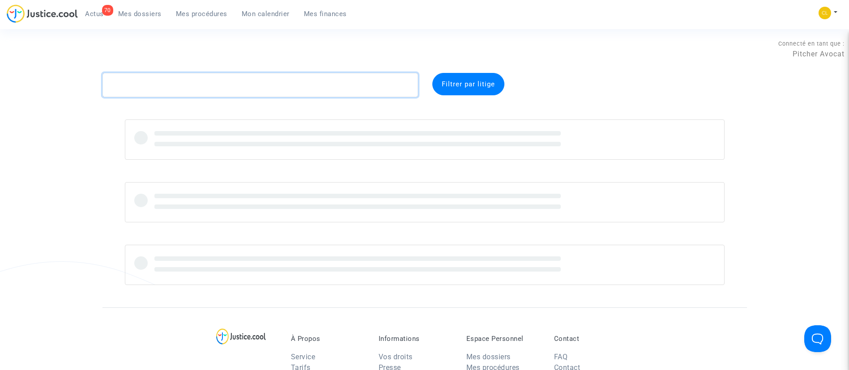
click at [239, 80] on textarea at bounding box center [261, 85] width 316 height 24
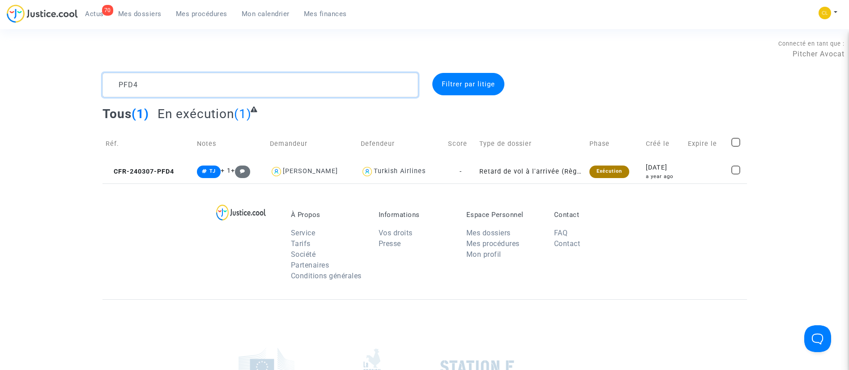
type textarea "PFD4"
click at [693, 169] on td at bounding box center [706, 172] width 43 height 24
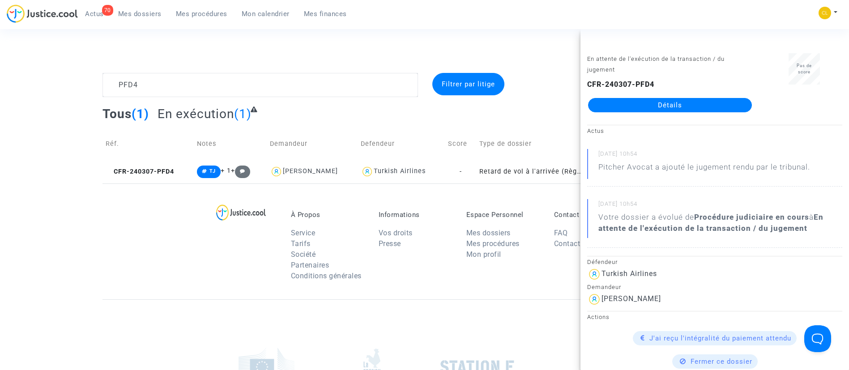
click at [656, 109] on link "Détails" at bounding box center [670, 105] width 164 height 14
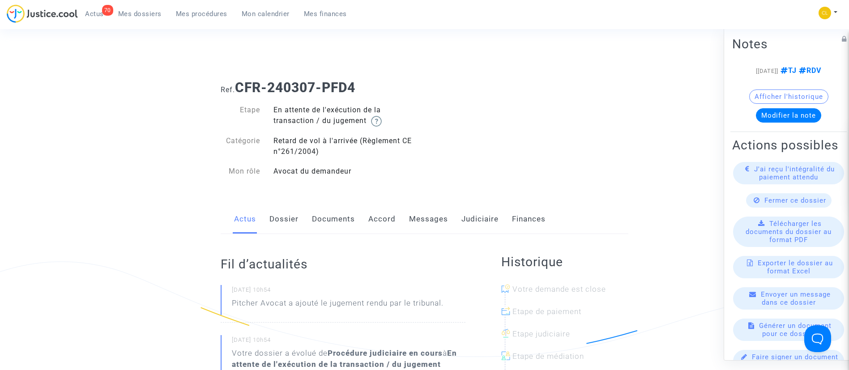
click at [484, 221] on link "Judiciaire" at bounding box center [480, 220] width 37 height 30
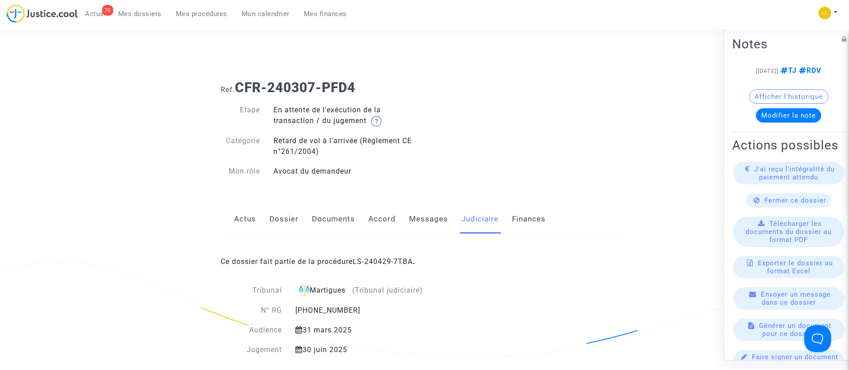
click at [399, 267] on div "Ce dossier fait partie de la procédure LS-240429-7TBA ." at bounding box center [425, 255] width 408 height 42
click at [410, 259] on link "LS-240429-7TBA" at bounding box center [383, 261] width 60 height 9
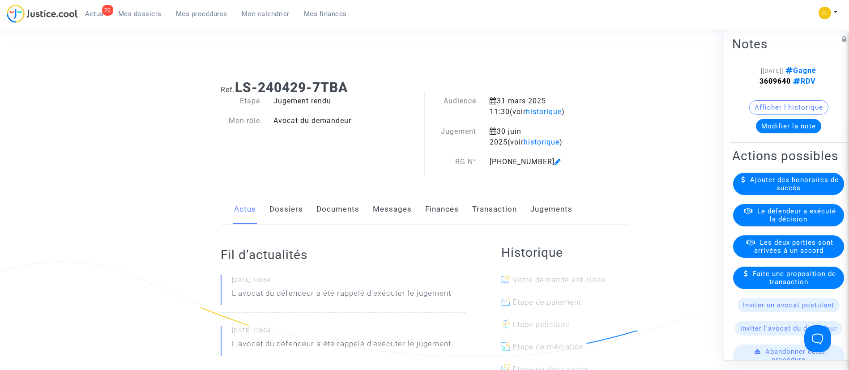
click at [761, 223] on span "Le défendeur a exécuté la décision" at bounding box center [796, 215] width 79 height 16
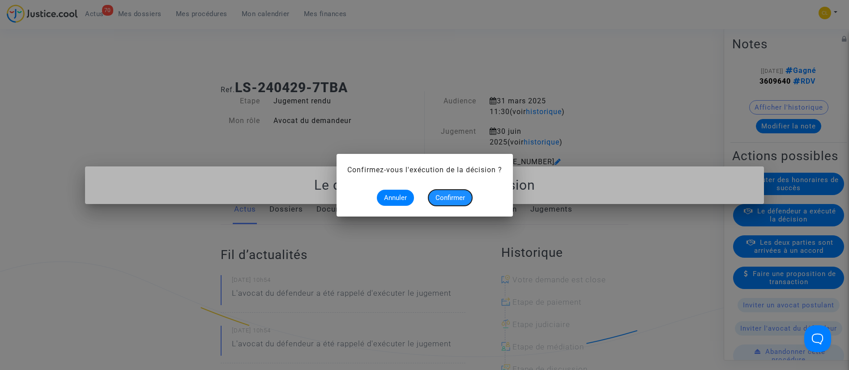
click at [444, 193] on button "Confirmer" at bounding box center [450, 198] width 44 height 16
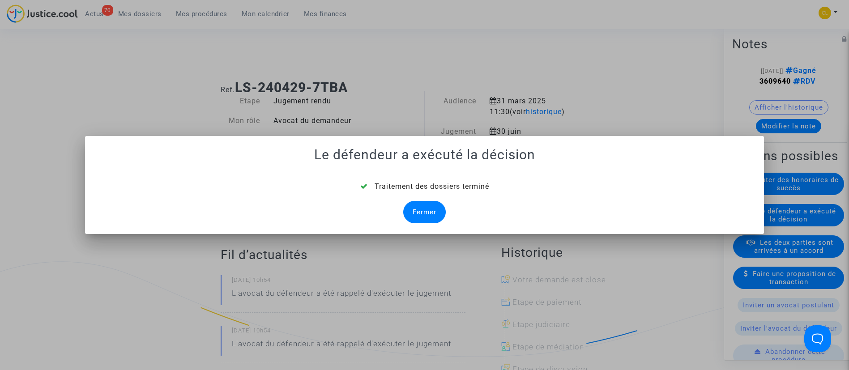
click at [417, 215] on div "Fermer" at bounding box center [424, 212] width 43 height 22
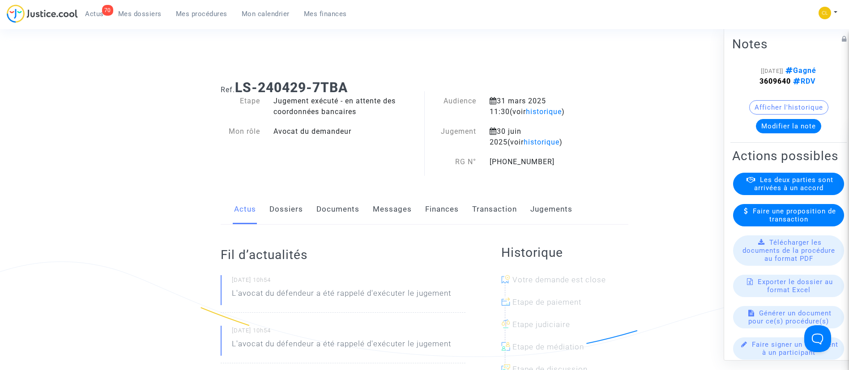
click at [273, 208] on link "Dossiers" at bounding box center [286, 210] width 34 height 30
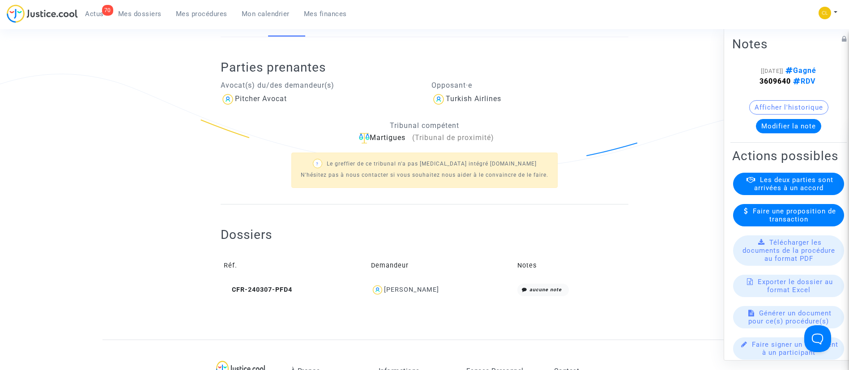
scroll to position [192, 0]
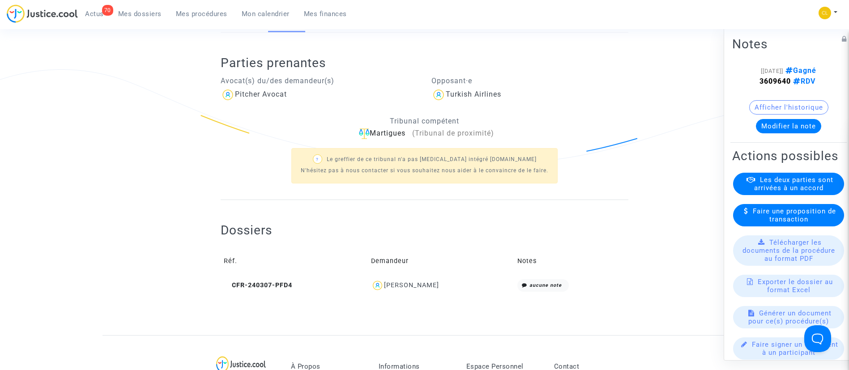
click at [410, 279] on span "[PERSON_NAME]" at bounding box center [411, 259] width 55 height 59
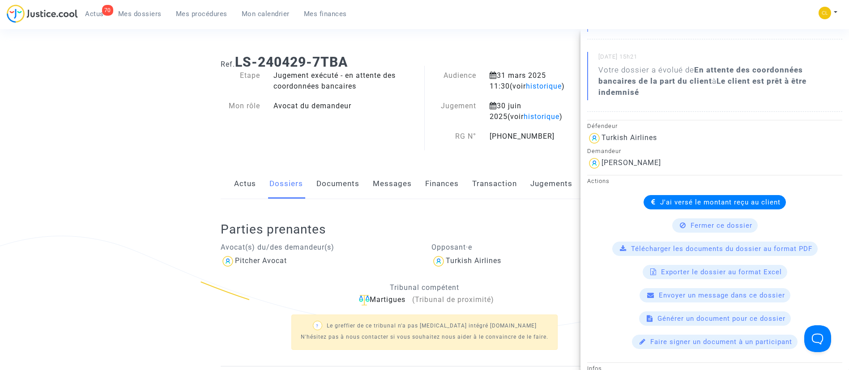
scroll to position [0, 0]
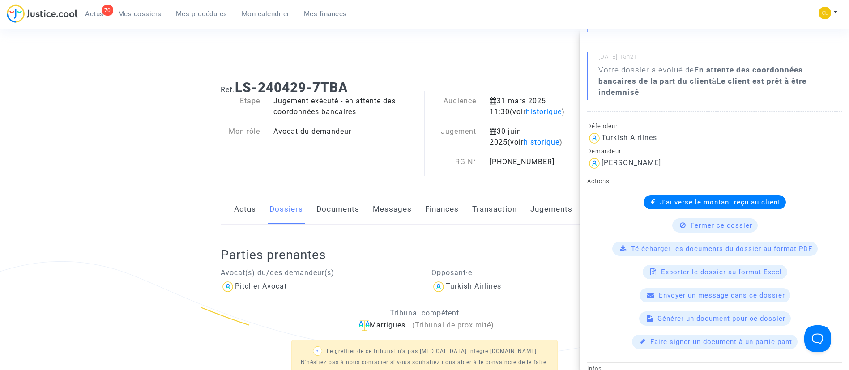
click at [147, 9] on link "Mes dossiers" at bounding box center [140, 13] width 58 height 13
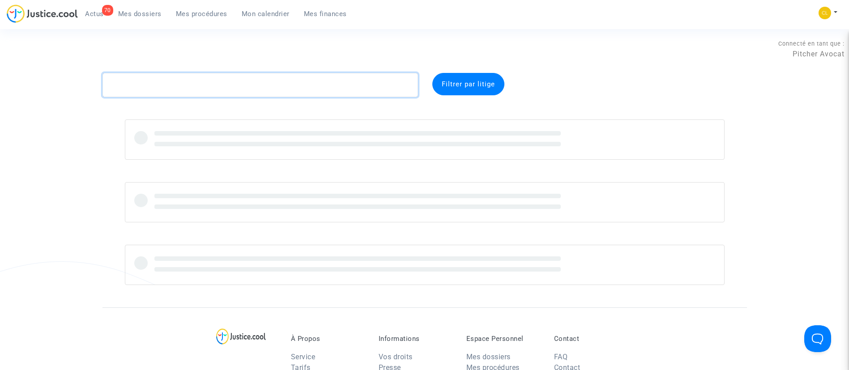
click at [258, 78] on textarea at bounding box center [261, 85] width 316 height 24
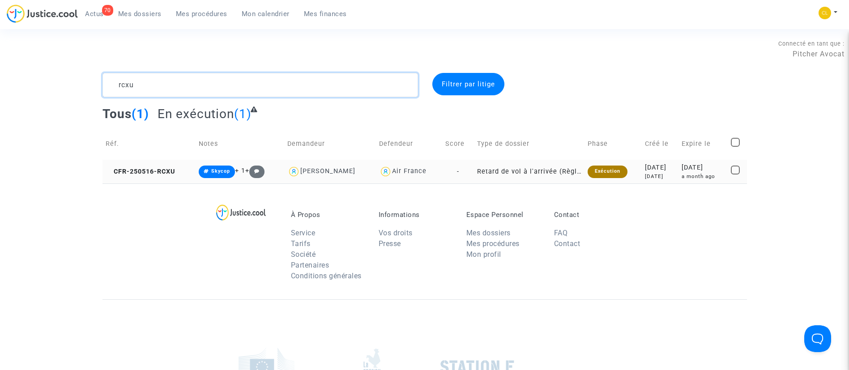
type textarea "rcxu"
click at [686, 176] on div "a month ago" at bounding box center [703, 177] width 43 height 8
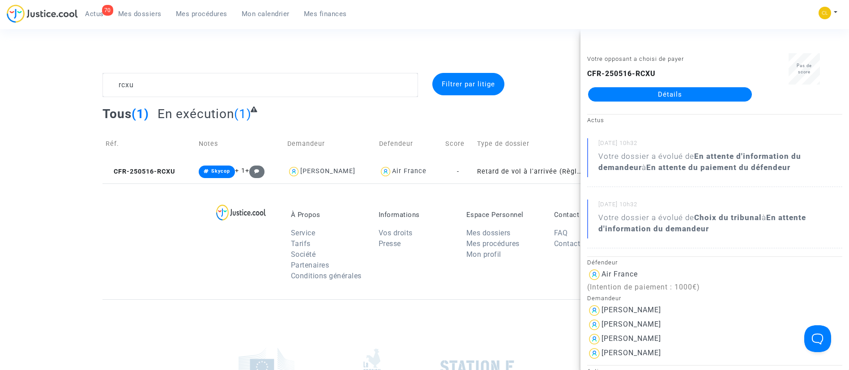
click at [665, 100] on link "Détails" at bounding box center [670, 94] width 164 height 14
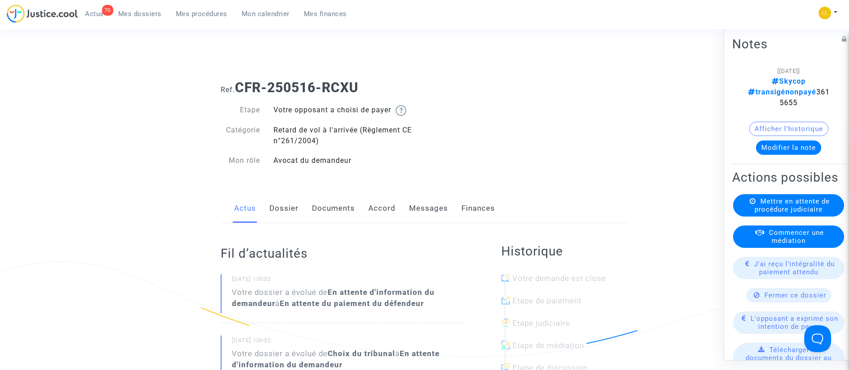
click at [805, 140] on button "Modifier la note" at bounding box center [788, 147] width 65 height 14
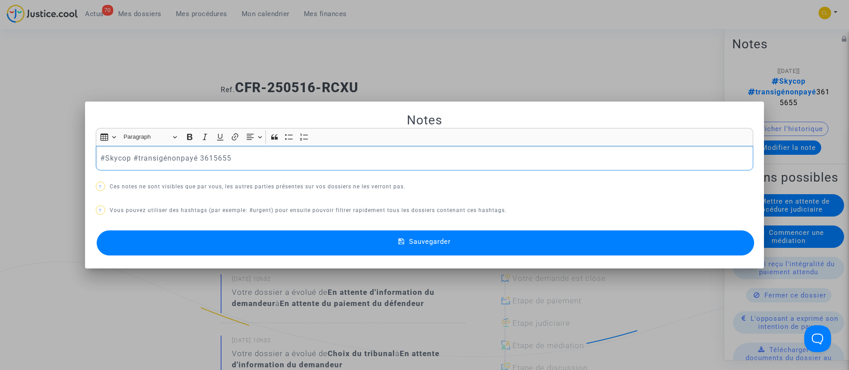
click at [174, 159] on p "#Skycop #transigénonpayé 3615655" at bounding box center [424, 158] width 648 height 11
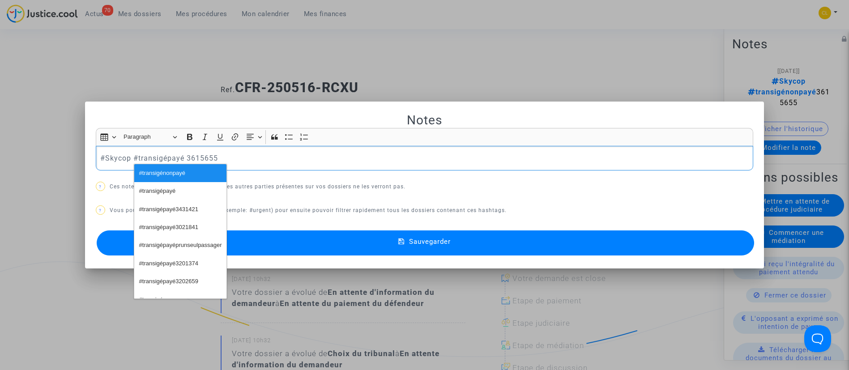
click at [484, 242] on button "Sauvegarder" at bounding box center [426, 243] width 658 height 25
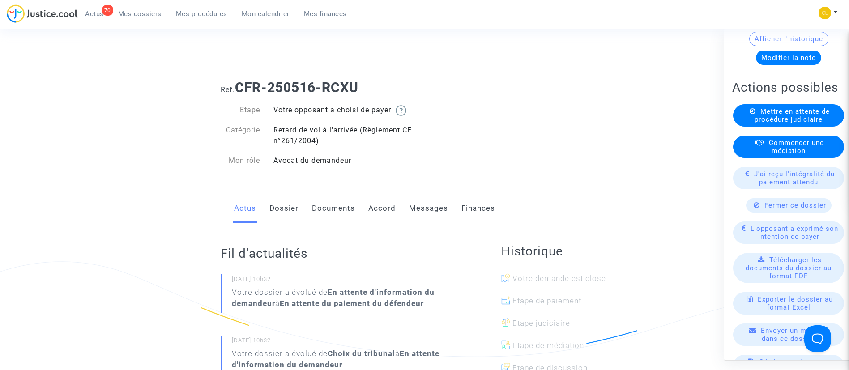
scroll to position [92, 0]
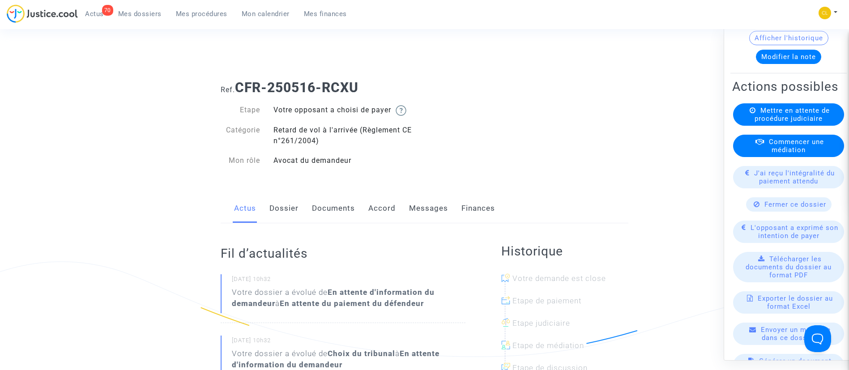
click at [817, 171] on div "J'ai reçu l'intégralité du paiement attendu" at bounding box center [788, 177] width 111 height 22
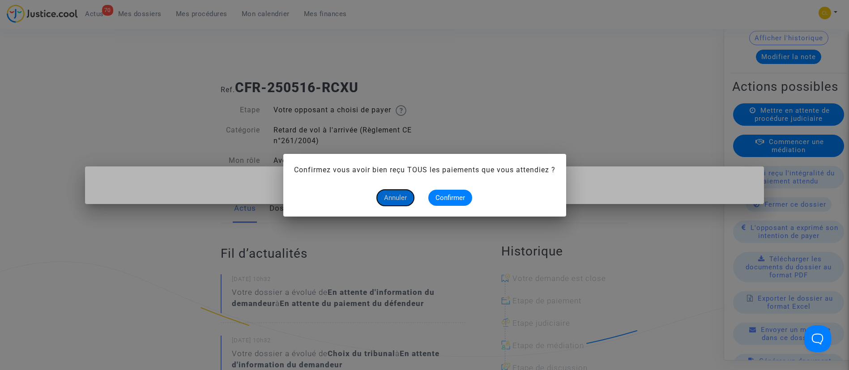
click at [409, 201] on button "Annuler" at bounding box center [395, 198] width 37 height 16
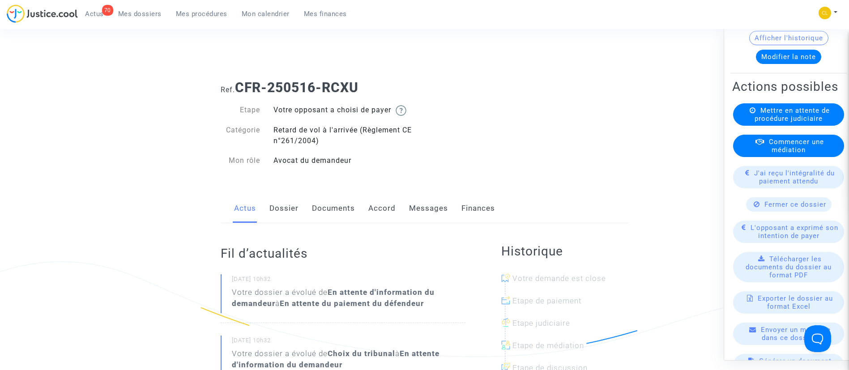
click at [292, 204] on link "Dossier" at bounding box center [283, 209] width 29 height 30
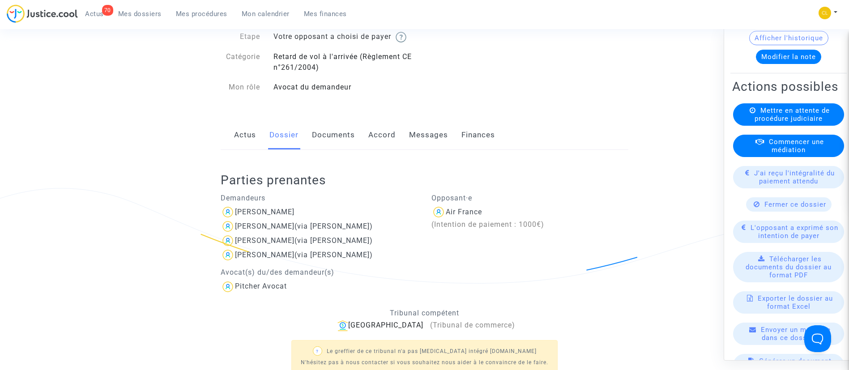
scroll to position [75, 0]
click at [764, 175] on span "J'ai reçu l'intégralité du paiement attendu" at bounding box center [794, 177] width 81 height 16
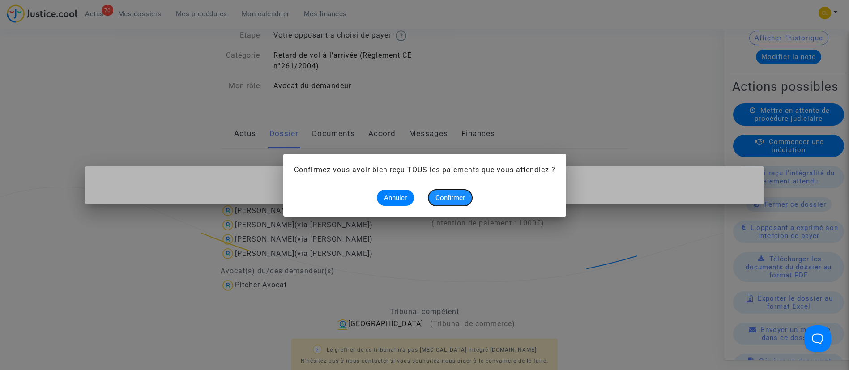
click at [452, 200] on span "Confirmer" at bounding box center [451, 198] width 30 height 8
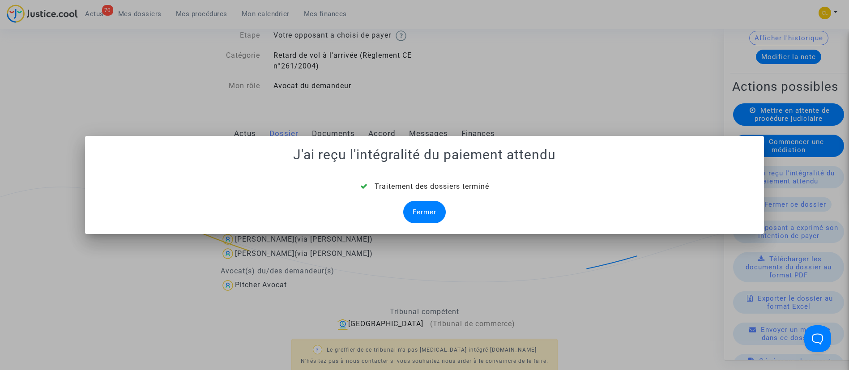
click at [423, 207] on div "Fermer" at bounding box center [424, 212] width 43 height 22
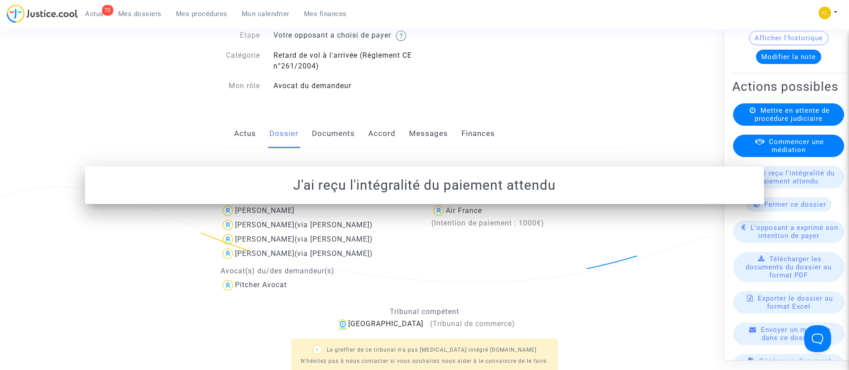
scroll to position [75, 0]
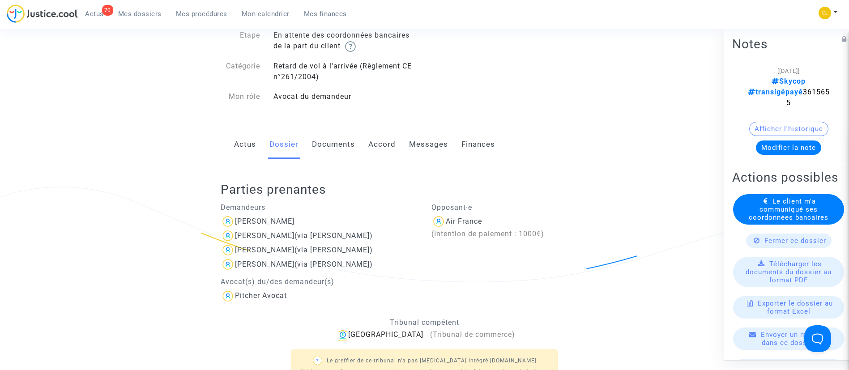
click at [798, 224] on div "Le client m'a communiqué ses coordonnées bancaires" at bounding box center [788, 209] width 111 height 30
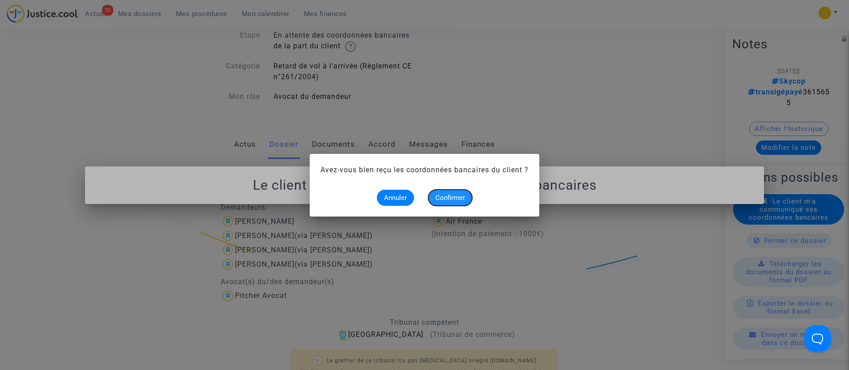
click at [463, 201] on span "Confirmer" at bounding box center [451, 198] width 30 height 8
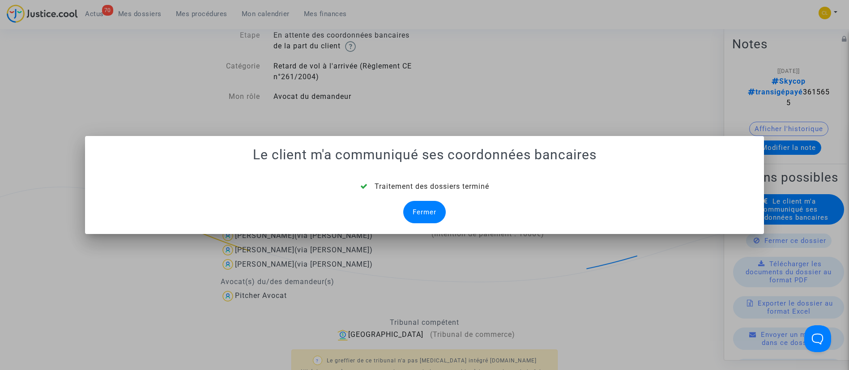
click at [407, 211] on div "Fermer" at bounding box center [424, 212] width 43 height 22
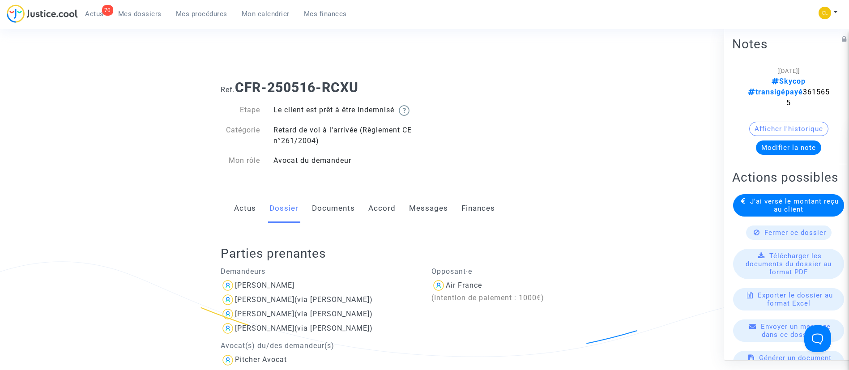
click at [139, 13] on span "Mes dossiers" at bounding box center [139, 14] width 43 height 8
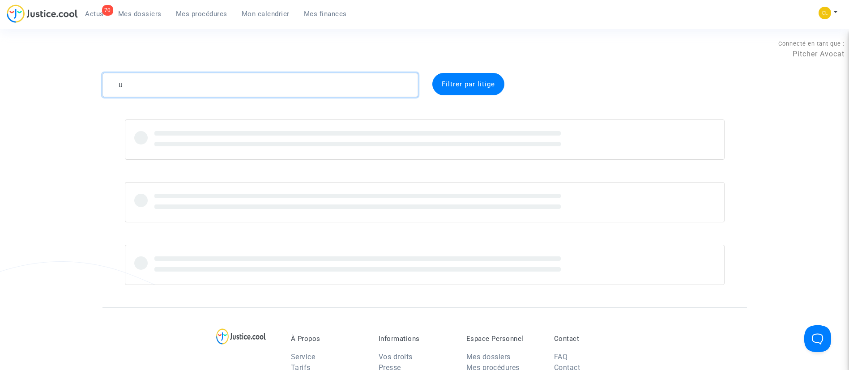
click at [287, 80] on textarea at bounding box center [261, 85] width 316 height 24
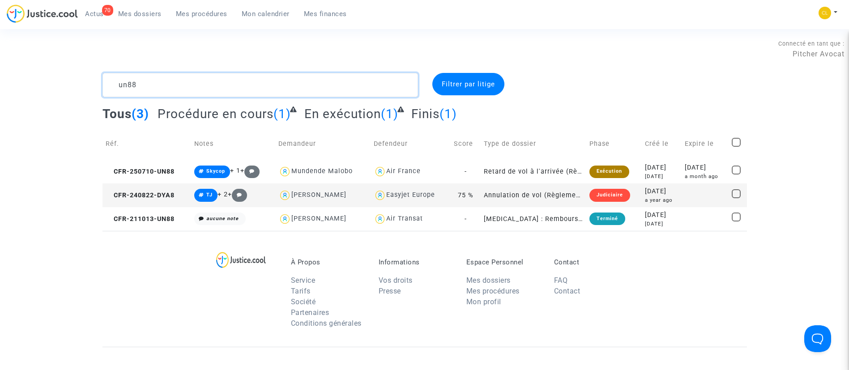
scroll to position [35, 0]
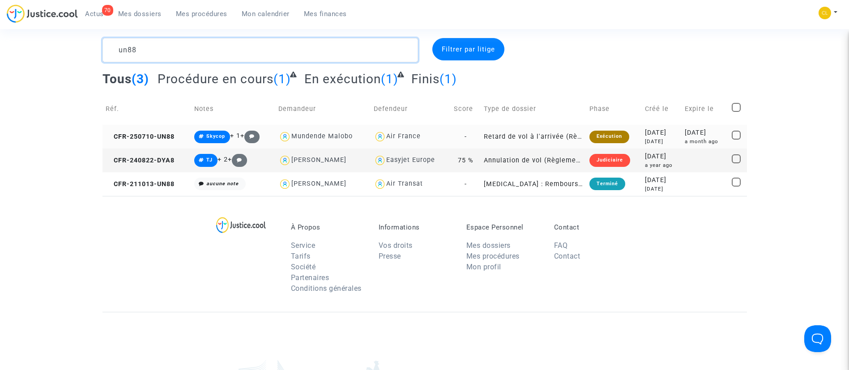
type textarea "un88"
click at [677, 132] on div "[DATE]" at bounding box center [662, 133] width 34 height 10
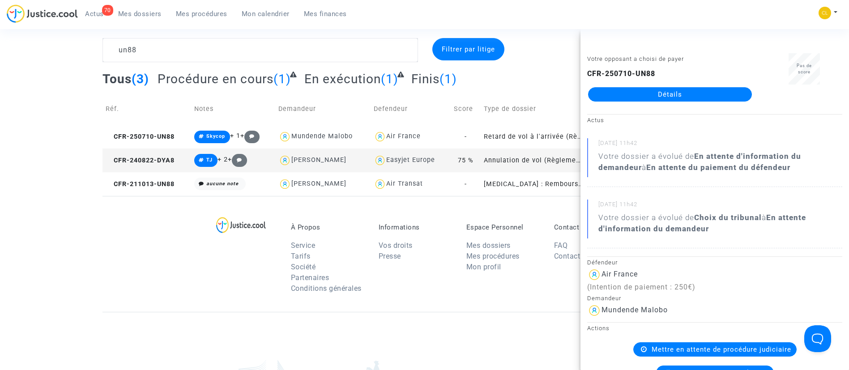
click at [652, 97] on link "Détails" at bounding box center [670, 94] width 164 height 14
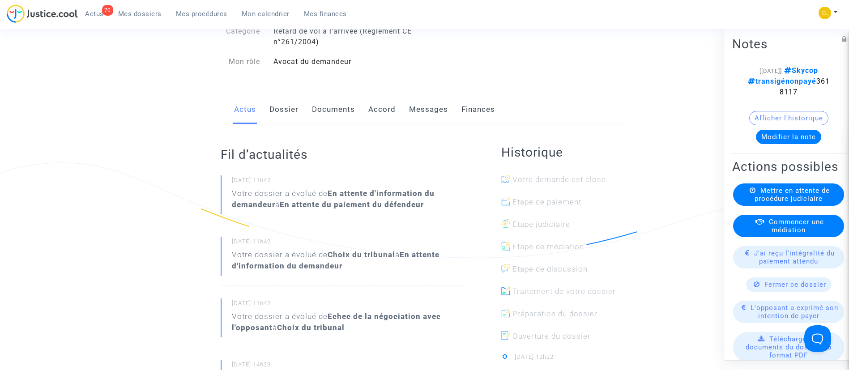
scroll to position [104, 0]
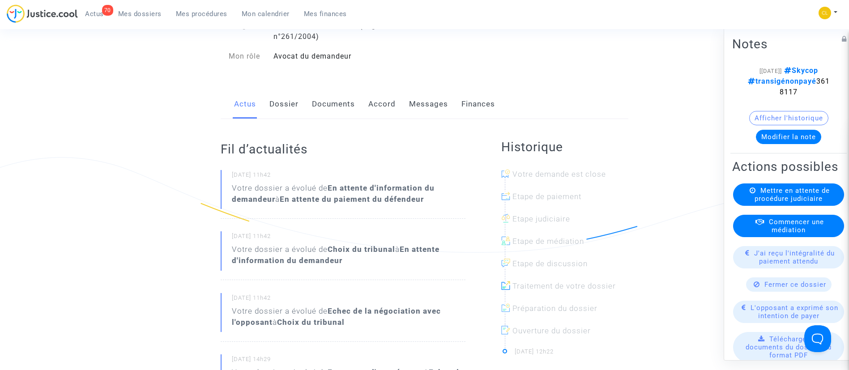
click at [380, 106] on link "Accord" at bounding box center [381, 105] width 27 height 30
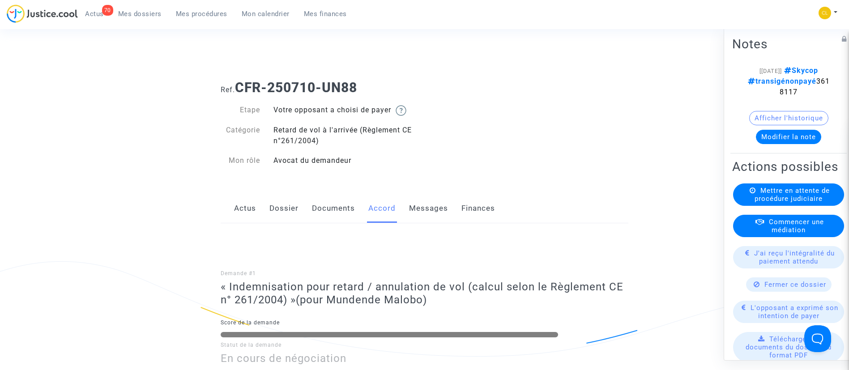
click at [780, 144] on button "Modifier la note" at bounding box center [788, 136] width 65 height 14
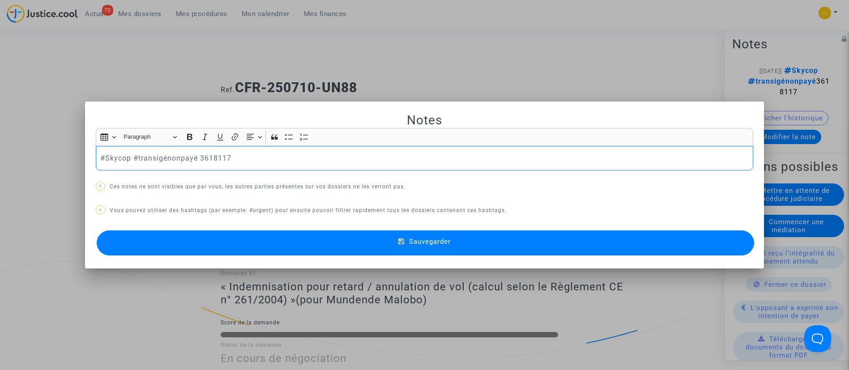
click at [182, 162] on p "#Skycop #transigénonpayé 3618117" at bounding box center [424, 158] width 648 height 11
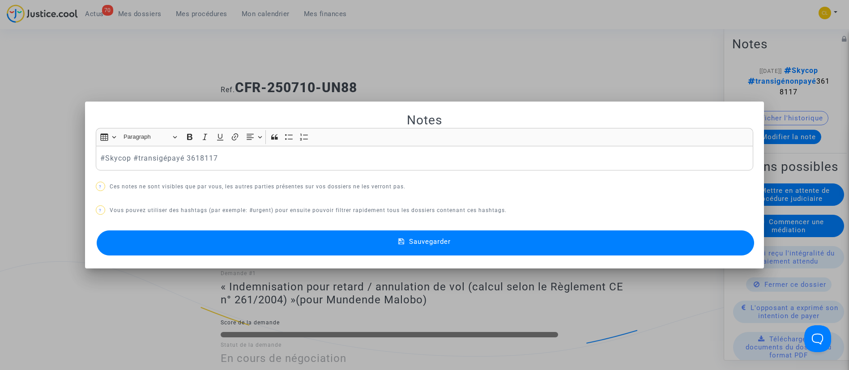
click at [413, 234] on button "Sauvegarder" at bounding box center [426, 243] width 658 height 25
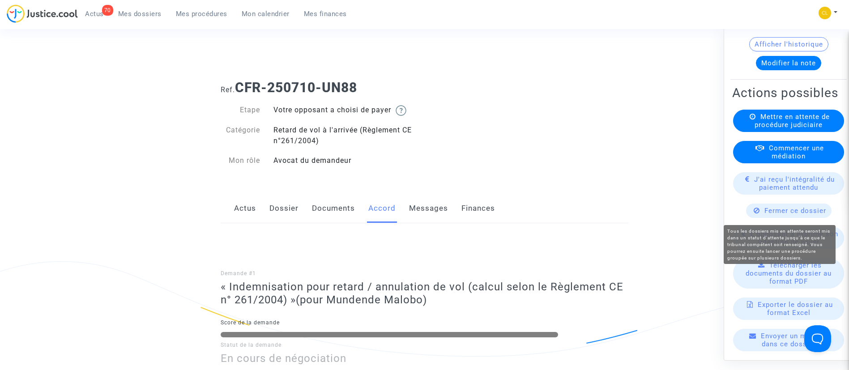
scroll to position [95, 0]
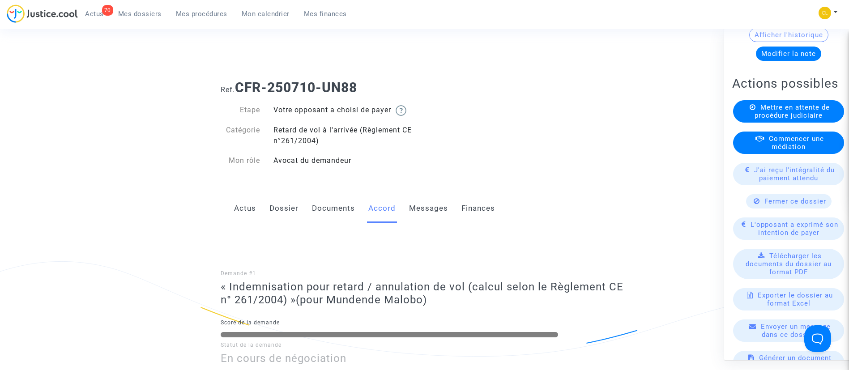
click at [276, 205] on link "Dossier" at bounding box center [283, 209] width 29 height 30
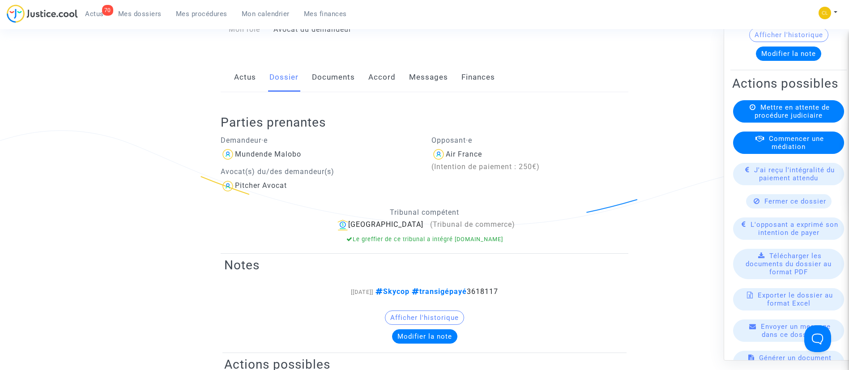
scroll to position [132, 0]
click at [774, 178] on span "J'ai reçu l'intégralité du paiement attendu" at bounding box center [794, 174] width 81 height 16
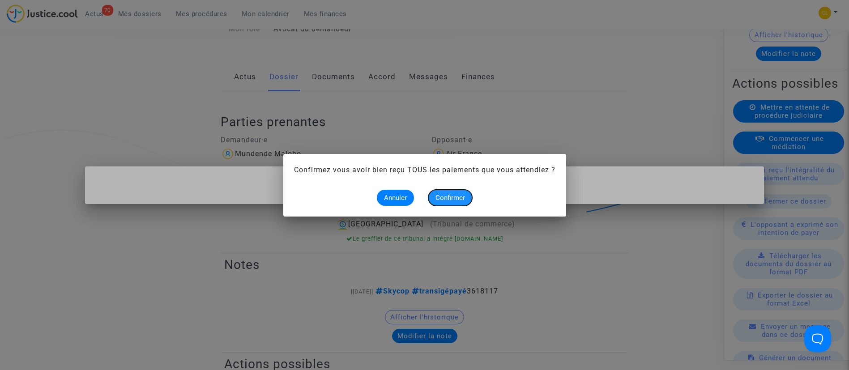
click at [446, 194] on span "Confirmer" at bounding box center [451, 198] width 30 height 8
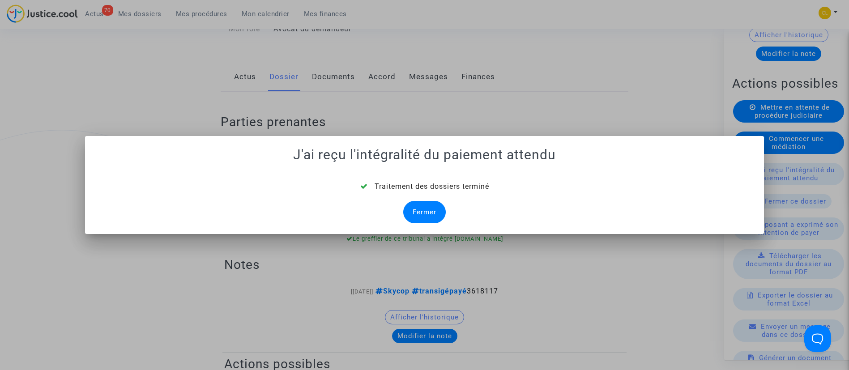
click at [429, 214] on div "Fermer" at bounding box center [424, 212] width 43 height 22
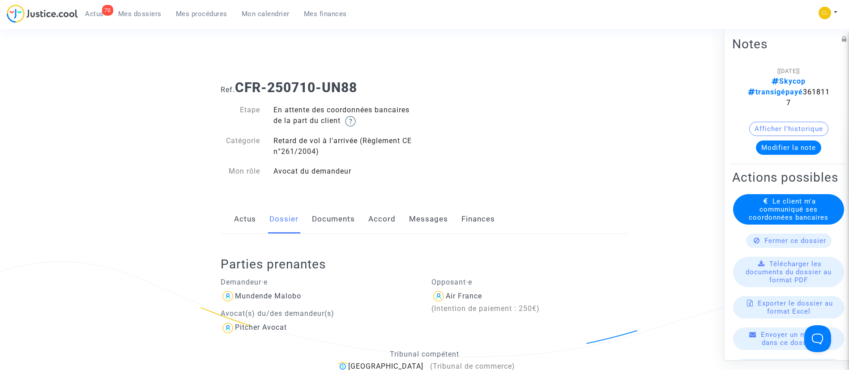
click at [819, 221] on span "Le client m'a communiqué ses coordonnées bancaires" at bounding box center [789, 209] width 80 height 24
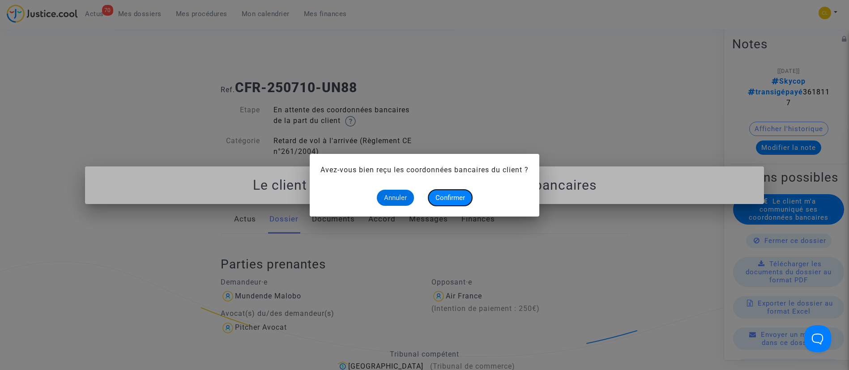
click at [462, 200] on span "Confirmer" at bounding box center [451, 198] width 30 height 8
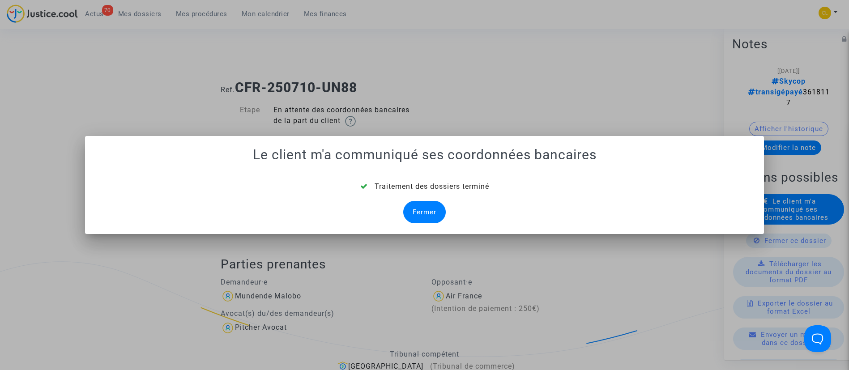
click at [425, 211] on div "Fermer" at bounding box center [424, 212] width 43 height 22
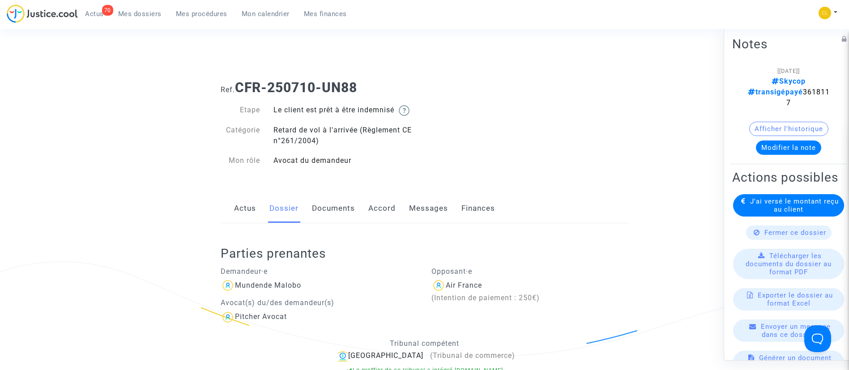
scroll to position [32, 0]
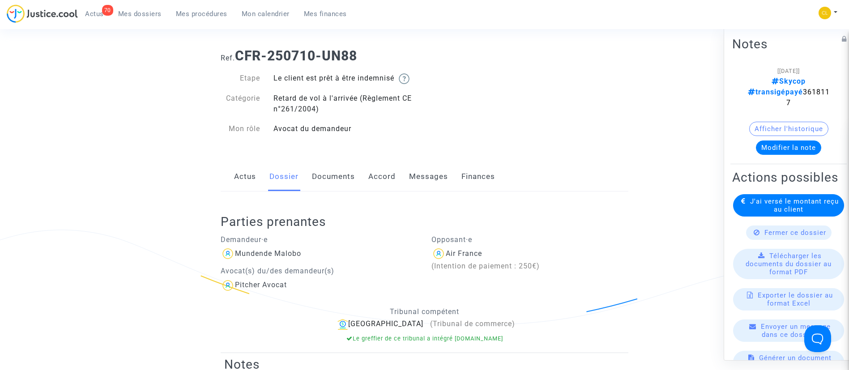
click at [338, 178] on link "Documents" at bounding box center [333, 177] width 43 height 30
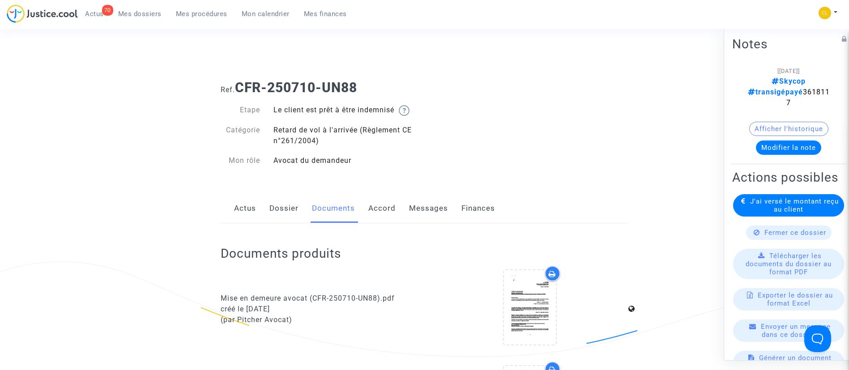
click at [142, 17] on span "Mes dossiers" at bounding box center [139, 14] width 43 height 8
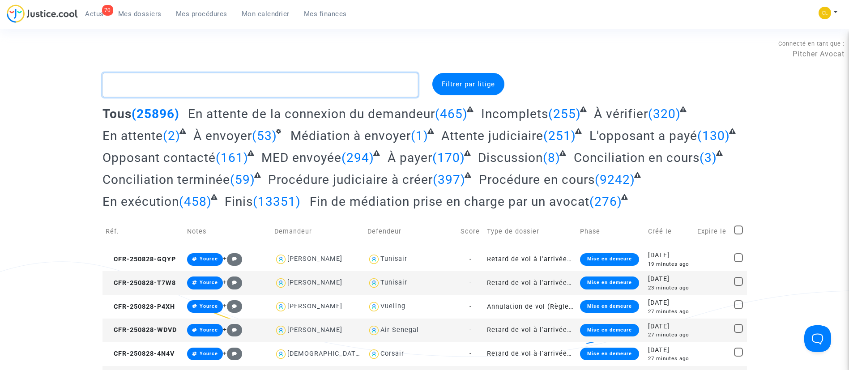
click at [204, 79] on textarea at bounding box center [261, 85] width 316 height 24
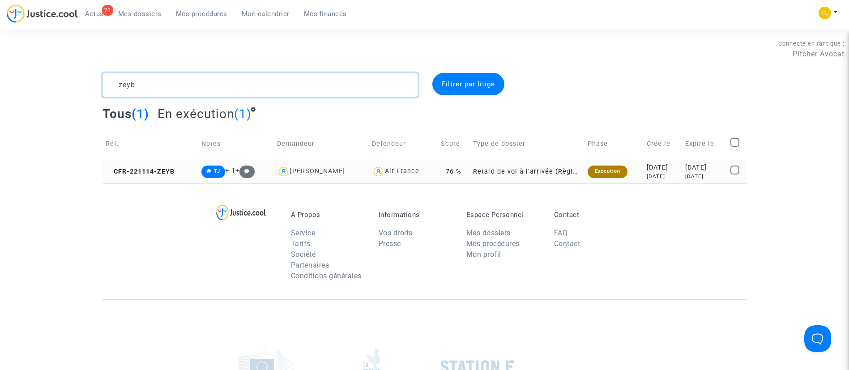
type textarea "zeyb"
click at [693, 173] on div "[DATE]" at bounding box center [704, 177] width 39 height 8
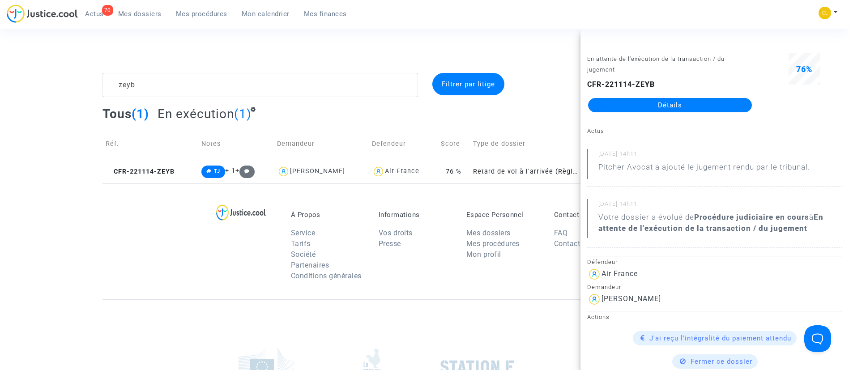
click at [629, 108] on link "Détails" at bounding box center [670, 105] width 164 height 14
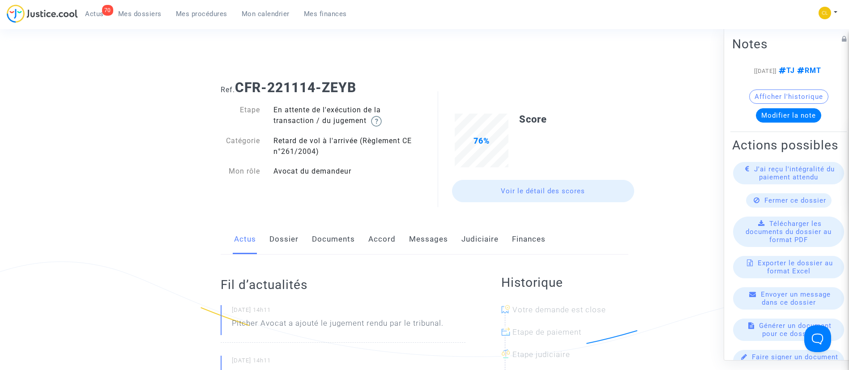
click at [485, 230] on link "Judiciaire" at bounding box center [480, 240] width 37 height 30
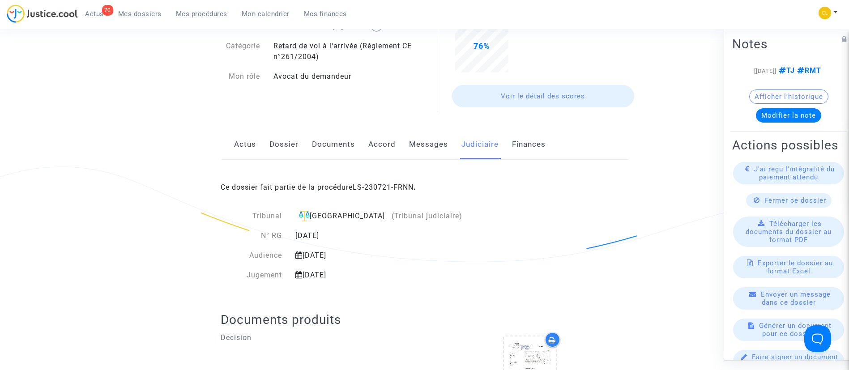
scroll to position [99, 0]
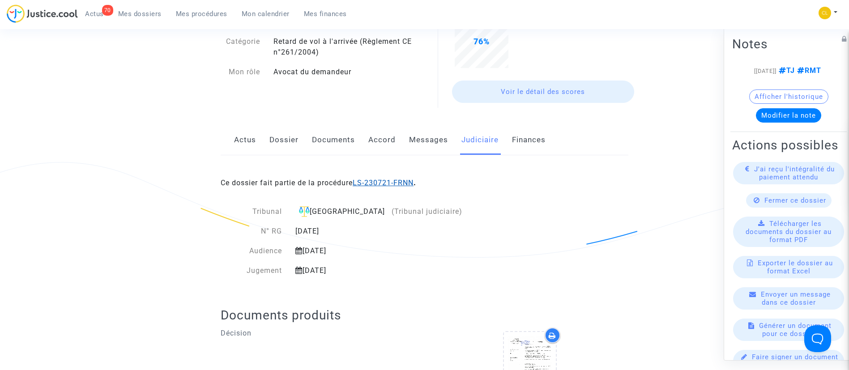
click at [383, 180] on link "LS-230721-FRNN" at bounding box center [383, 183] width 61 height 9
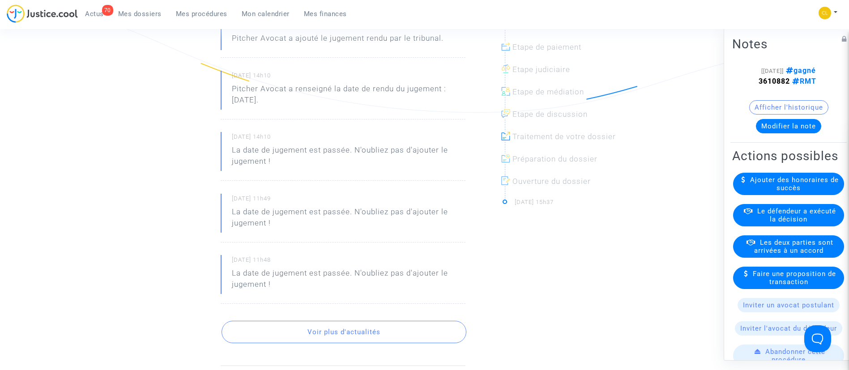
scroll to position [14, 0]
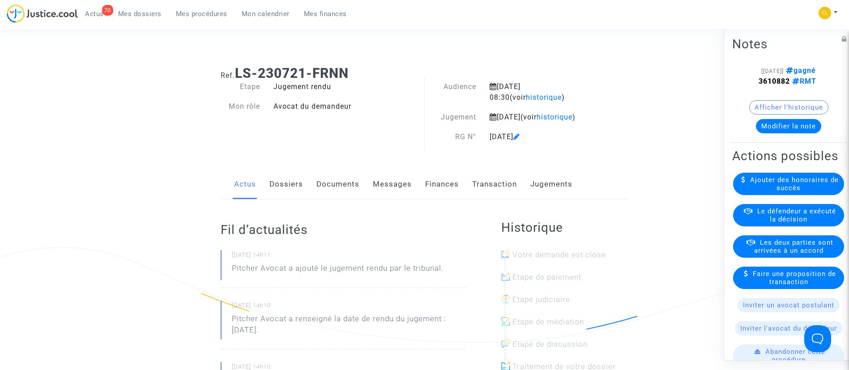
click at [569, 195] on link "Jugements" at bounding box center [551, 185] width 42 height 30
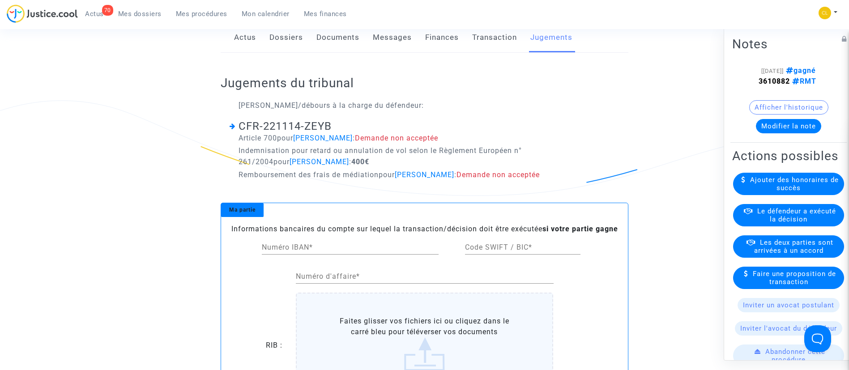
scroll to position [163, 0]
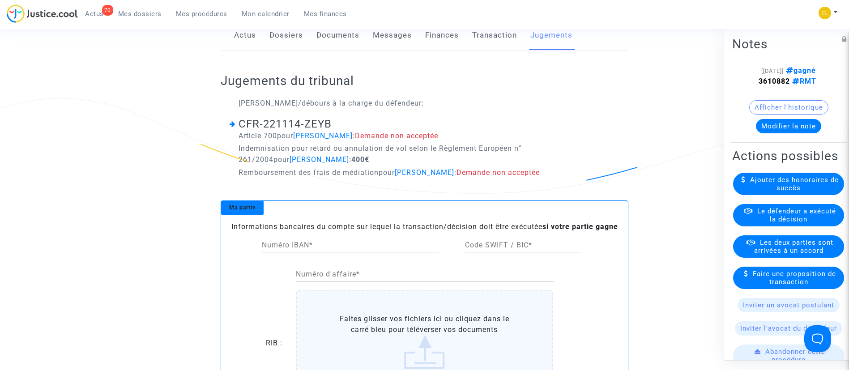
click at [779, 223] on span "Le défendeur a exécuté la décision" at bounding box center [796, 215] width 79 height 16
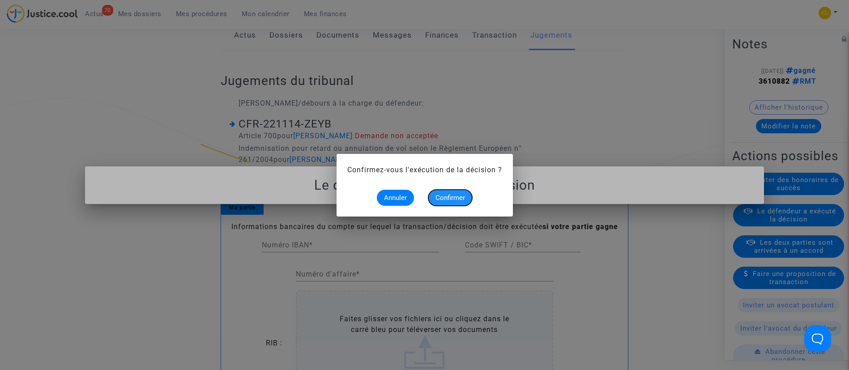
click at [446, 199] on span "Confirmer" at bounding box center [451, 198] width 30 height 8
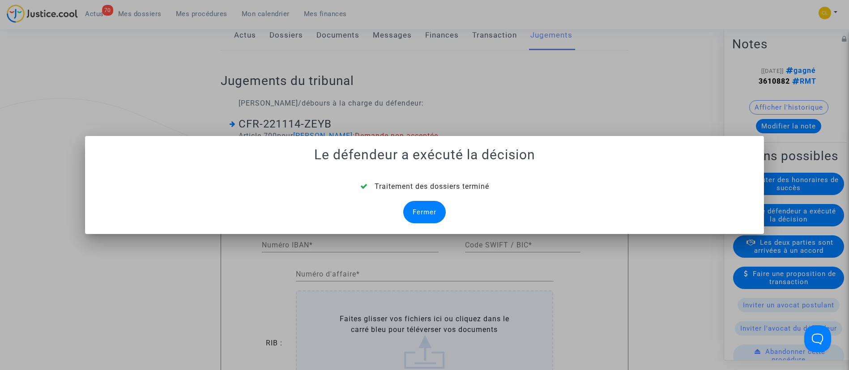
click at [425, 208] on div "Fermer" at bounding box center [424, 212] width 43 height 22
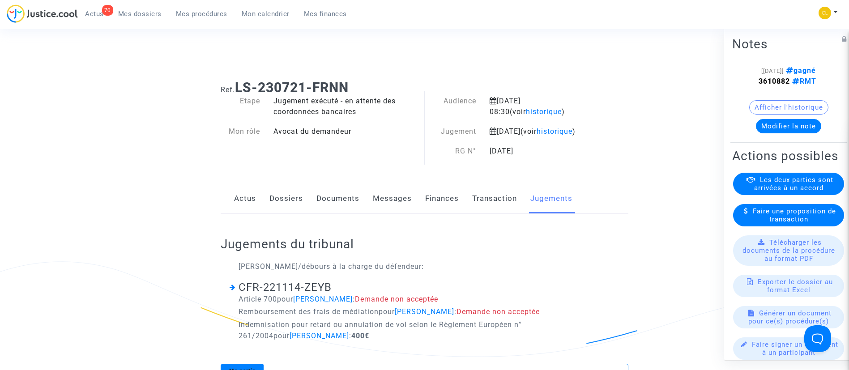
click at [291, 205] on link "Dossiers" at bounding box center [286, 199] width 34 height 30
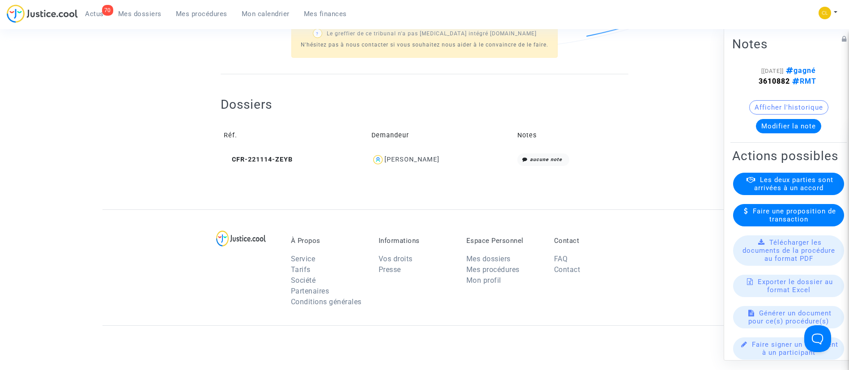
scroll to position [308, 0]
click at [431, 162] on div "[PERSON_NAME]" at bounding box center [412, 158] width 55 height 8
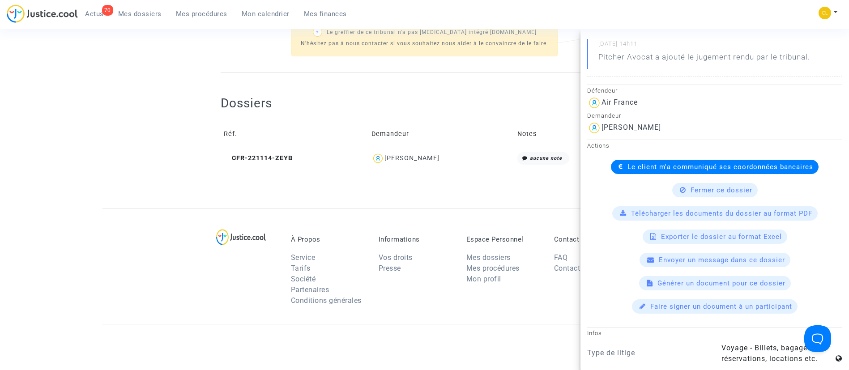
scroll to position [185, 0]
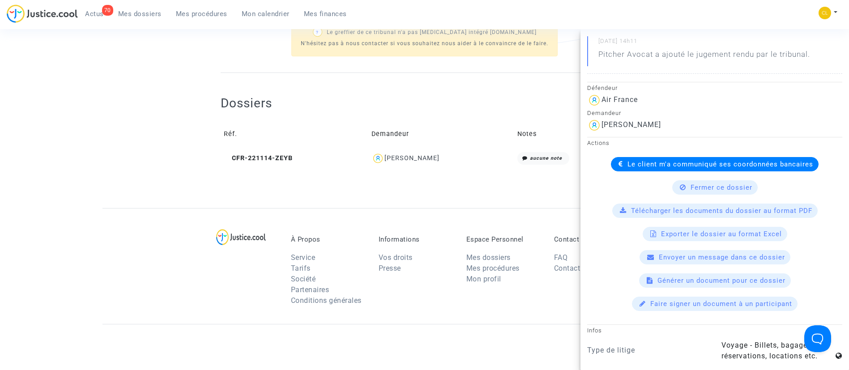
click at [645, 163] on span "Le client m'a communiqué ses coordonnées bancaires" at bounding box center [721, 164] width 186 height 8
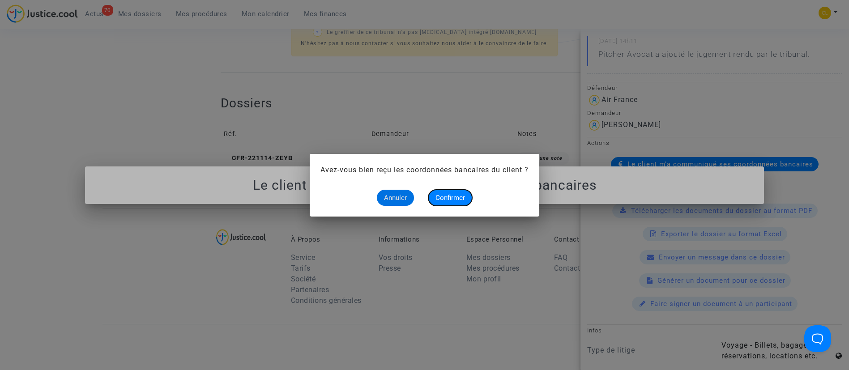
click at [453, 198] on span "Confirmer" at bounding box center [451, 198] width 30 height 8
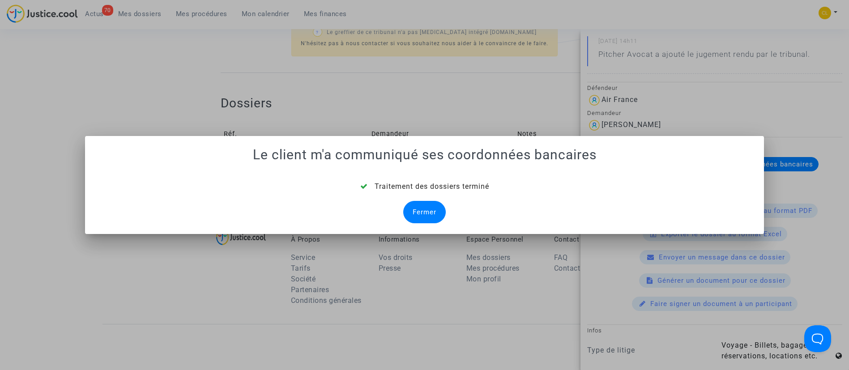
click at [432, 202] on div "Fermer" at bounding box center [424, 212] width 43 height 22
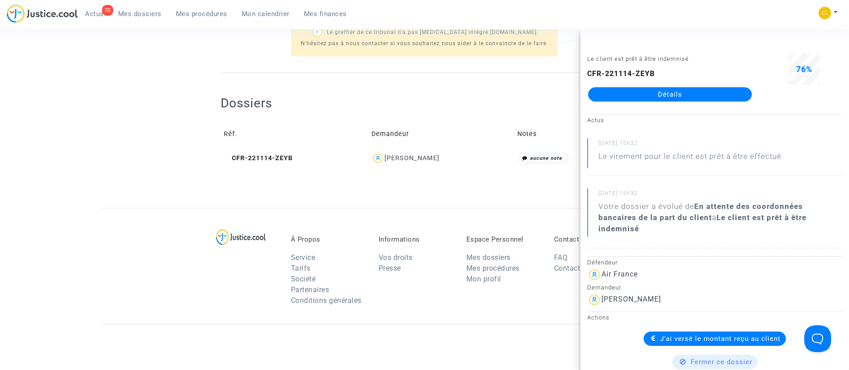
click at [143, 13] on span "Mes dossiers" at bounding box center [139, 14] width 43 height 8
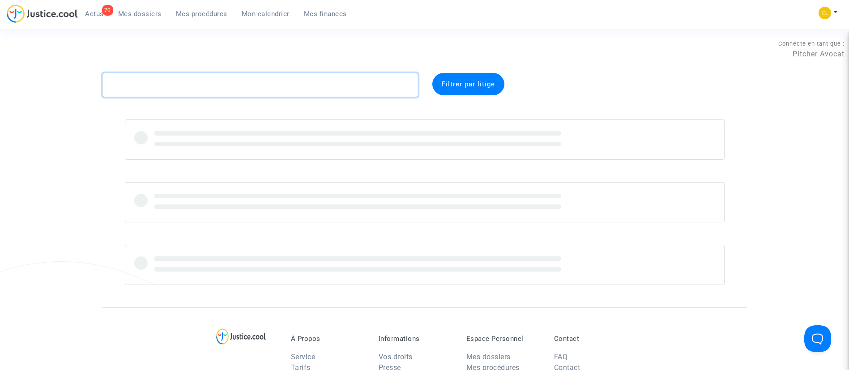
click at [242, 86] on textarea at bounding box center [261, 85] width 316 height 24
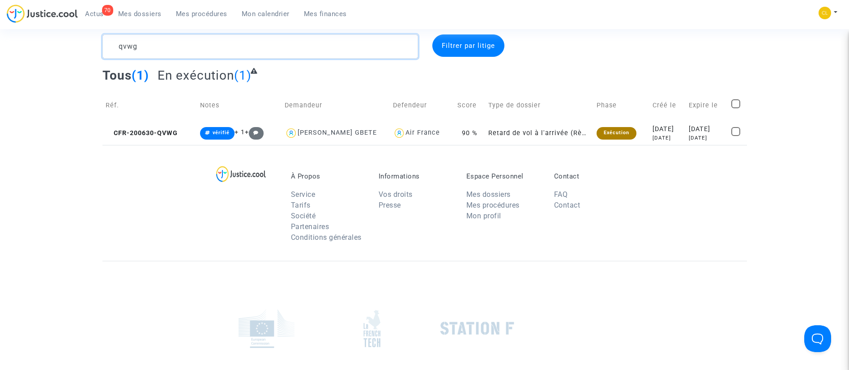
scroll to position [39, 0]
type textarea "qvwg"
click at [660, 133] on div "[DATE]" at bounding box center [668, 129] width 30 height 10
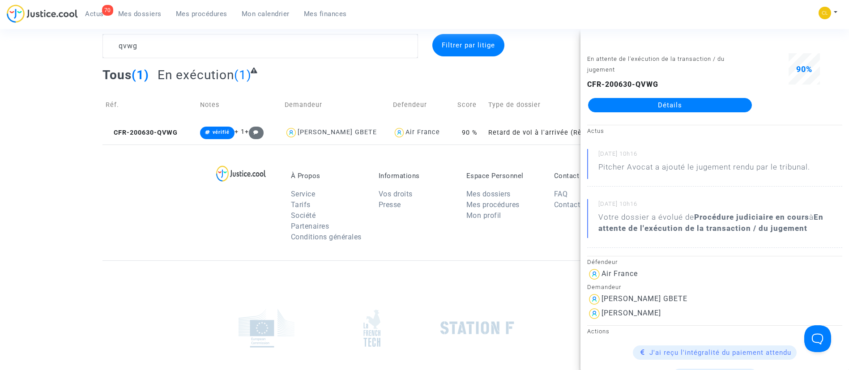
click at [675, 102] on link "Détails" at bounding box center [670, 105] width 164 height 14
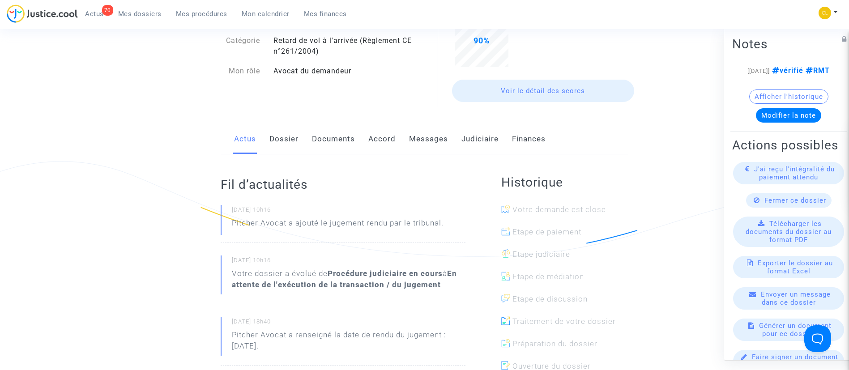
scroll to position [95, 0]
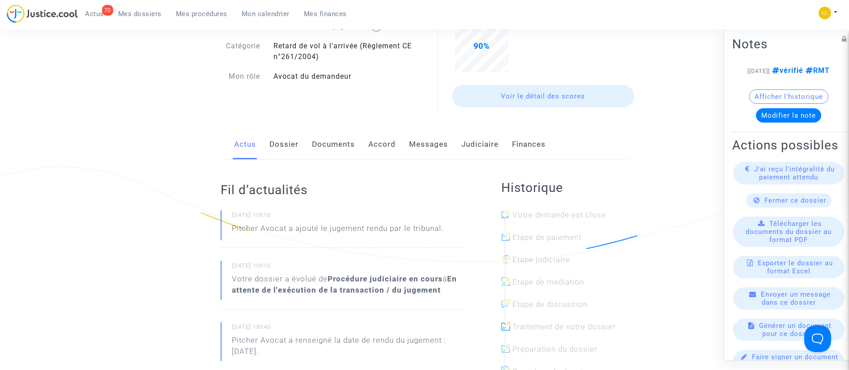
click at [462, 143] on link "Judiciaire" at bounding box center [480, 145] width 37 height 30
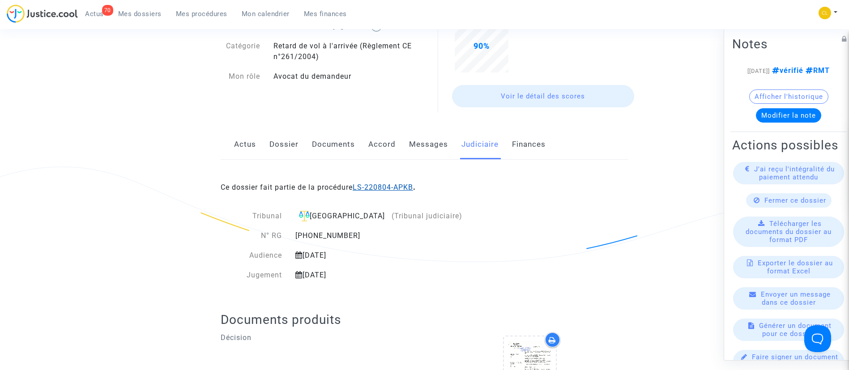
click at [405, 188] on link "LS-220804-APKB" at bounding box center [383, 187] width 60 height 9
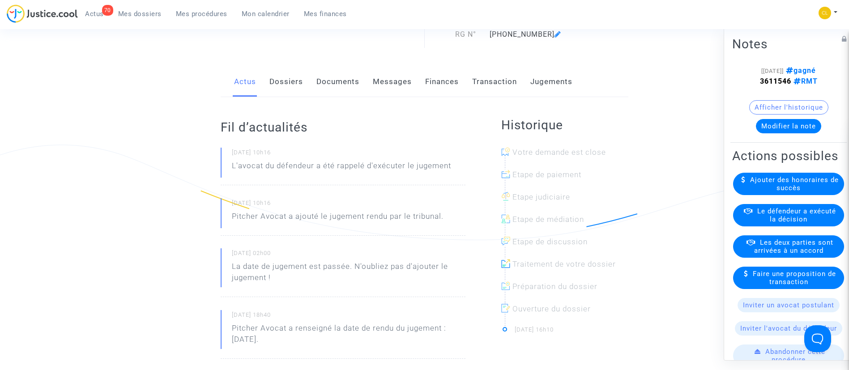
scroll to position [118, 0]
click at [561, 87] on link "Jugements" at bounding box center [551, 81] width 42 height 30
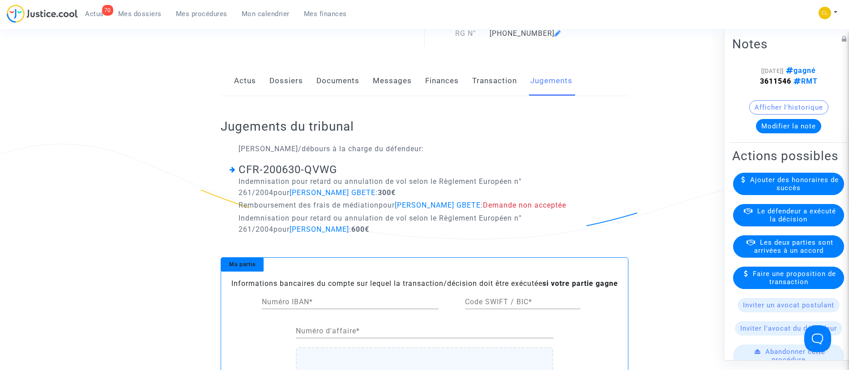
click at [803, 223] on span "Le défendeur a exécuté la décision" at bounding box center [796, 215] width 79 height 16
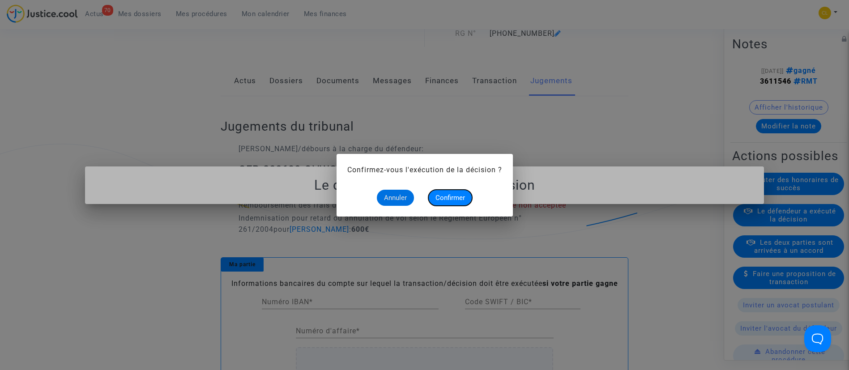
click at [447, 197] on span "Confirmer" at bounding box center [451, 198] width 30 height 8
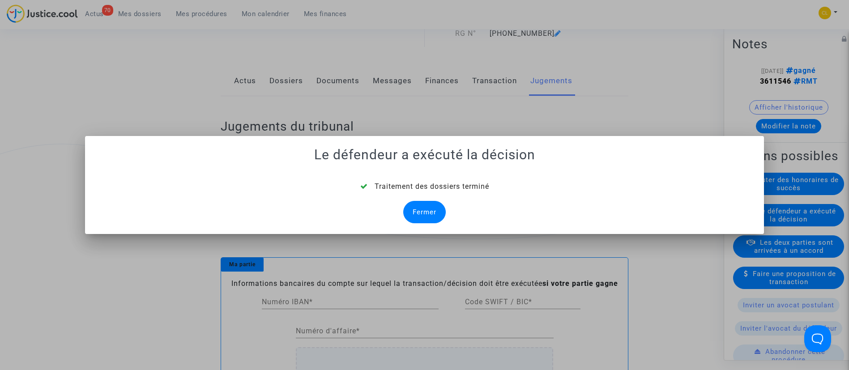
click at [426, 214] on div "Fermer" at bounding box center [424, 212] width 43 height 22
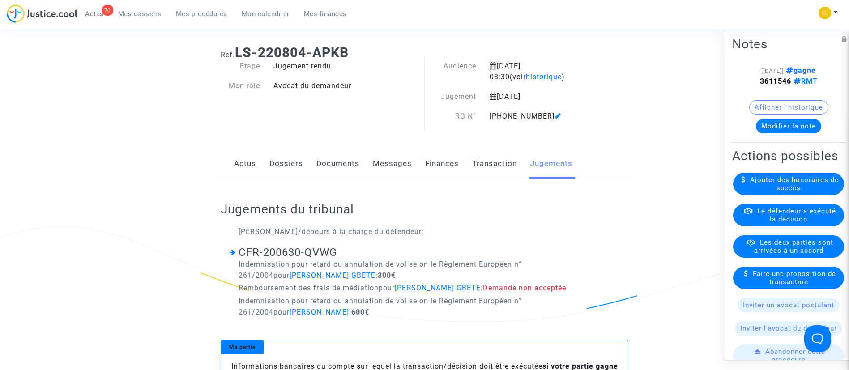
scroll to position [118, 0]
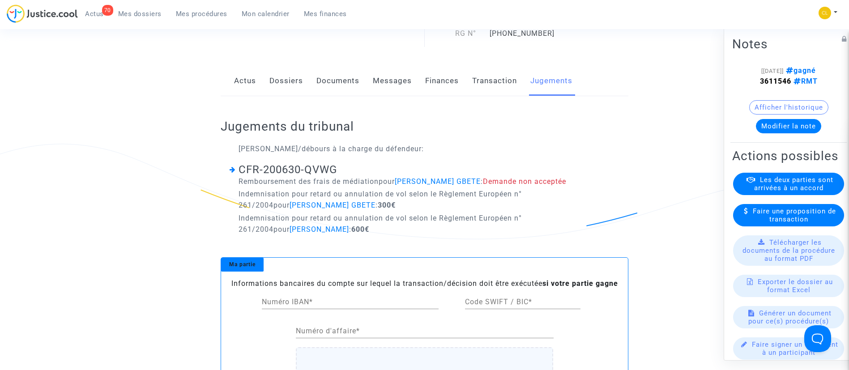
click at [288, 73] on link "Dossiers" at bounding box center [286, 81] width 34 height 30
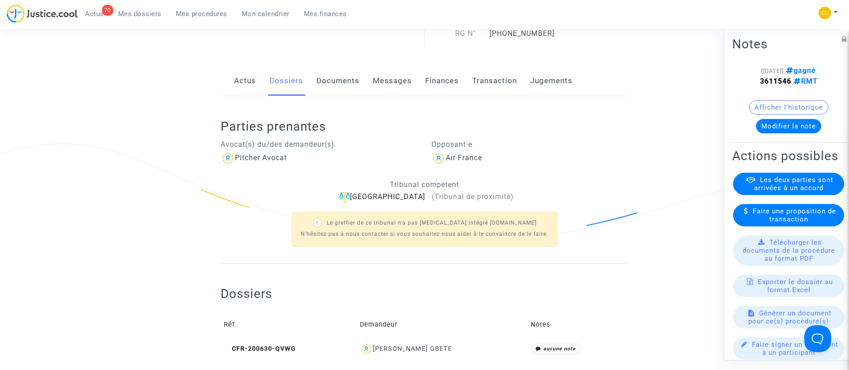
scroll to position [218, 0]
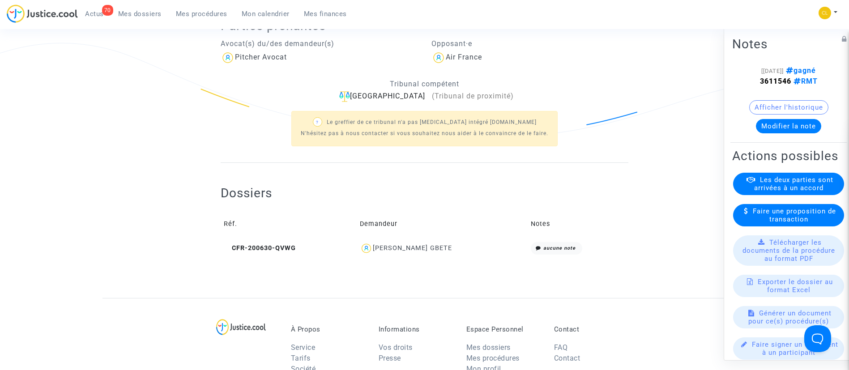
click at [427, 248] on div "[PERSON_NAME] GBETE" at bounding box center [412, 248] width 79 height 8
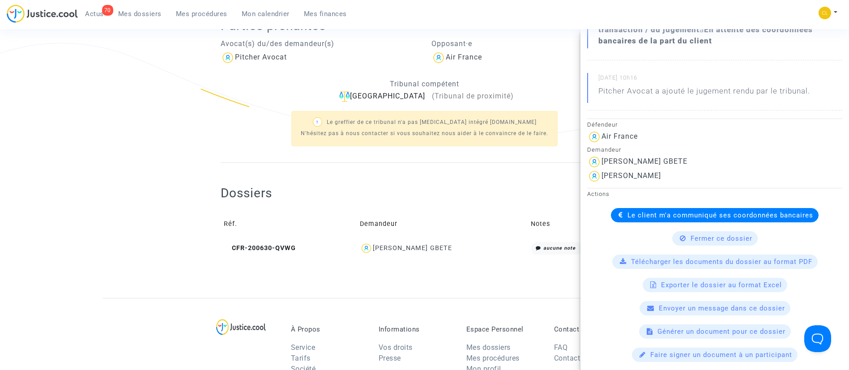
scroll to position [149, 0]
click at [640, 218] on span "Le client m'a communiqué ses coordonnées bancaires" at bounding box center [721, 215] width 186 height 8
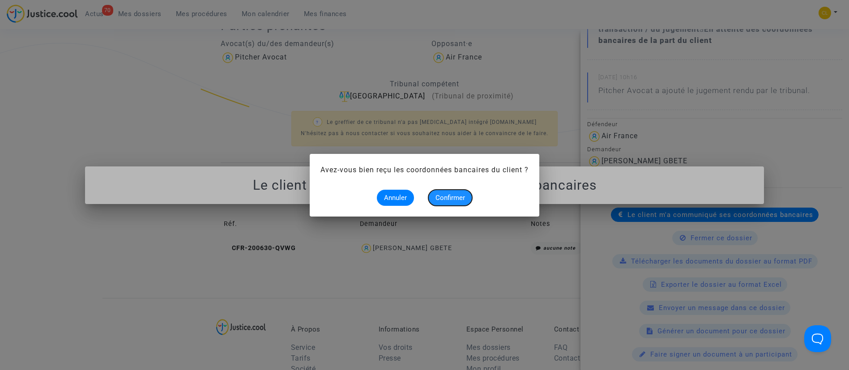
click at [463, 201] on span "Confirmer" at bounding box center [451, 198] width 30 height 8
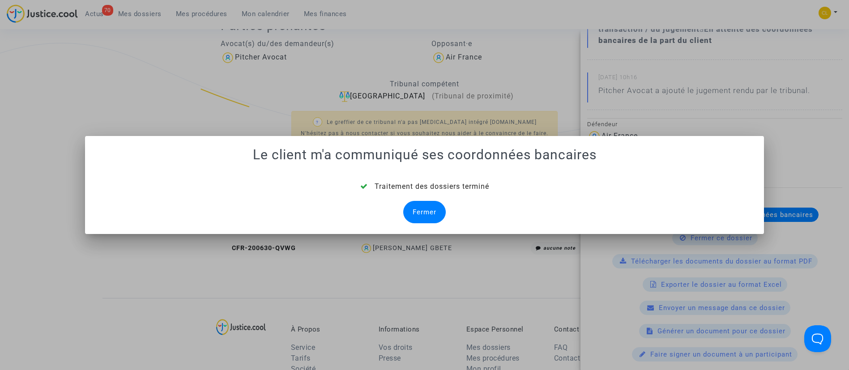
click at [433, 209] on div "Fermer" at bounding box center [424, 212] width 43 height 22
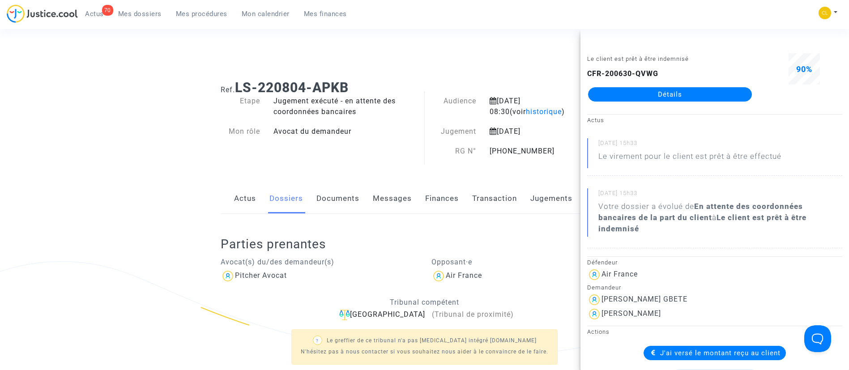
click at [149, 11] on span "Mes dossiers" at bounding box center [139, 14] width 43 height 8
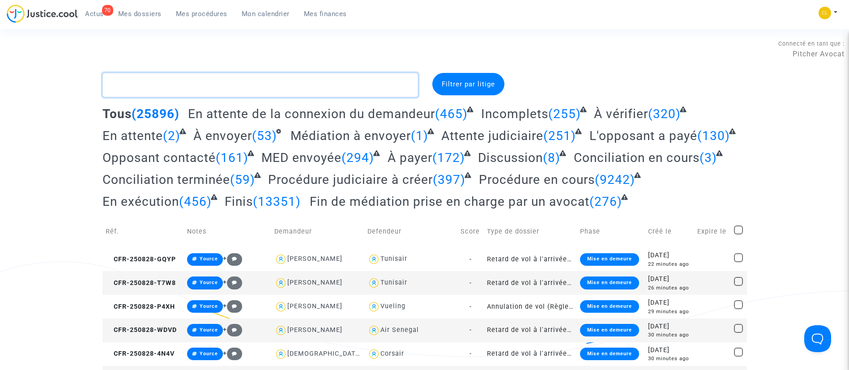
click at [183, 79] on textarea at bounding box center [261, 85] width 316 height 24
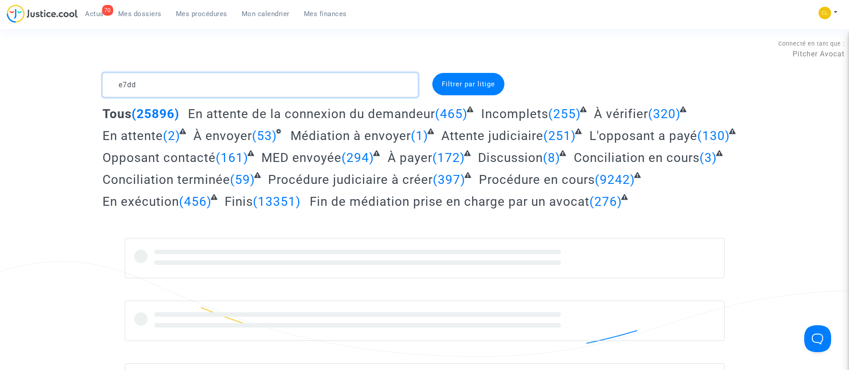
type textarea "e7dd"
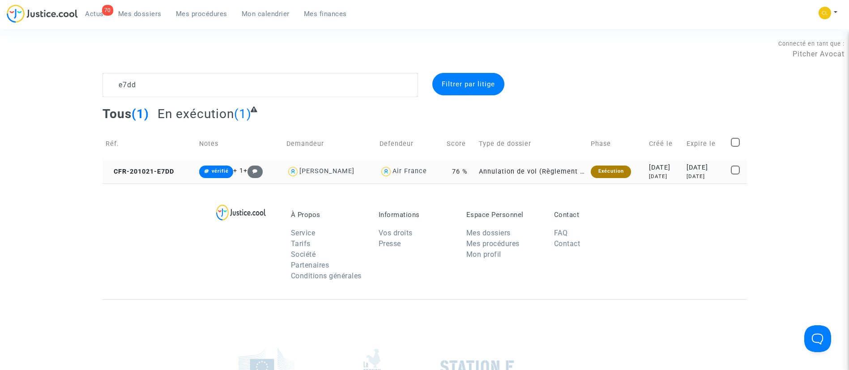
click at [684, 176] on td "[DATE] [DATE]" at bounding box center [706, 172] width 44 height 24
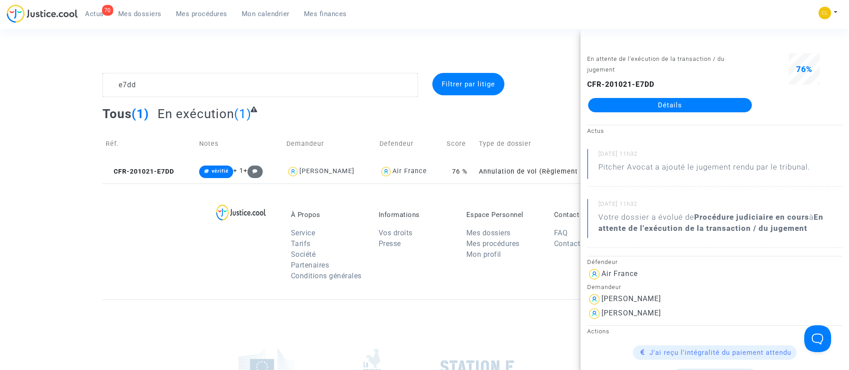
click at [630, 112] on link "Détails" at bounding box center [670, 105] width 164 height 14
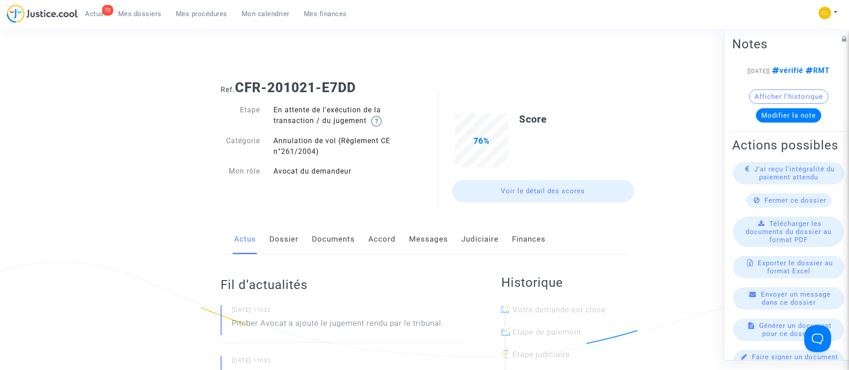
click at [481, 236] on link "Judiciaire" at bounding box center [480, 240] width 37 height 30
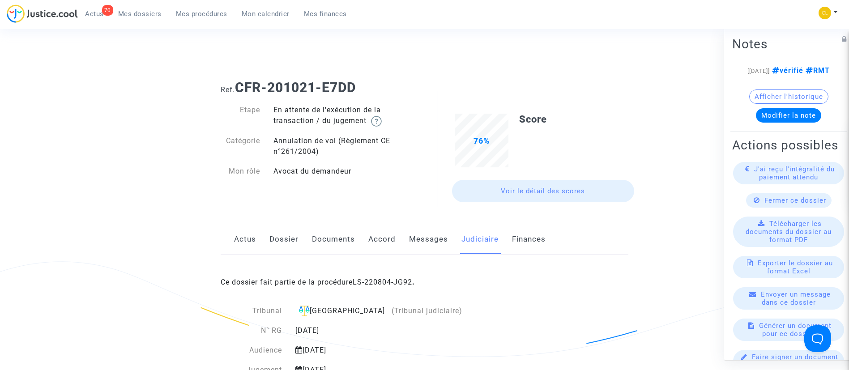
click at [411, 288] on div "Ce dossier fait partie de la procédure LS-220804-JG92 ." at bounding box center [425, 276] width 408 height 42
click at [406, 287] on div "Ce dossier fait partie de la procédure LS-220804-JG92 ." at bounding box center [425, 276] width 408 height 42
click at [396, 284] on link "LS-220804-JG92" at bounding box center [383, 282] width 60 height 9
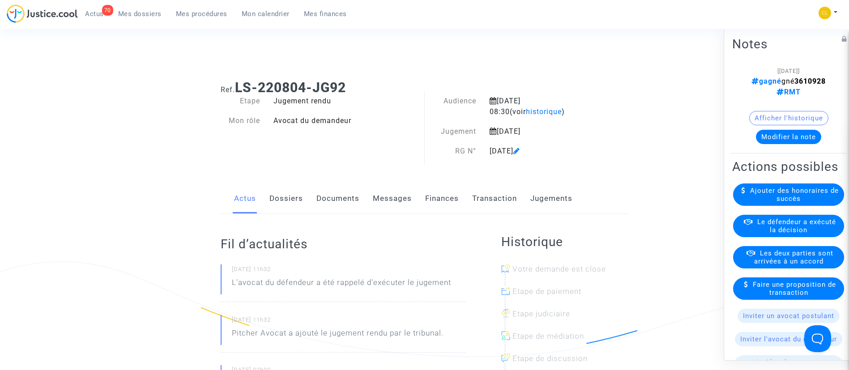
click at [564, 202] on link "Jugements" at bounding box center [551, 199] width 42 height 30
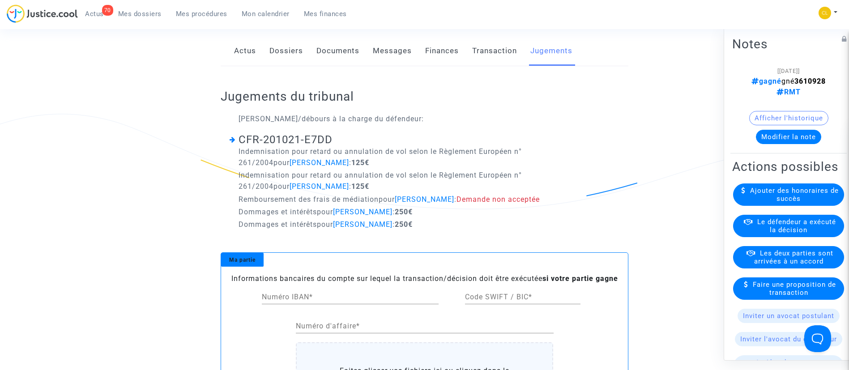
scroll to position [149, 0]
click at [792, 231] on span "Le défendeur a exécuté la décision" at bounding box center [796, 226] width 79 height 16
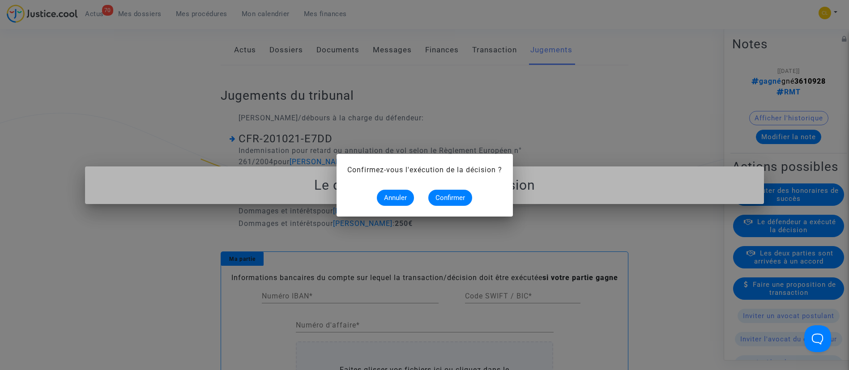
scroll to position [0, 0]
click at [438, 195] on span "Confirmer" at bounding box center [451, 198] width 30 height 8
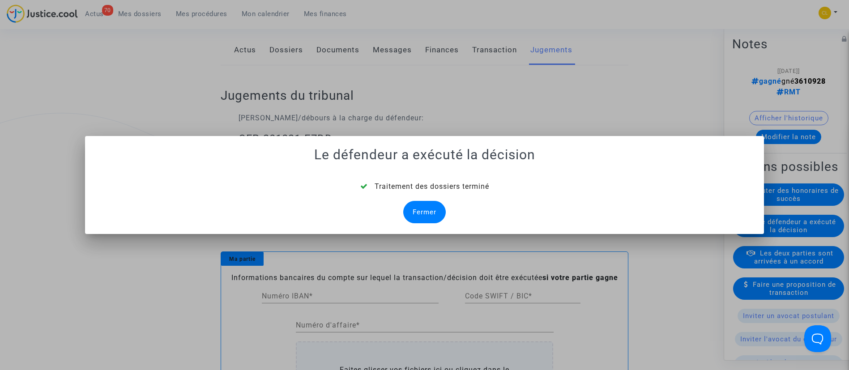
click at [420, 214] on div "Fermer" at bounding box center [424, 212] width 43 height 22
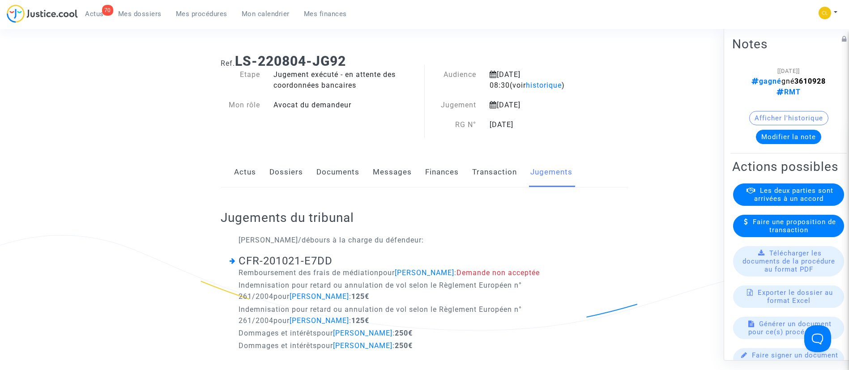
scroll to position [10, 0]
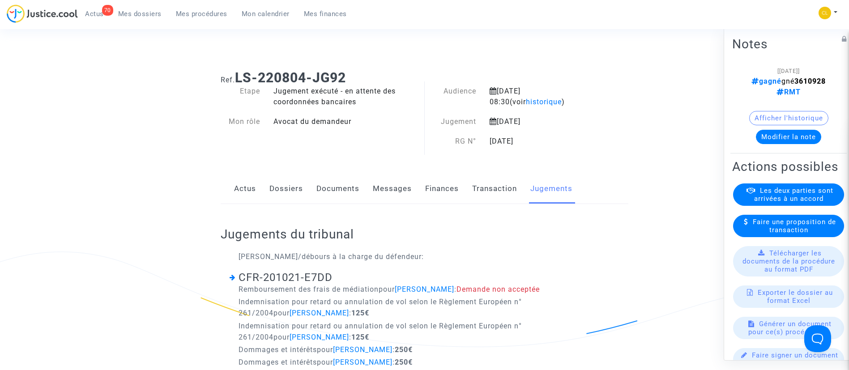
click at [284, 180] on link "Dossiers" at bounding box center [286, 189] width 34 height 30
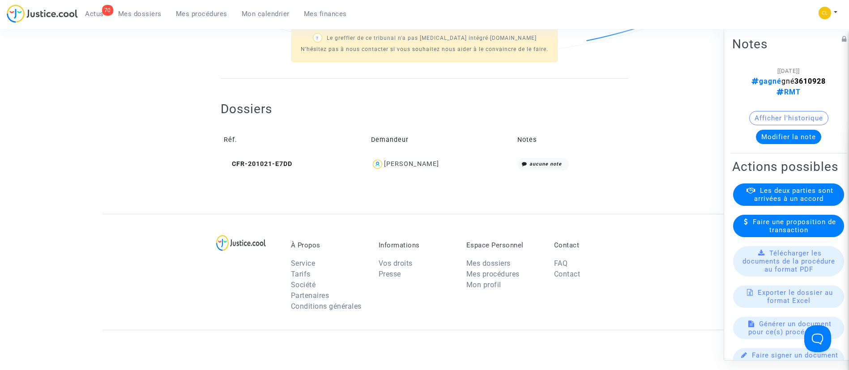
scroll to position [329, 0]
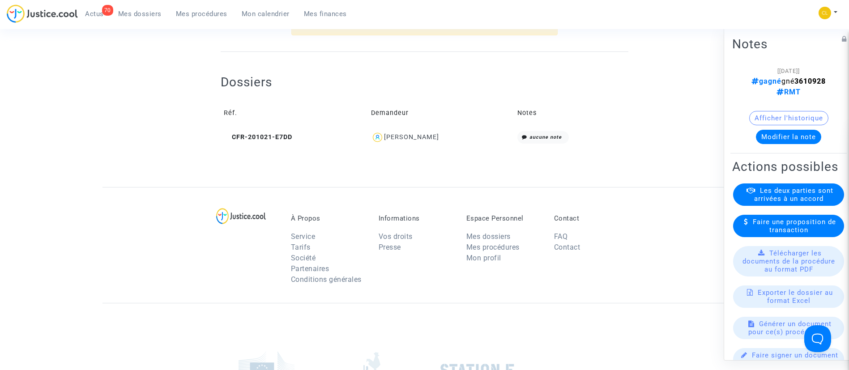
click at [421, 136] on div "[PERSON_NAME]" at bounding box center [411, 137] width 55 height 8
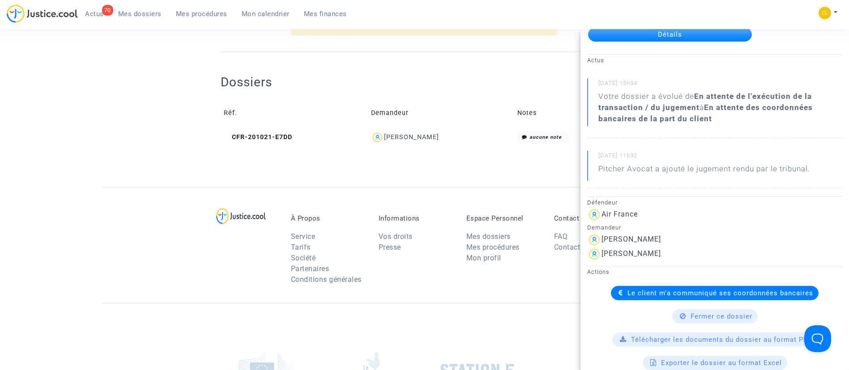
scroll to position [71, 0]
click at [650, 286] on div "Le client m'a communiqué ses coordonnées bancaires" at bounding box center [715, 293] width 208 height 14
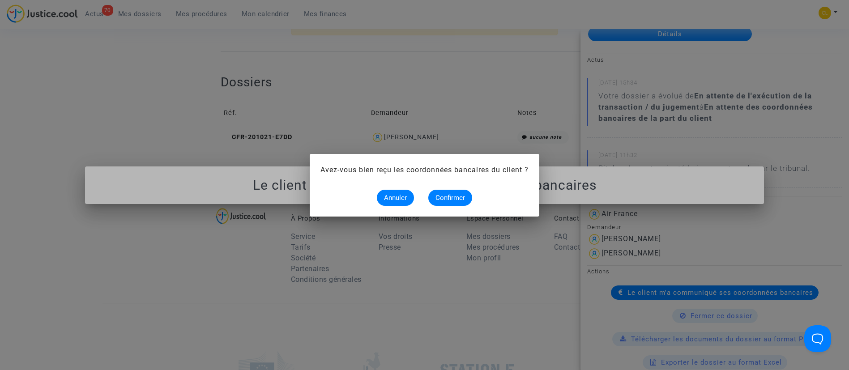
scroll to position [0, 0]
click at [469, 197] on button "Confirmer" at bounding box center [450, 198] width 44 height 16
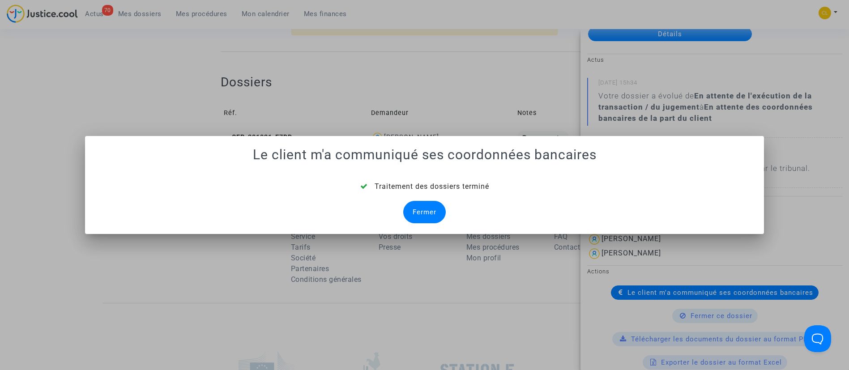
click at [426, 211] on div "Fermer" at bounding box center [424, 212] width 43 height 22
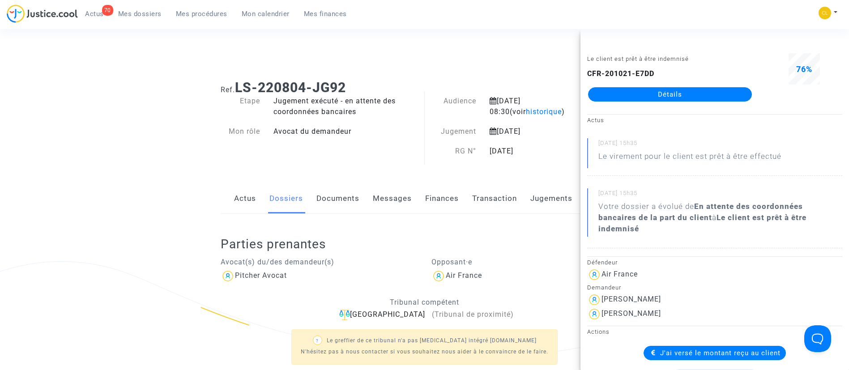
click at [152, 17] on span "Mes dossiers" at bounding box center [139, 14] width 43 height 8
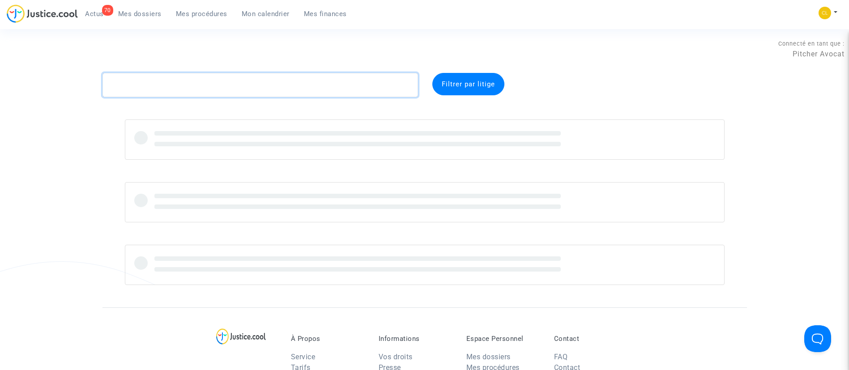
click at [283, 83] on textarea at bounding box center [261, 85] width 316 height 24
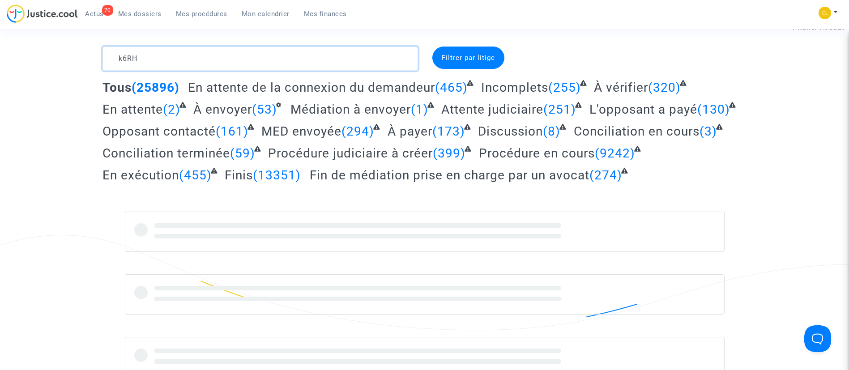
scroll to position [27, 0]
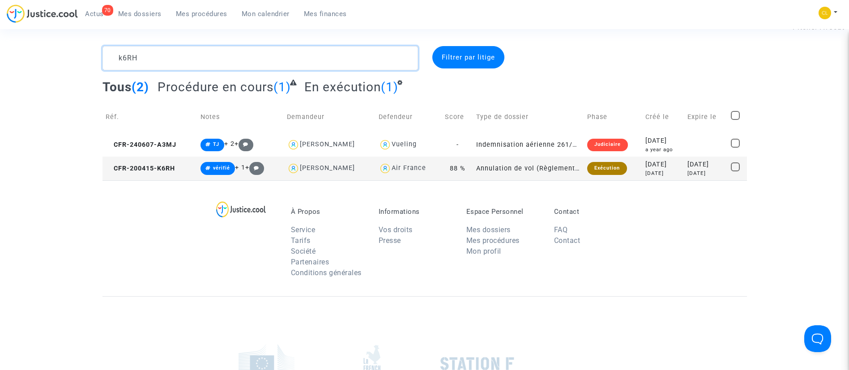
type textarea "k6RH"
click at [694, 177] on div "[DATE]" at bounding box center [707, 174] width 38 height 8
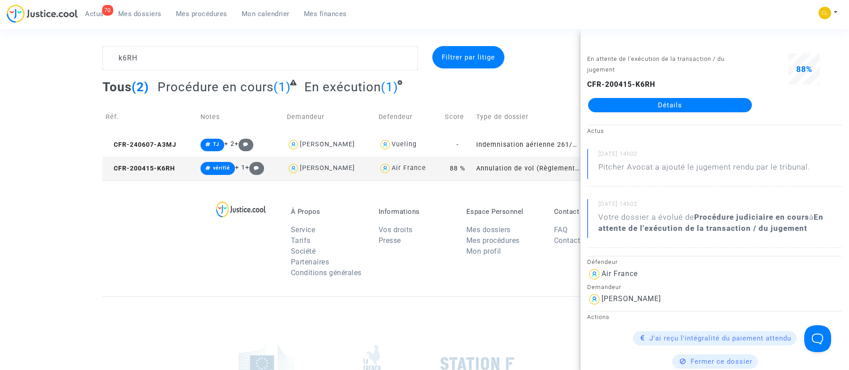
click at [661, 101] on link "Détails" at bounding box center [670, 105] width 164 height 14
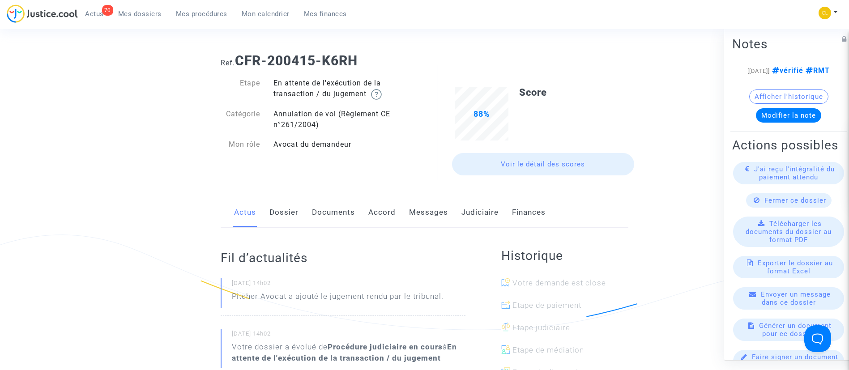
click at [486, 215] on link "Judiciaire" at bounding box center [480, 213] width 37 height 30
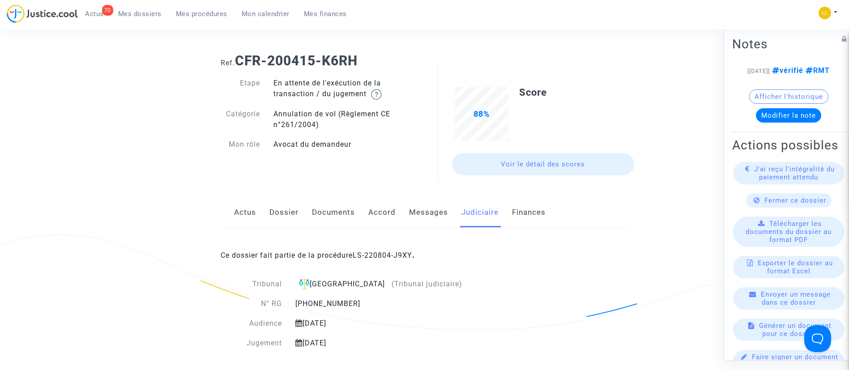
click at [401, 260] on div "Ce dossier fait partie de la procédure LS-220804-J9XY ." at bounding box center [425, 249] width 408 height 42
click at [411, 256] on link "LS-220804-J9XY" at bounding box center [383, 255] width 60 height 9
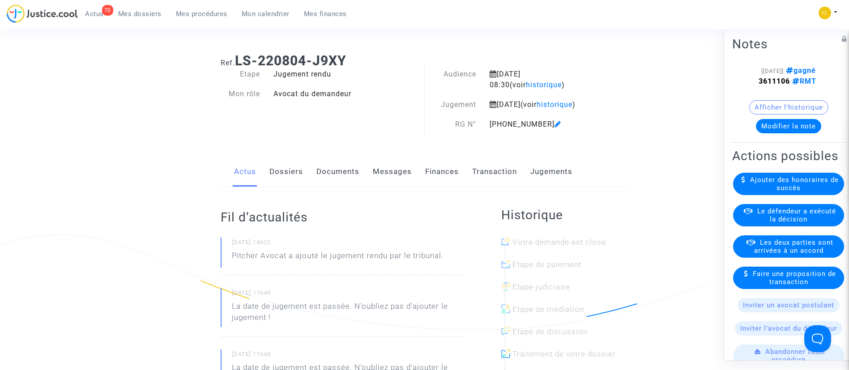
click at [568, 184] on link "Jugements" at bounding box center [551, 172] width 42 height 30
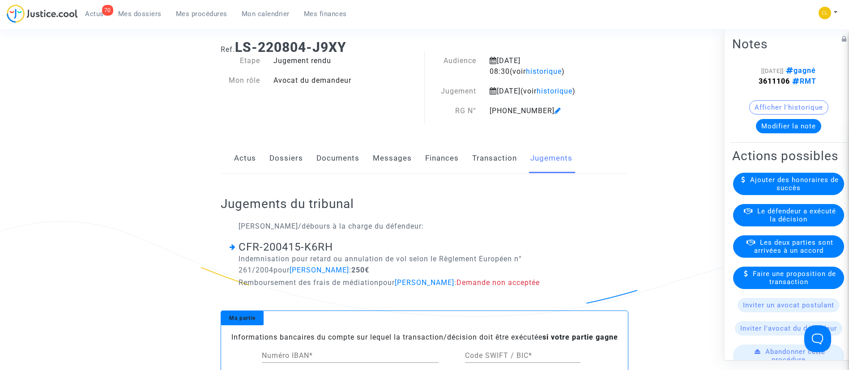
scroll to position [43, 0]
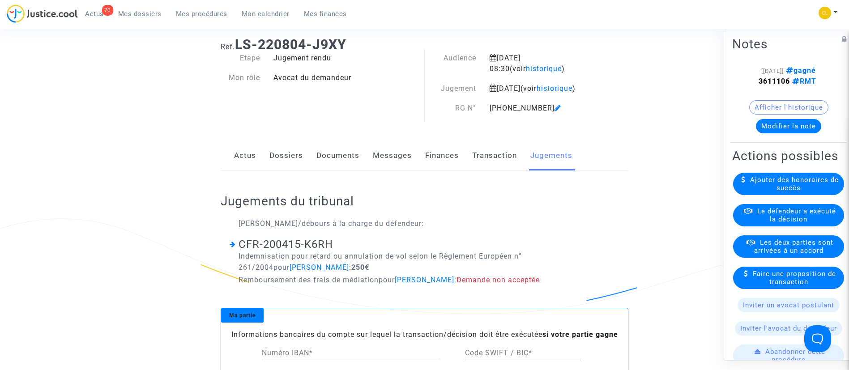
click at [792, 223] on span "Le défendeur a exécuté la décision" at bounding box center [796, 215] width 79 height 16
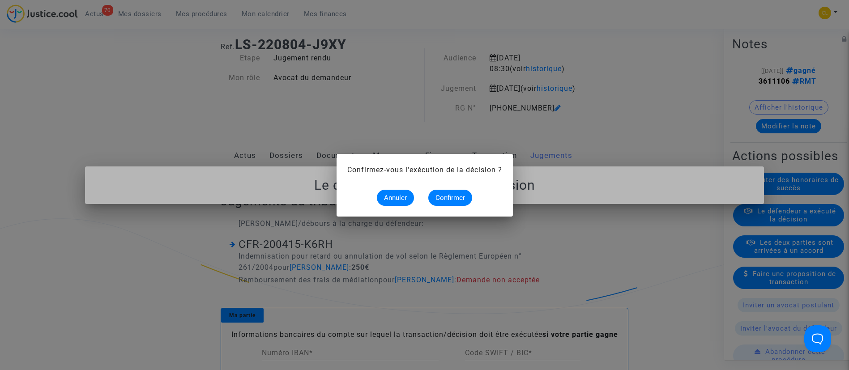
scroll to position [0, 0]
click at [470, 203] on div "Annuler Confirmer" at bounding box center [424, 198] width 155 height 16
click at [456, 195] on span "Confirmer" at bounding box center [451, 198] width 30 height 8
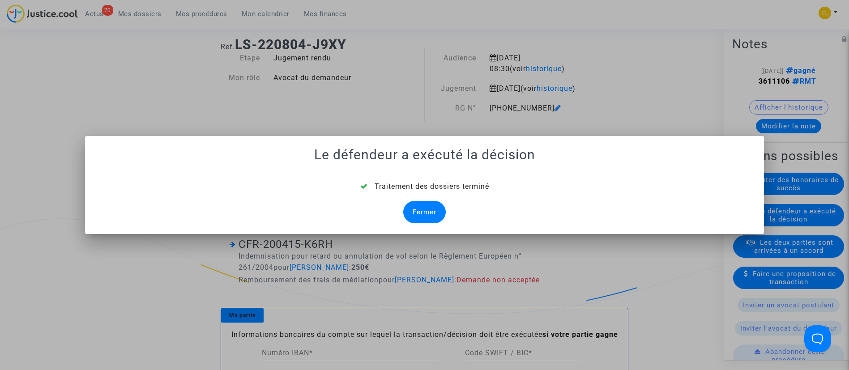
click at [430, 212] on div "Fermer" at bounding box center [424, 212] width 43 height 22
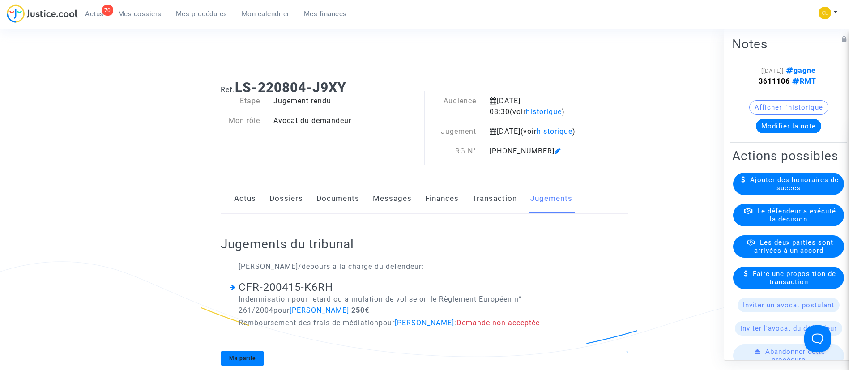
scroll to position [43, 0]
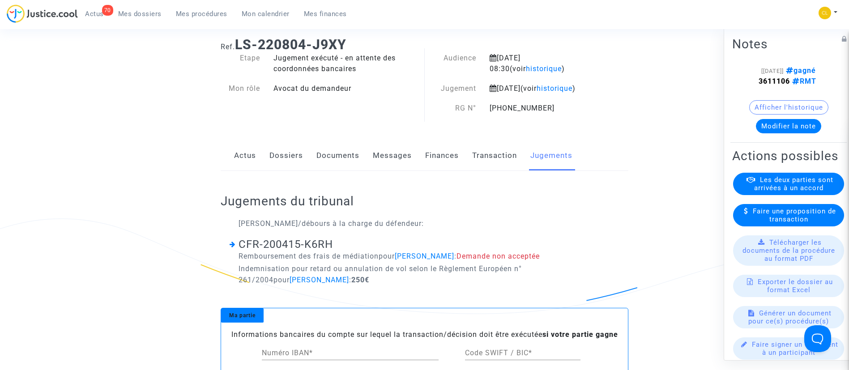
click at [278, 167] on link "Dossiers" at bounding box center [286, 156] width 34 height 30
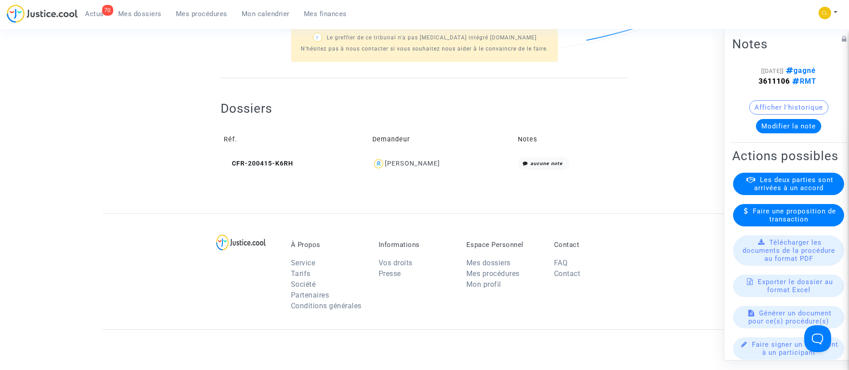
scroll to position [308, 0]
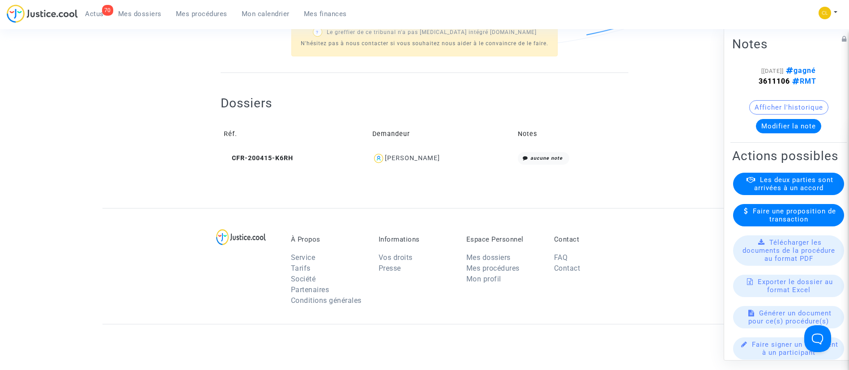
click at [436, 162] on div "[PERSON_NAME]" at bounding box center [412, 158] width 55 height 8
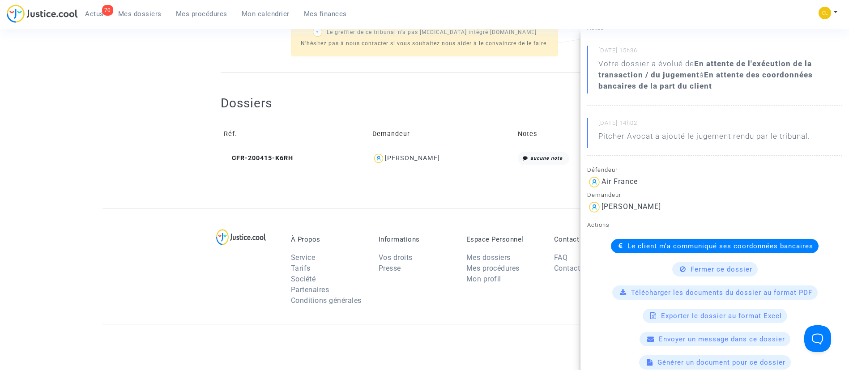
scroll to position [104, 0]
click at [628, 245] on span "Le client m'a communiqué ses coordonnées bancaires" at bounding box center [721, 245] width 186 height 8
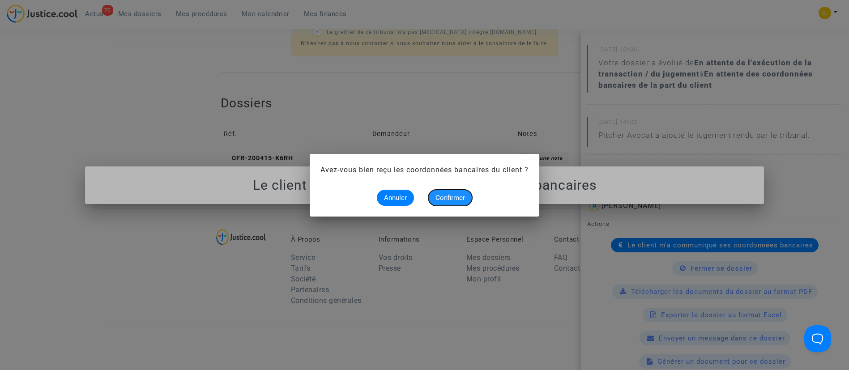
click at [454, 194] on span "Confirmer" at bounding box center [451, 198] width 30 height 8
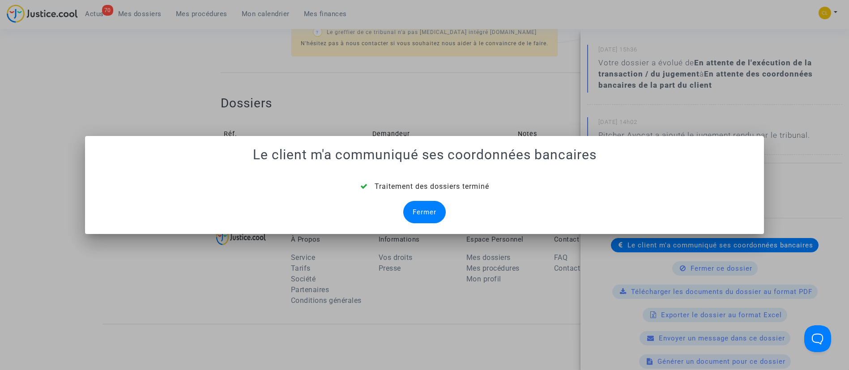
click at [431, 212] on div "Fermer" at bounding box center [424, 212] width 43 height 22
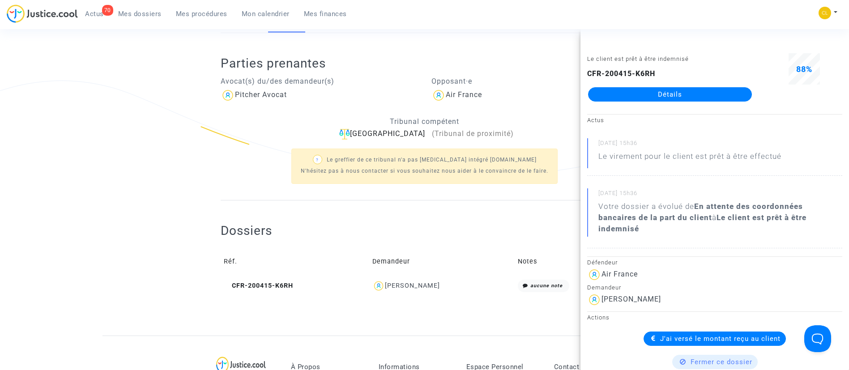
scroll to position [154, 0]
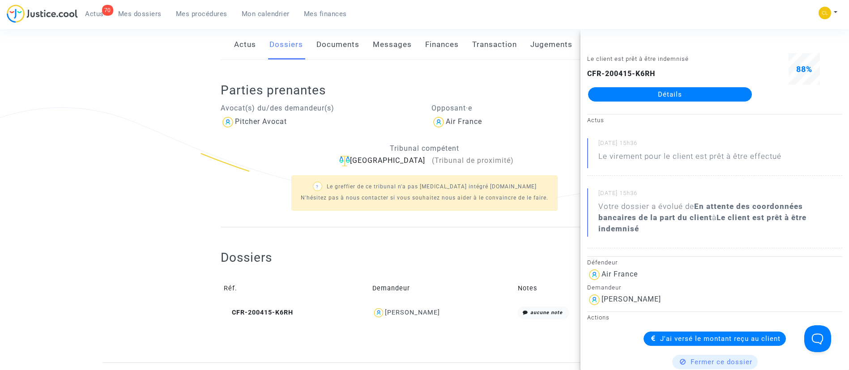
click at [154, 16] on span "Mes dossiers" at bounding box center [139, 14] width 43 height 8
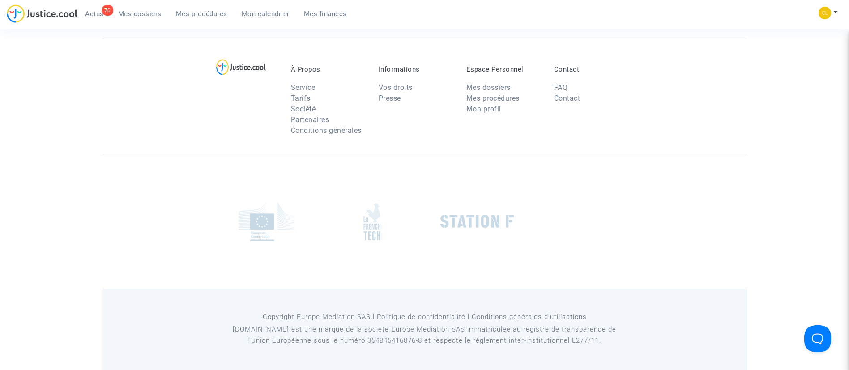
scroll to position [68, 0]
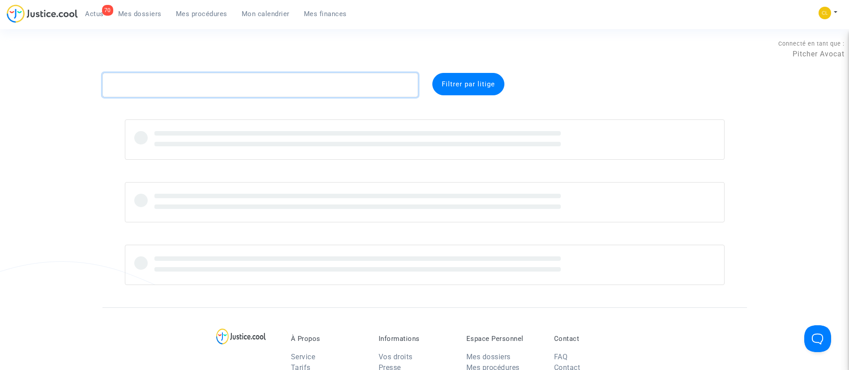
click at [368, 90] on textarea at bounding box center [261, 85] width 316 height 24
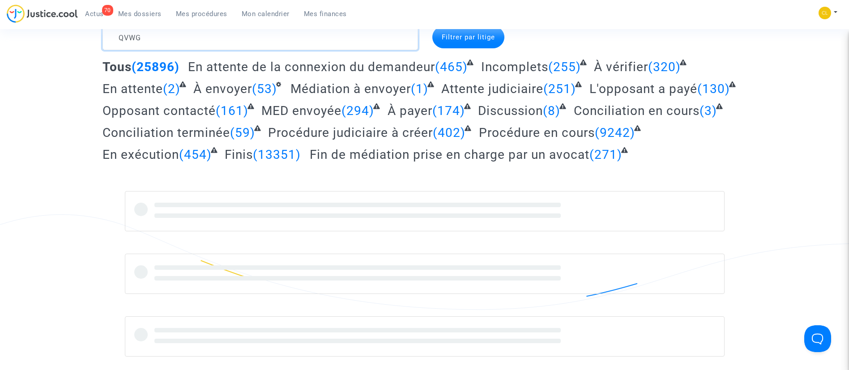
scroll to position [48, 0]
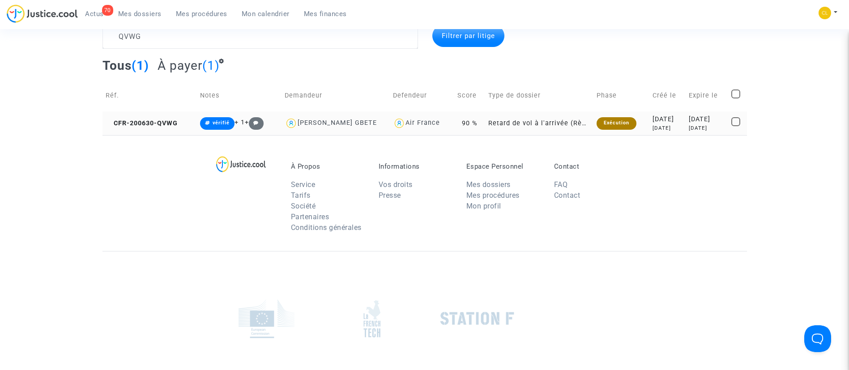
click at [694, 122] on div "[DATE]" at bounding box center [707, 120] width 36 height 10
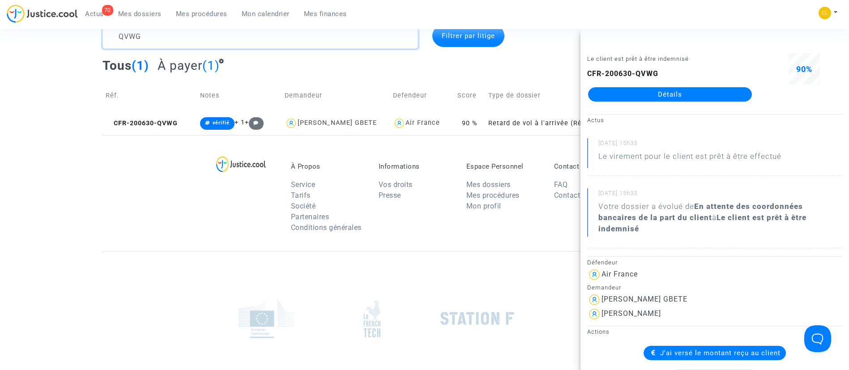
click at [179, 38] on textarea at bounding box center [261, 37] width 316 height 24
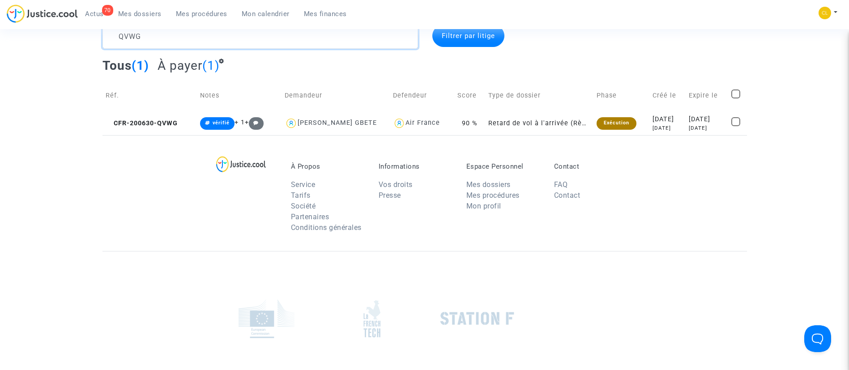
click at [179, 38] on textarea at bounding box center [261, 37] width 316 height 24
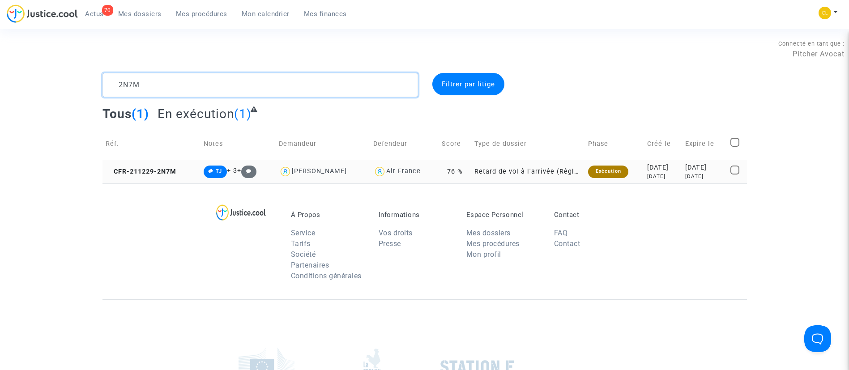
type textarea "2N7M"
click at [697, 174] on div "[DATE]" at bounding box center [704, 177] width 39 height 8
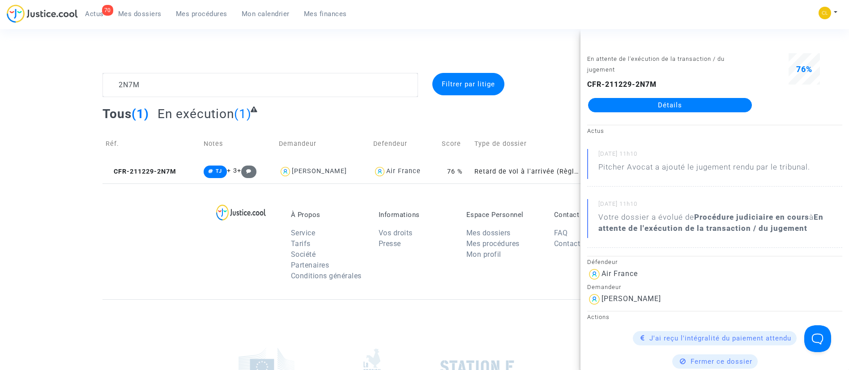
click at [642, 101] on link "Détails" at bounding box center [670, 105] width 164 height 14
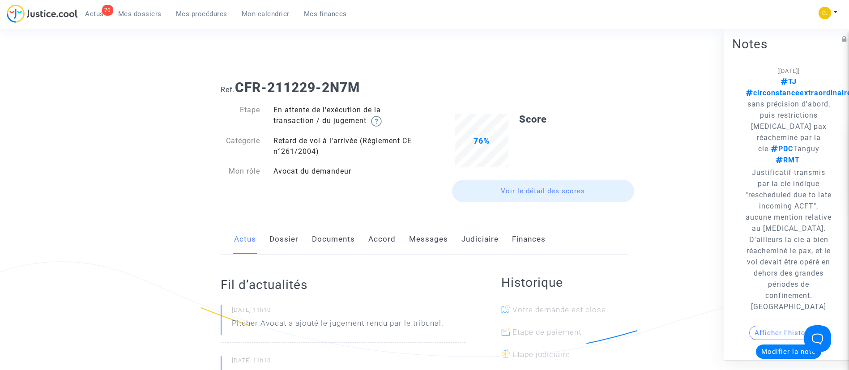
click at [481, 238] on link "Judiciaire" at bounding box center [480, 240] width 37 height 30
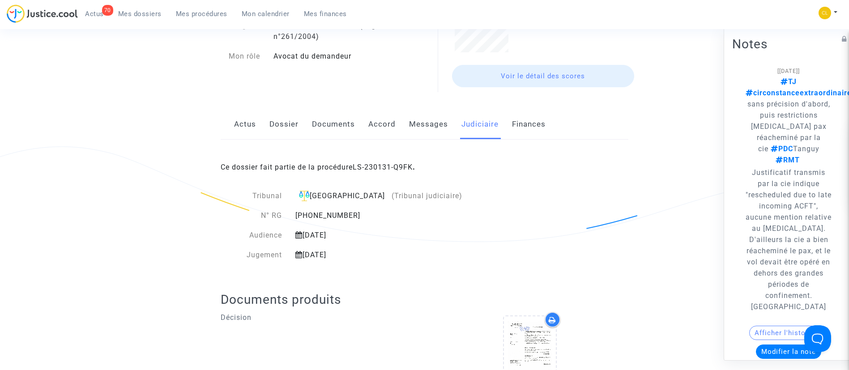
scroll to position [115, 0]
click at [381, 163] on link "LS-230131-Q9FK" at bounding box center [383, 166] width 60 height 9
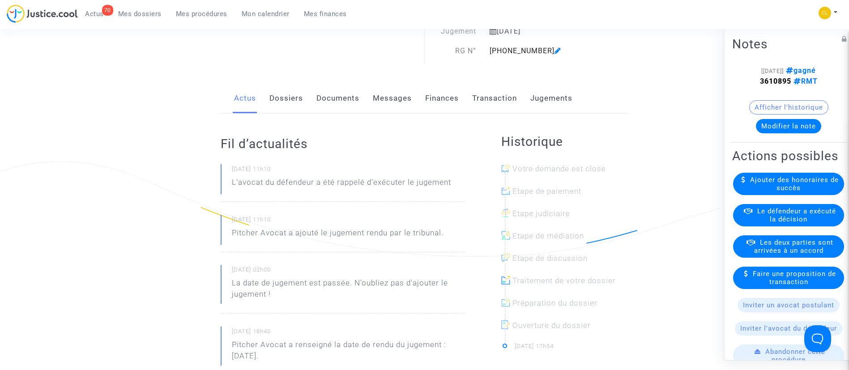
scroll to position [82, 0]
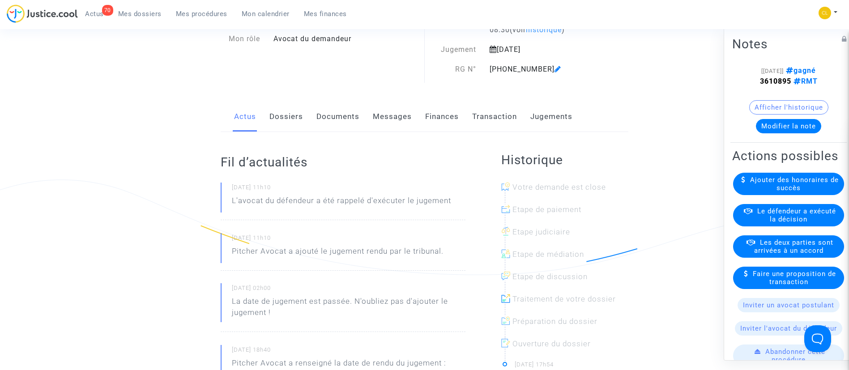
click at [555, 118] on link "Jugements" at bounding box center [551, 117] width 42 height 30
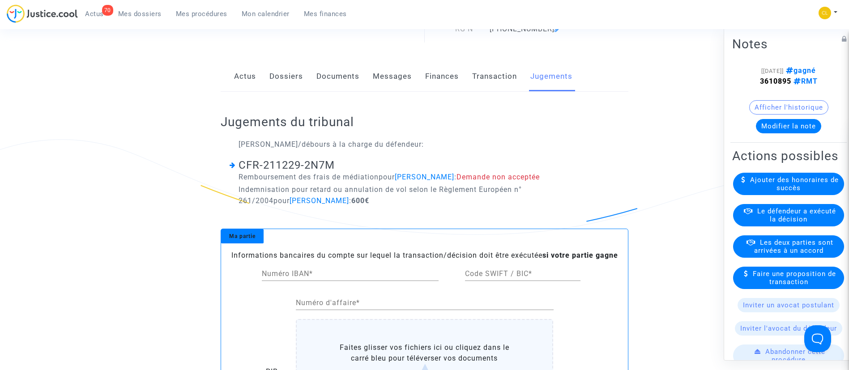
scroll to position [123, 0]
click at [786, 223] on span "Le défendeur a exécuté la décision" at bounding box center [796, 215] width 79 height 16
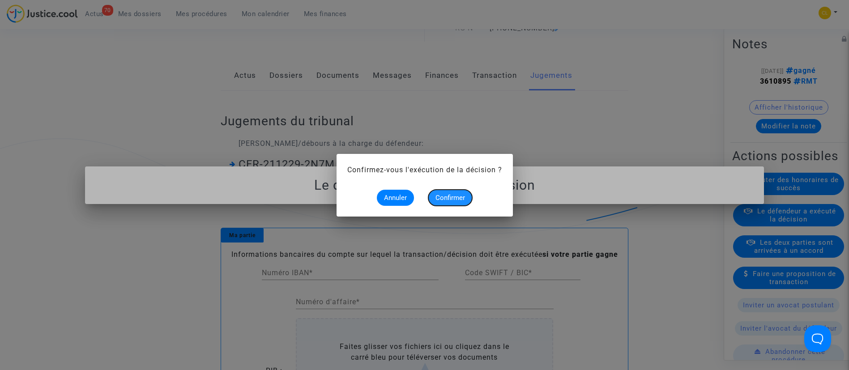
click at [445, 198] on span "Confirmer" at bounding box center [451, 198] width 30 height 8
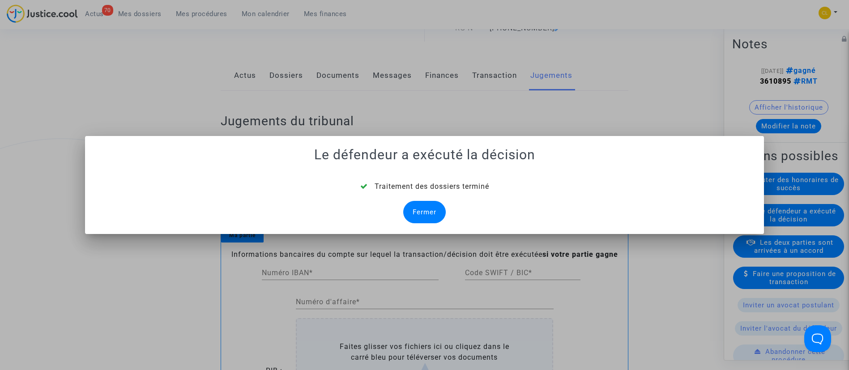
click at [436, 211] on div "Fermer" at bounding box center [424, 212] width 43 height 22
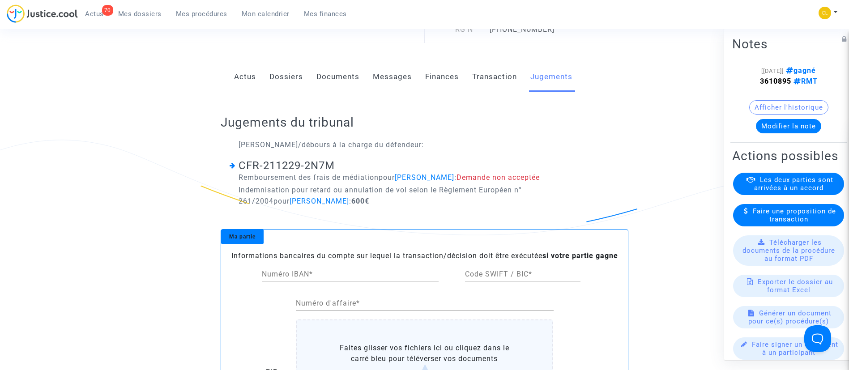
scroll to position [100, 0]
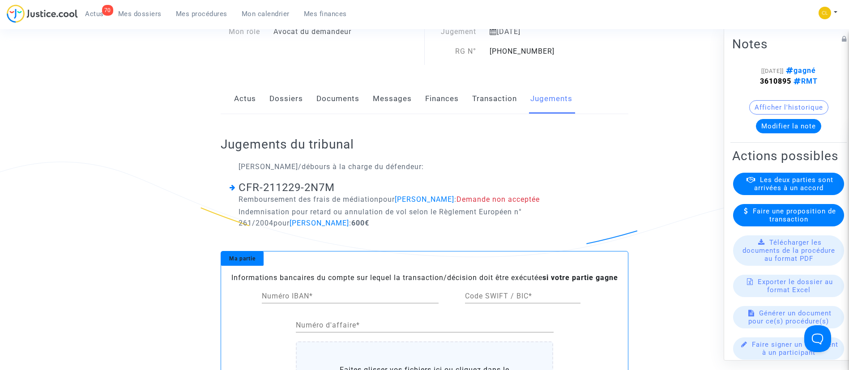
click at [287, 99] on link "Dossiers" at bounding box center [286, 99] width 34 height 30
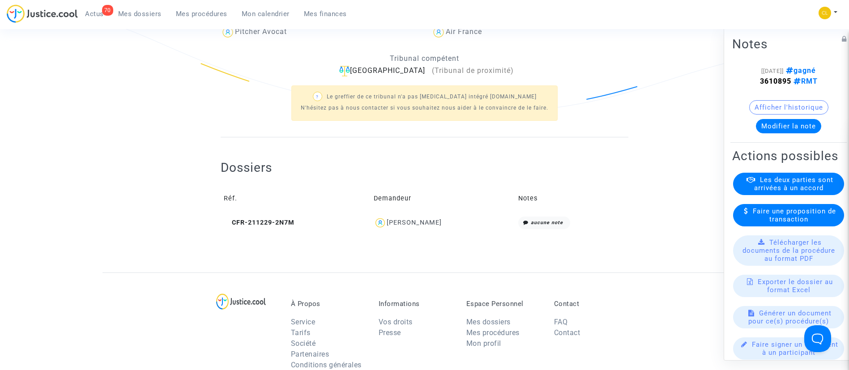
scroll to position [247, 0]
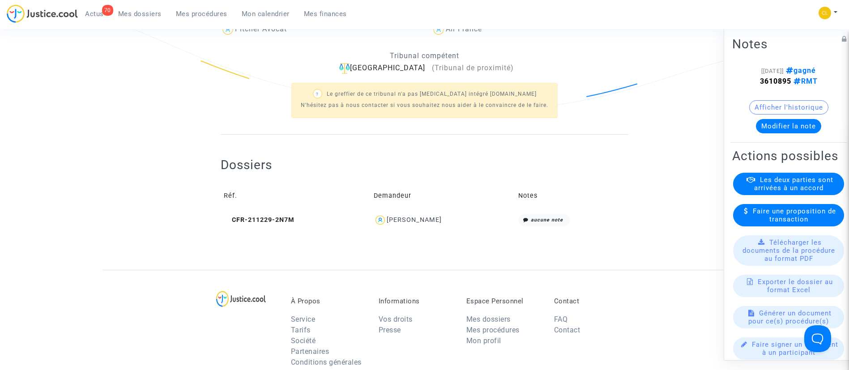
click at [419, 219] on div "[PERSON_NAME]" at bounding box center [414, 220] width 55 height 8
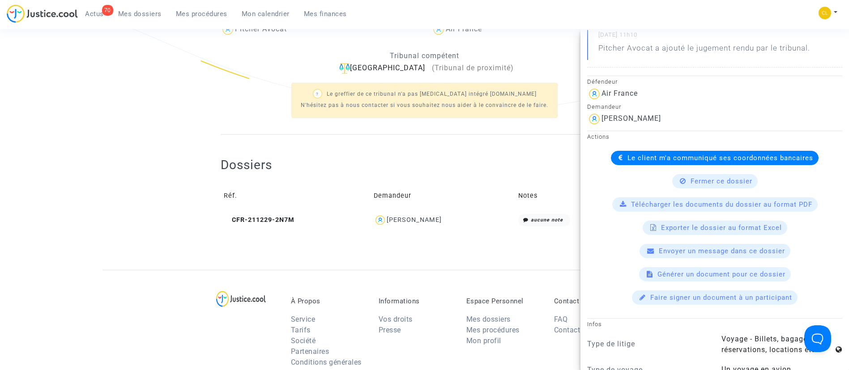
scroll to position [200, 0]
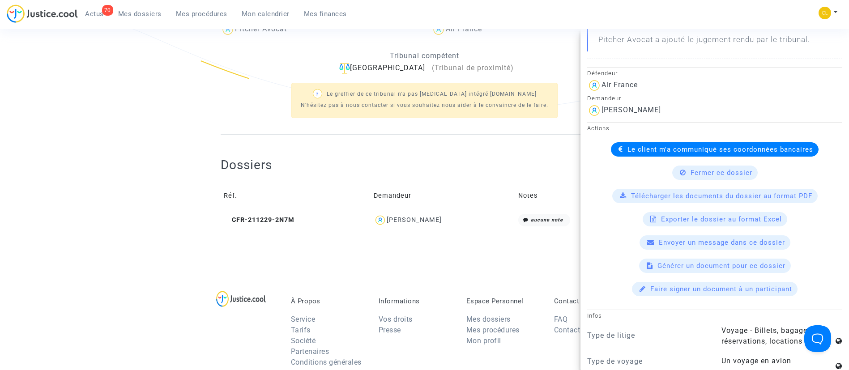
click at [643, 142] on div "Le client m'a communiqué ses coordonnées bancaires" at bounding box center [715, 149] width 208 height 14
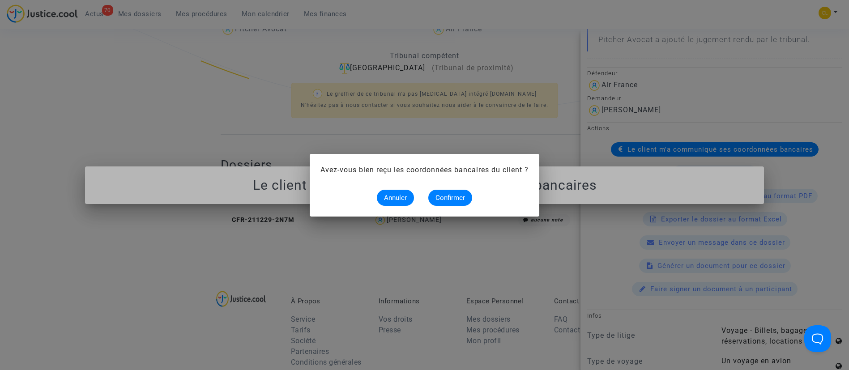
scroll to position [0, 0]
click at [467, 200] on button "Confirmer" at bounding box center [450, 198] width 44 height 16
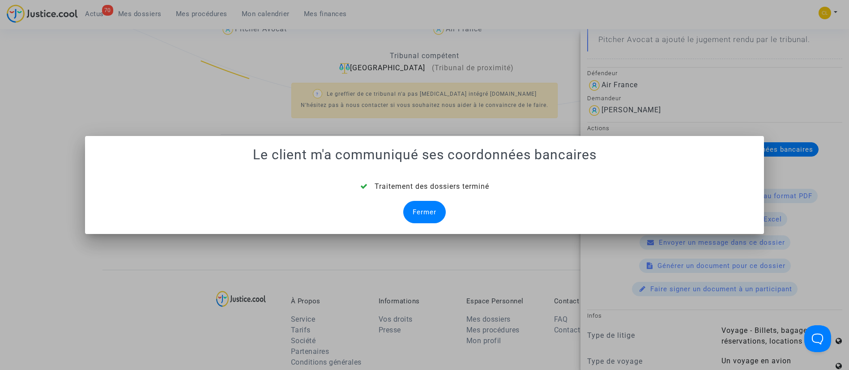
click at [418, 207] on div "Fermer" at bounding box center [424, 212] width 43 height 22
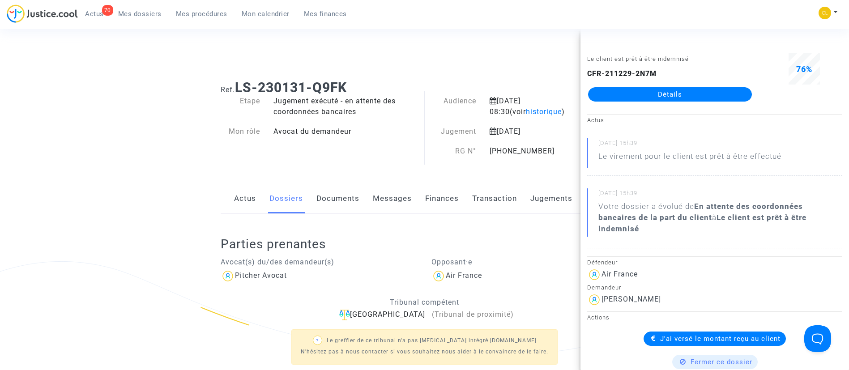
click at [153, 12] on span "Mes dossiers" at bounding box center [139, 14] width 43 height 8
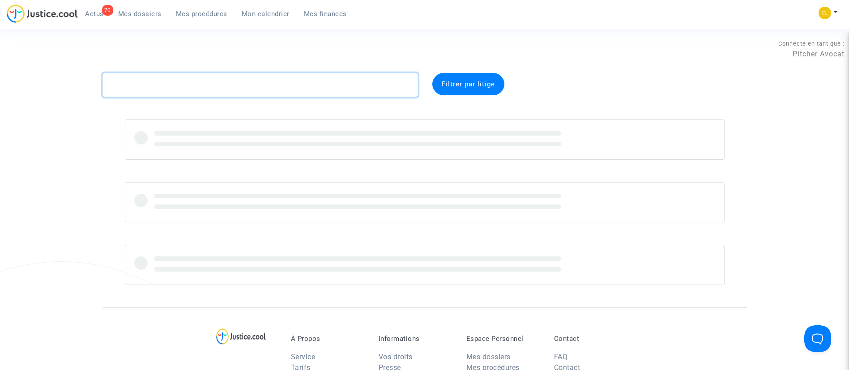
click at [238, 87] on textarea at bounding box center [261, 85] width 316 height 24
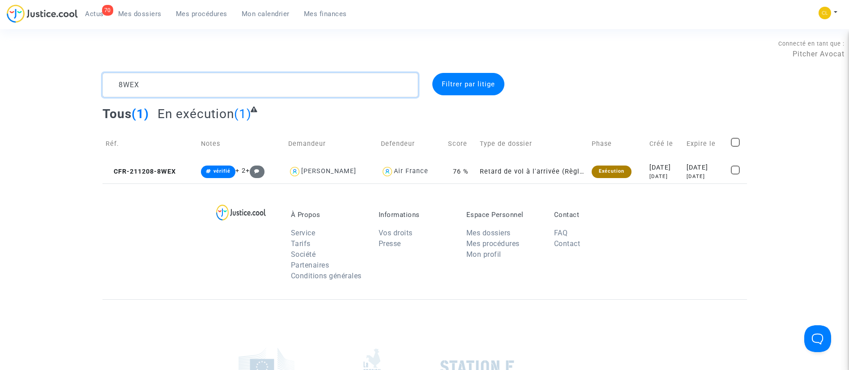
type textarea "8WEX"
click at [677, 169] on td "[DATE] [DATE]" at bounding box center [665, 172] width 38 height 24
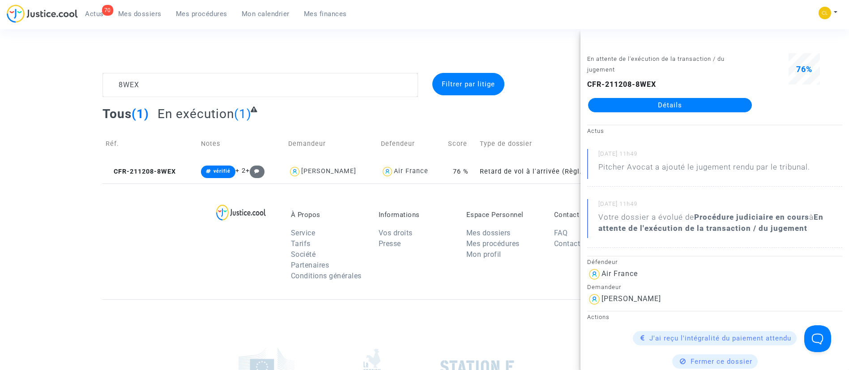
click at [639, 101] on link "Détails" at bounding box center [670, 105] width 164 height 14
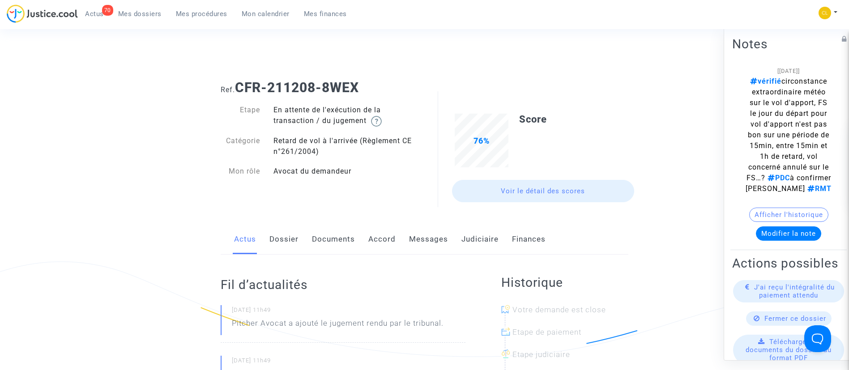
click at [479, 236] on link "Judiciaire" at bounding box center [480, 240] width 37 height 30
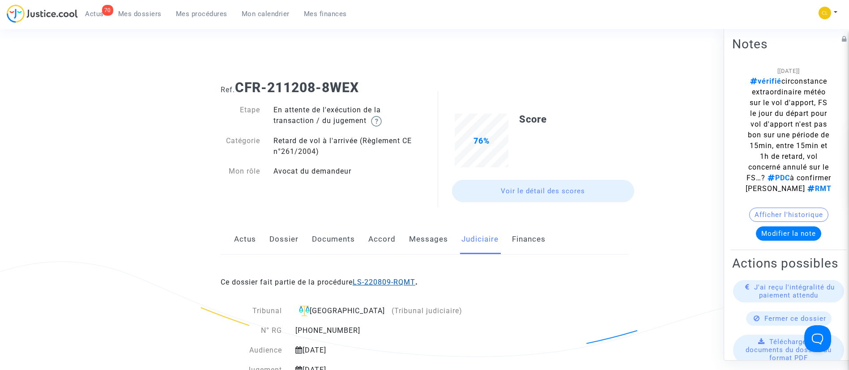
click at [389, 281] on link "LS-220809-RQMT" at bounding box center [384, 282] width 63 height 9
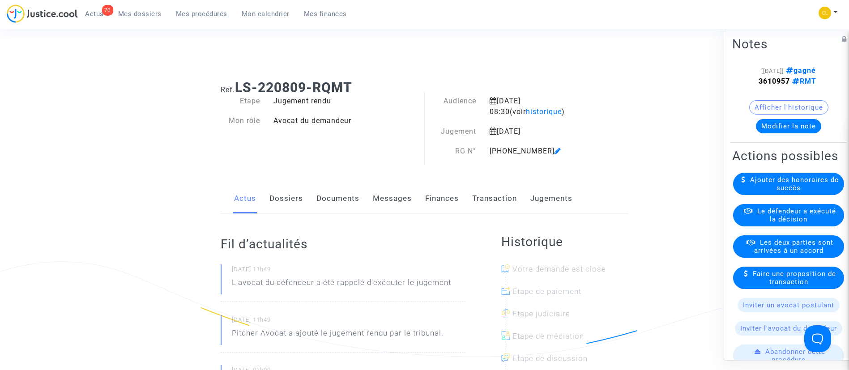
click at [793, 223] on span "Le défendeur a exécuté la décision" at bounding box center [796, 215] width 79 height 16
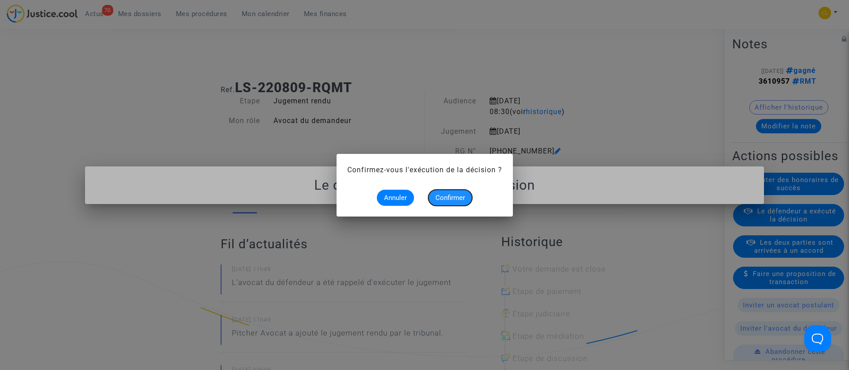
click at [459, 194] on span "Confirmer" at bounding box center [451, 198] width 30 height 8
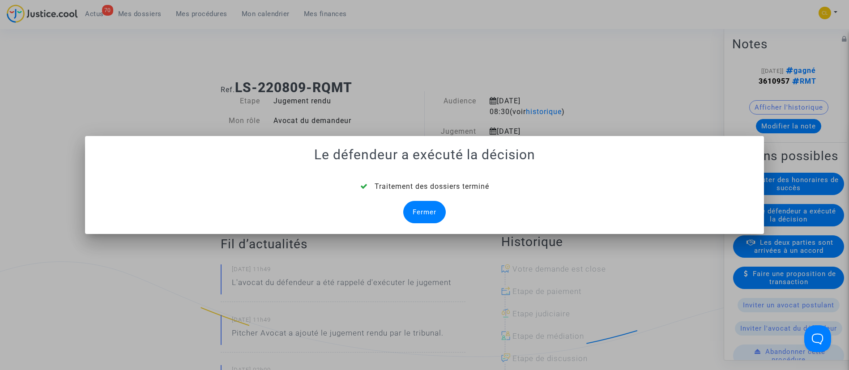
click at [424, 210] on div "Fermer" at bounding box center [424, 212] width 43 height 22
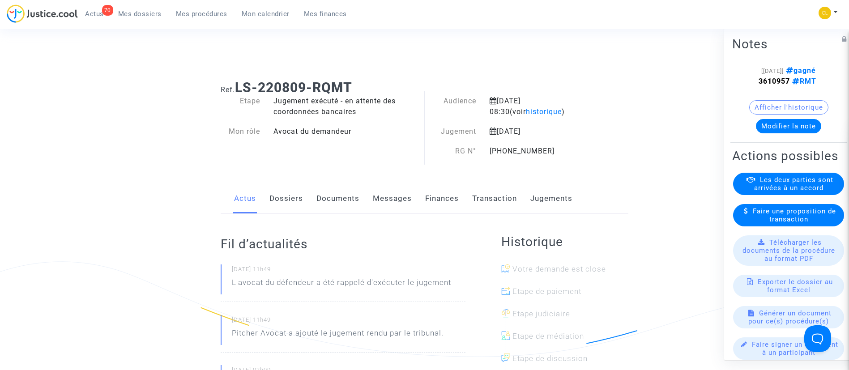
click at [539, 203] on link "Jugements" at bounding box center [551, 199] width 42 height 30
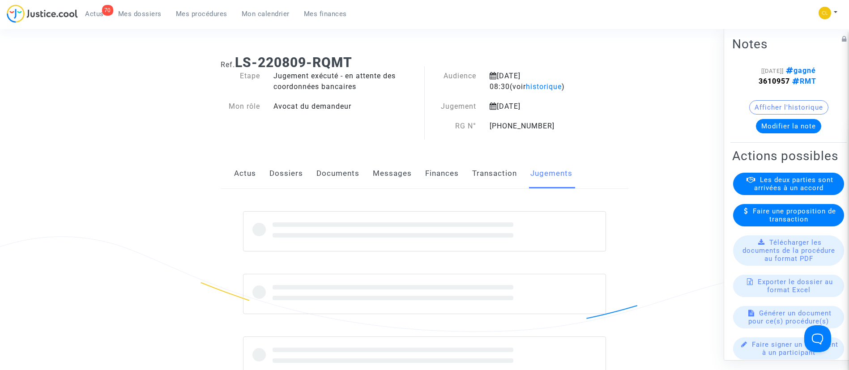
scroll to position [26, 0]
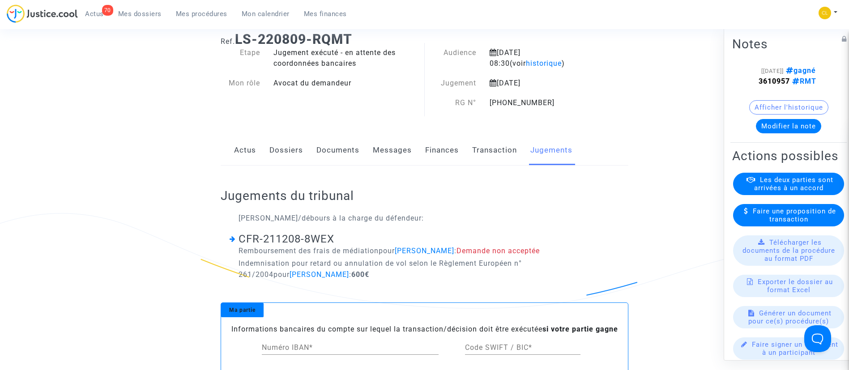
scroll to position [50, 0]
click at [281, 149] on link "Dossiers" at bounding box center [286, 149] width 34 height 30
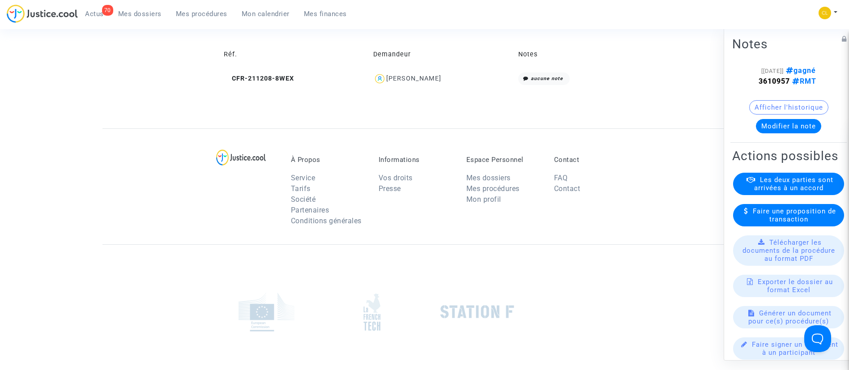
scroll to position [386, 0]
click at [435, 80] on div "[PERSON_NAME]" at bounding box center [413, 81] width 55 height 8
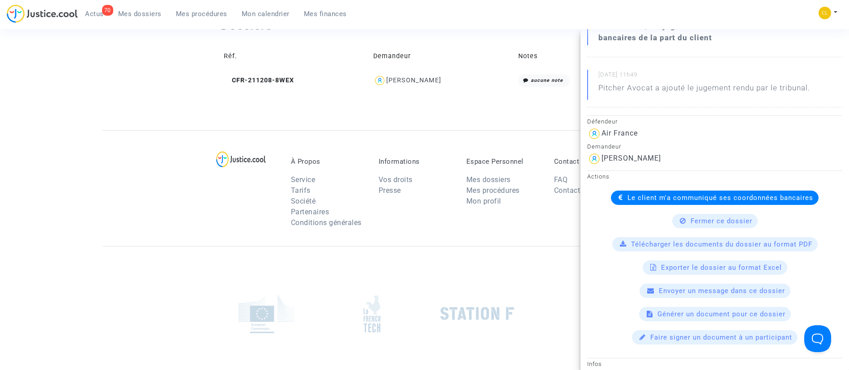
scroll to position [155, 0]
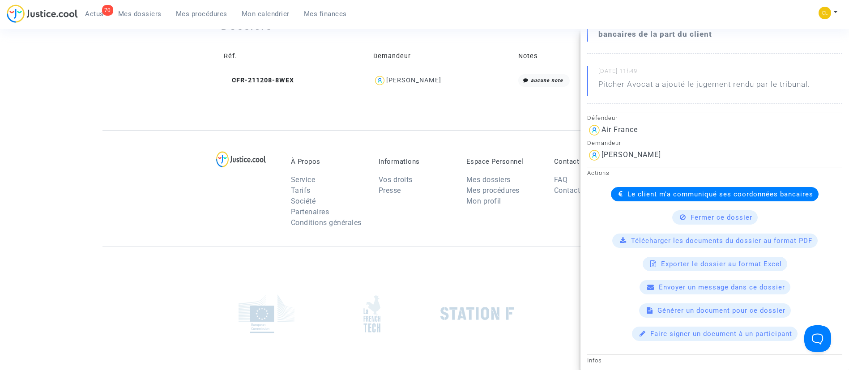
click at [651, 195] on span "Le client m'a communiqué ses coordonnées bancaires" at bounding box center [721, 194] width 186 height 8
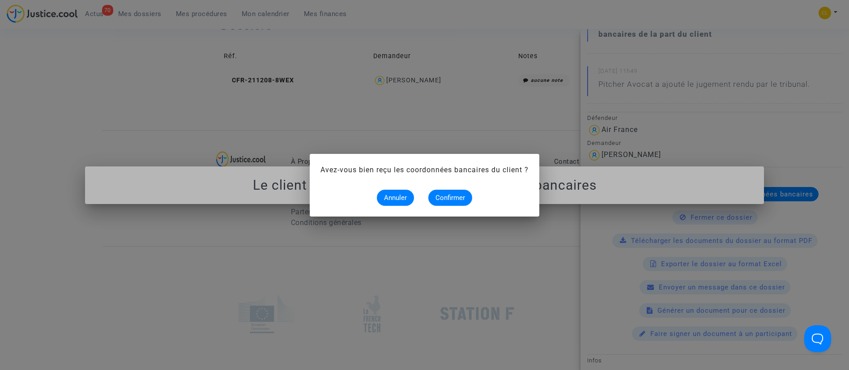
scroll to position [0, 0]
click at [443, 195] on span "Confirmer" at bounding box center [451, 198] width 30 height 8
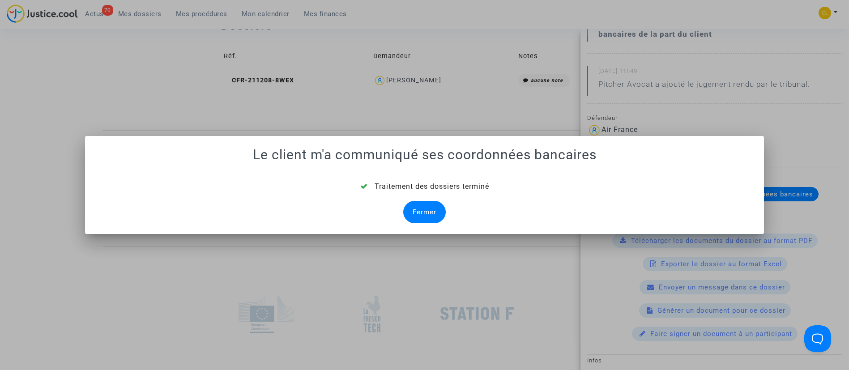
click at [425, 205] on div "Fermer" at bounding box center [424, 212] width 43 height 22
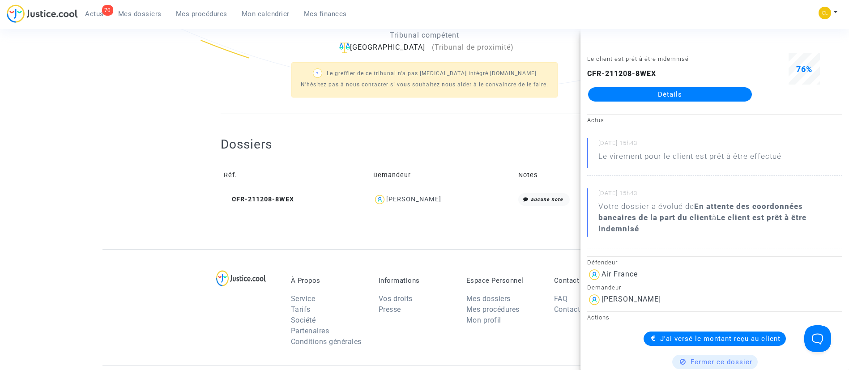
scroll to position [388, 0]
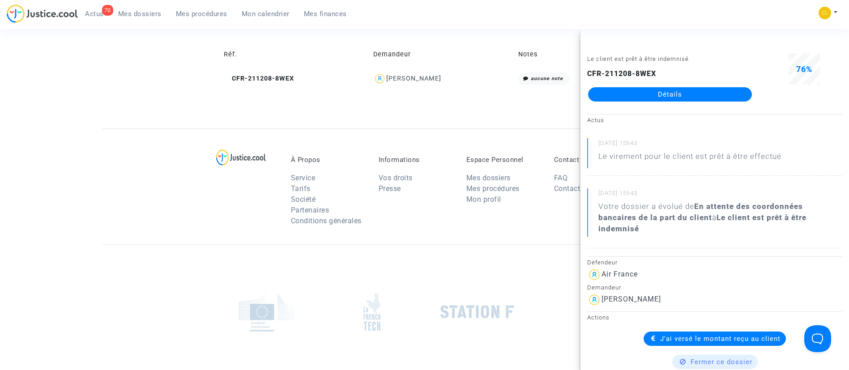
click at [151, 16] on span "Mes dossiers" at bounding box center [139, 14] width 43 height 8
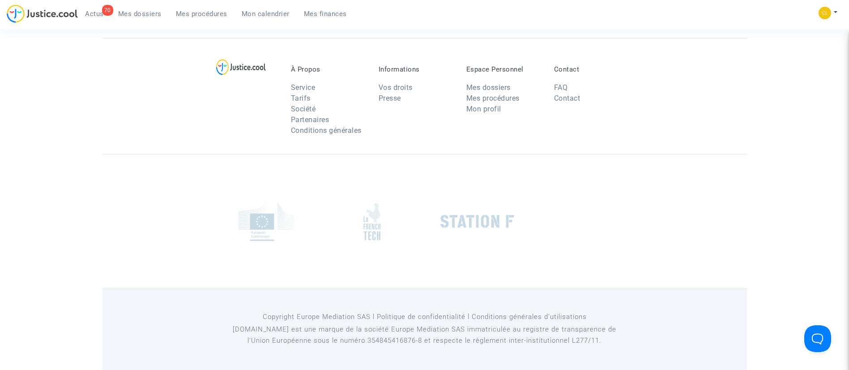
scroll to position [68, 0]
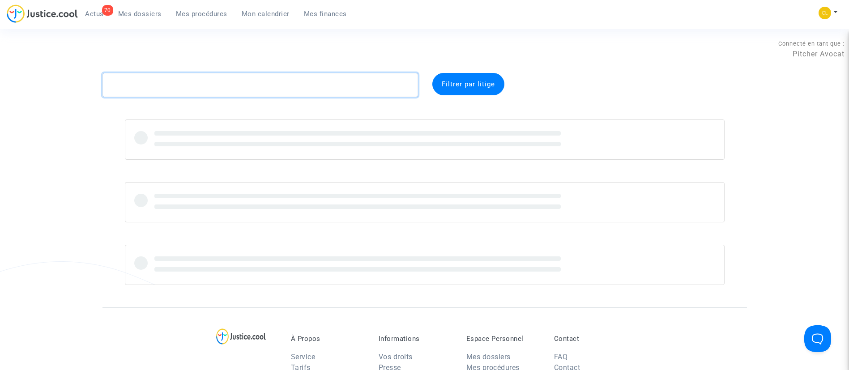
click at [256, 80] on textarea at bounding box center [261, 85] width 316 height 24
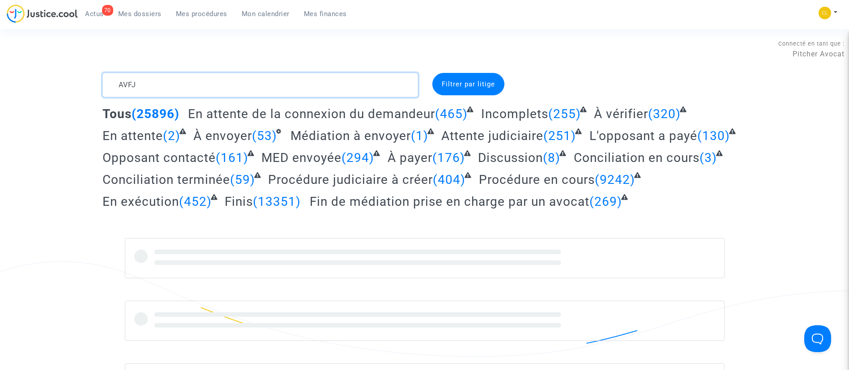
type textarea "AVFJ"
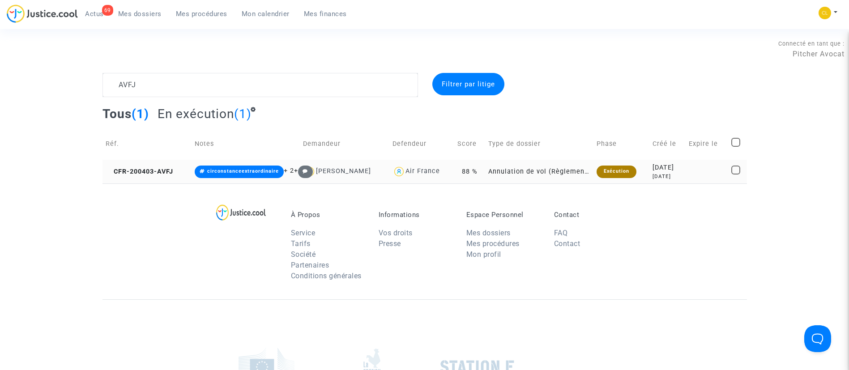
click at [686, 171] on td "2020-04-03 5 years ago" at bounding box center [668, 172] width 36 height 24
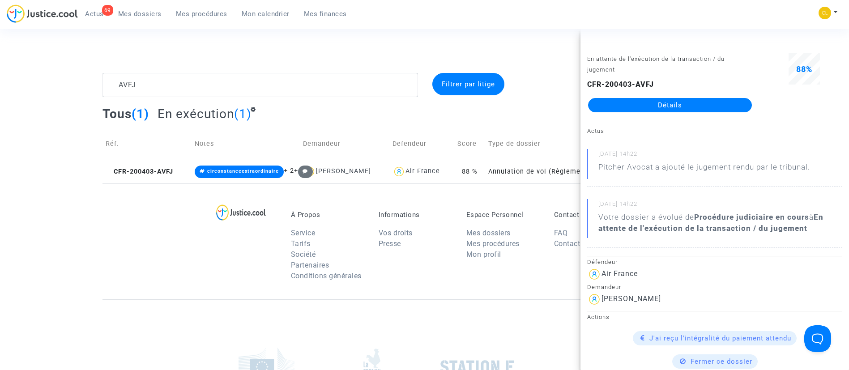
click at [624, 104] on link "Détails" at bounding box center [670, 105] width 164 height 14
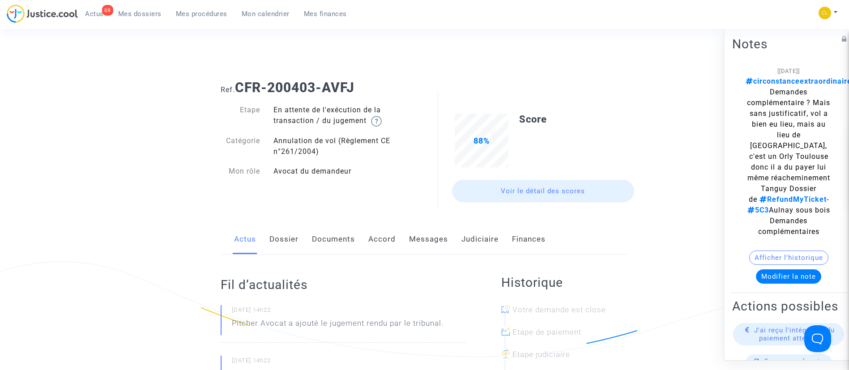
click at [467, 239] on link "Judiciaire" at bounding box center [480, 240] width 37 height 30
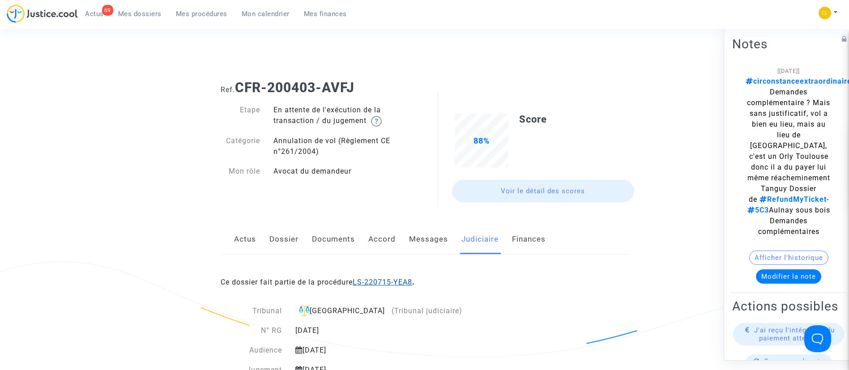
click at [379, 281] on link "LS-220715-YEA8" at bounding box center [383, 282] width 60 height 9
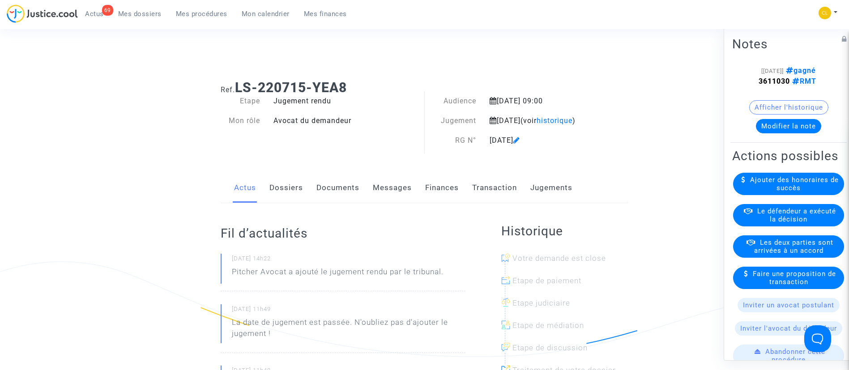
click at [551, 202] on link "Jugements" at bounding box center [551, 188] width 42 height 30
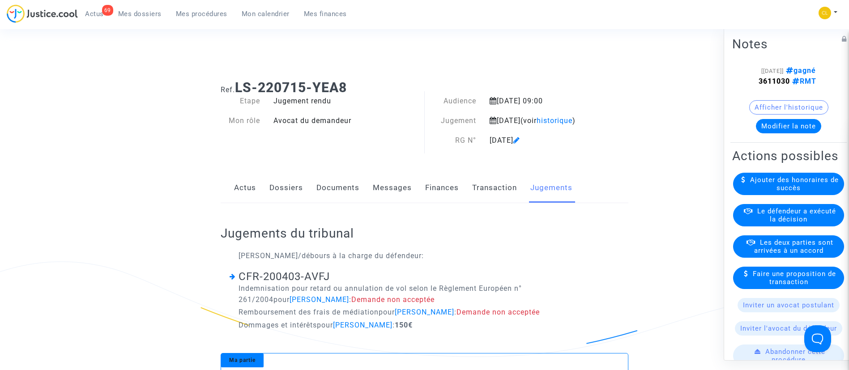
scroll to position [26, 0]
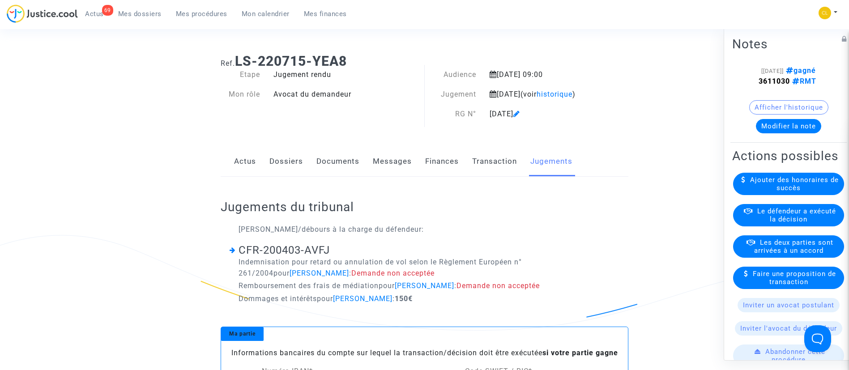
click at [496, 174] on link "Transaction" at bounding box center [494, 162] width 45 height 30
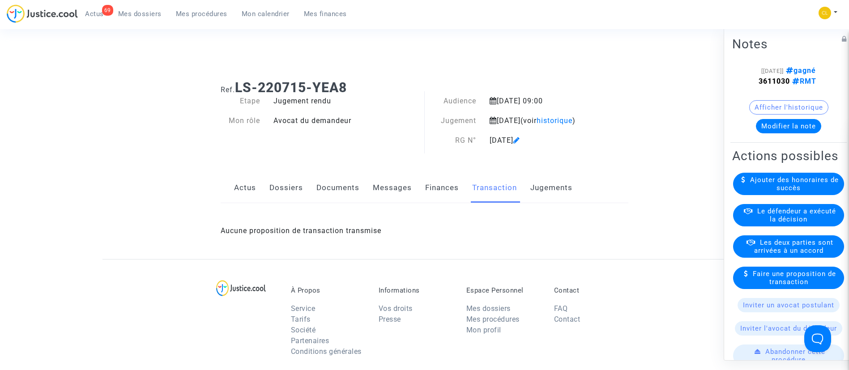
click at [282, 187] on link "Dossiers" at bounding box center [286, 188] width 34 height 30
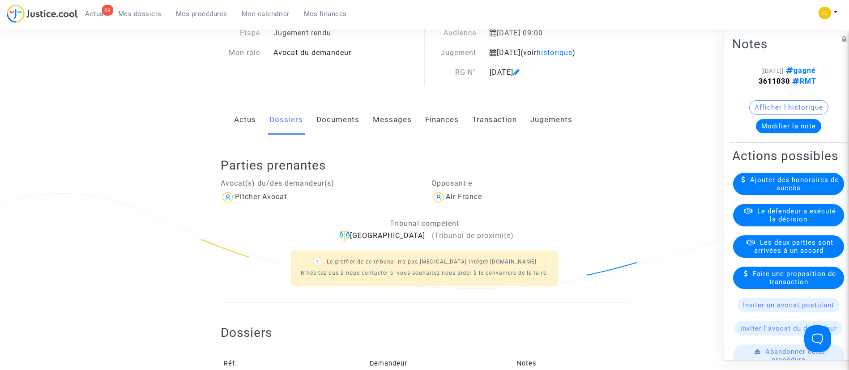
scroll to position [68, 0]
click at [548, 125] on link "Jugements" at bounding box center [551, 120] width 42 height 30
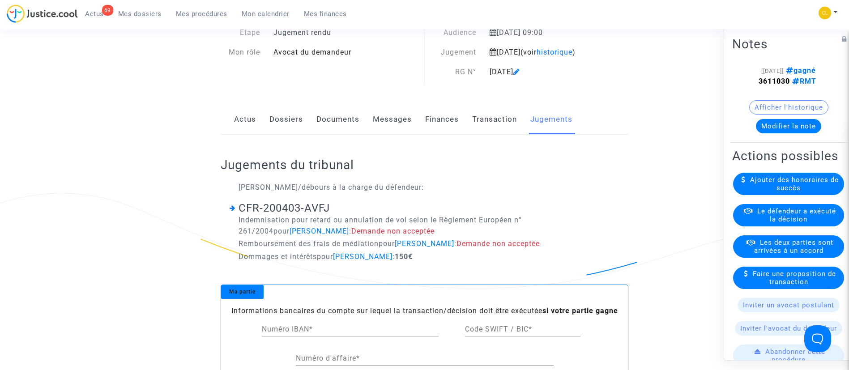
click at [809, 223] on span "Le défendeur a exécuté la décision" at bounding box center [796, 215] width 79 height 16
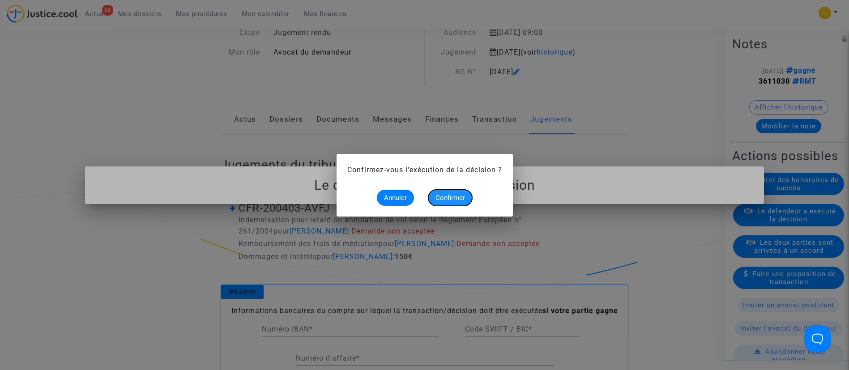
click at [463, 197] on span "Confirmer" at bounding box center [451, 198] width 30 height 8
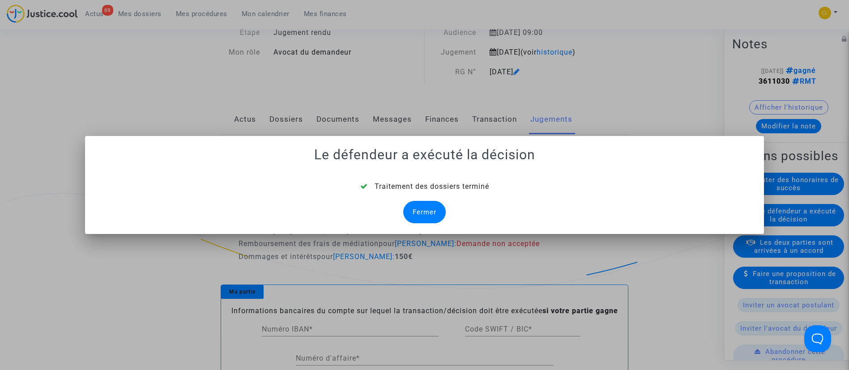
click at [424, 205] on div "Fermer" at bounding box center [424, 212] width 43 height 22
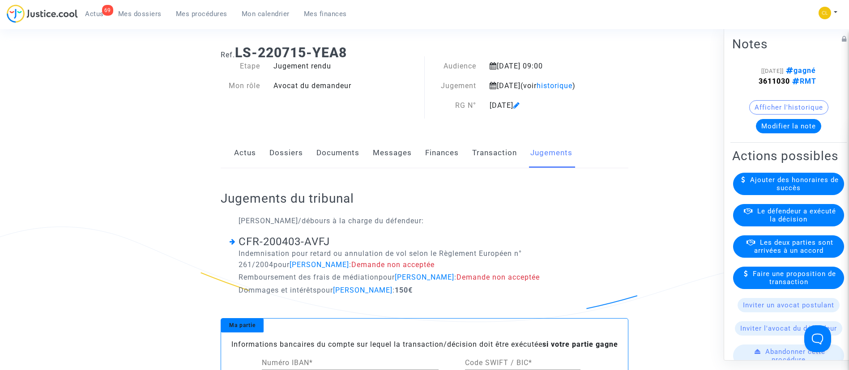
scroll to position [68, 0]
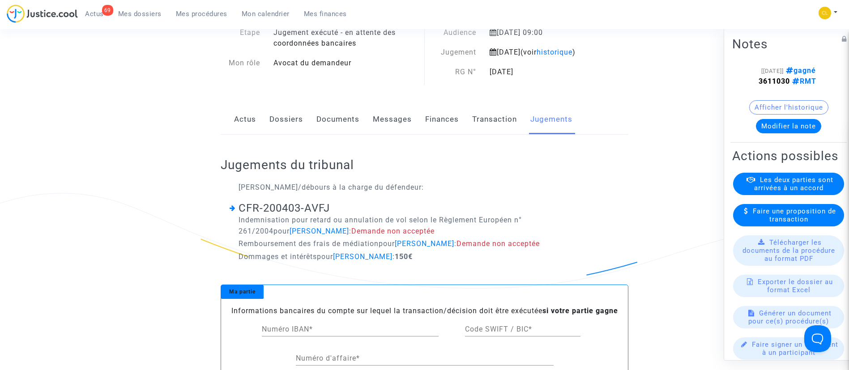
click at [287, 131] on link "Dossiers" at bounding box center [286, 120] width 34 height 30
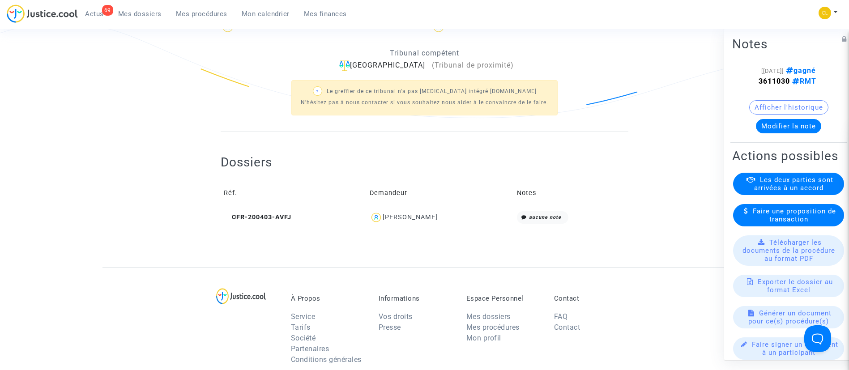
scroll to position [240, 0]
click at [418, 220] on div "JEREMY NOBLET" at bounding box center [410, 216] width 55 height 8
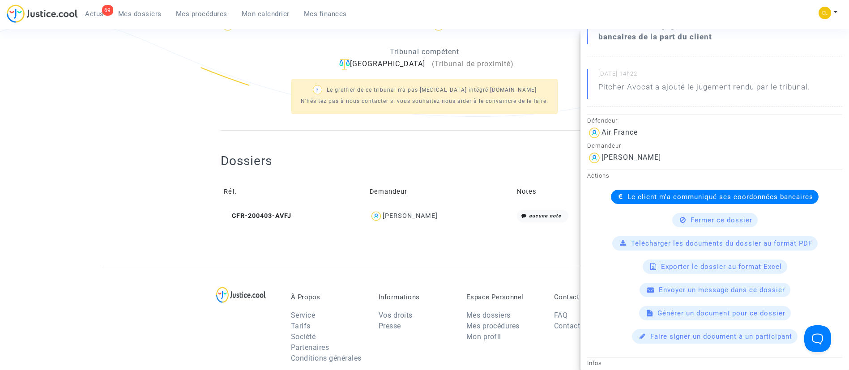
scroll to position [153, 0]
click at [643, 204] on available-action-list "Le client m'a communiqué ses coordonnées bancaires Fermer ce dossier Télécharge…" at bounding box center [714, 266] width 255 height 154
click at [650, 198] on span "Le client m'a communiqué ses coordonnées bancaires" at bounding box center [721, 196] width 186 height 8
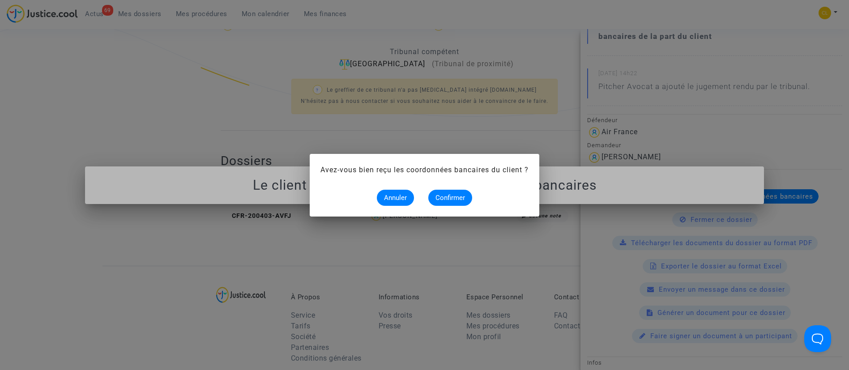
scroll to position [0, 0]
click at [454, 200] on span "Confirmer" at bounding box center [451, 198] width 30 height 8
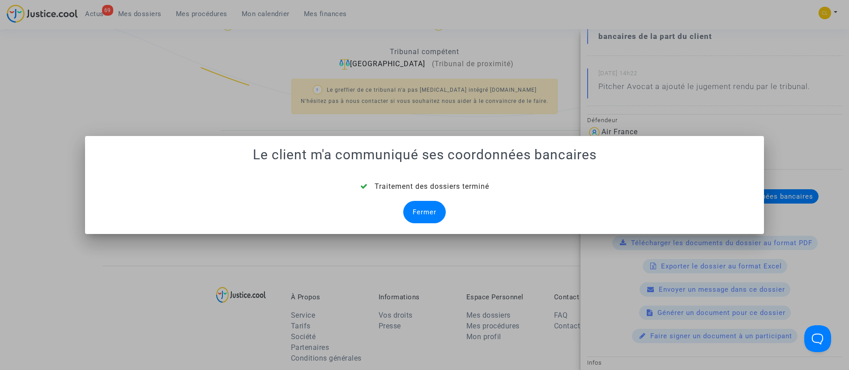
click at [429, 210] on div "Fermer" at bounding box center [424, 212] width 43 height 22
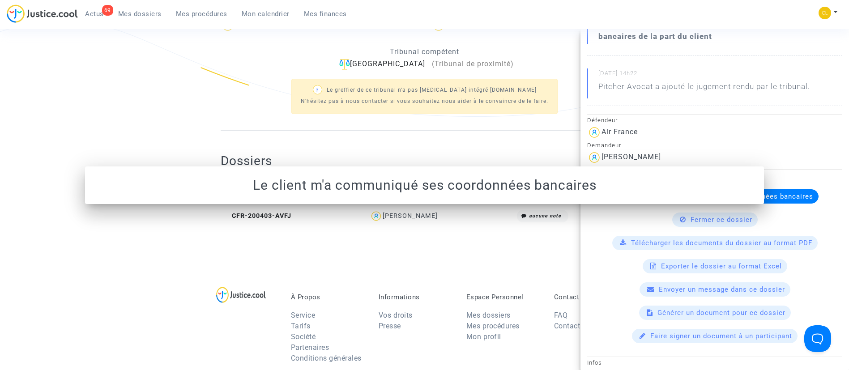
click at [429, 207] on td "Demandeur" at bounding box center [440, 192] width 147 height 29
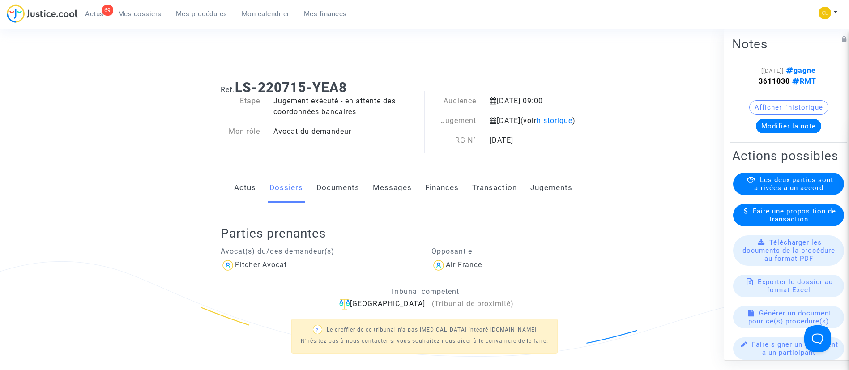
click at [144, 12] on span "Mes dossiers" at bounding box center [139, 14] width 43 height 8
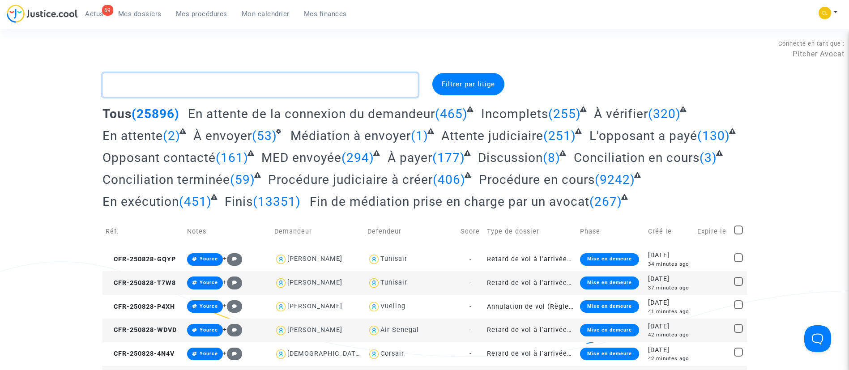
click at [264, 81] on textarea at bounding box center [261, 85] width 316 height 24
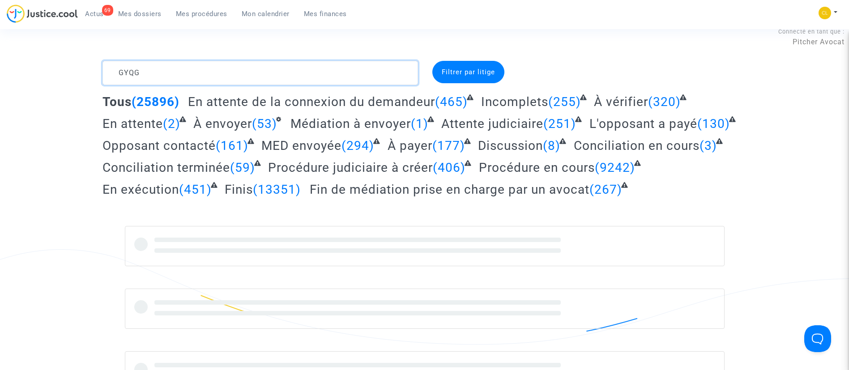
scroll to position [13, 0]
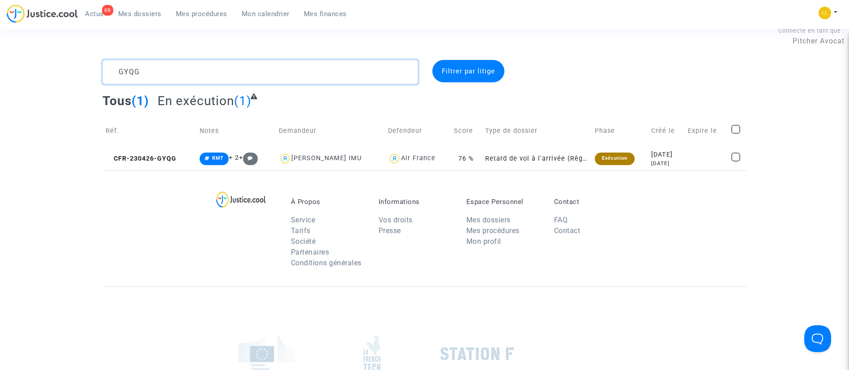
type textarea "GYQG"
click at [679, 160] on div "[DATE]" at bounding box center [666, 164] width 30 height 8
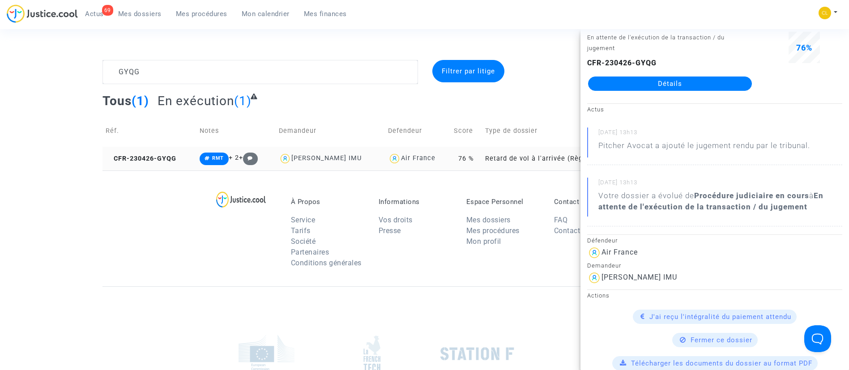
scroll to position [22, 0]
click at [643, 86] on link "Détails" at bounding box center [670, 83] width 164 height 14
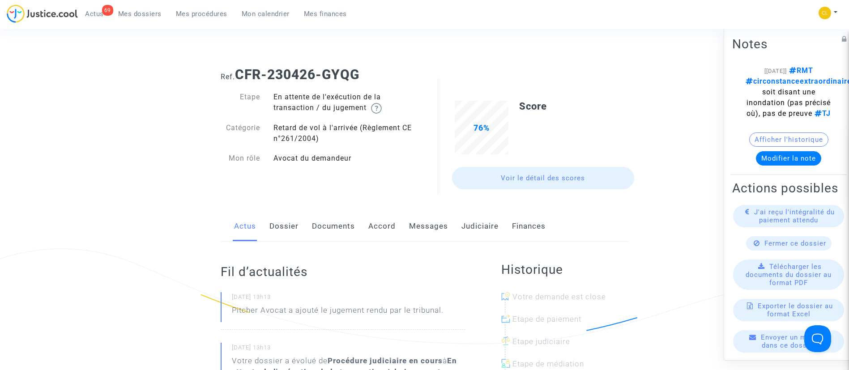
click at [486, 217] on link "Judiciaire" at bounding box center [480, 227] width 37 height 30
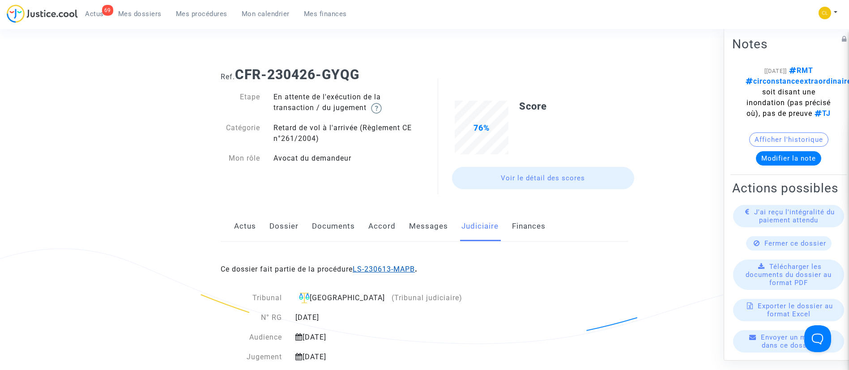
click at [415, 265] on link "LS-230613-MAPB" at bounding box center [384, 269] width 62 height 9
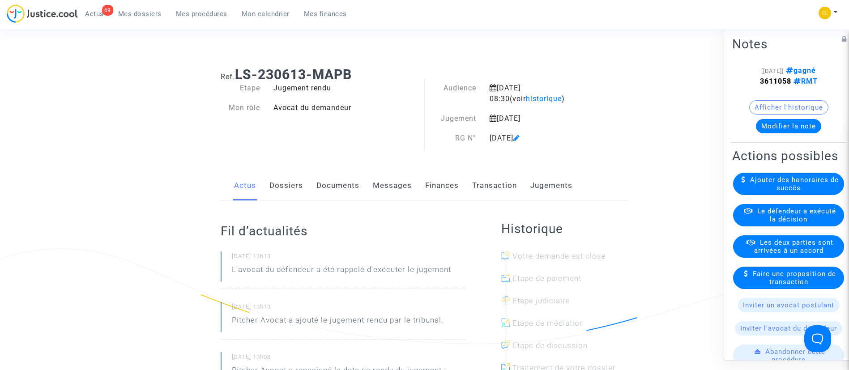
click at [775, 223] on span "Le défendeur a exécuté la décision" at bounding box center [796, 215] width 79 height 16
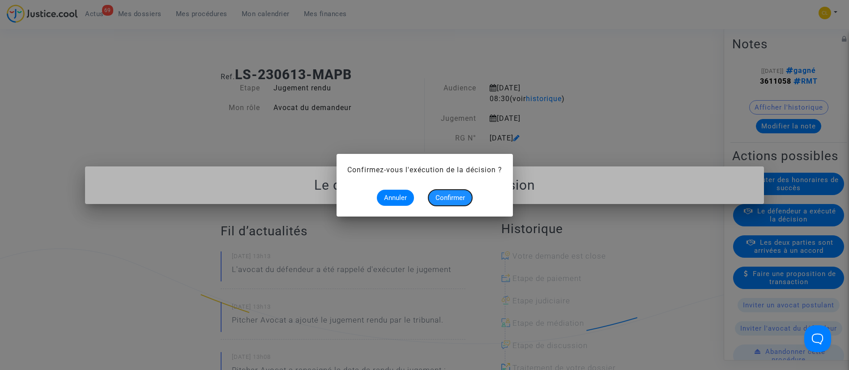
click at [468, 192] on button "Confirmer" at bounding box center [450, 198] width 44 height 16
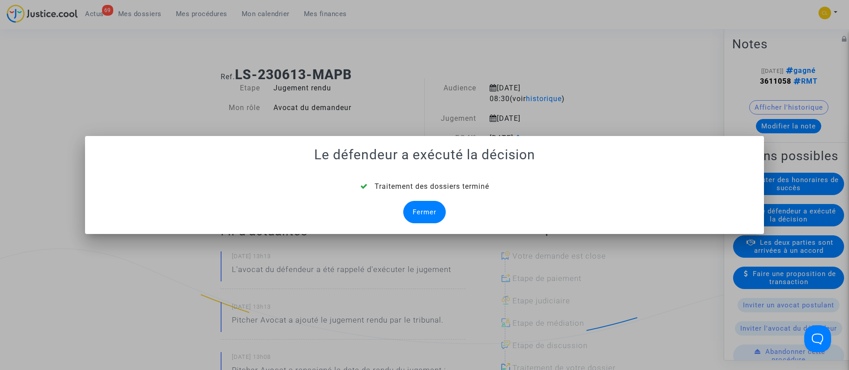
click at [430, 211] on div "Fermer" at bounding box center [424, 212] width 43 height 22
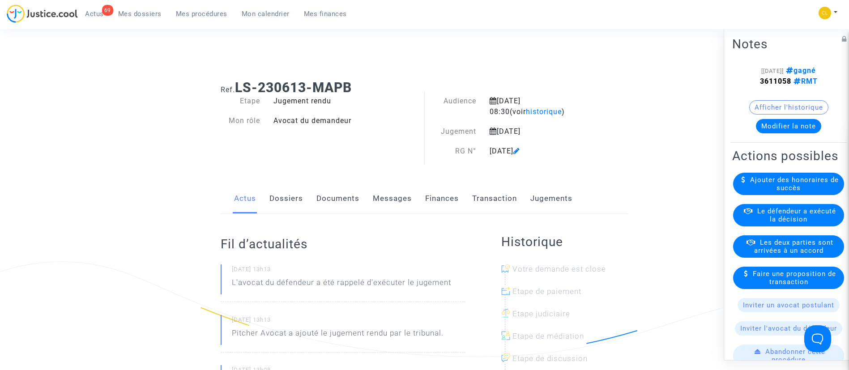
scroll to position [13, 0]
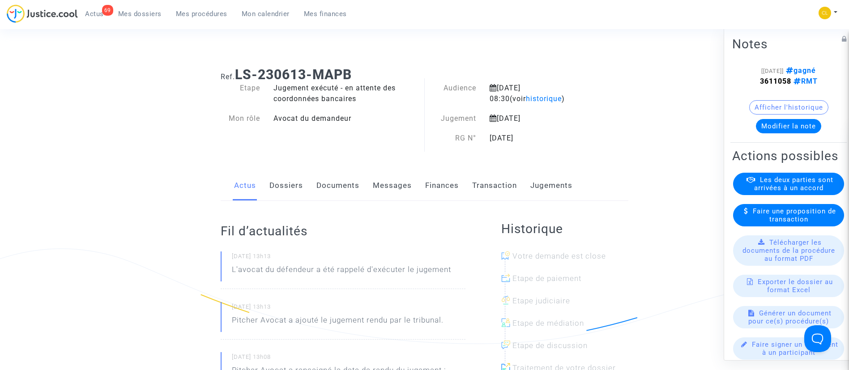
click at [287, 185] on link "Dossiers" at bounding box center [286, 186] width 34 height 30
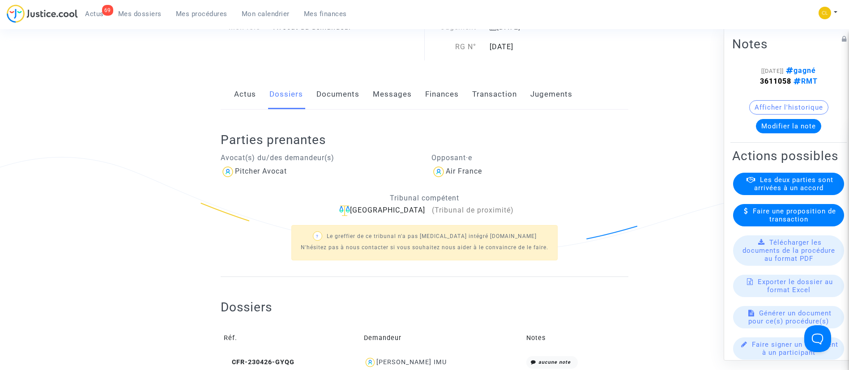
scroll to position [108, 0]
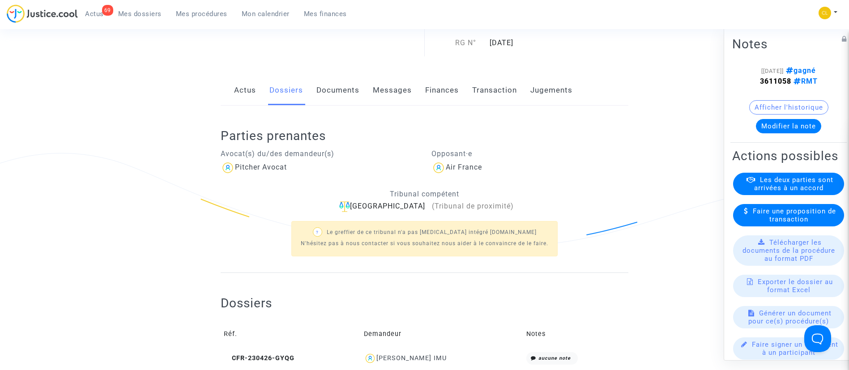
click at [426, 357] on div "Assata SANHA IMU" at bounding box center [411, 359] width 70 height 8
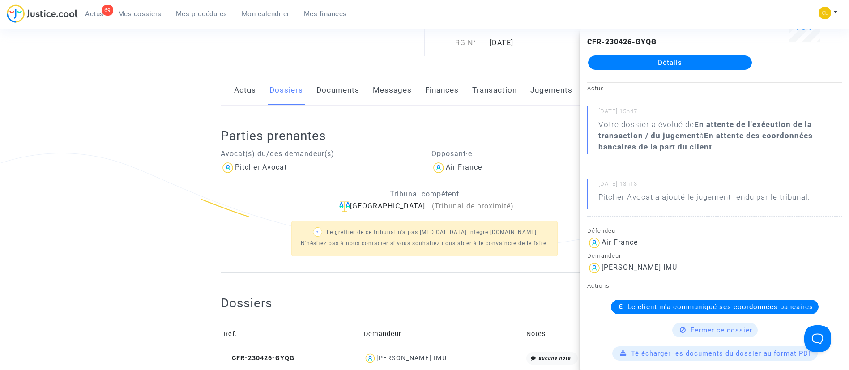
scroll to position [43, 0]
click at [639, 305] on span "Le client m'a communiqué ses coordonnées bancaires" at bounding box center [721, 307] width 186 height 8
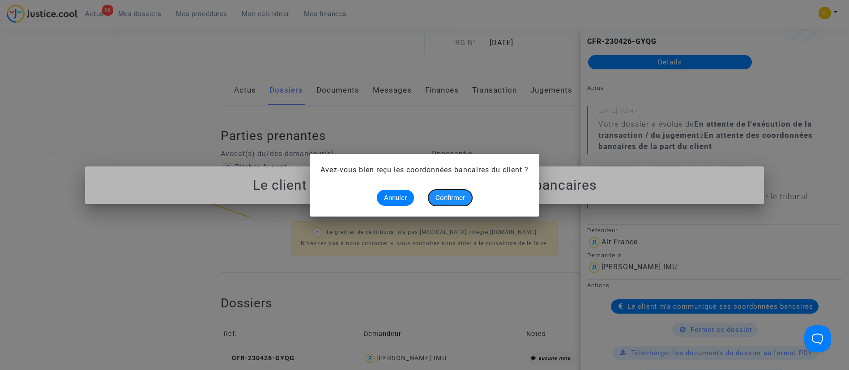
click at [458, 196] on span "Confirmer" at bounding box center [451, 198] width 30 height 8
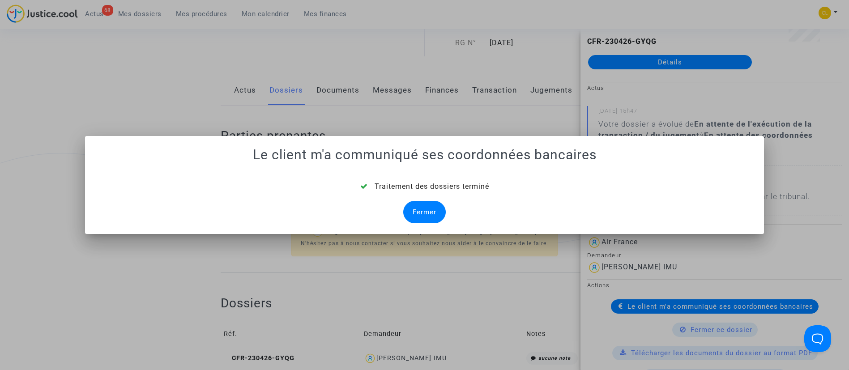
click at [415, 201] on div "Fermer" at bounding box center [424, 212] width 43 height 22
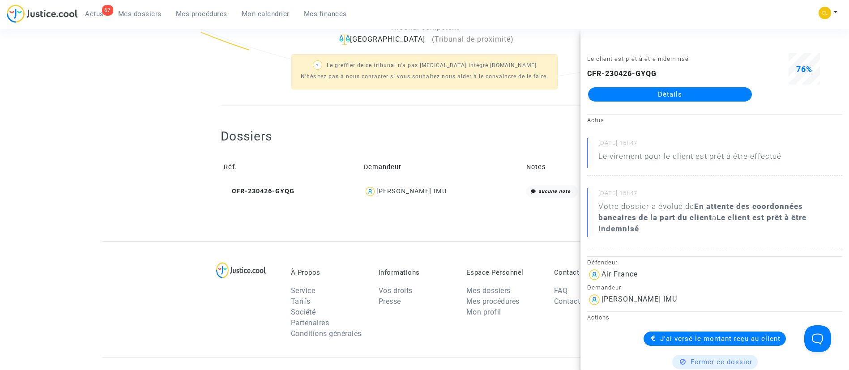
scroll to position [318, 0]
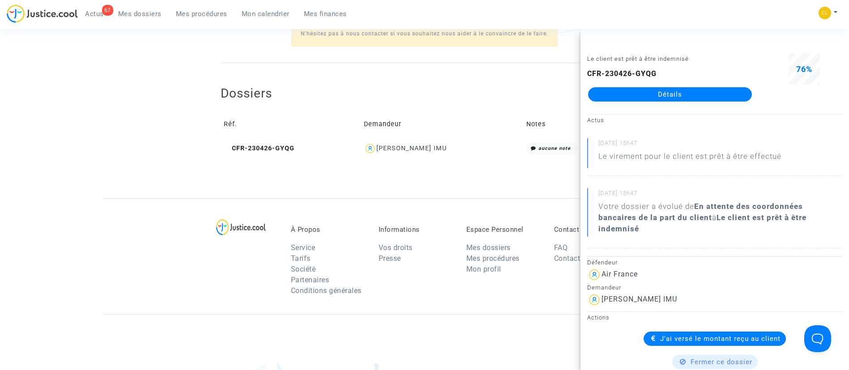
click at [140, 19] on link "Mes dossiers" at bounding box center [140, 13] width 58 height 13
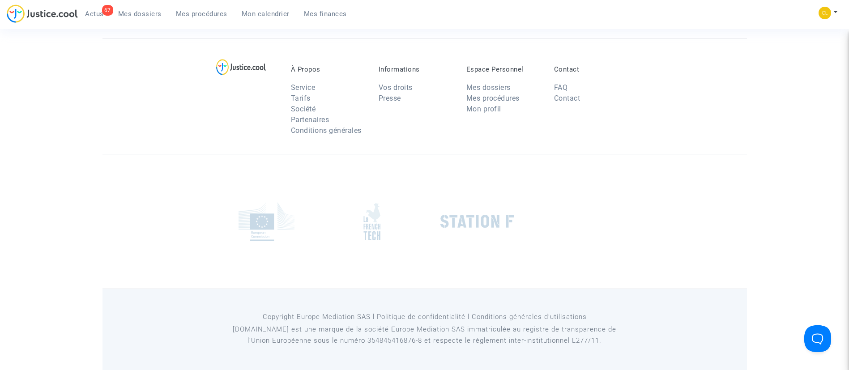
scroll to position [68, 0]
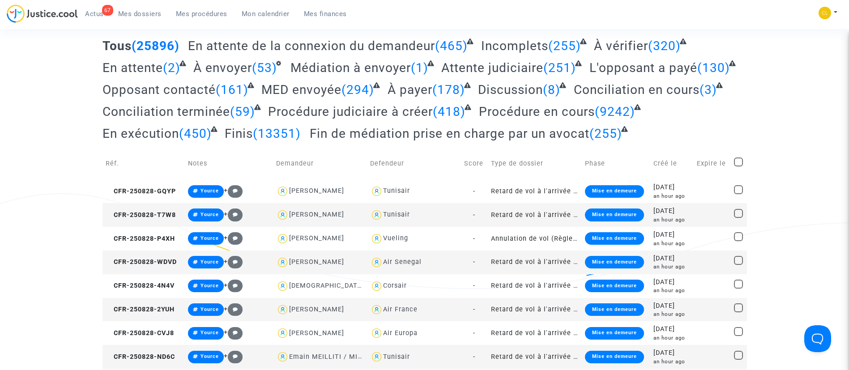
click at [137, 22] on div "67 Actus Mes dossiers Mes procédures Mon calendrier Mes finances" at bounding box center [180, 16] width 347 height 25
click at [256, 29] on textarea at bounding box center [261, 17] width 316 height 24
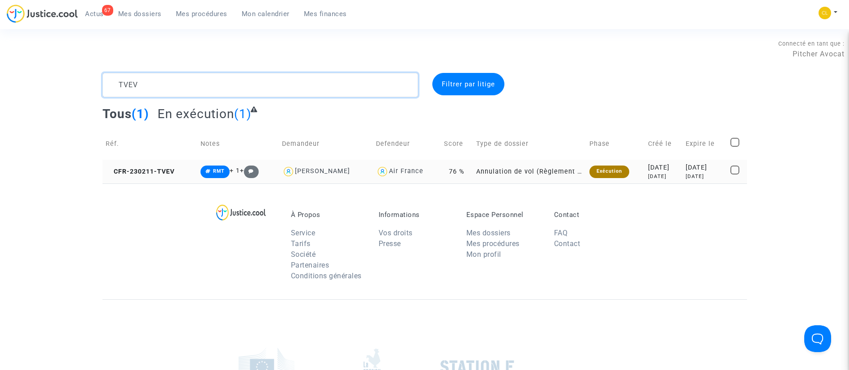
type textarea "TVEV"
click at [686, 179] on div "[DATE]" at bounding box center [705, 177] width 38 height 8
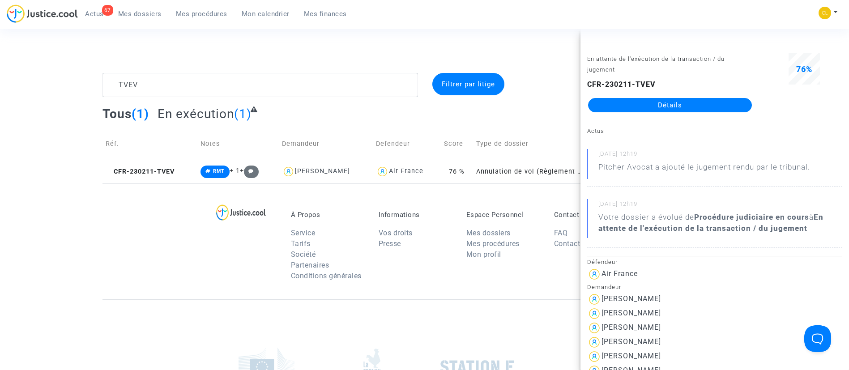
click at [673, 99] on link "Détails" at bounding box center [670, 105] width 164 height 14
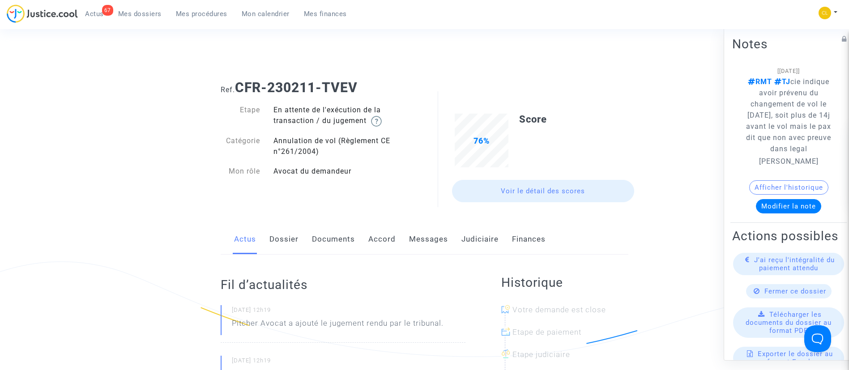
click at [483, 237] on link "Judiciaire" at bounding box center [480, 240] width 37 height 30
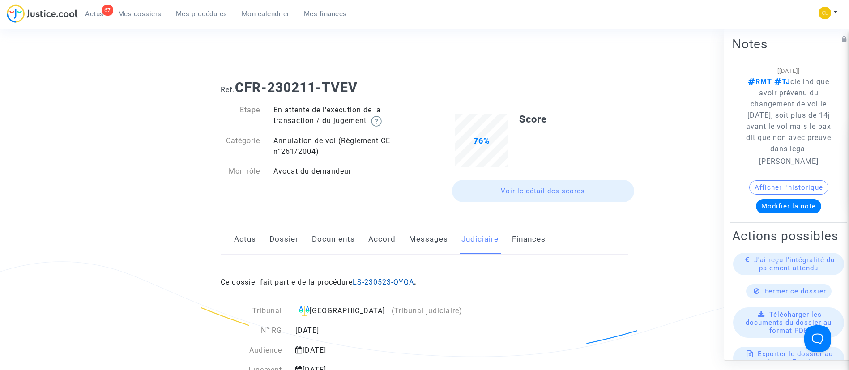
click at [392, 282] on link "LS-230523-QYQA" at bounding box center [383, 282] width 61 height 9
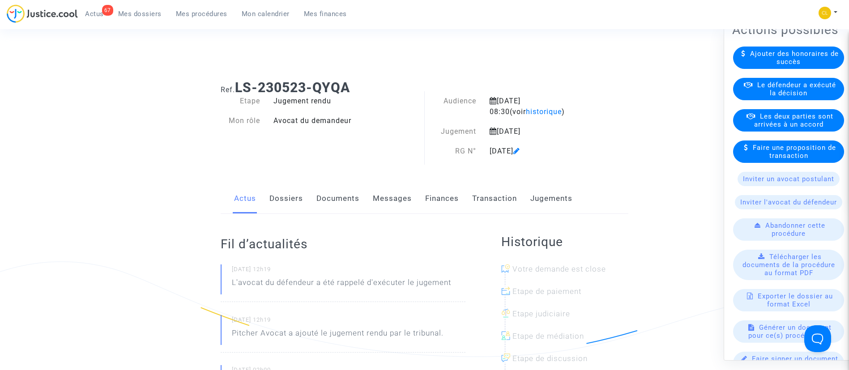
scroll to position [128, 0]
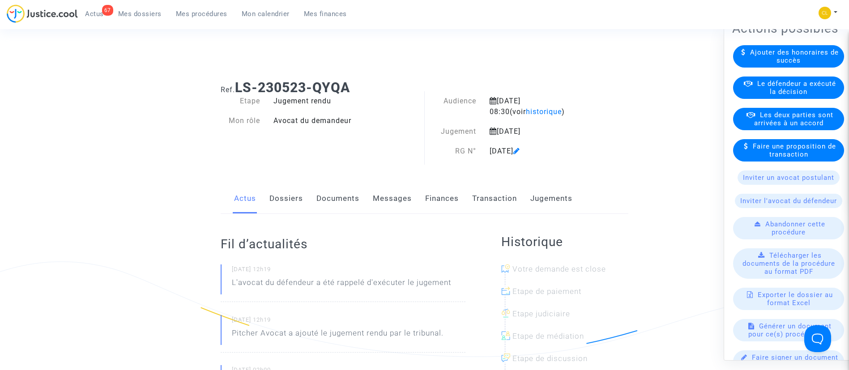
click at [770, 95] on span "Le défendeur a exécuté la décision" at bounding box center [796, 87] width 79 height 16
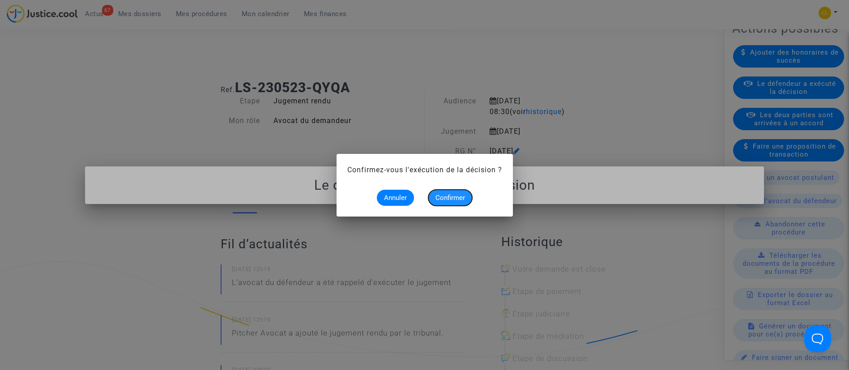
click at [462, 198] on span "Confirmer" at bounding box center [451, 198] width 30 height 8
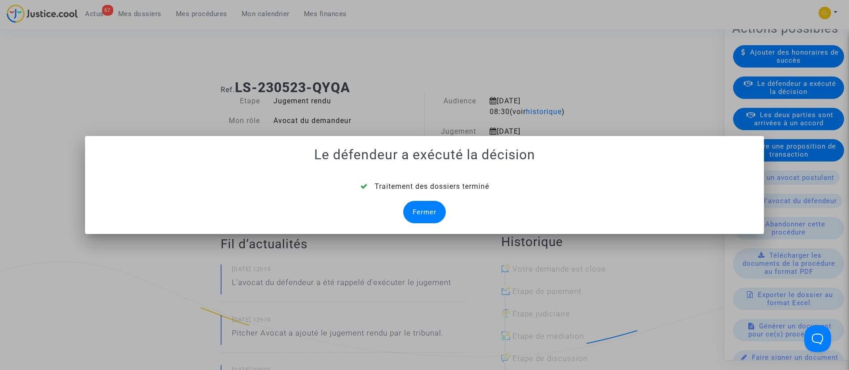
click at [425, 207] on div "Fermer" at bounding box center [424, 212] width 43 height 22
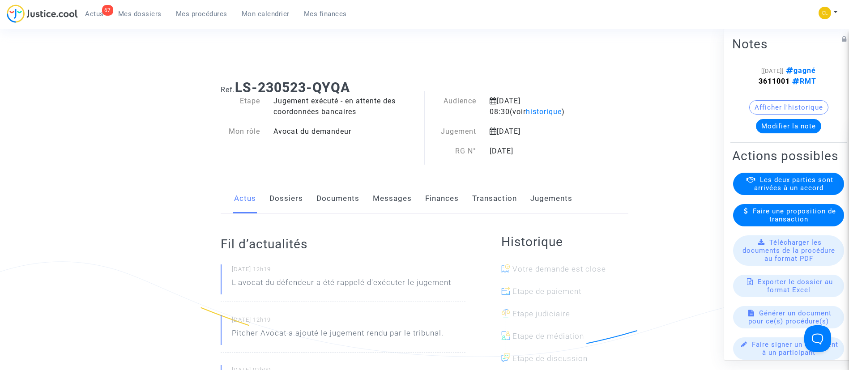
click at [553, 205] on link "Jugements" at bounding box center [551, 199] width 42 height 30
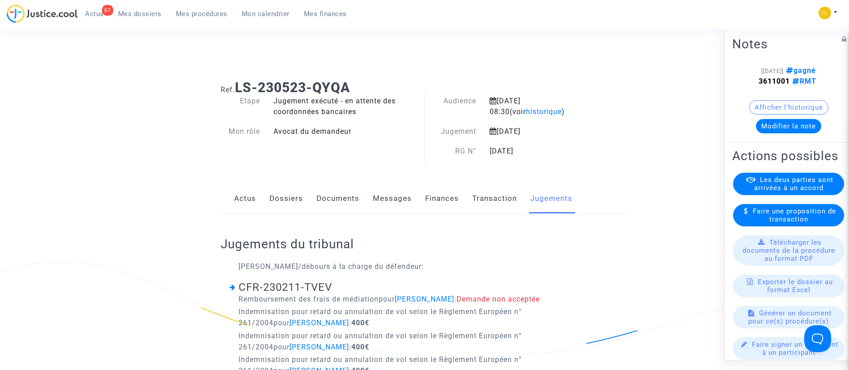
click at [284, 198] on link "Dossiers" at bounding box center [286, 199] width 34 height 30
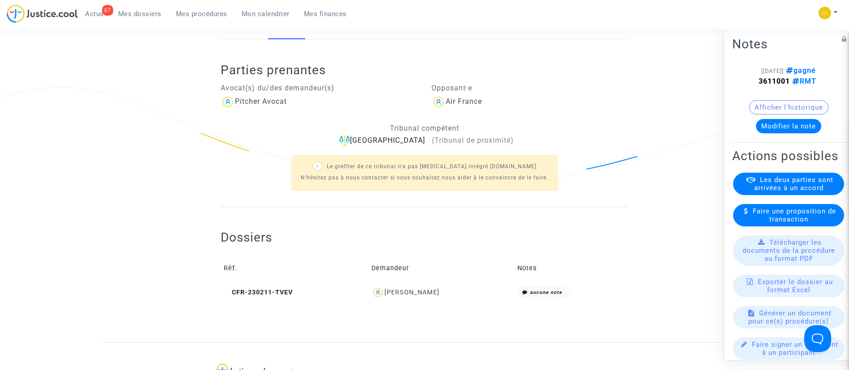
scroll to position [175, 0]
click at [426, 294] on div "Latifa ALAKHOUCH" at bounding box center [412, 292] width 55 height 8
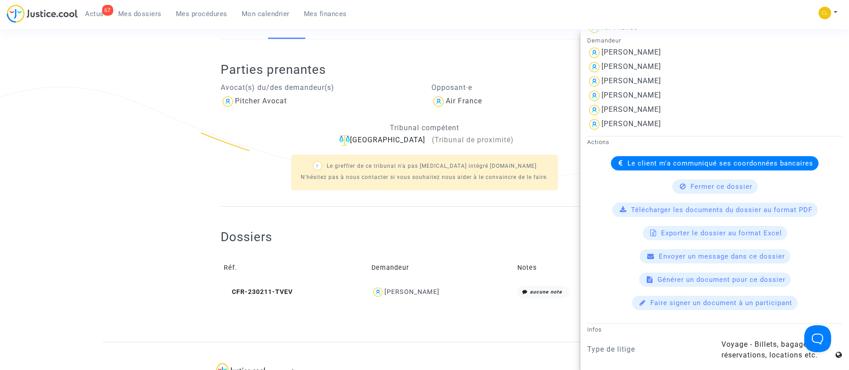
scroll to position [283, 0]
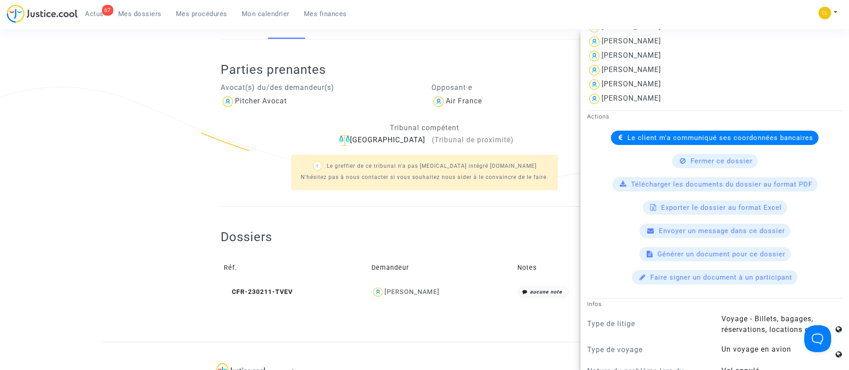
click at [636, 138] on span "Le client m'a communiqué ses coordonnées bancaires" at bounding box center [721, 138] width 186 height 8
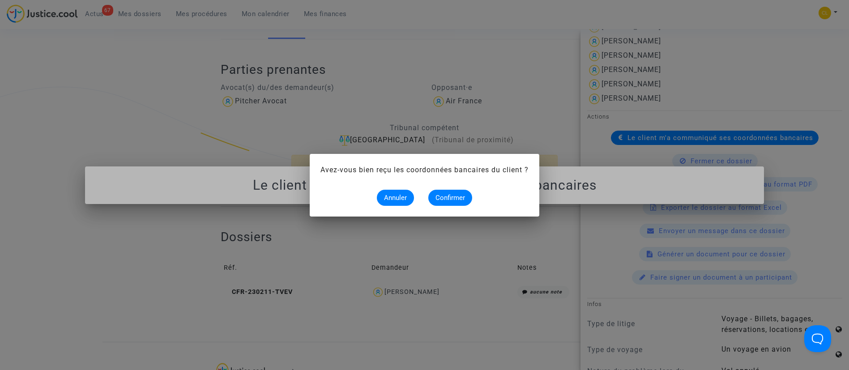
scroll to position [0, 0]
click at [455, 194] on span "Confirmer" at bounding box center [451, 198] width 30 height 8
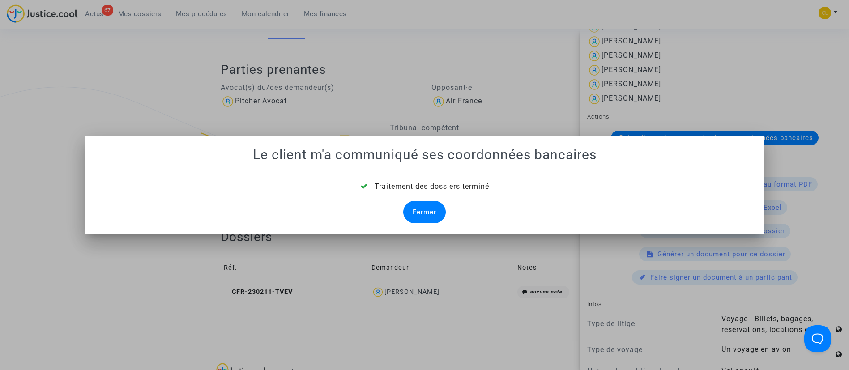
click at [417, 212] on div "Fermer" at bounding box center [424, 212] width 43 height 22
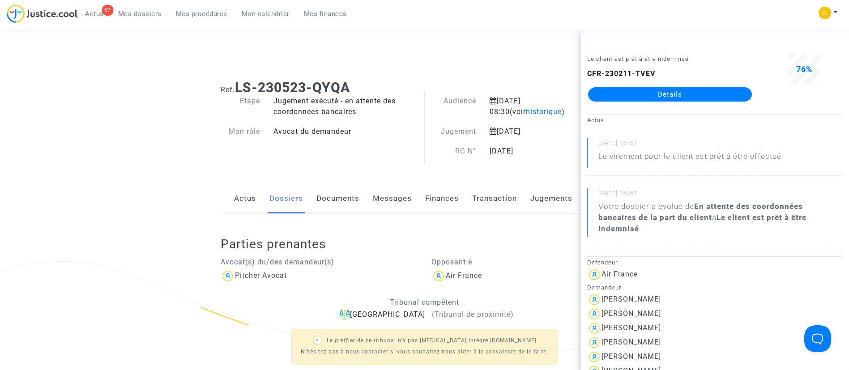
click at [150, 13] on span "Mes dossiers" at bounding box center [139, 14] width 43 height 8
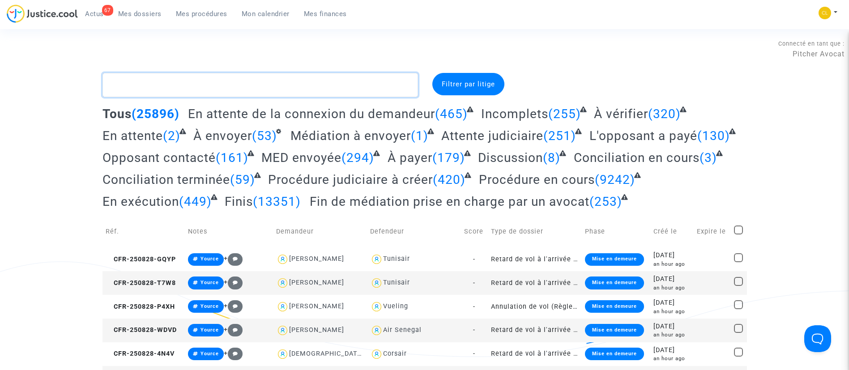
click at [147, 78] on textarea at bounding box center [261, 85] width 316 height 24
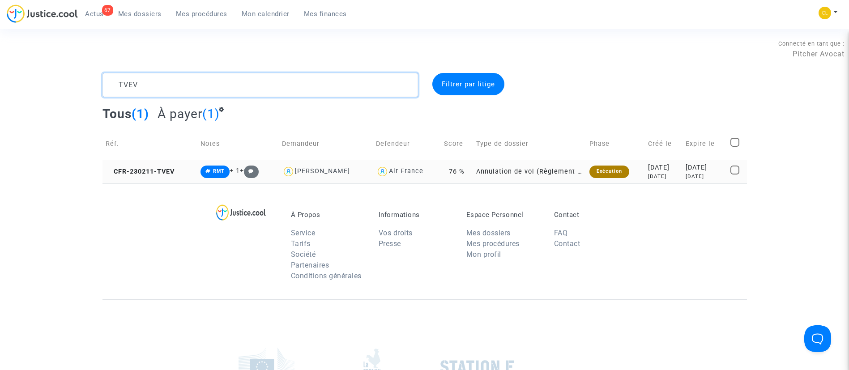
type textarea "TVEV"
click at [672, 161] on td "2023-02-11 3 years ago" at bounding box center [664, 172] width 38 height 24
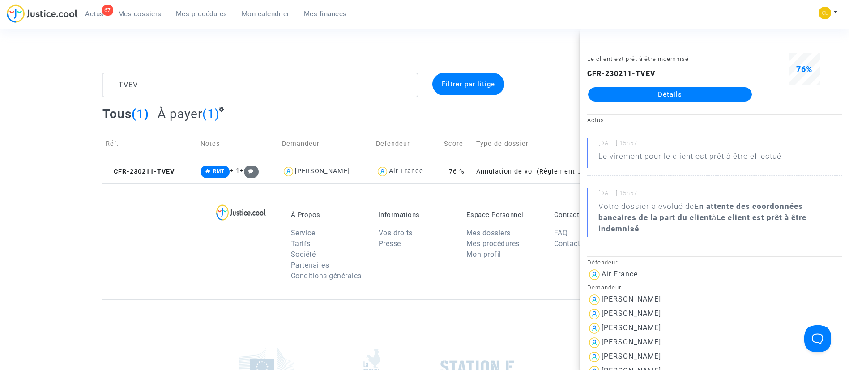
click at [663, 90] on link "Détails" at bounding box center [670, 94] width 164 height 14
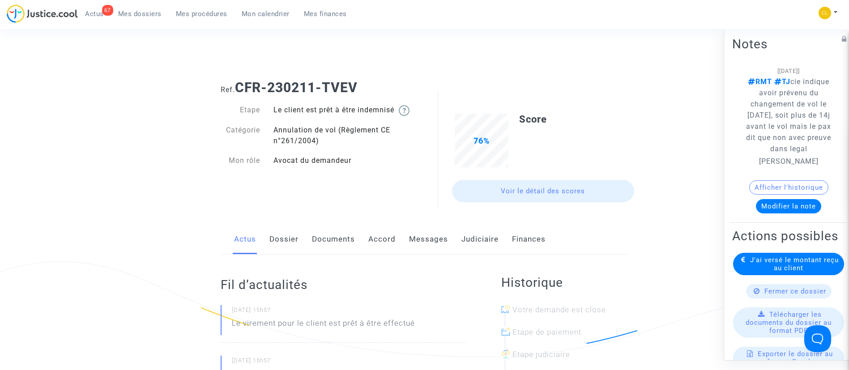
click at [476, 236] on link "Judiciaire" at bounding box center [480, 240] width 37 height 30
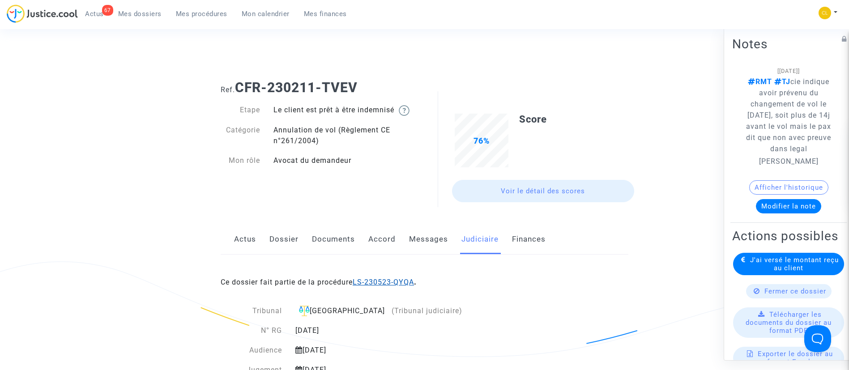
click at [396, 282] on link "LS-230523-QYQA" at bounding box center [383, 282] width 61 height 9
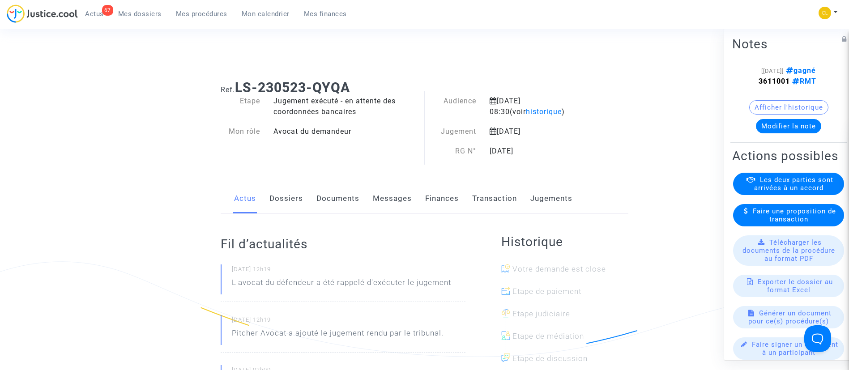
scroll to position [86, 0]
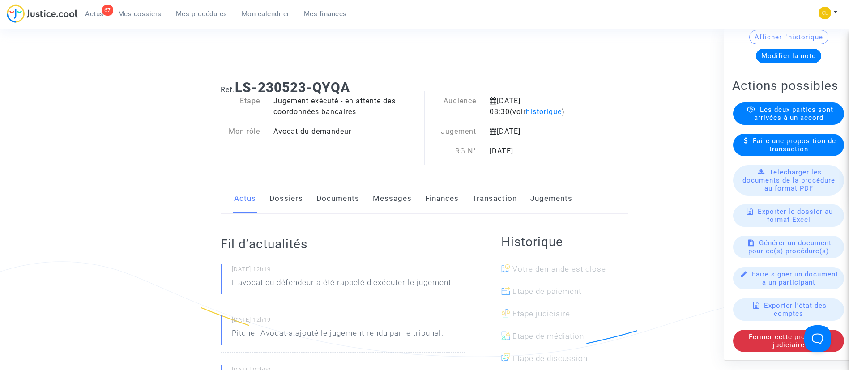
click at [283, 197] on link "Dossiers" at bounding box center [286, 199] width 34 height 30
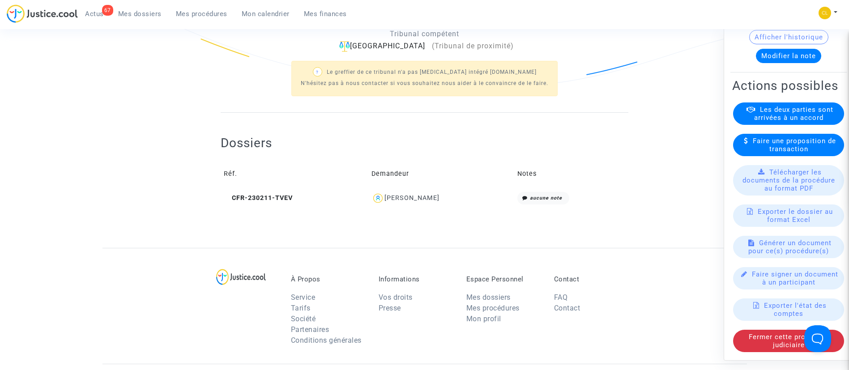
scroll to position [270, 0]
click at [407, 195] on div "Latifa ALAKHOUCH" at bounding box center [412, 197] width 55 height 8
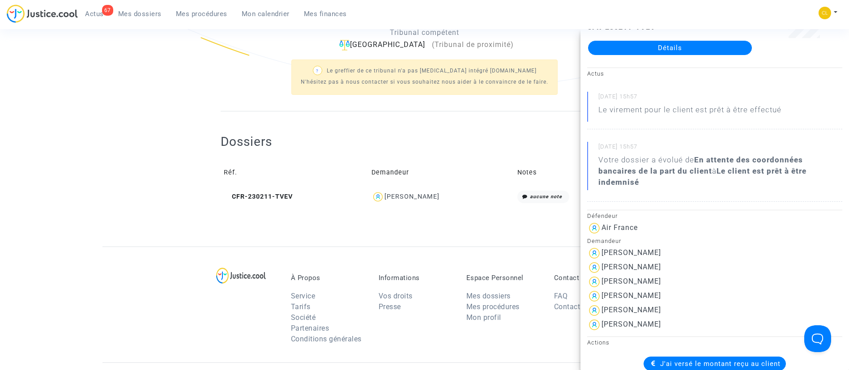
scroll to position [47, 0]
click at [137, 11] on span "Mes dossiers" at bounding box center [139, 14] width 43 height 8
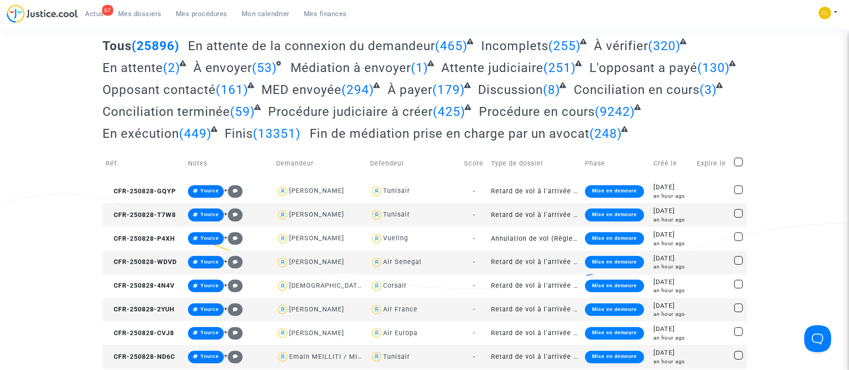
scroll to position [270, 0]
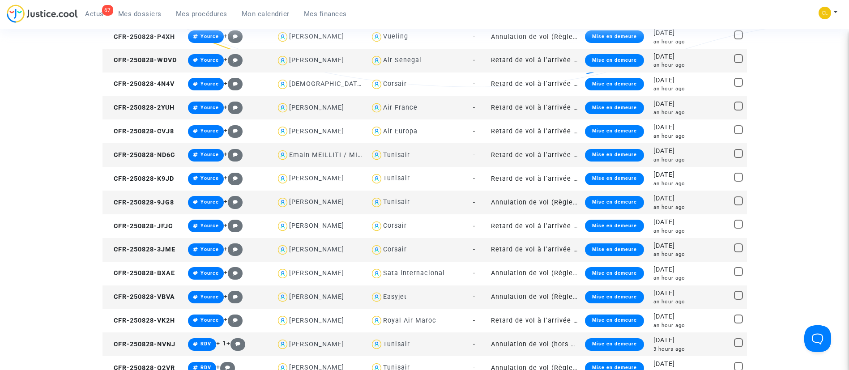
click at [140, 10] on span "Mes dossiers" at bounding box center [139, 14] width 43 height 8
click at [153, 14] on span "Mes dossiers" at bounding box center [139, 14] width 43 height 8
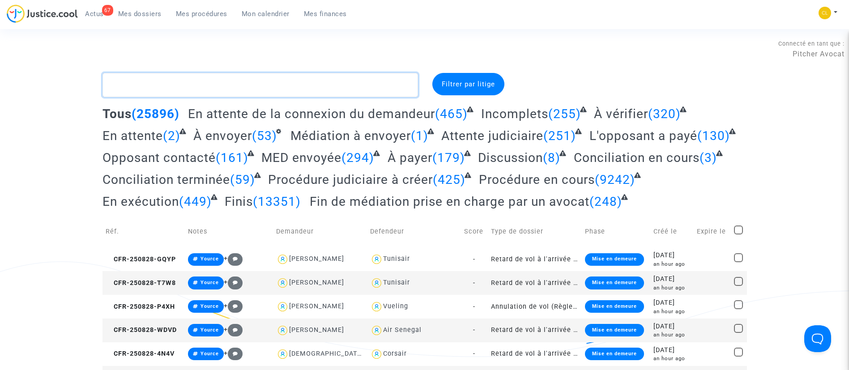
click at [226, 80] on textarea at bounding box center [261, 85] width 316 height 24
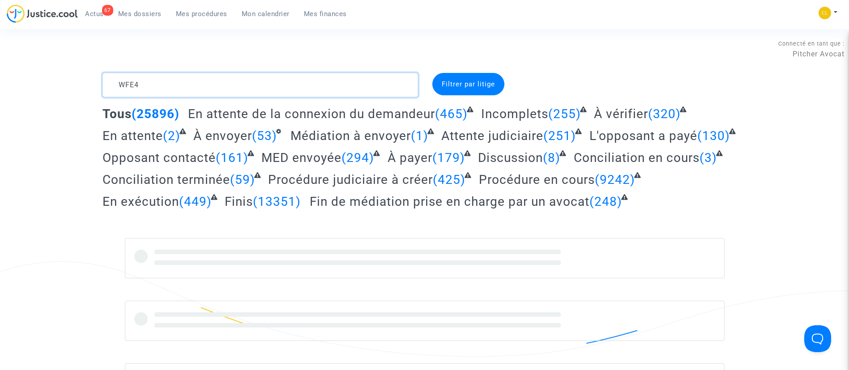
type textarea "WFE4"
click at [788, 47] on div "Connecté en tant que : Pitcher Avocat" at bounding box center [422, 48] width 845 height 21
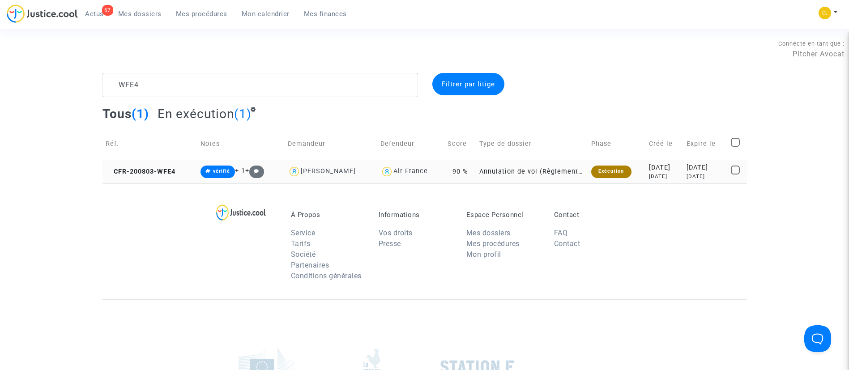
click at [687, 167] on div "[DATE]" at bounding box center [706, 168] width 38 height 10
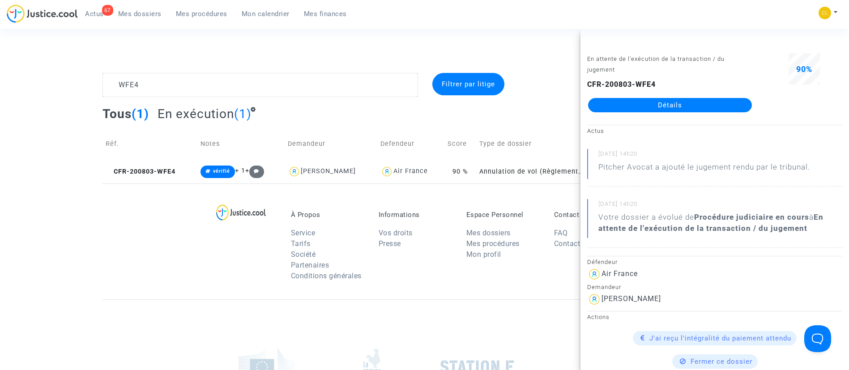
click at [658, 107] on link "Détails" at bounding box center [670, 105] width 164 height 14
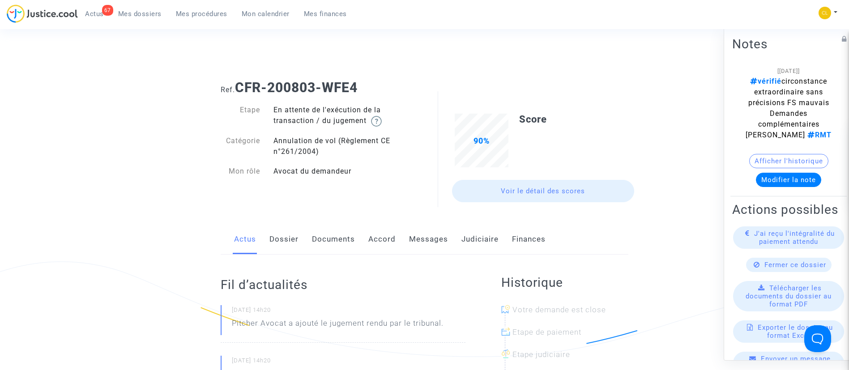
click at [490, 236] on link "Judiciaire" at bounding box center [480, 240] width 37 height 30
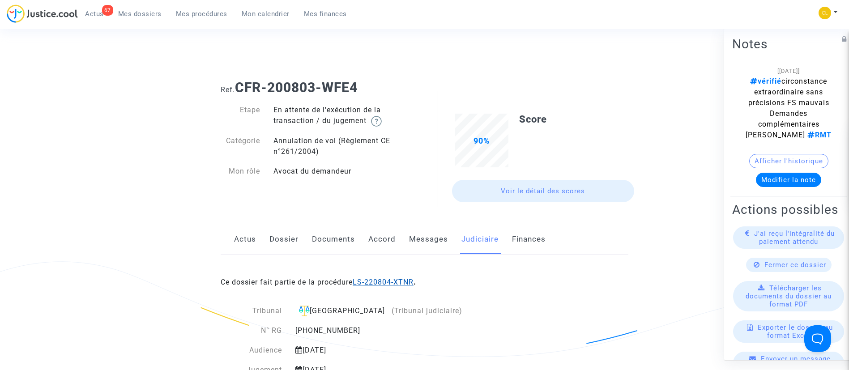
click at [393, 282] on link "LS-220804-XTNR" at bounding box center [383, 282] width 61 height 9
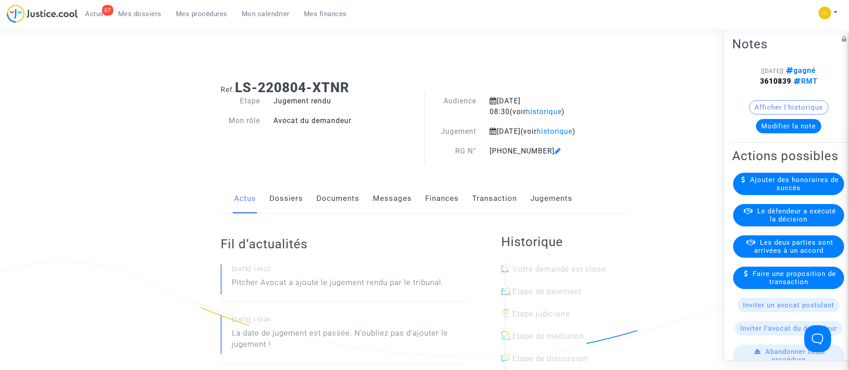
click at [799, 223] on span "Le défendeur a exécuté la décision" at bounding box center [796, 215] width 79 height 16
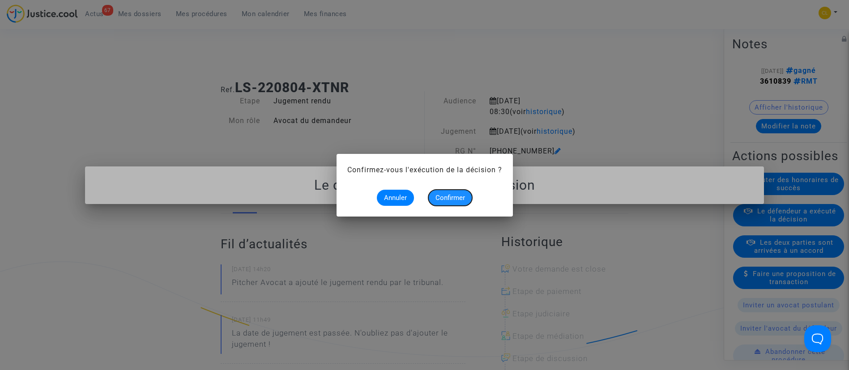
click at [456, 198] on span "Confirmer" at bounding box center [451, 198] width 30 height 8
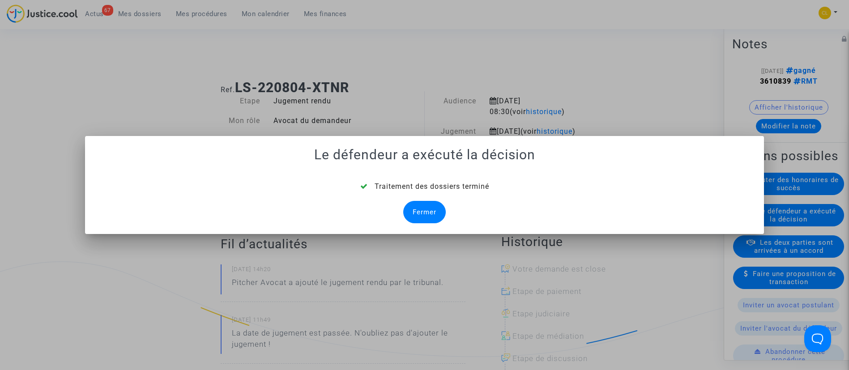
click at [423, 216] on div "Fermer" at bounding box center [424, 212] width 43 height 22
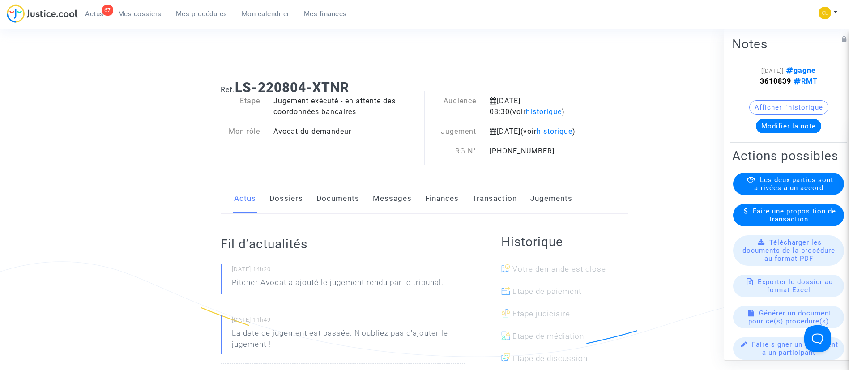
click at [295, 214] on link "Dossiers" at bounding box center [286, 199] width 34 height 30
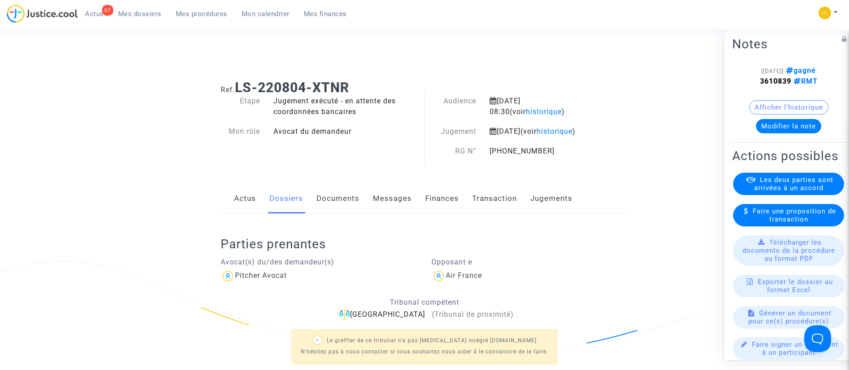
scroll to position [124, 0]
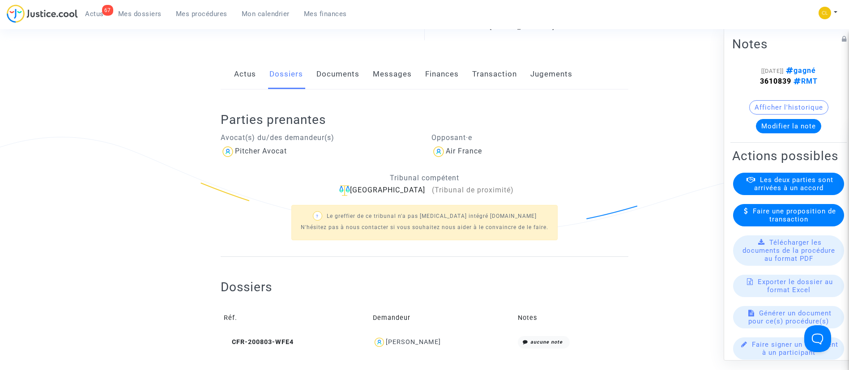
click at [441, 346] on div "Kristina Beaumond" at bounding box center [413, 342] width 55 height 8
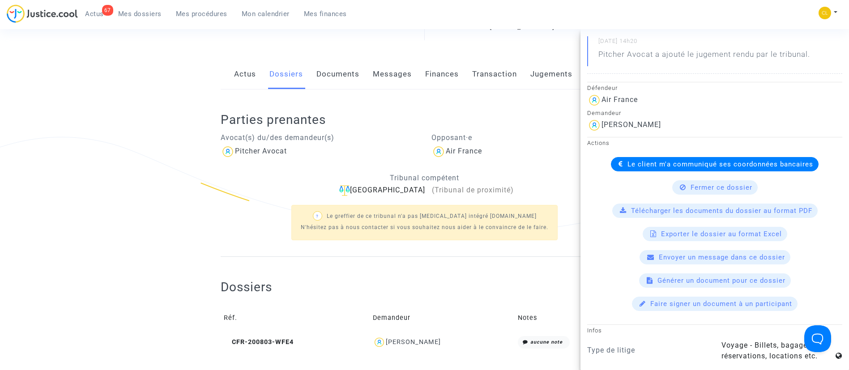
scroll to position [188, 0]
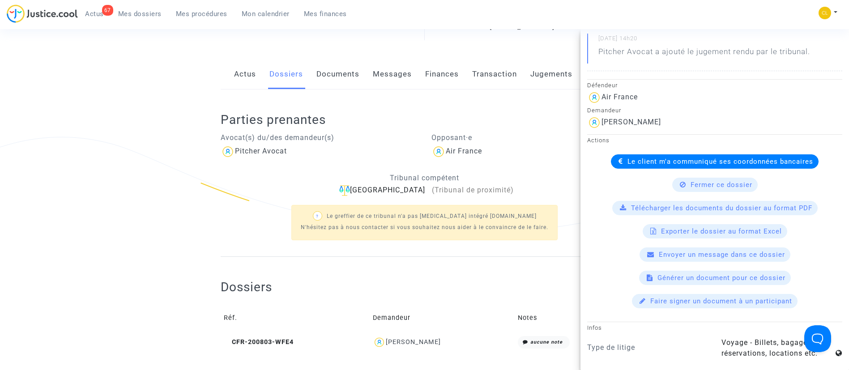
click at [638, 157] on div "Le client m'a communiqué ses coordonnées bancaires" at bounding box center [715, 161] width 208 height 14
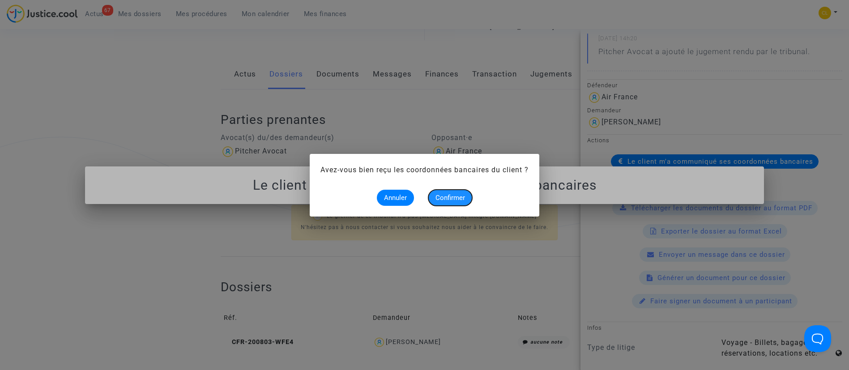
click at [467, 200] on button "Confirmer" at bounding box center [450, 198] width 44 height 16
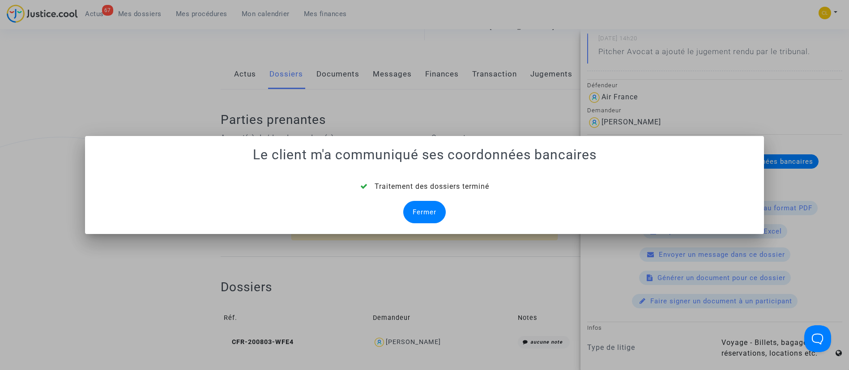
click at [432, 220] on div "Fermer" at bounding box center [424, 212] width 43 height 22
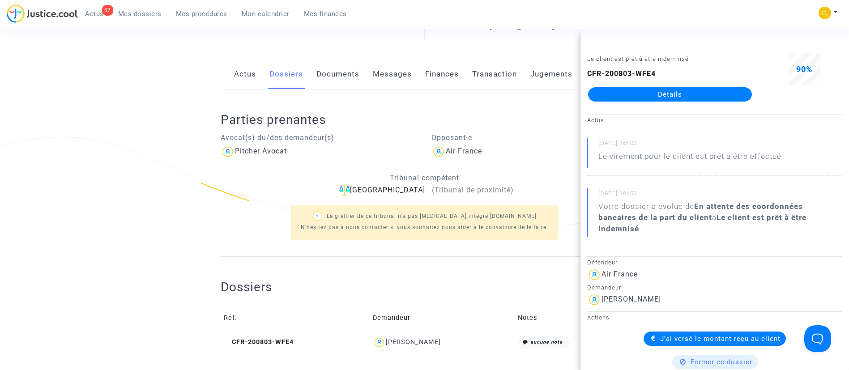
click at [141, 18] on link "Mes dossiers" at bounding box center [140, 13] width 58 height 13
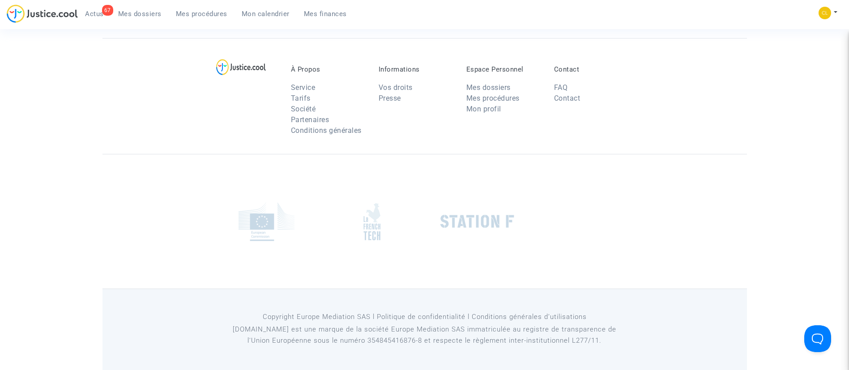
scroll to position [68, 0]
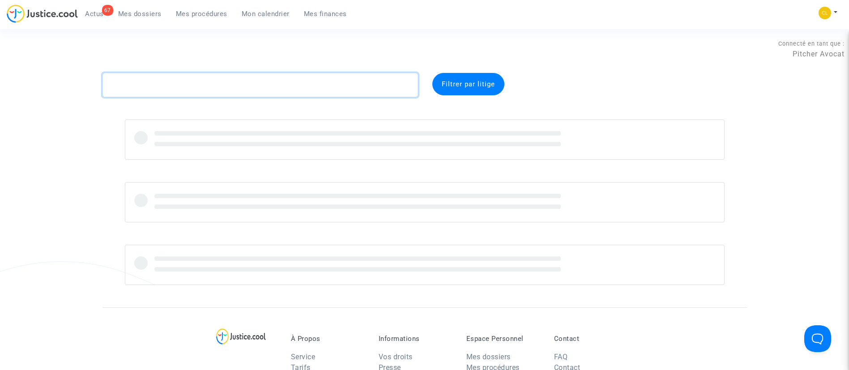
click at [267, 83] on textarea at bounding box center [261, 85] width 316 height 24
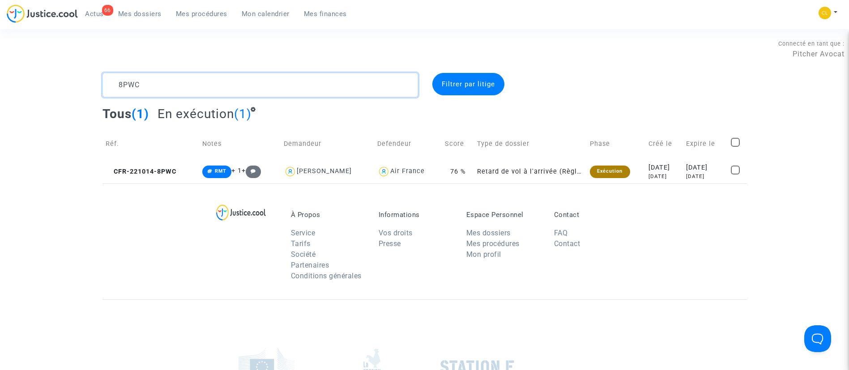
type textarea "8PWC"
click at [690, 170] on div "2023-01-14" at bounding box center [705, 168] width 38 height 10
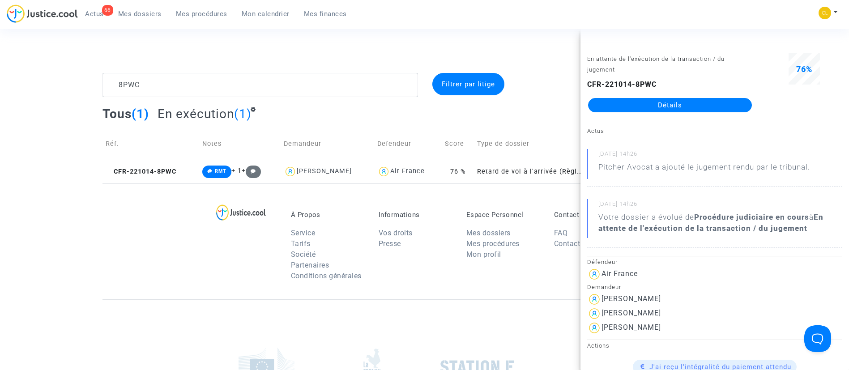
click at [664, 107] on link "Détails" at bounding box center [670, 105] width 164 height 14
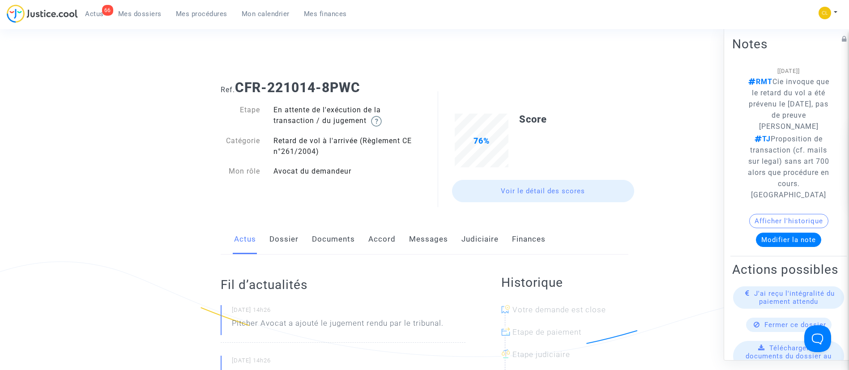
click at [477, 242] on link "Judiciaire" at bounding box center [480, 240] width 37 height 30
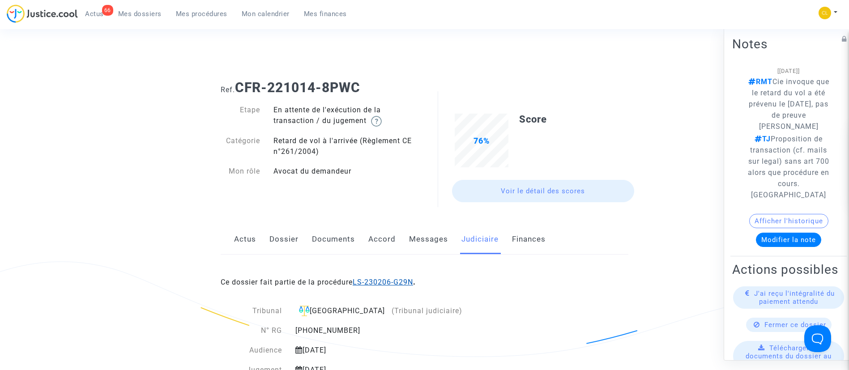
click at [399, 282] on link "LS-230206-G29N" at bounding box center [383, 282] width 60 height 9
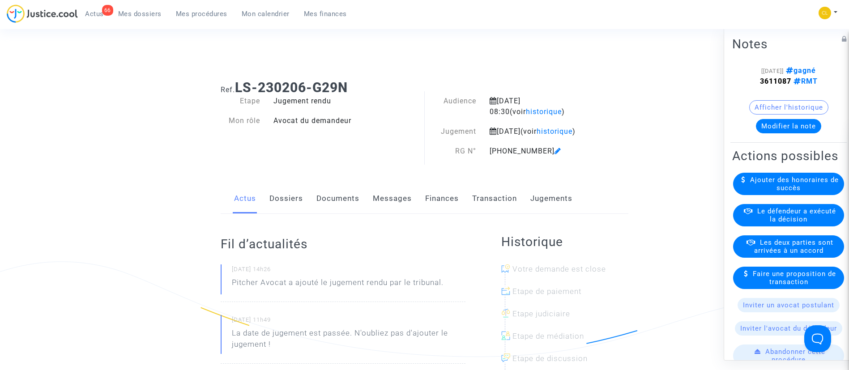
click at [542, 227] on div "Historique Votre demande est close Etape de paiement Etape judiciaire Etape de …" at bounding box center [564, 338] width 127 height 248
click at [570, 205] on link "Jugements" at bounding box center [551, 199] width 42 height 30
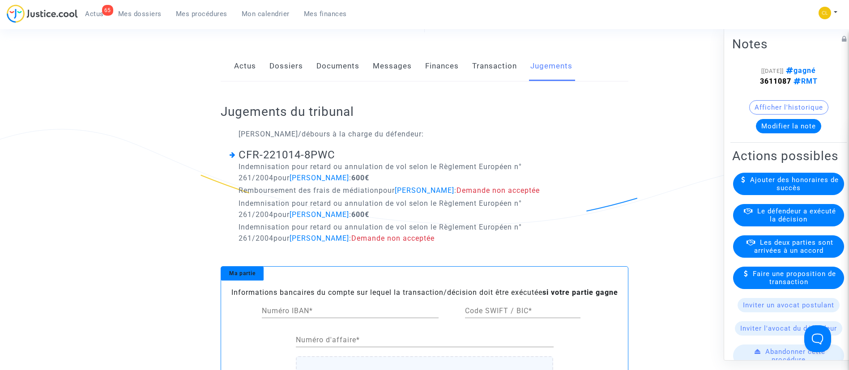
scroll to position [133, 0]
click at [774, 223] on span "Le défendeur a exécuté la décision" at bounding box center [796, 215] width 79 height 16
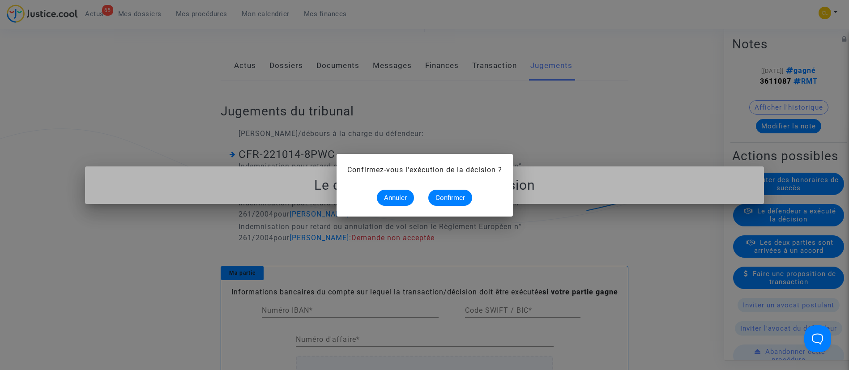
scroll to position [0, 0]
click at [452, 200] on span "Confirmer" at bounding box center [451, 198] width 30 height 8
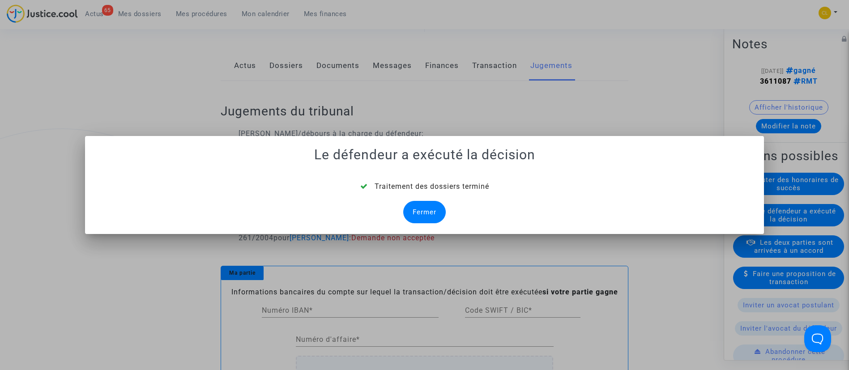
click at [429, 210] on div "Fermer" at bounding box center [424, 212] width 43 height 22
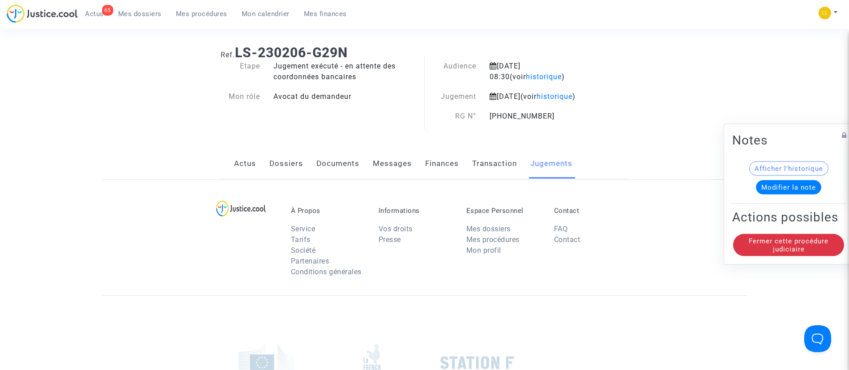
scroll to position [133, 0]
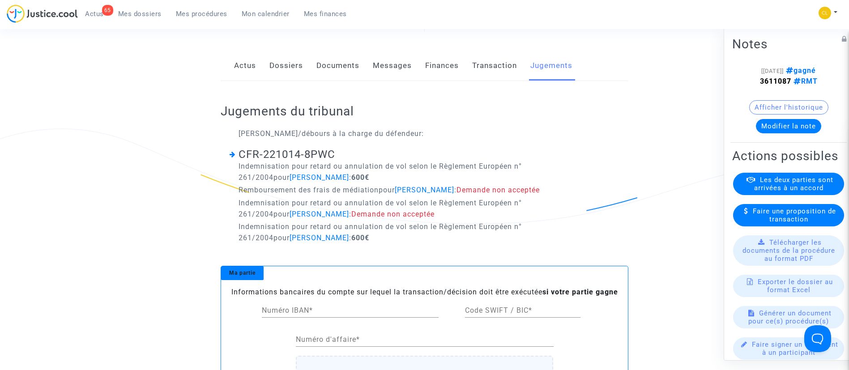
click at [278, 77] on link "Dossiers" at bounding box center [286, 66] width 34 height 30
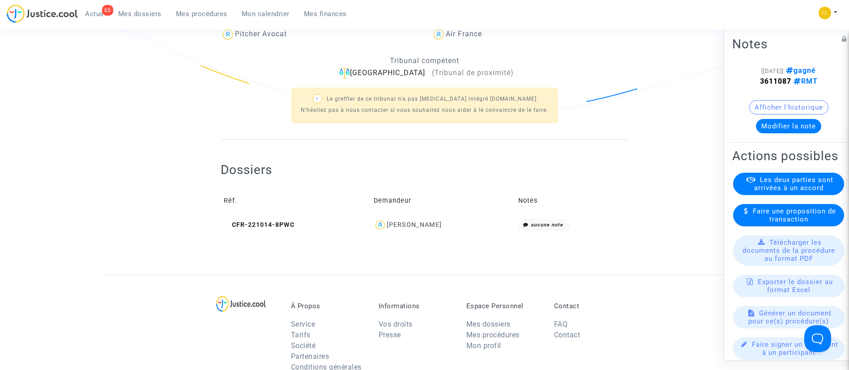
scroll to position [248, 0]
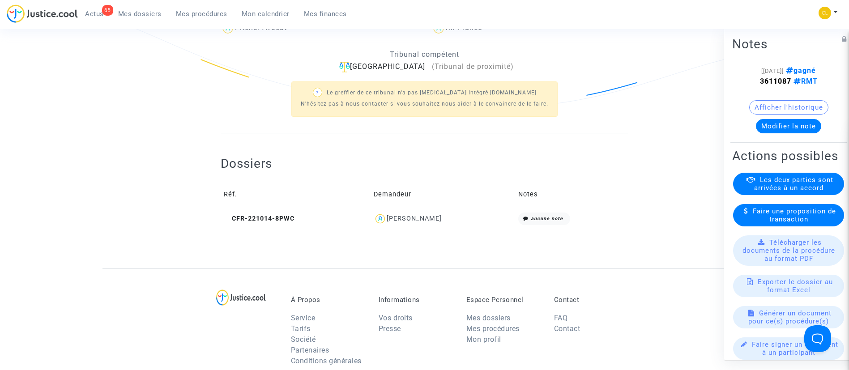
click at [420, 222] on div "Florent REYMOND" at bounding box center [414, 219] width 55 height 8
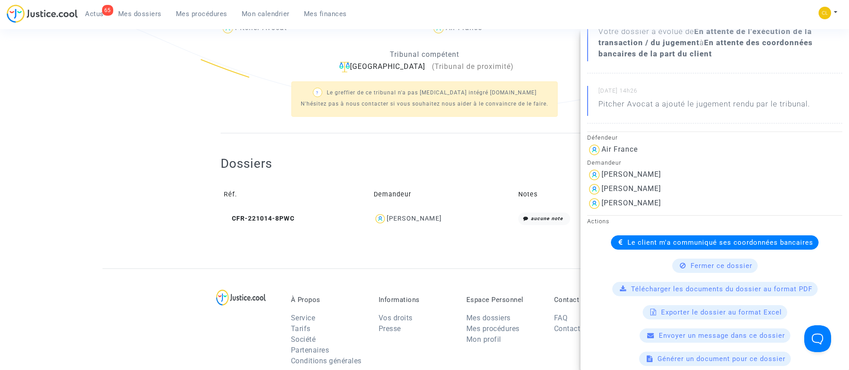
scroll to position [137, 0]
click at [712, 241] on span "Le client m'a communiqué ses coordonnées bancaires" at bounding box center [721, 242] width 186 height 8
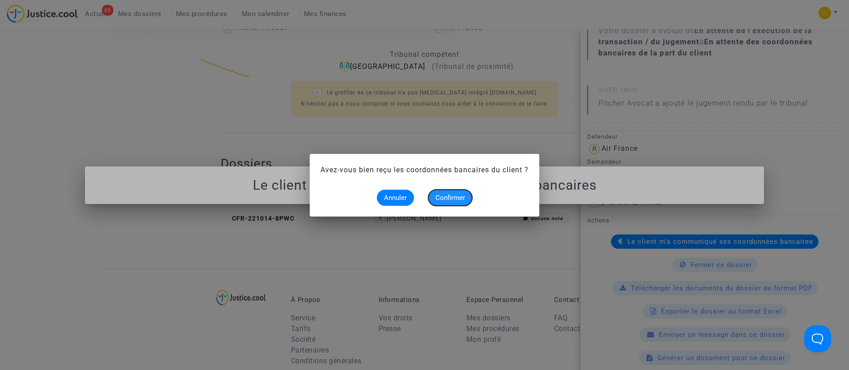
click at [451, 203] on button "Confirmer" at bounding box center [450, 198] width 44 height 16
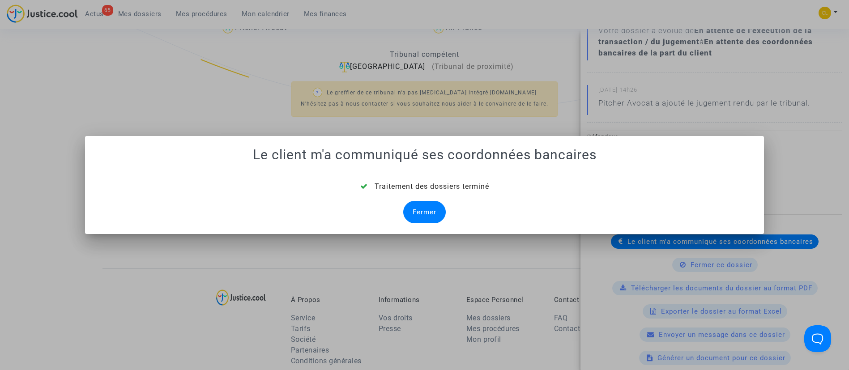
click at [429, 212] on div "Fermer" at bounding box center [424, 212] width 43 height 22
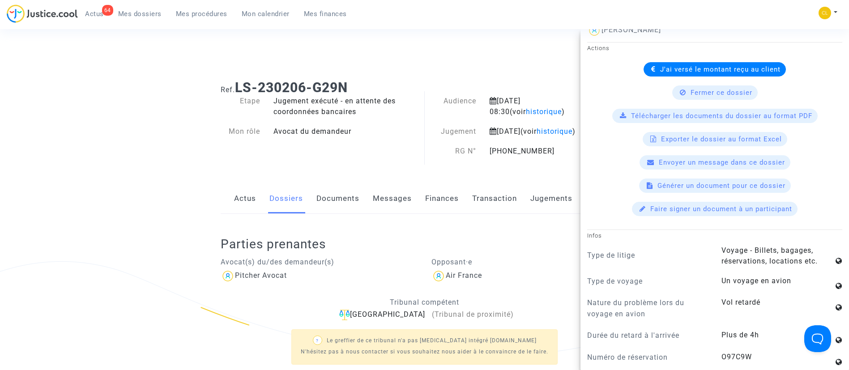
click at [143, 16] on span "Mes dossiers" at bounding box center [139, 14] width 43 height 8
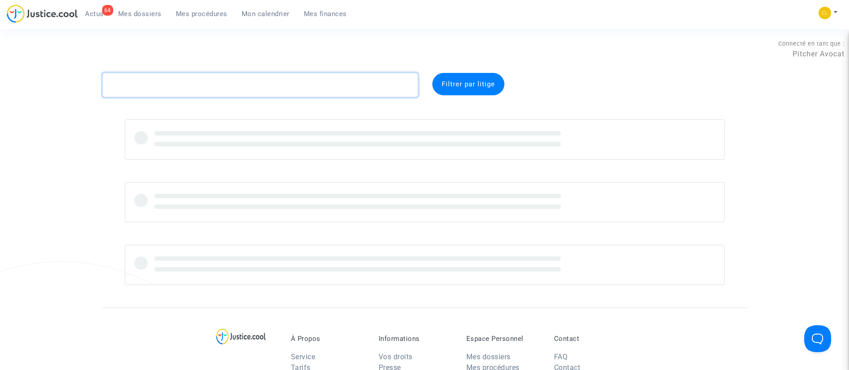
click at [270, 82] on textarea at bounding box center [261, 85] width 316 height 24
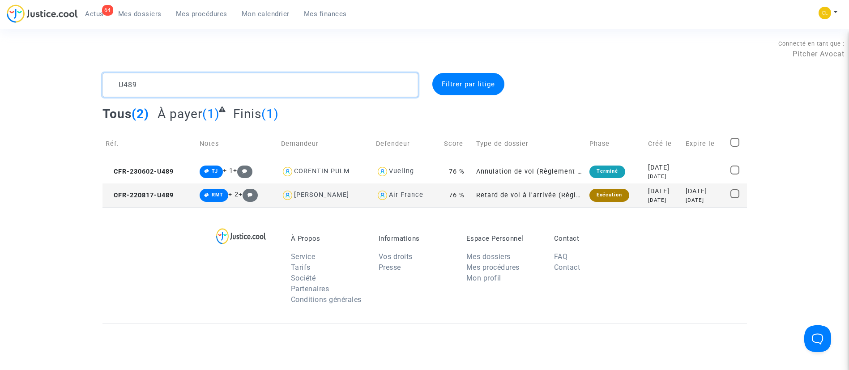
type textarea "U489"
click at [657, 201] on div "[DATE]" at bounding box center [664, 201] width 32 height 8
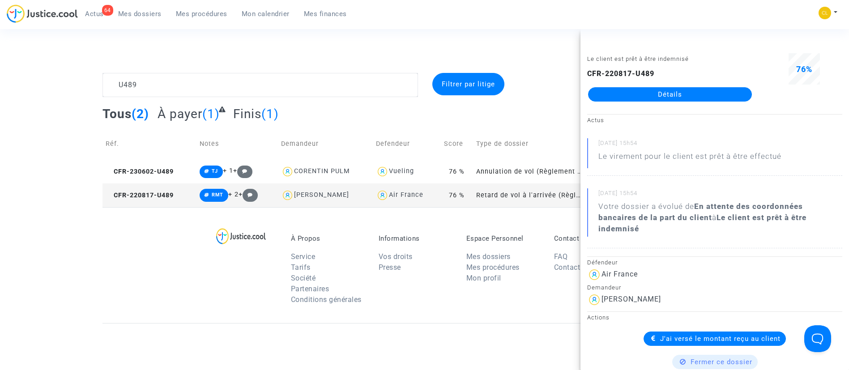
click at [649, 101] on link "Détails" at bounding box center [670, 94] width 164 height 14
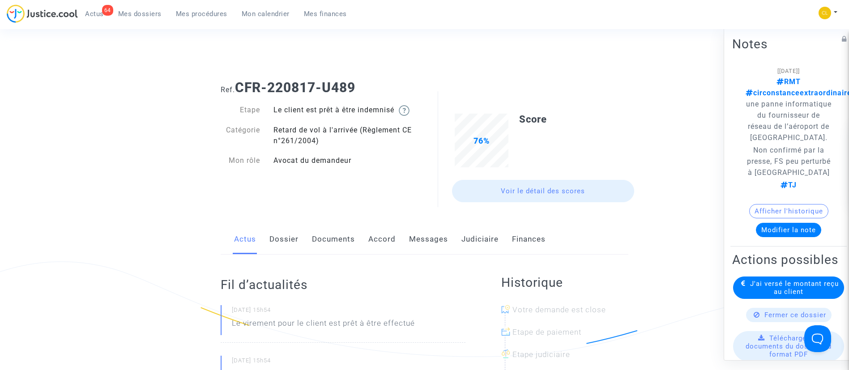
click at [481, 235] on link "Judiciaire" at bounding box center [480, 240] width 37 height 30
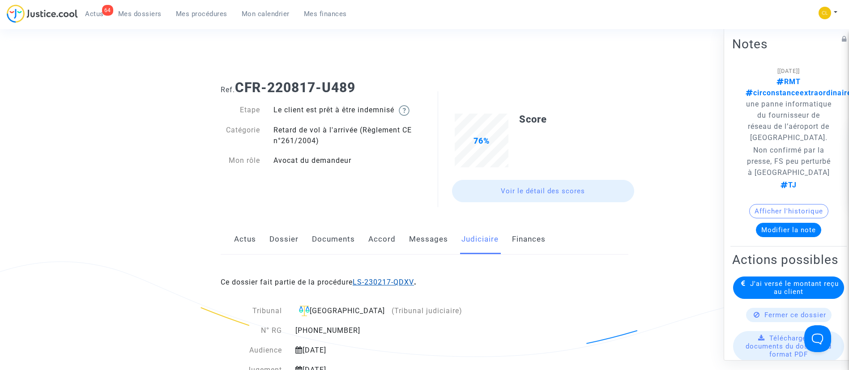
click at [400, 282] on link "LS-230217-QDXV" at bounding box center [383, 282] width 61 height 9
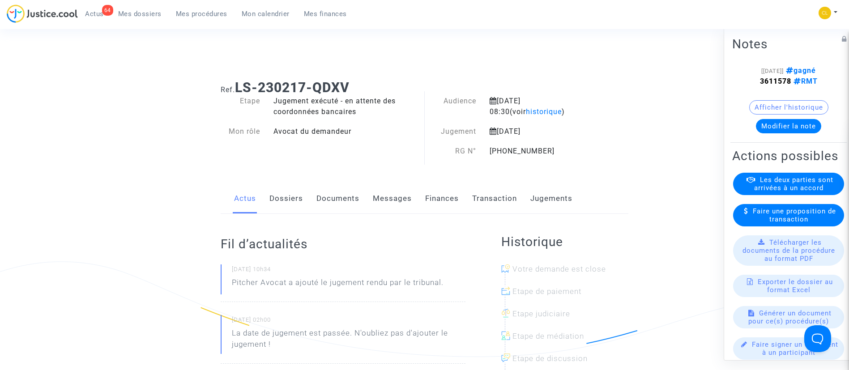
click at [798, 192] on span "Les deux parties sont arrivées à un accord" at bounding box center [793, 183] width 79 height 16
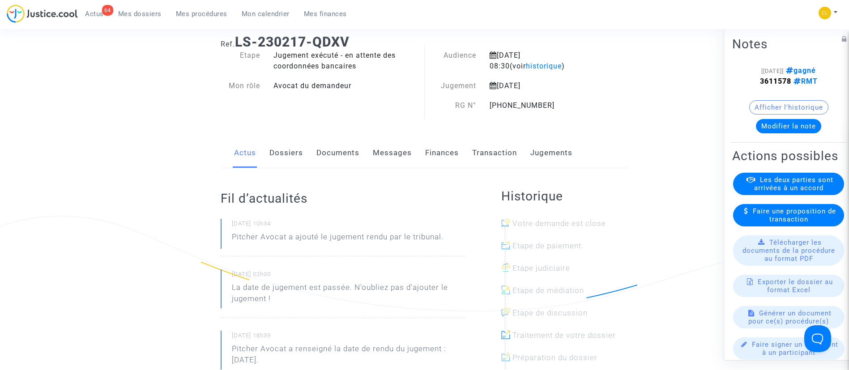
scroll to position [47, 0]
click at [288, 158] on link "Dossiers" at bounding box center [286, 152] width 34 height 30
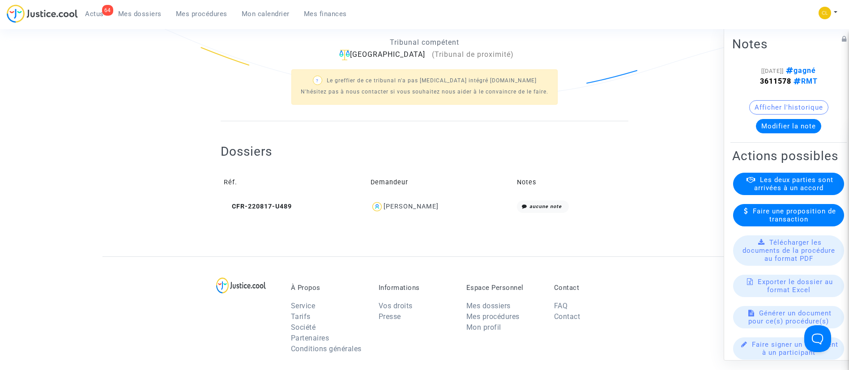
scroll to position [302, 0]
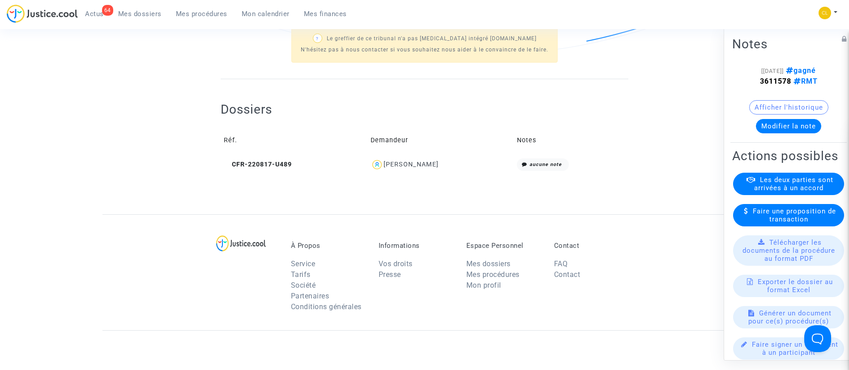
click at [435, 162] on div "germain bourgeois" at bounding box center [411, 165] width 55 height 8
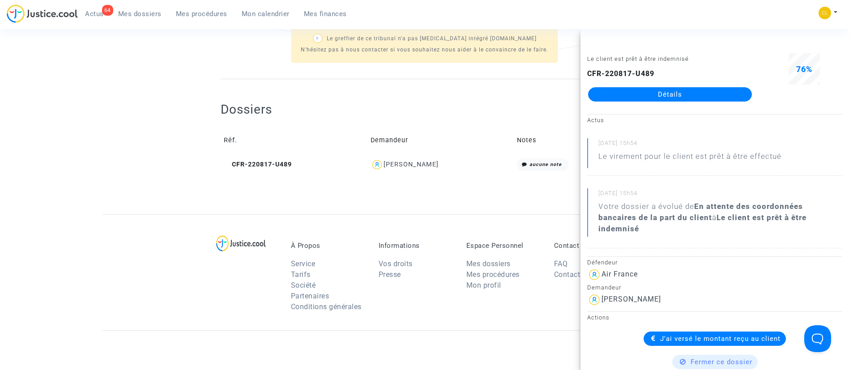
click at [153, 15] on span "Mes dossiers" at bounding box center [139, 14] width 43 height 8
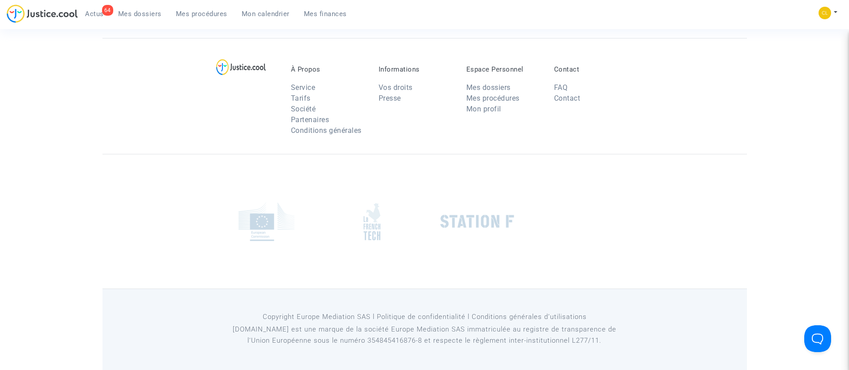
scroll to position [68, 0]
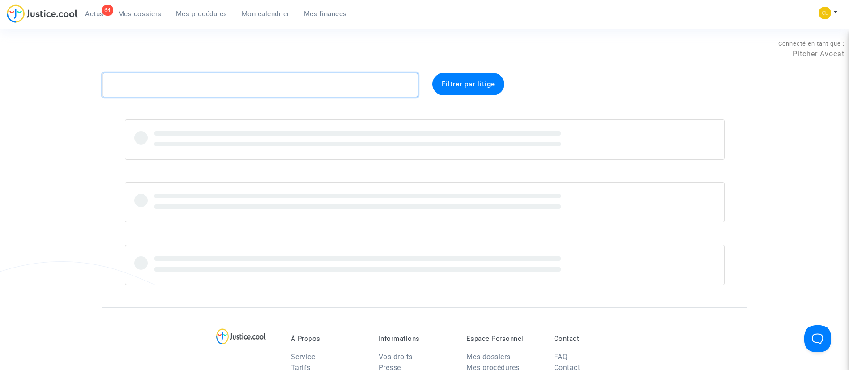
click at [236, 82] on textarea at bounding box center [261, 85] width 316 height 24
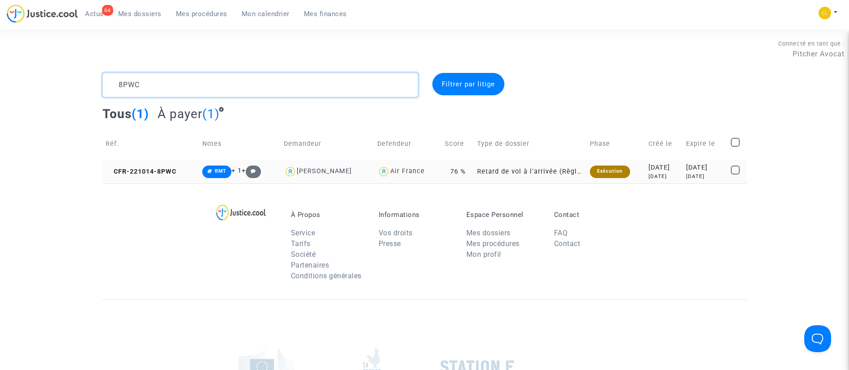
type textarea "8PWC"
click at [658, 176] on div "[DATE]" at bounding box center [664, 177] width 31 height 8
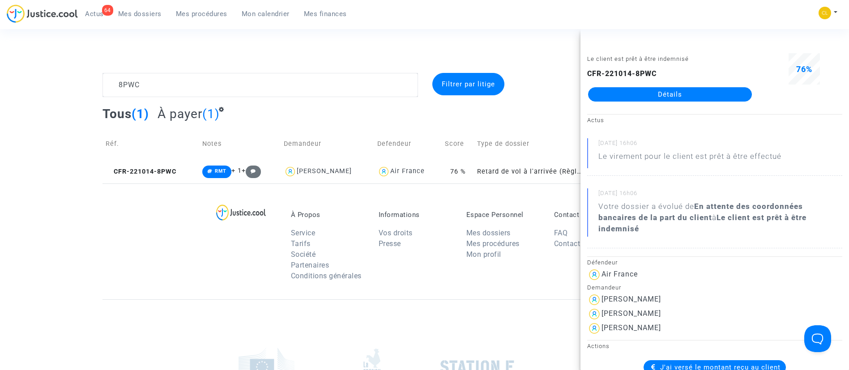
click at [143, 15] on span "Mes dossiers" at bounding box center [139, 14] width 43 height 8
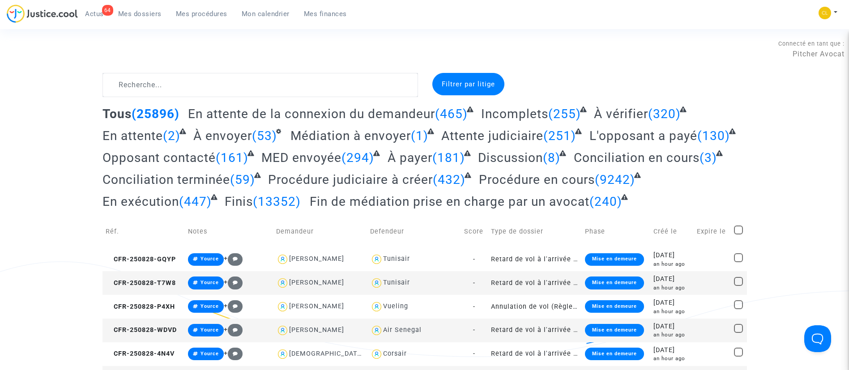
scroll to position [36, 0]
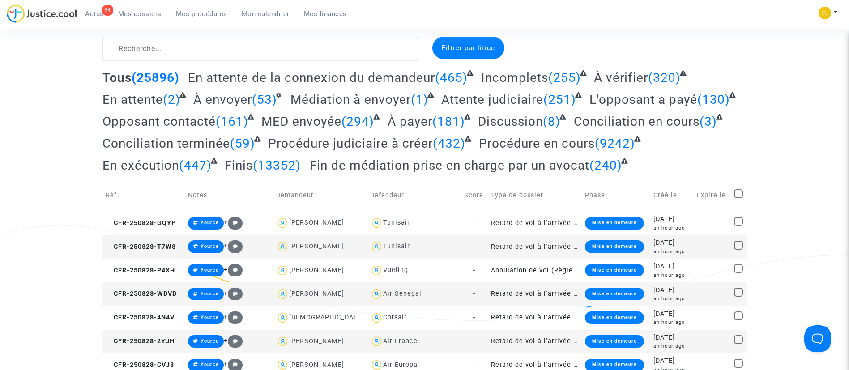
click at [399, 126] on span "À payer" at bounding box center [410, 121] width 45 height 15
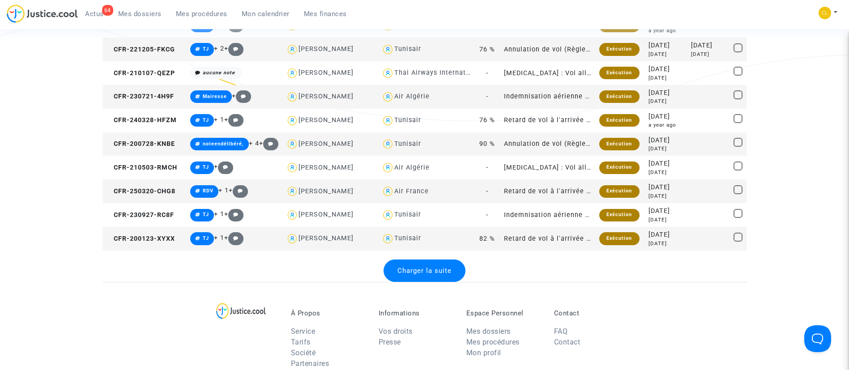
scroll to position [1199, 0]
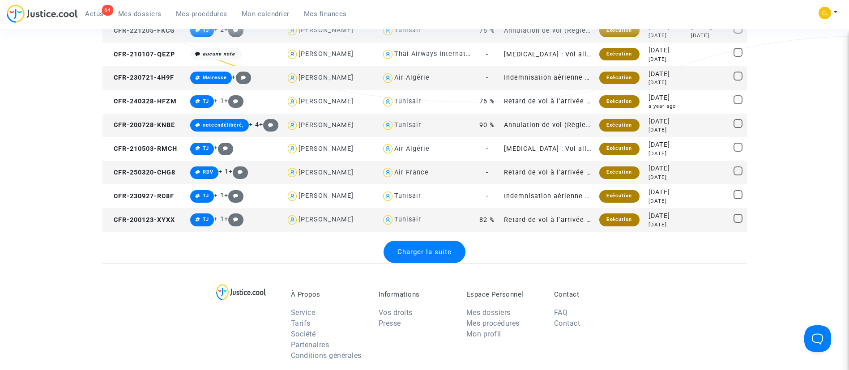
click at [430, 246] on div "Charger la suite" at bounding box center [425, 252] width 82 height 22
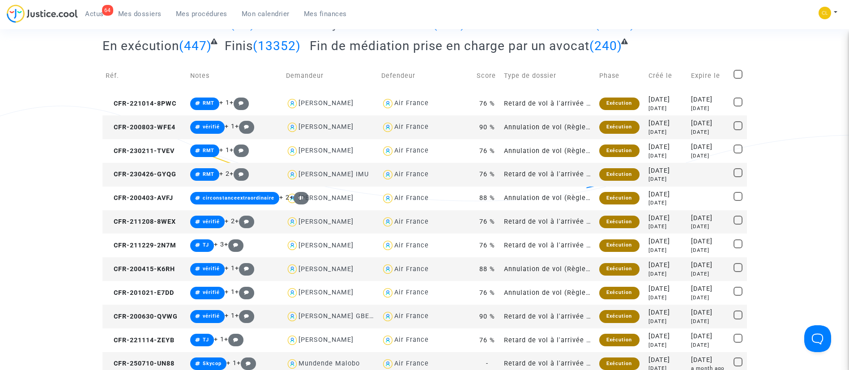
scroll to position [0, 0]
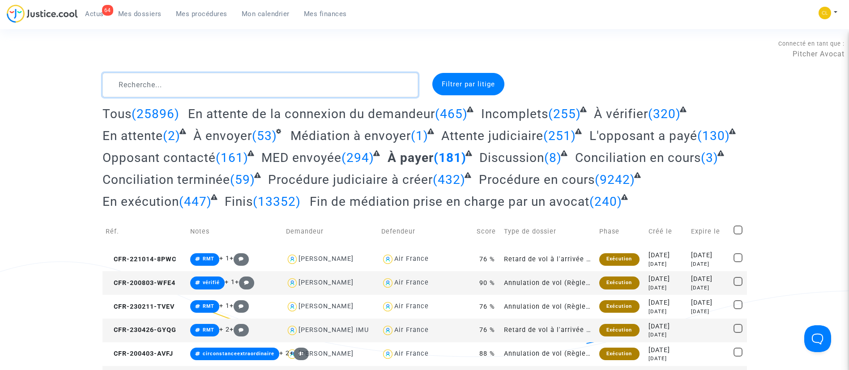
click at [248, 87] on textarea at bounding box center [261, 85] width 316 height 24
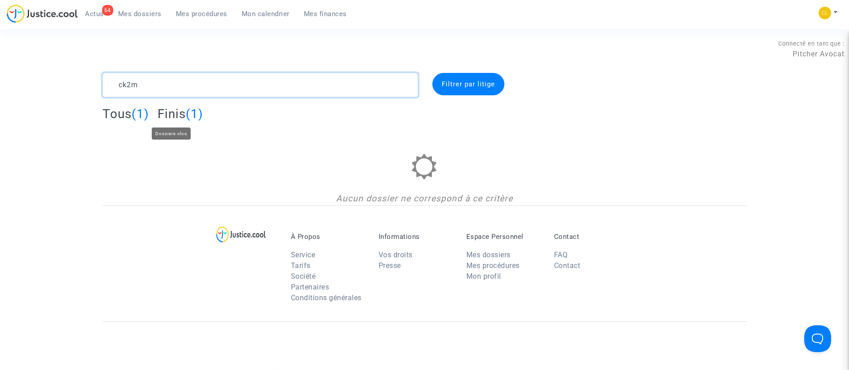
type textarea "ck2m"
click at [184, 112] on span "Finis" at bounding box center [172, 114] width 28 height 15
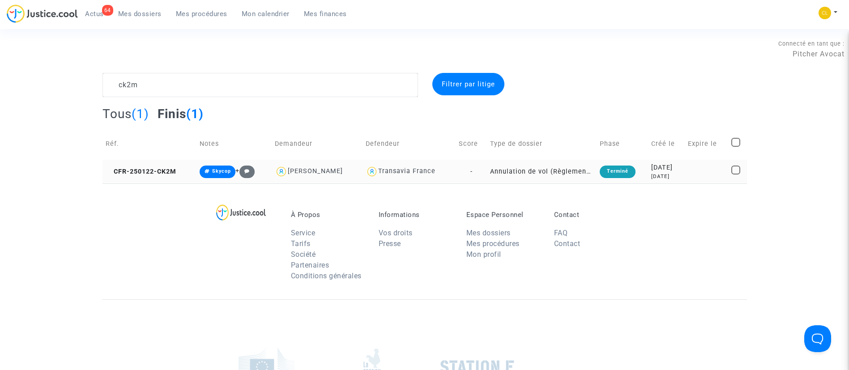
click at [693, 171] on td at bounding box center [706, 172] width 43 height 24
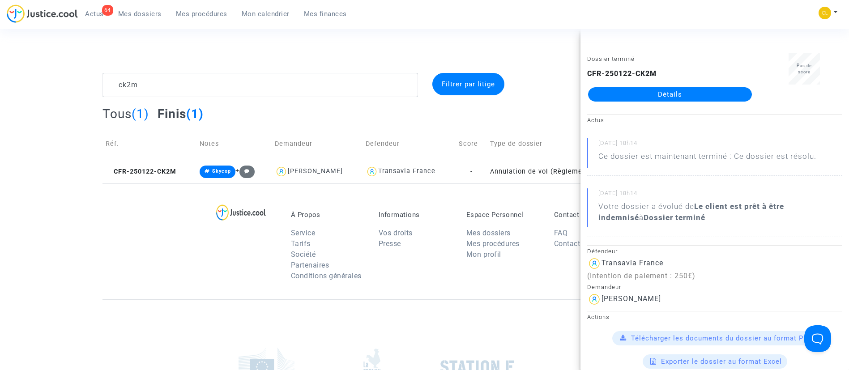
click at [673, 99] on link "Détails" at bounding box center [670, 94] width 164 height 14
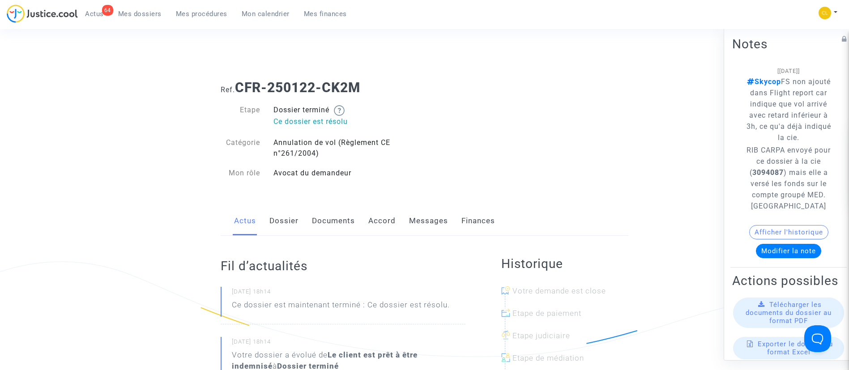
click at [426, 218] on link "Messages" at bounding box center [428, 221] width 39 height 30
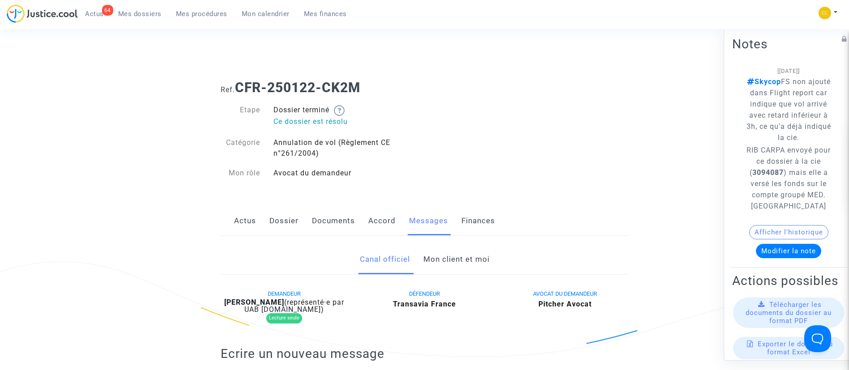
click at [784, 177] on strong "3094087" at bounding box center [768, 172] width 31 height 9
copy strong "3094087"
